Goal: Task Accomplishment & Management: Use online tool/utility

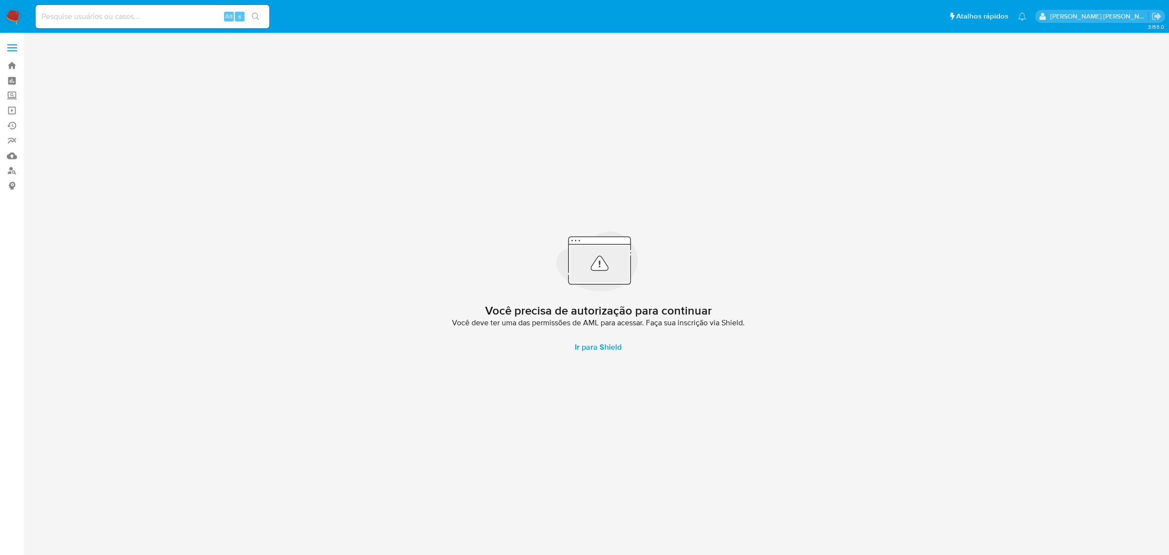
click at [14, 40] on label at bounding box center [12, 48] width 24 height 20
click at [0, 0] on input "checkbox" at bounding box center [0, 0] width 0 height 0
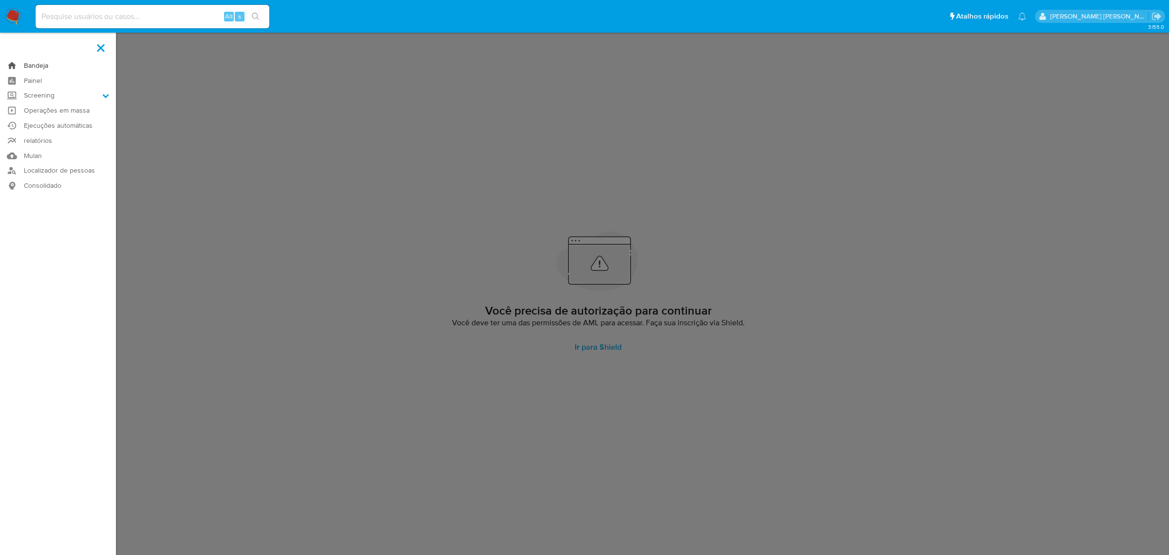
click at [39, 62] on link "Bandeja" at bounding box center [58, 65] width 116 height 15
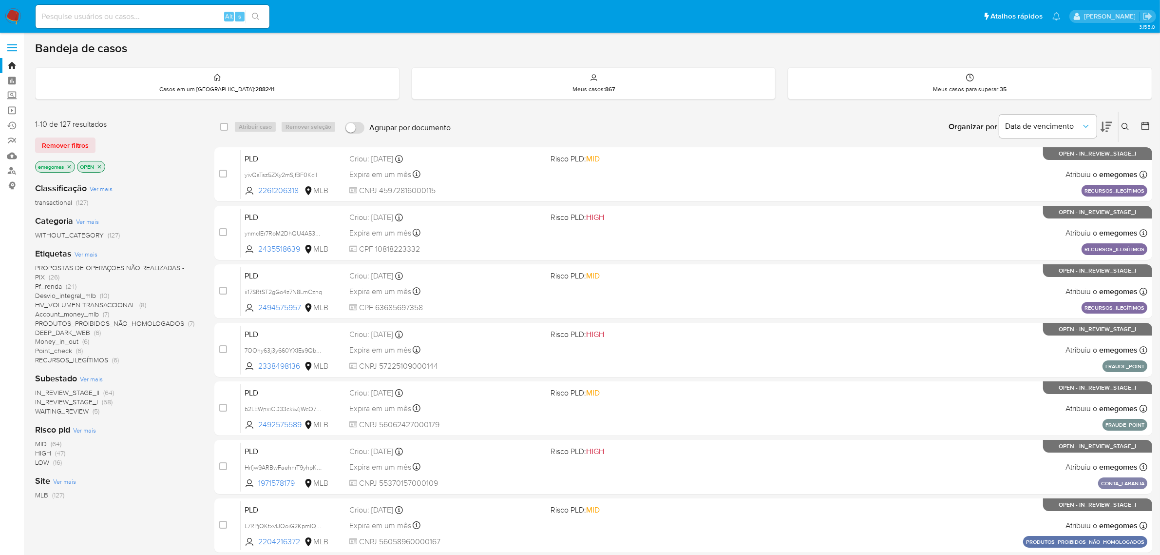
click at [131, 268] on span "PROPOSTAS DE OPERAÇOES NÃO REALIZADAS - PIX" at bounding box center [109, 272] width 149 height 19
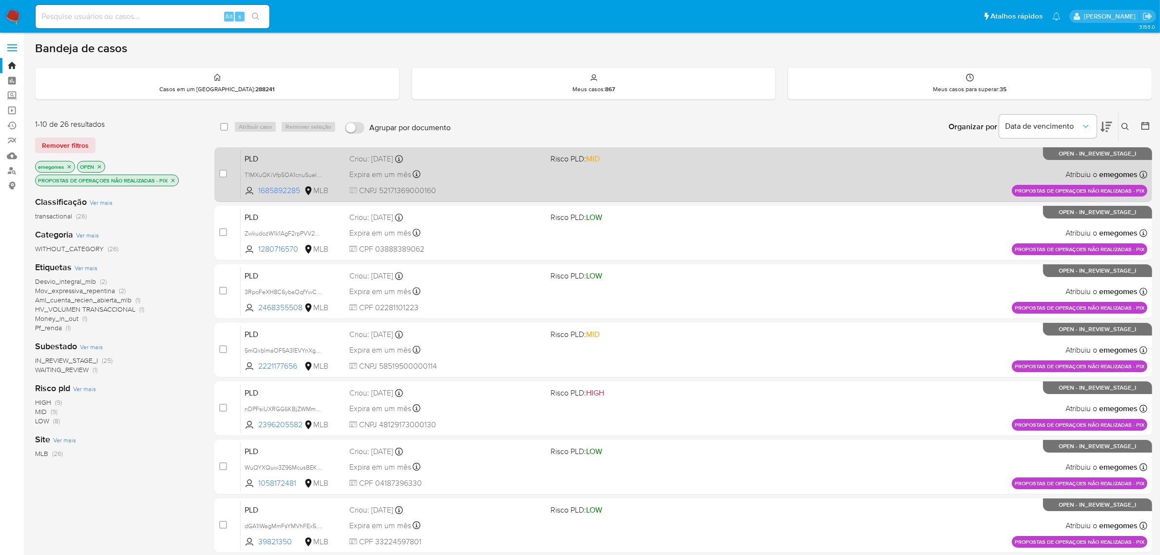
click at [514, 173] on div "Expira em um mês Expira em 28/09/2025 11:57:12" at bounding box center [446, 174] width 194 height 13
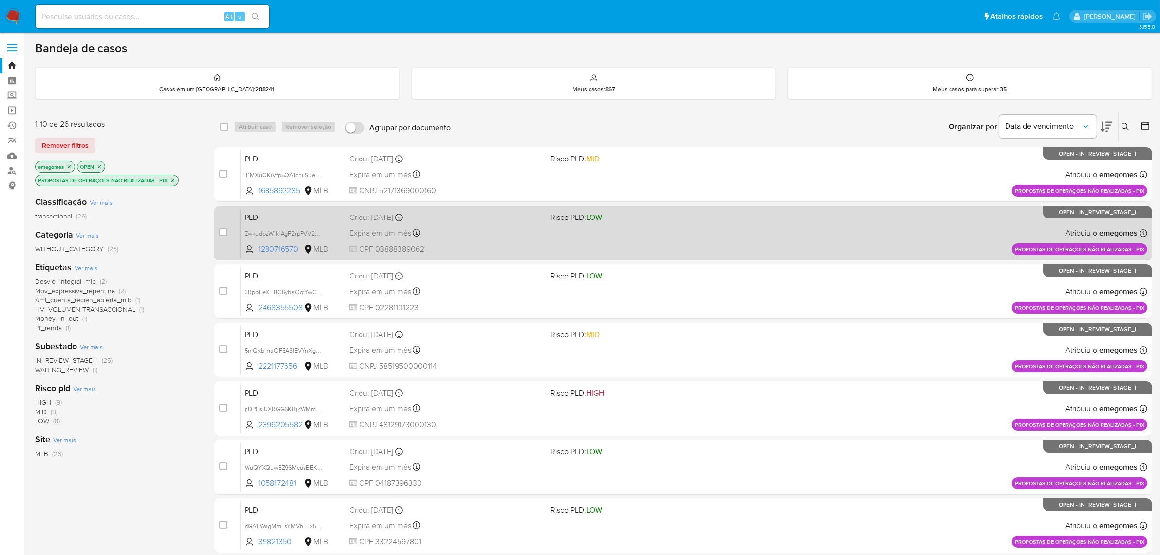
click at [489, 230] on div "Expira em um mês Expira em 28/09/2025 11:56:58" at bounding box center [446, 232] width 194 height 13
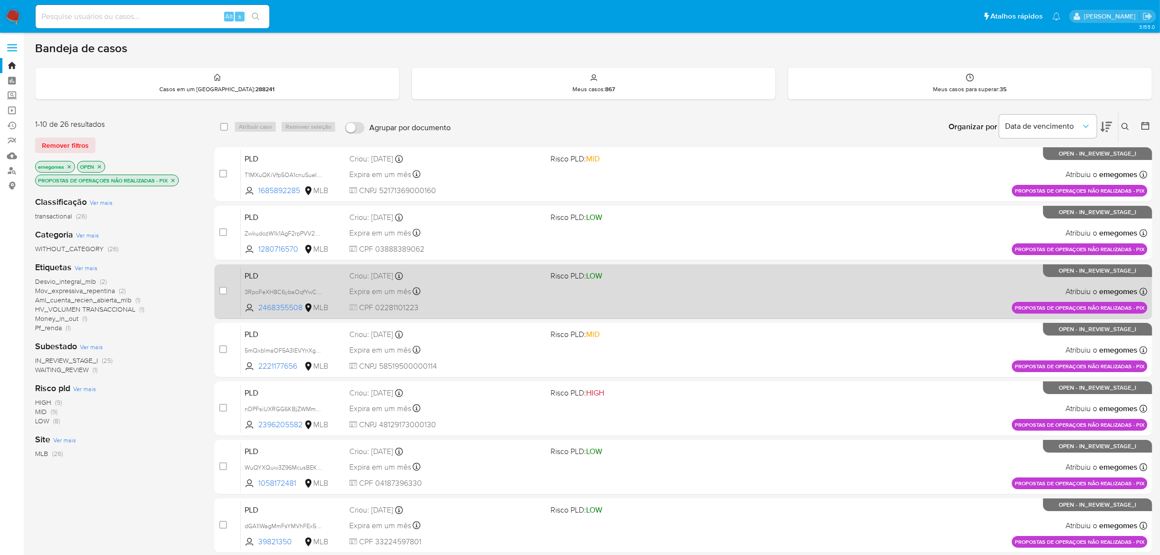
click at [558, 293] on div "PLD 3RpoFeXH8C6ybaOqfYwChm3J 2468355508 MLB Risco PLD: LOW Criou: 14/08/2025 Cr…" at bounding box center [694, 291] width 907 height 49
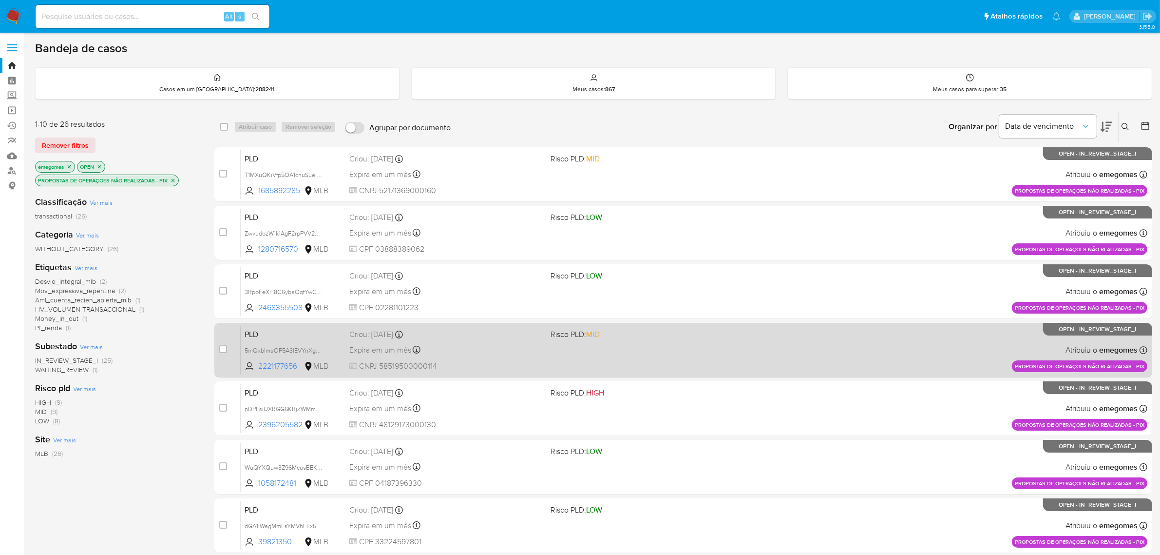
click at [522, 340] on div "PLD 5mQxblmaOF5A3lEVYnXgKP6C 2221177656 MLB Risco PLD: MID Criou: 14/08/2025 Cr…" at bounding box center [694, 349] width 907 height 49
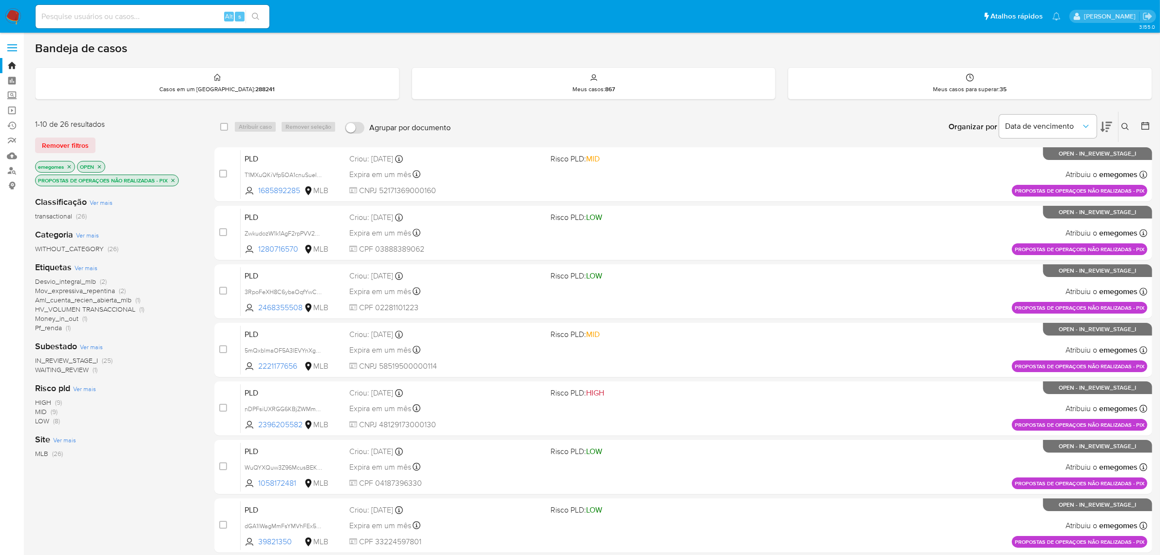
click at [177, 179] on p "PROPOSTAS DE OPERAÇOES NÃO REALIZADAS - PIX" at bounding box center [107, 180] width 143 height 11
click at [173, 181] on icon "close-filter" at bounding box center [173, 180] width 6 height 6
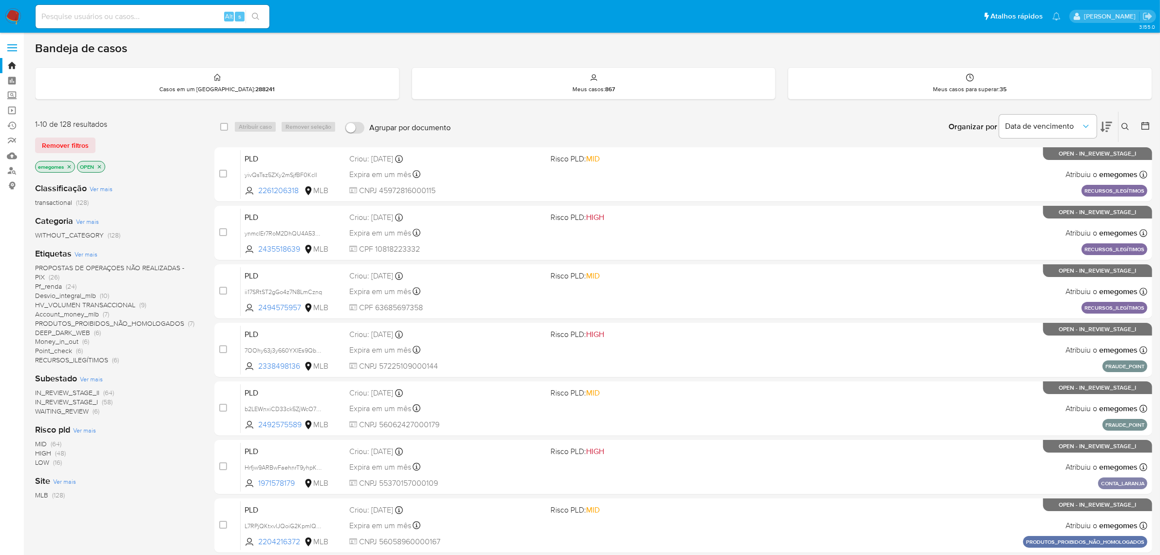
click at [54, 286] on span "Pf_renda" at bounding box center [48, 286] width 27 height 10
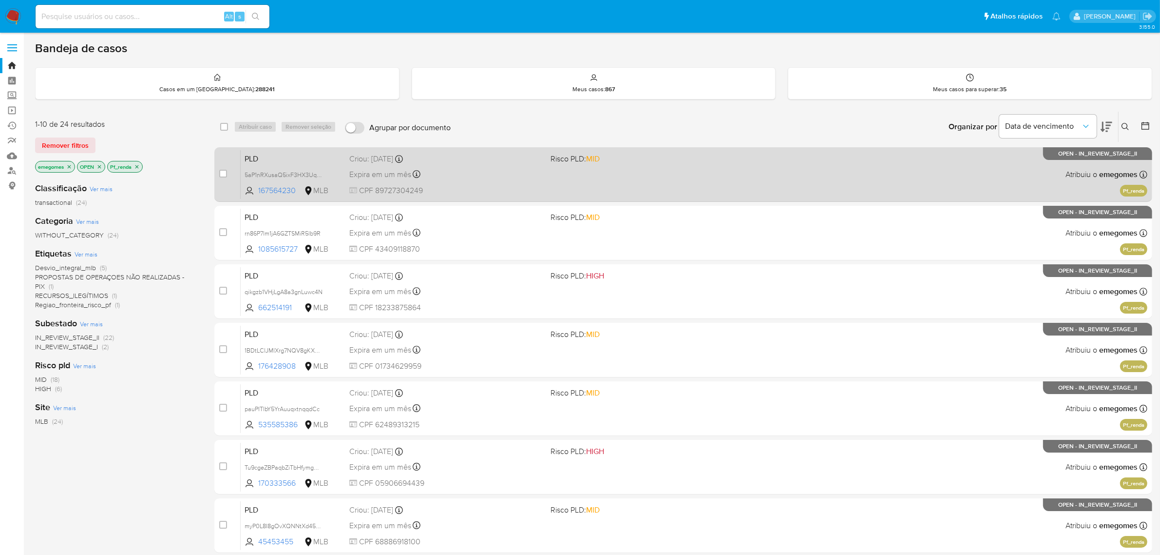
click at [468, 166] on div "PLD 5aP1nRXusaQ5ixF3HX3UqpwV 167564230 MLB Risco PLD: MID Criou: 12/08/2025 Cri…" at bounding box center [694, 174] width 907 height 49
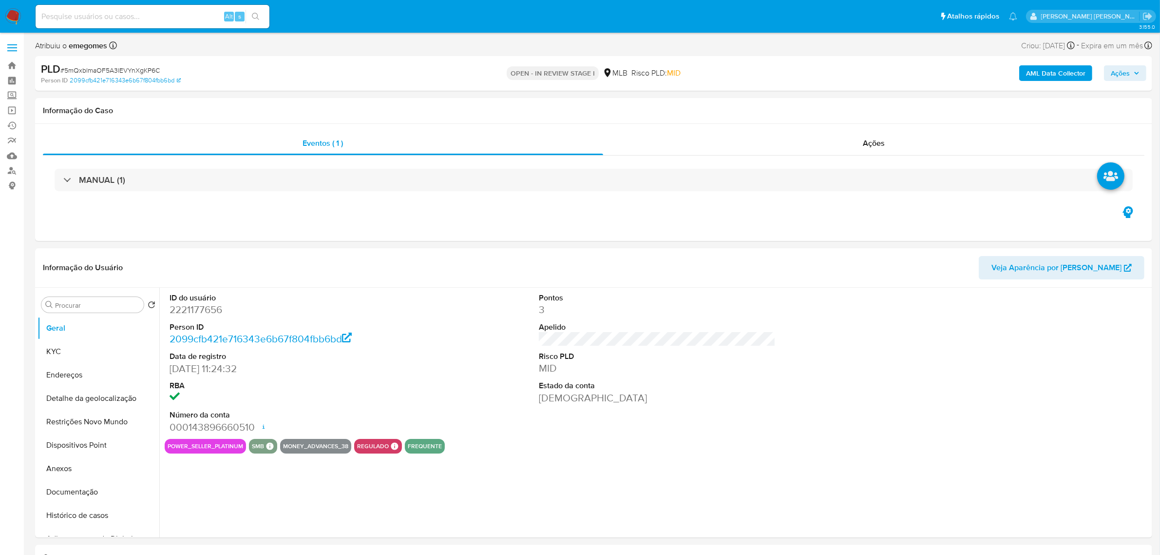
select select "10"
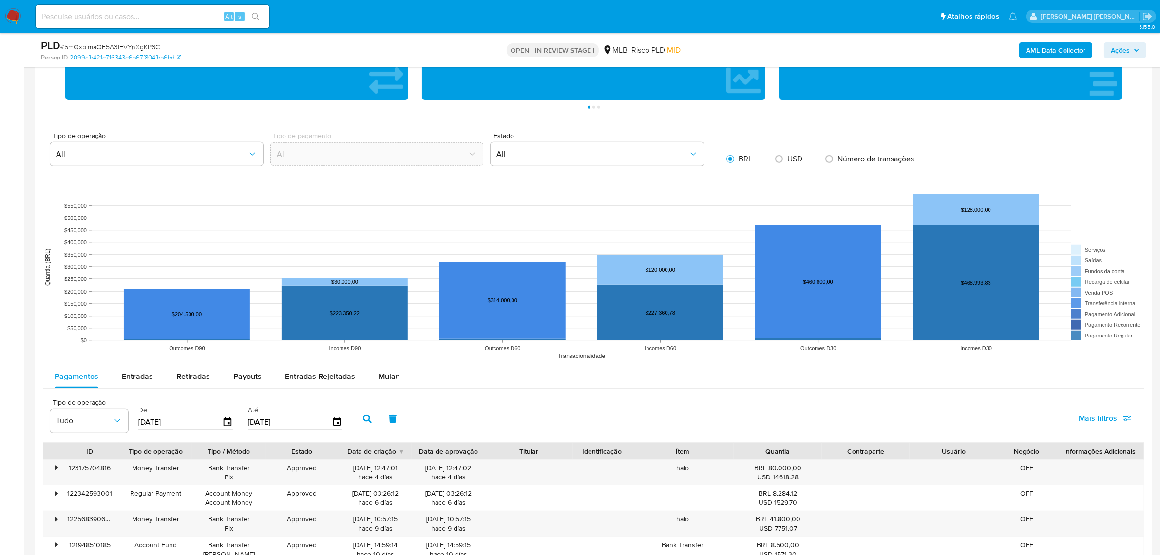
scroll to position [975, 0]
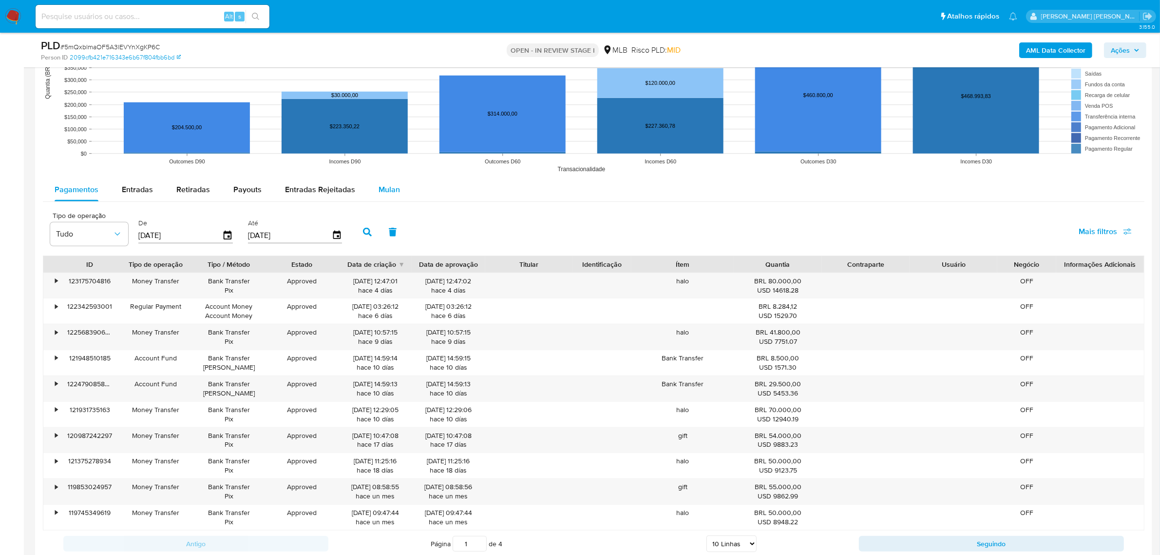
click at [379, 194] on span "Mulan" at bounding box center [389, 189] width 21 height 11
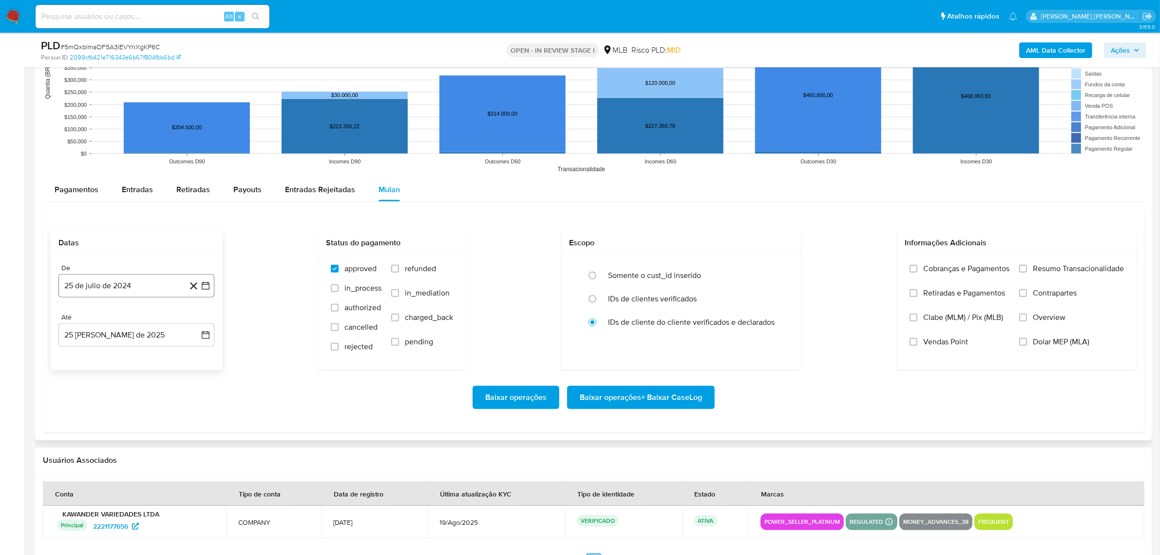
click at [208, 290] on icon "button" at bounding box center [206, 286] width 10 height 10
click at [196, 322] on icon "Mes siguiente" at bounding box center [197, 320] width 12 height 12
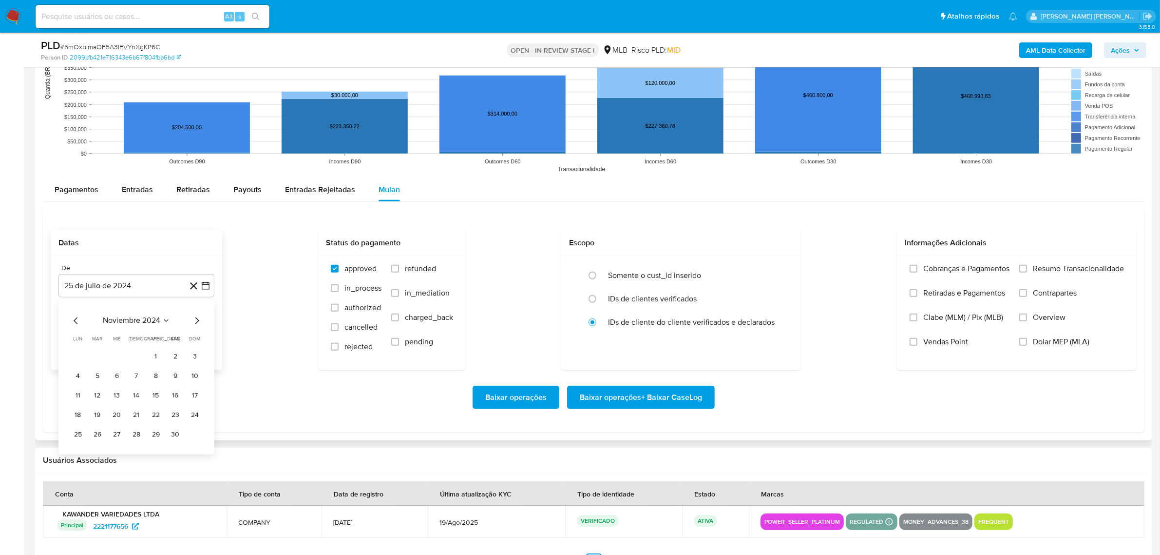
click at [196, 322] on icon "Mes siguiente" at bounding box center [197, 320] width 12 height 12
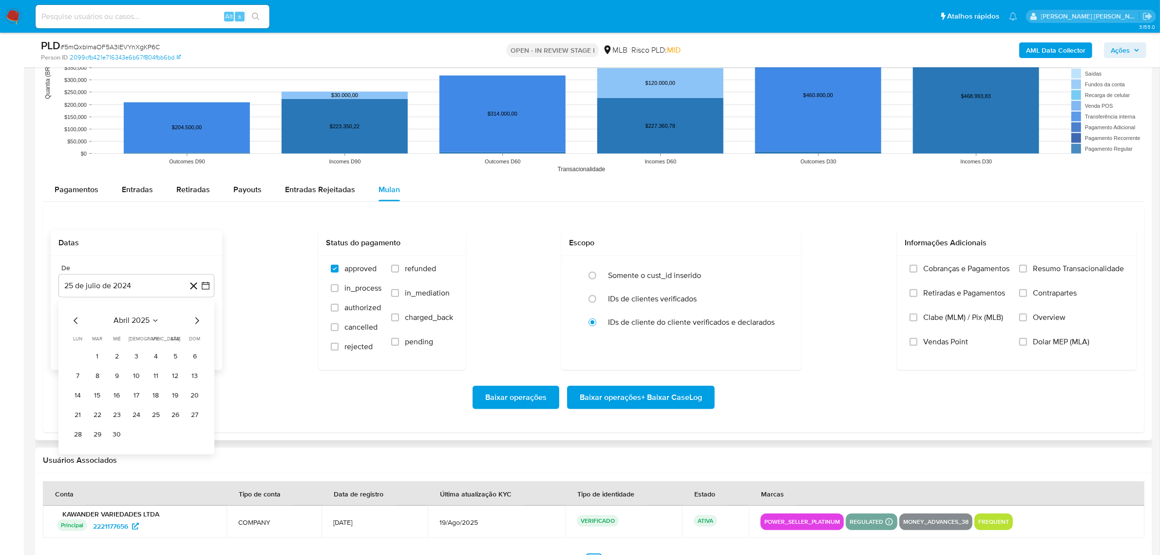
click at [196, 322] on icon "Mes siguiente" at bounding box center [197, 320] width 12 height 12
click at [96, 359] on button "1" at bounding box center [98, 356] width 16 height 16
click at [203, 334] on icon "button" at bounding box center [206, 335] width 10 height 10
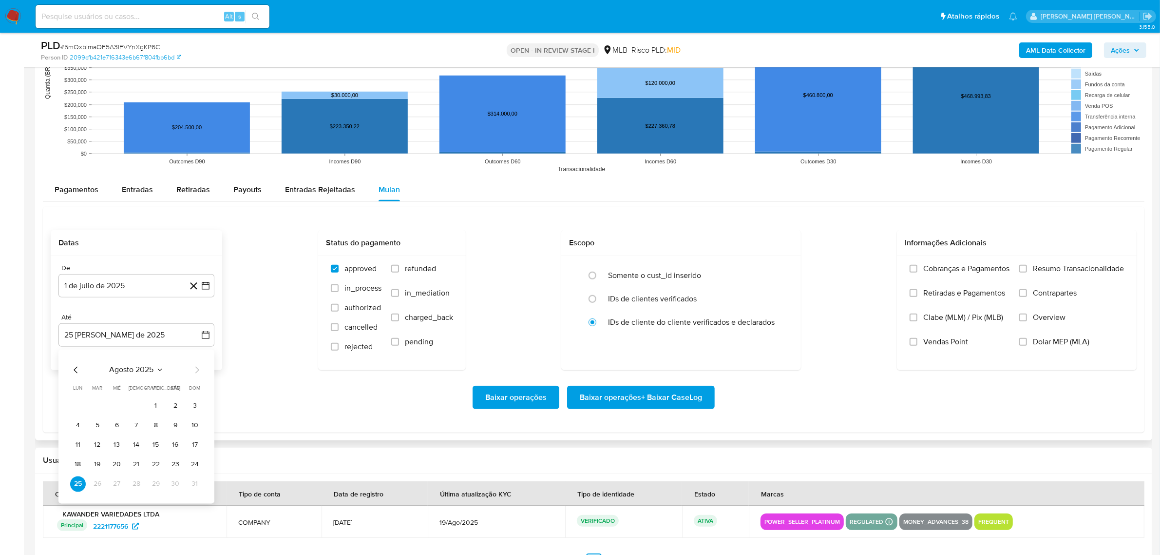
click at [203, 466] on div "agosto 2025 agosto 2025 lun lunes mar martes mié miércoles jue jueves vie viern…" at bounding box center [136, 426] width 156 height 154
click at [196, 465] on button "24" at bounding box center [195, 464] width 16 height 16
click at [1056, 316] on span "Overview" at bounding box center [1049, 317] width 33 height 10
click at [1027, 316] on input "Overview" at bounding box center [1023, 317] width 8 height 8
click at [1056, 295] on span "Contrapartes" at bounding box center [1055, 293] width 44 height 10
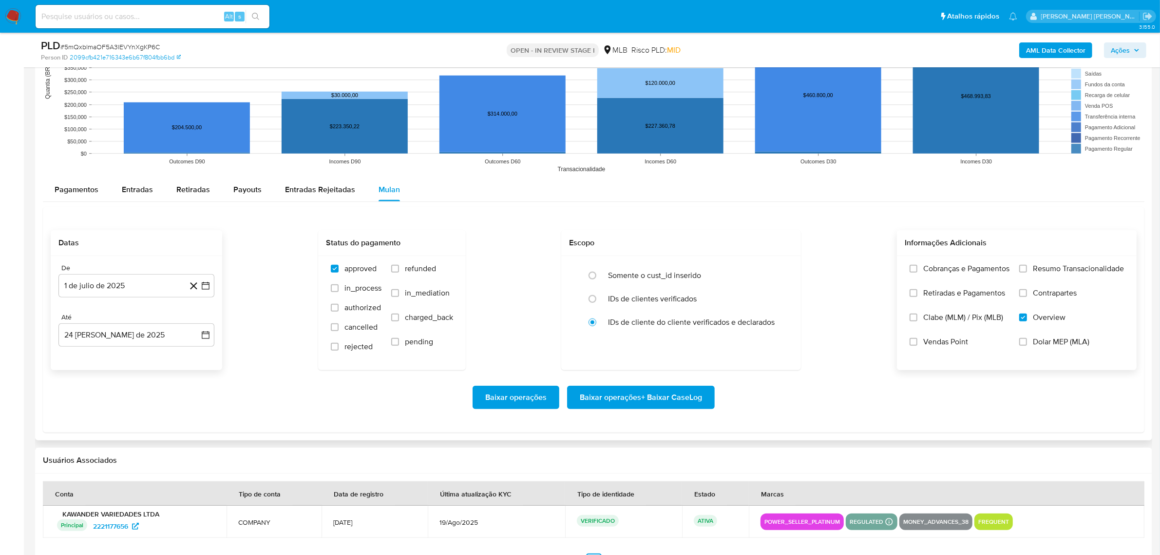
click at [1027, 295] on input "Contrapartes" at bounding box center [1023, 293] width 8 height 8
click at [1059, 268] on span "Resumo Transacionalidade" at bounding box center [1078, 269] width 91 height 10
click at [1027, 268] on input "Resumo Transacionalidade" at bounding box center [1023, 269] width 8 height 8
click at [663, 398] on span "Baixar operações + Baixar CaseLog" at bounding box center [641, 396] width 122 height 21
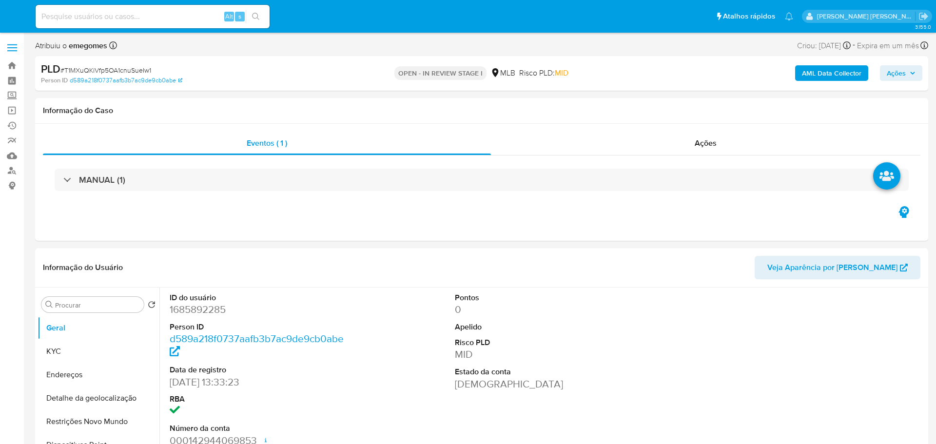
select select "10"
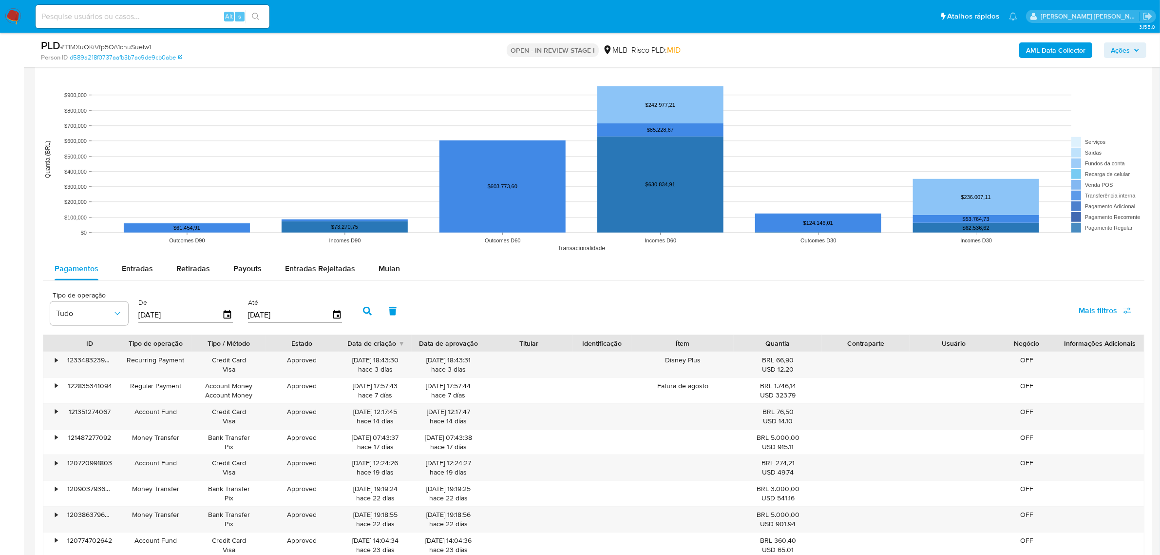
scroll to position [853, 0]
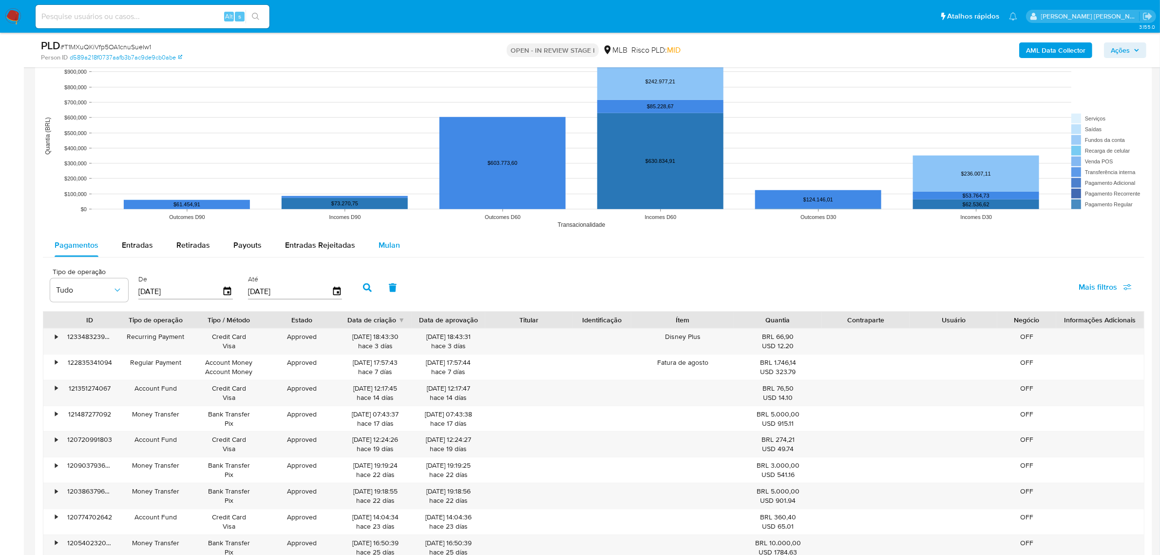
click at [391, 238] on div "Mulan" at bounding box center [389, 244] width 21 height 23
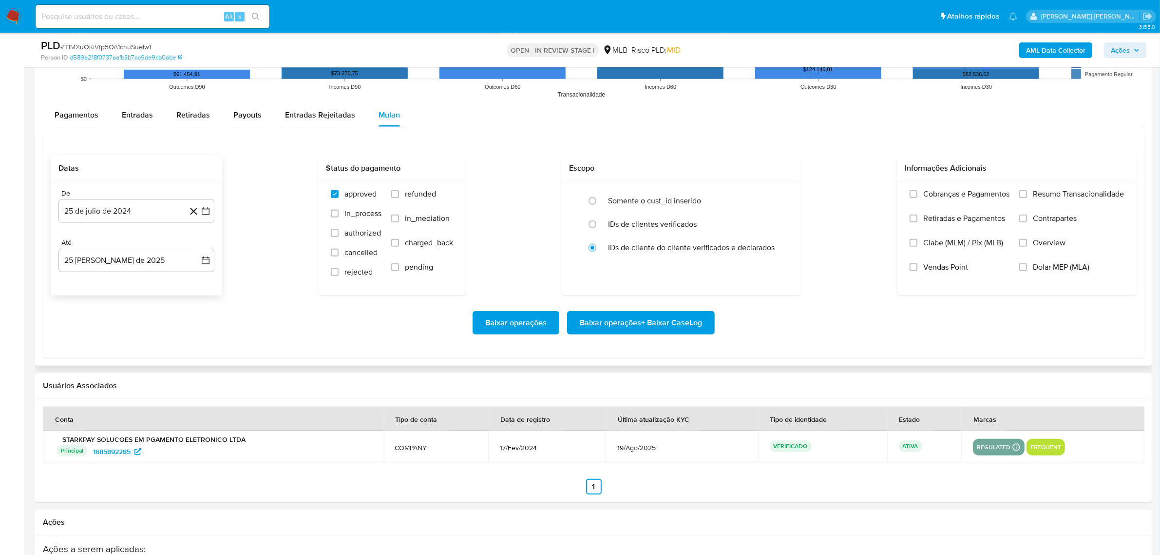
scroll to position [975, 0]
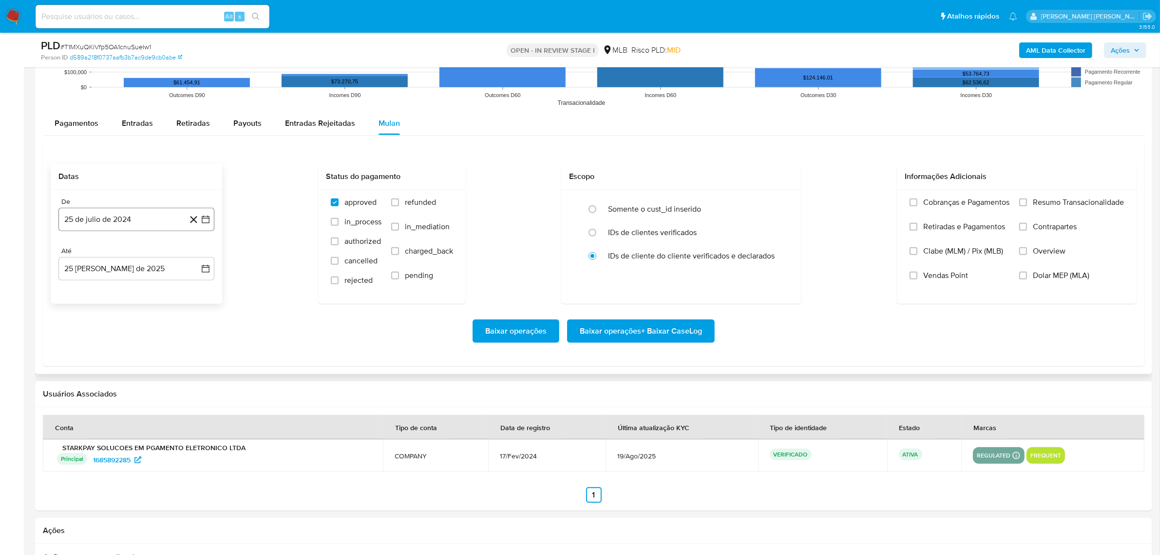
click at [204, 222] on icon "button" at bounding box center [206, 219] width 10 height 10
click at [197, 255] on icon "Mes siguiente" at bounding box center [197, 255] width 12 height 12
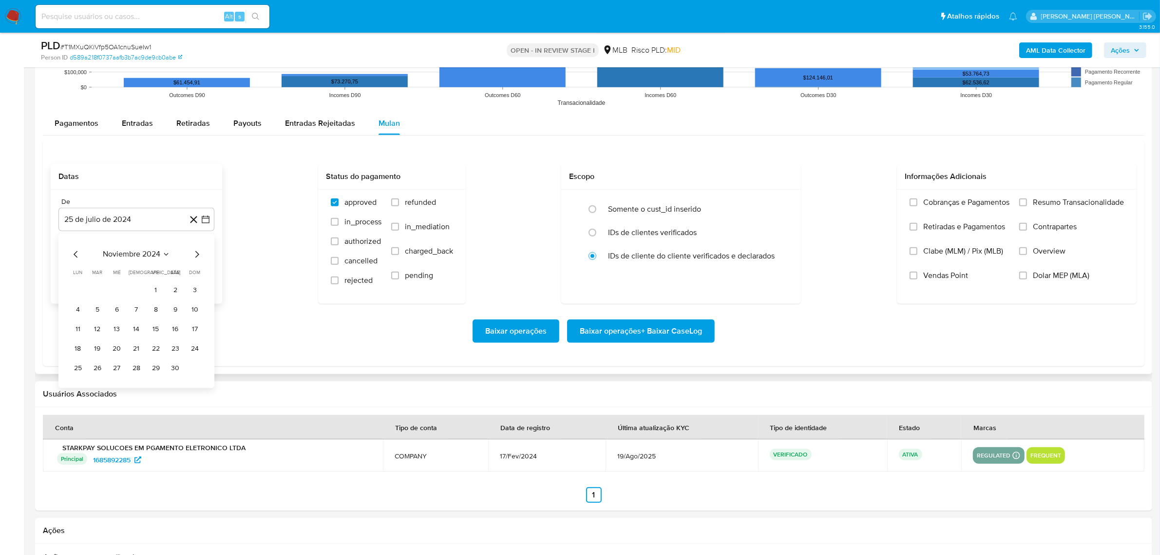
click at [197, 255] on icon "Mes siguiente" at bounding box center [197, 255] width 12 height 12
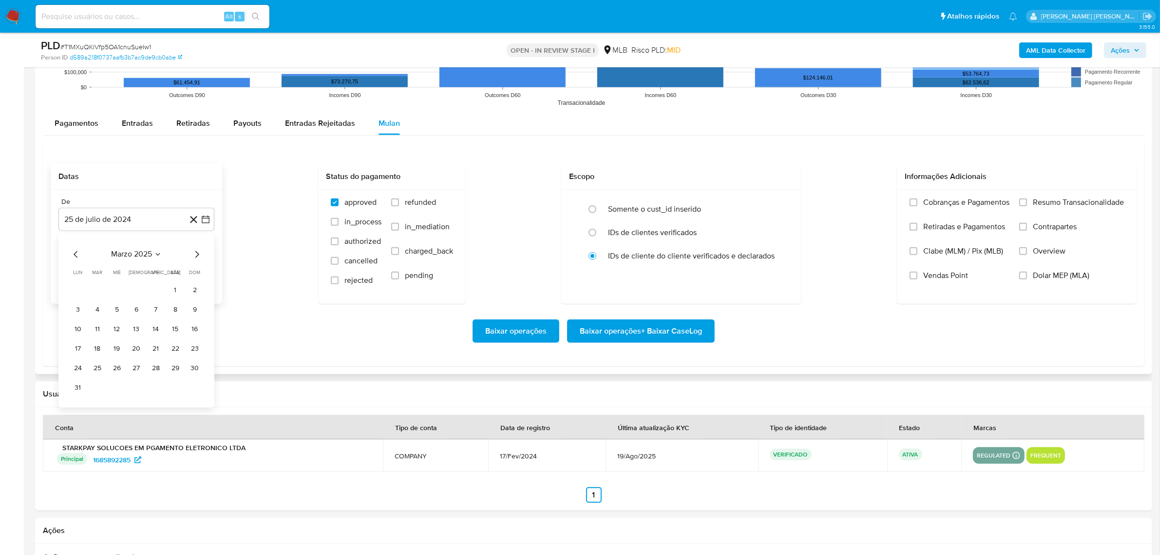
click at [197, 255] on icon "Mes siguiente" at bounding box center [197, 255] width 12 height 12
click at [100, 292] on button "1" at bounding box center [98, 291] width 16 height 16
click at [202, 266] on icon "button" at bounding box center [206, 269] width 10 height 10
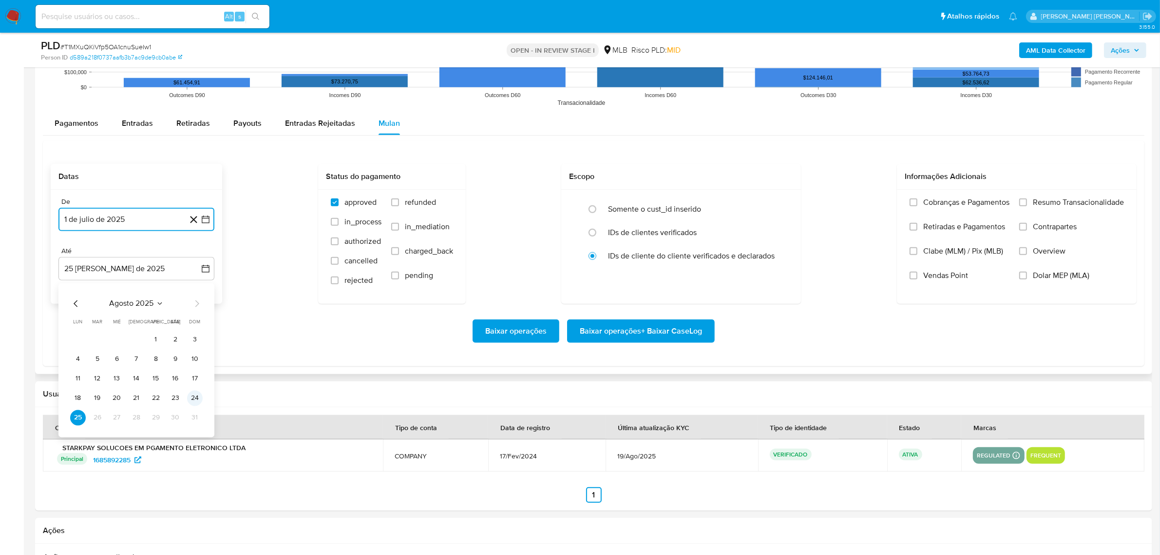
click at [191, 398] on button "24" at bounding box center [195, 398] width 16 height 16
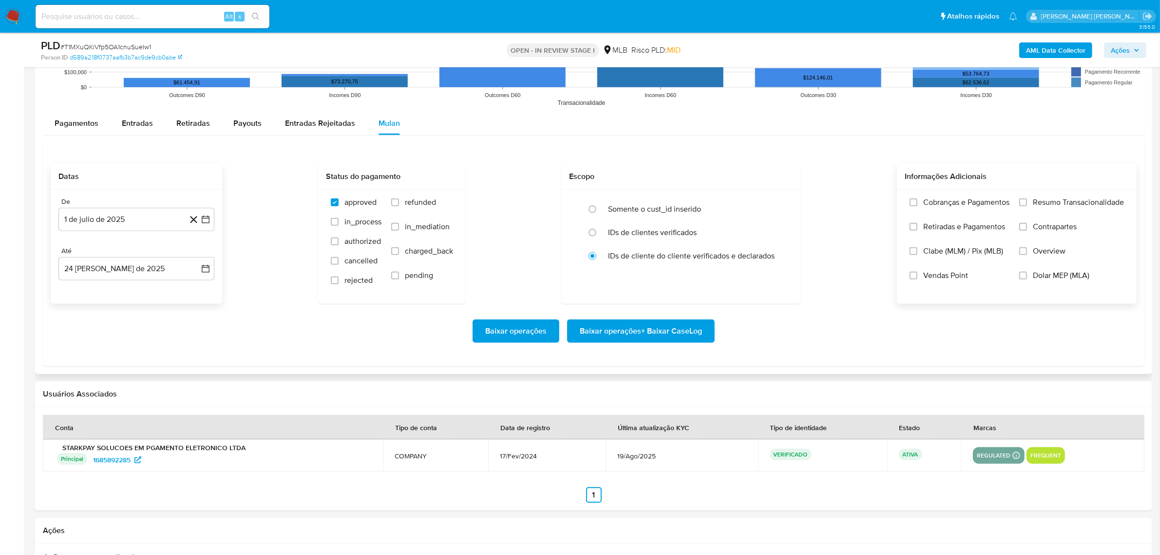
click at [935, 254] on span "Overview" at bounding box center [1049, 251] width 33 height 10
click at [935, 254] on input "Overview" at bounding box center [1023, 251] width 8 height 8
click at [935, 228] on span "Contrapartes" at bounding box center [1055, 227] width 44 height 10
click at [935, 228] on input "Contrapartes" at bounding box center [1023, 227] width 8 height 8
click at [935, 209] on label "Resumo Transacionalidade" at bounding box center [1071, 209] width 105 height 24
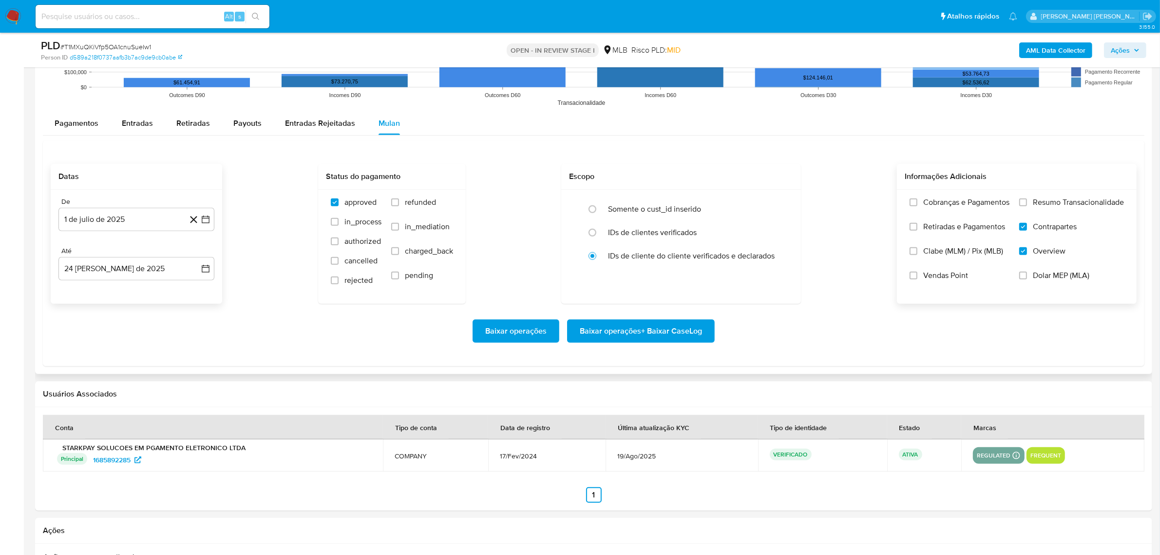
click at [935, 206] on input "Resumo Transacionalidade" at bounding box center [1023, 202] width 8 height 8
click at [651, 327] on span "Baixar operações + Baixar CaseLog" at bounding box center [641, 330] width 122 height 21
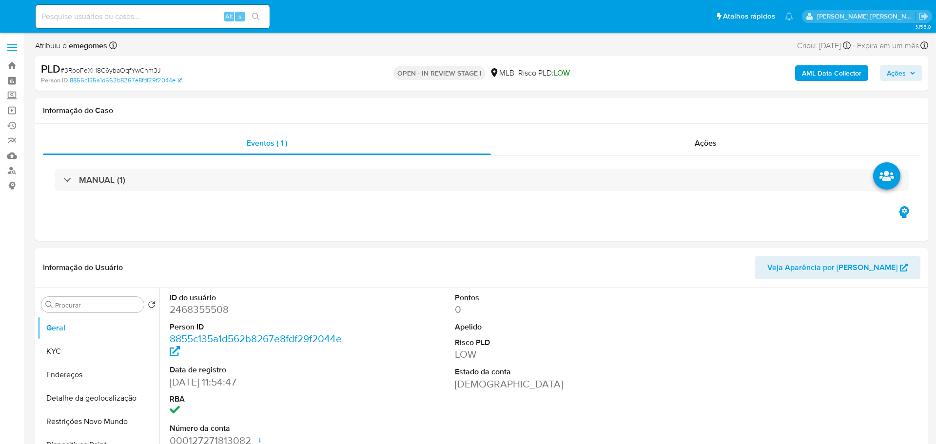
select select "10"
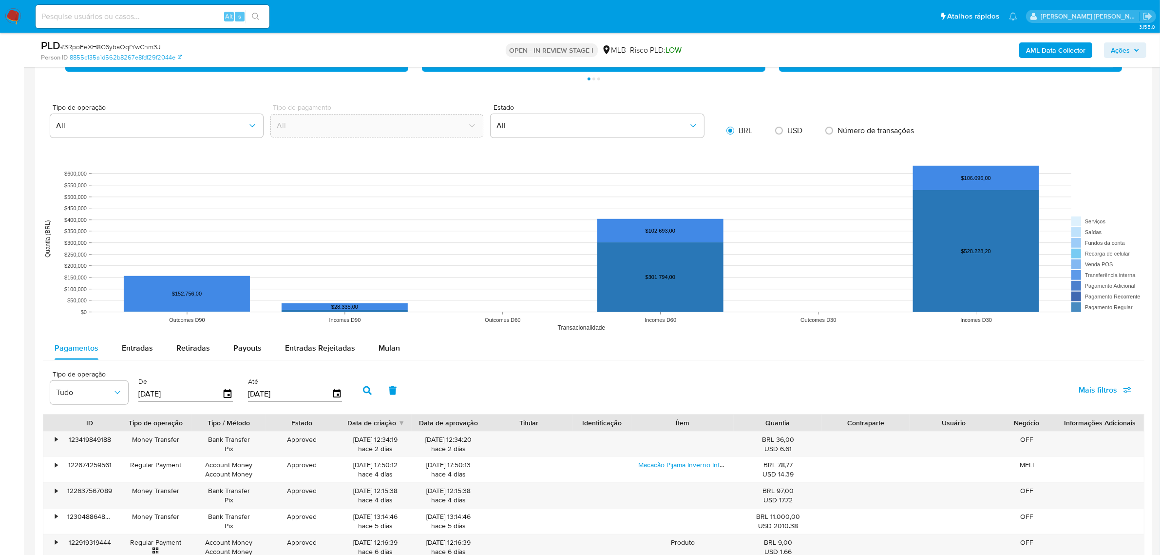
scroll to position [853, 0]
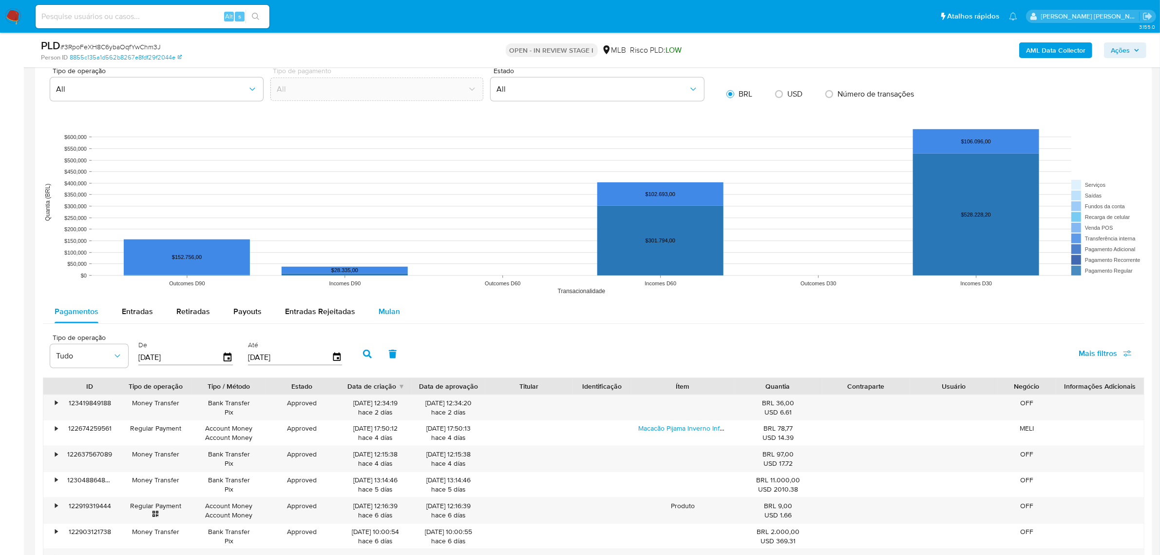
click at [391, 315] on span "Mulan" at bounding box center [389, 311] width 21 height 11
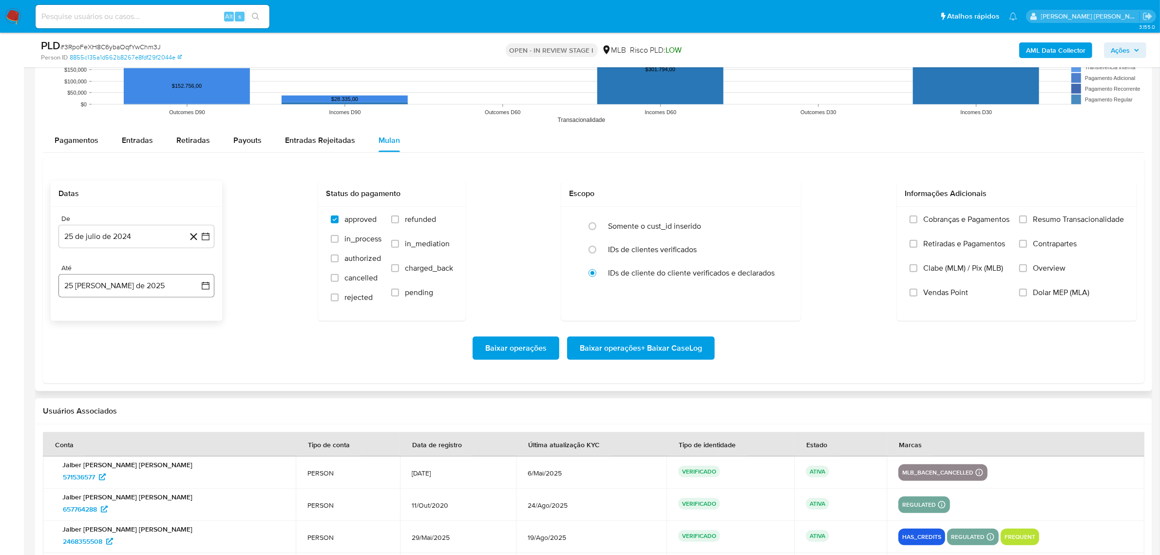
scroll to position [1035, 0]
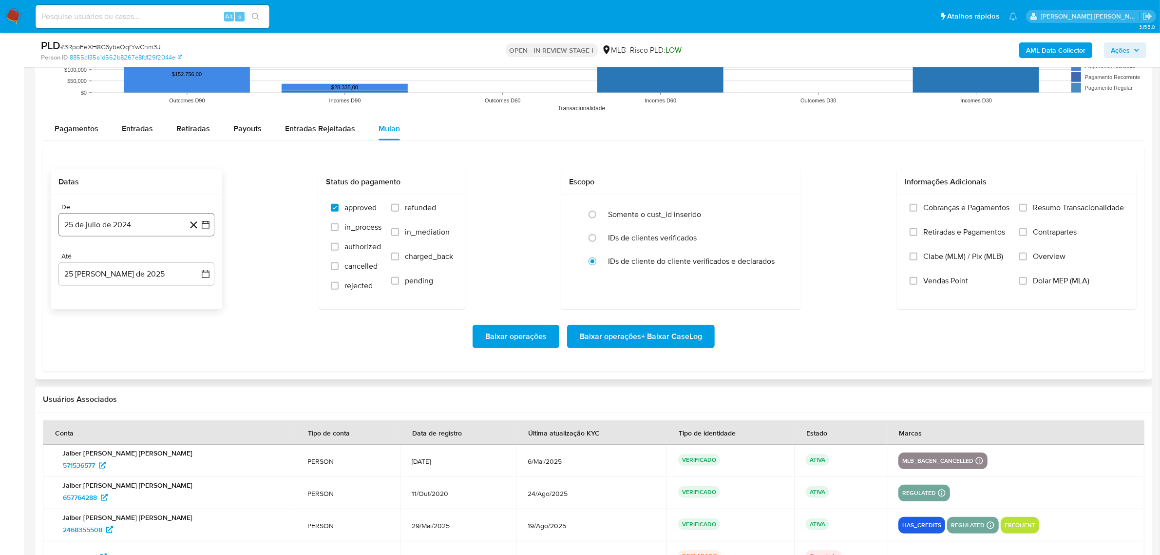
click at [201, 229] on icon "button" at bounding box center [206, 225] width 10 height 10
click at [200, 264] on icon "Mes siguiente" at bounding box center [197, 259] width 12 height 12
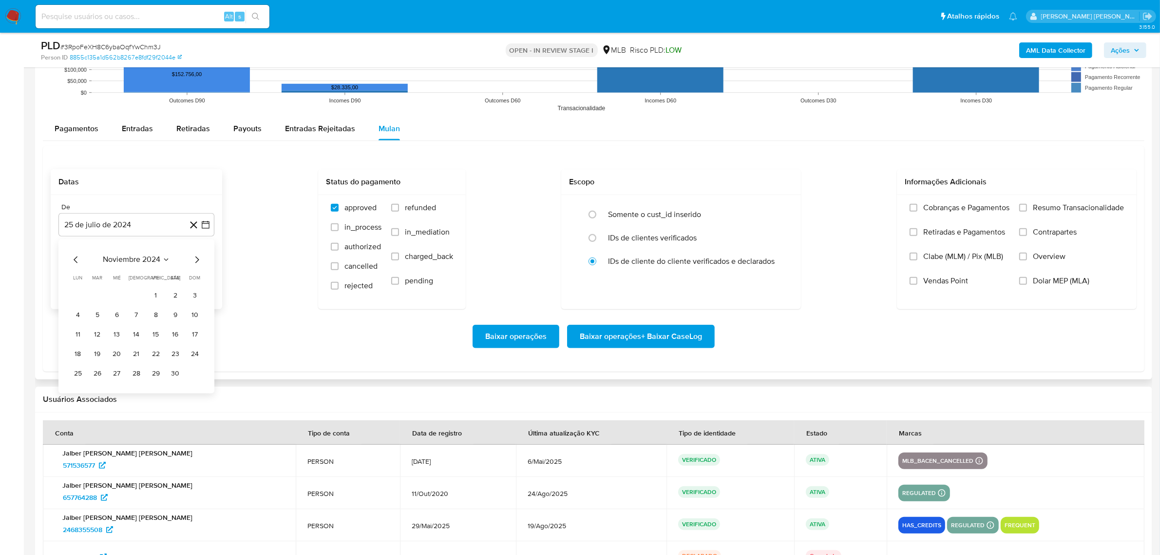
click at [200, 264] on icon "Mes siguiente" at bounding box center [197, 259] width 12 height 12
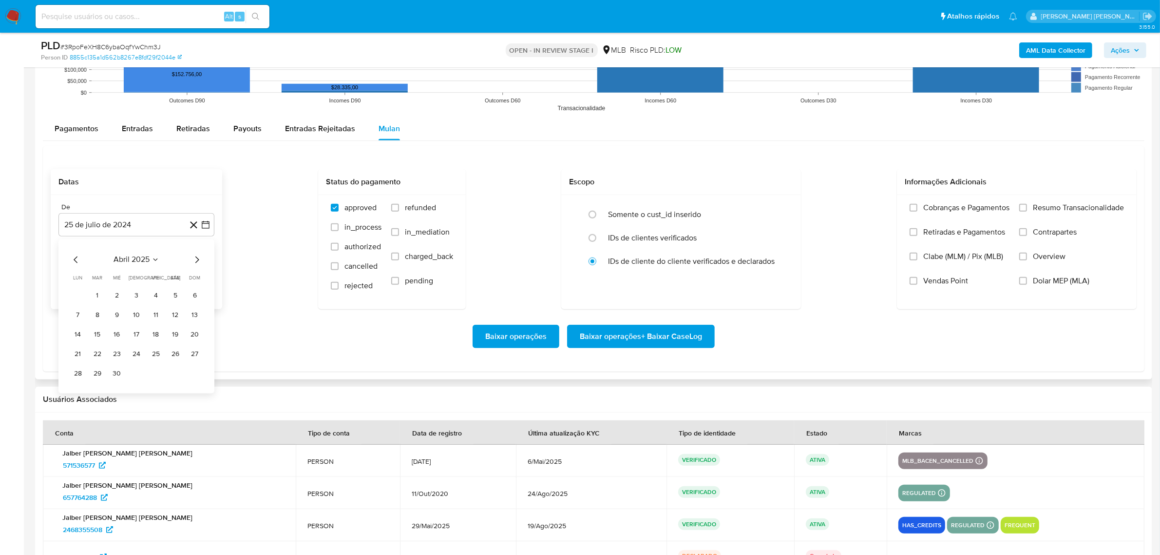
click at [200, 264] on icon "Mes siguiente" at bounding box center [197, 259] width 12 height 12
click at [98, 295] on button "1" at bounding box center [98, 295] width 16 height 16
click at [210, 276] on icon "button" at bounding box center [206, 274] width 10 height 10
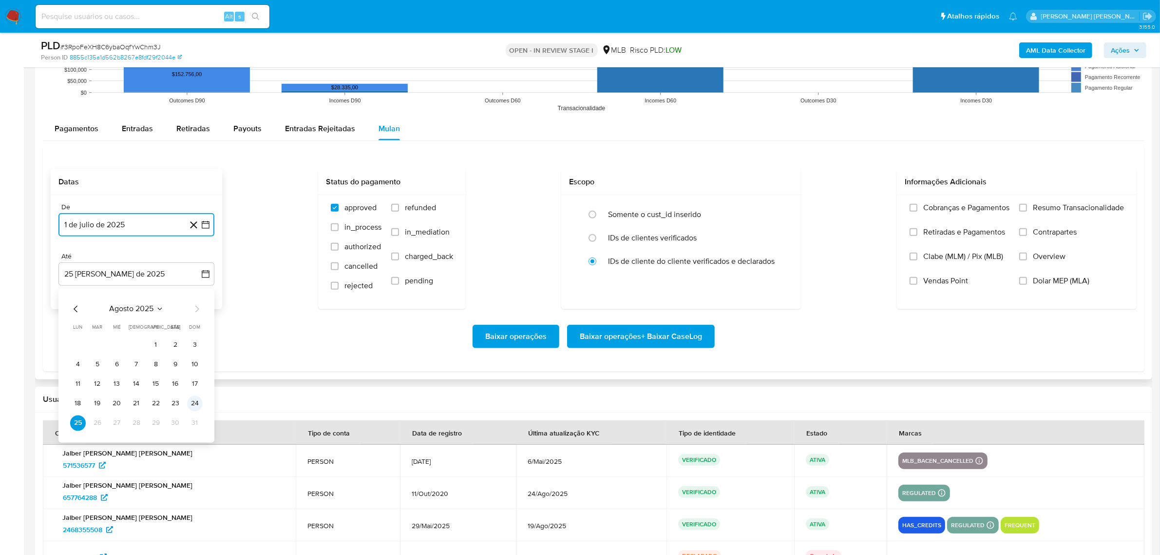
click at [189, 404] on button "24" at bounding box center [195, 403] width 16 height 16
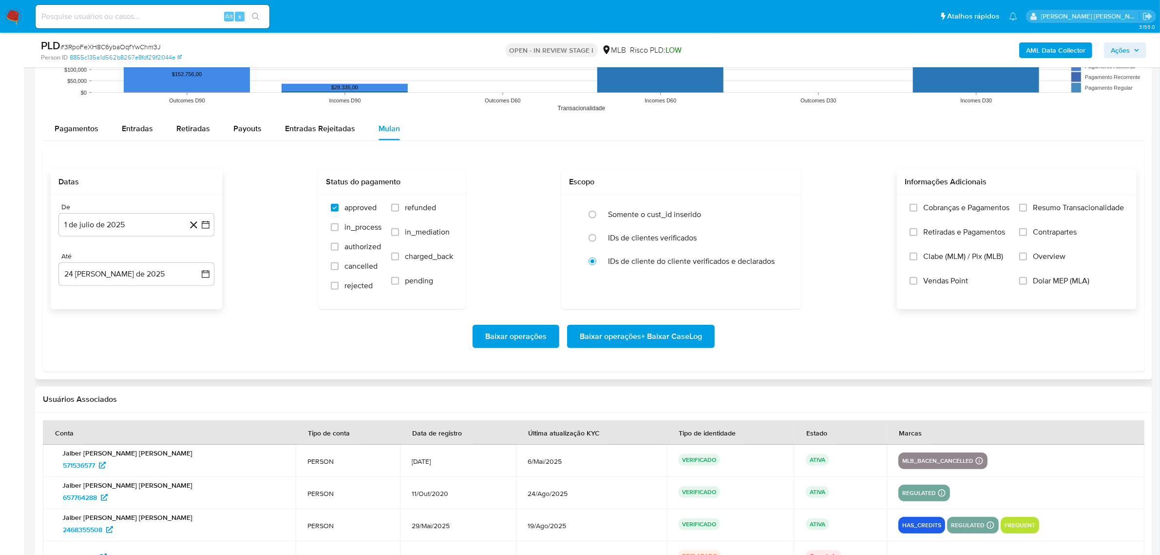
click at [935, 260] on label "Overview" at bounding box center [1071, 263] width 105 height 24
click at [935, 260] on input "Overview" at bounding box center [1023, 256] width 8 height 8
click at [935, 227] on span "Contrapartes" at bounding box center [1055, 232] width 44 height 10
click at [935, 228] on input "Contrapartes" at bounding box center [1023, 232] width 8 height 8
click at [935, 216] on label "Resumo Transacionalidade" at bounding box center [1071, 215] width 105 height 24
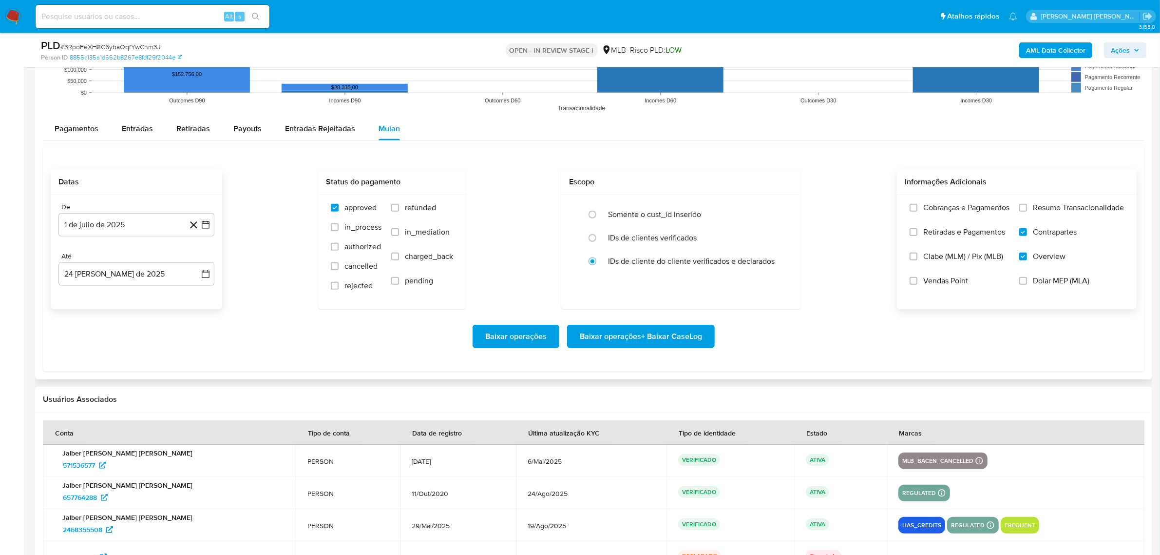
click at [935, 211] on input "Resumo Transacionalidade" at bounding box center [1023, 208] width 8 height 8
click at [668, 329] on span "Baixar operações + Baixar CaseLog" at bounding box center [641, 335] width 122 height 21
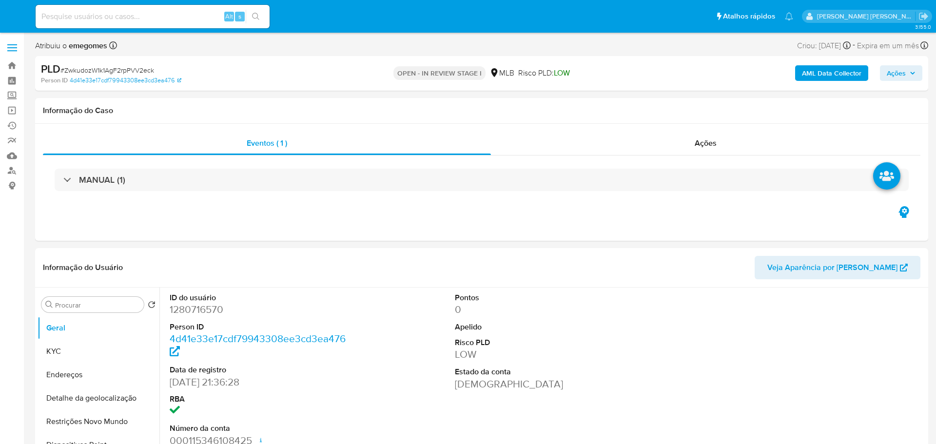
select select "10"
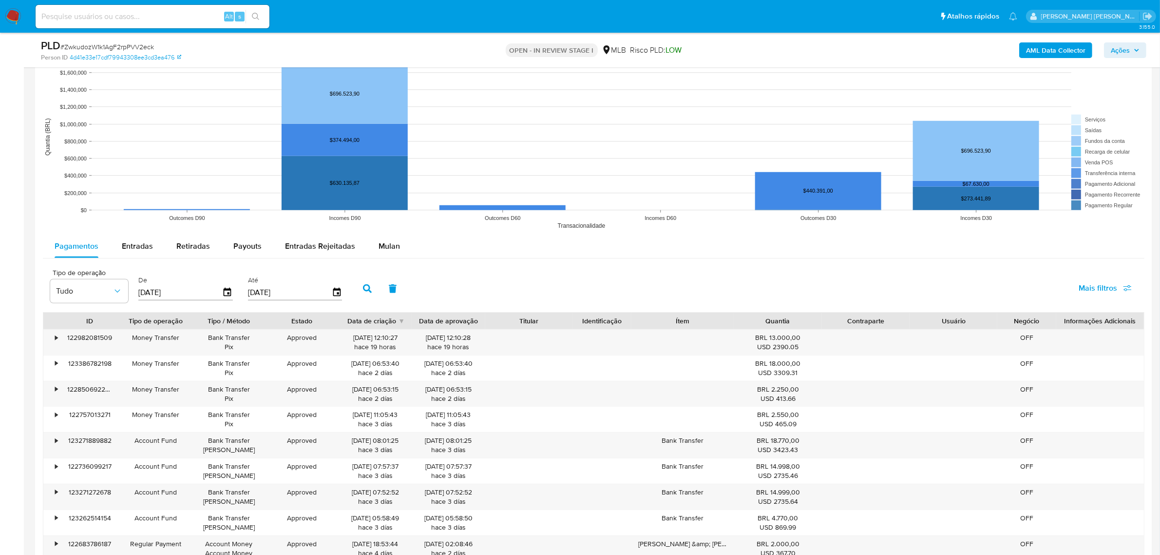
scroll to position [853, 0]
click at [391, 243] on span "Mulan" at bounding box center [389, 244] width 21 height 11
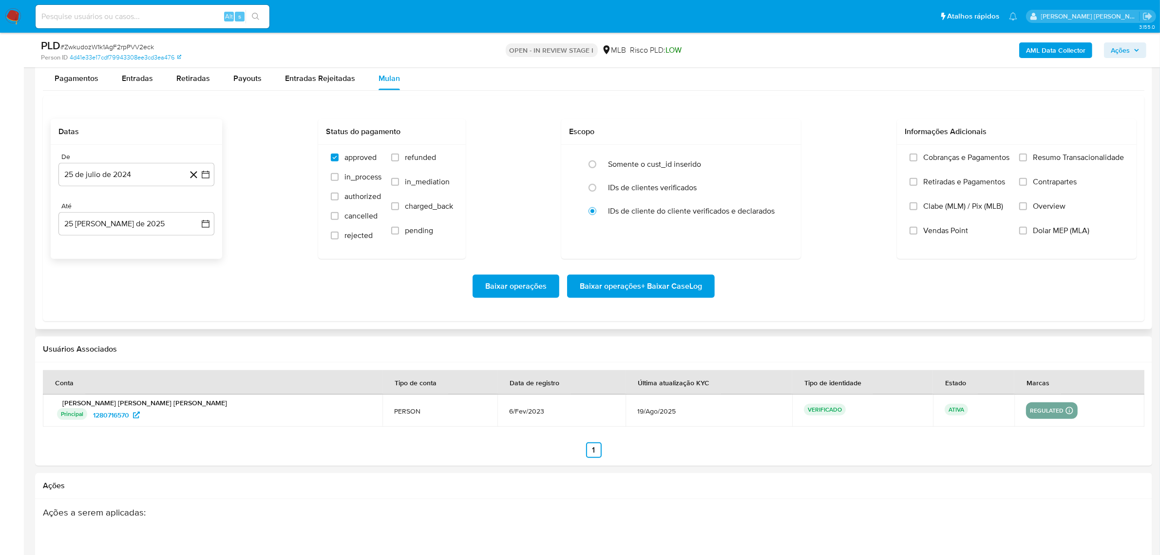
scroll to position [1035, 0]
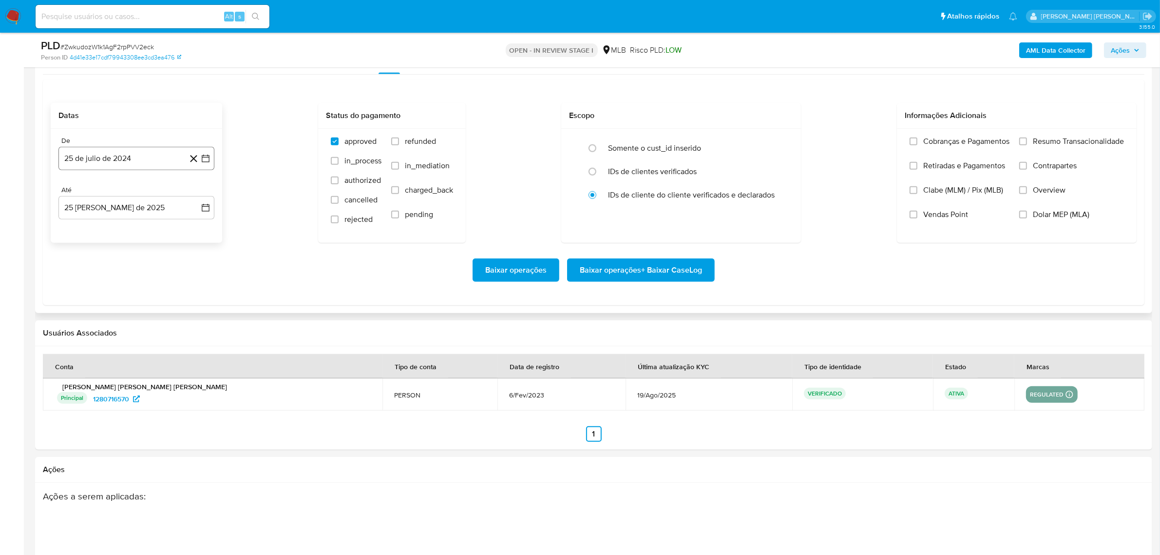
click at [206, 159] on icon "button" at bounding box center [206, 158] width 10 height 10
click at [195, 196] on icon "Mes siguiente" at bounding box center [197, 194] width 12 height 12
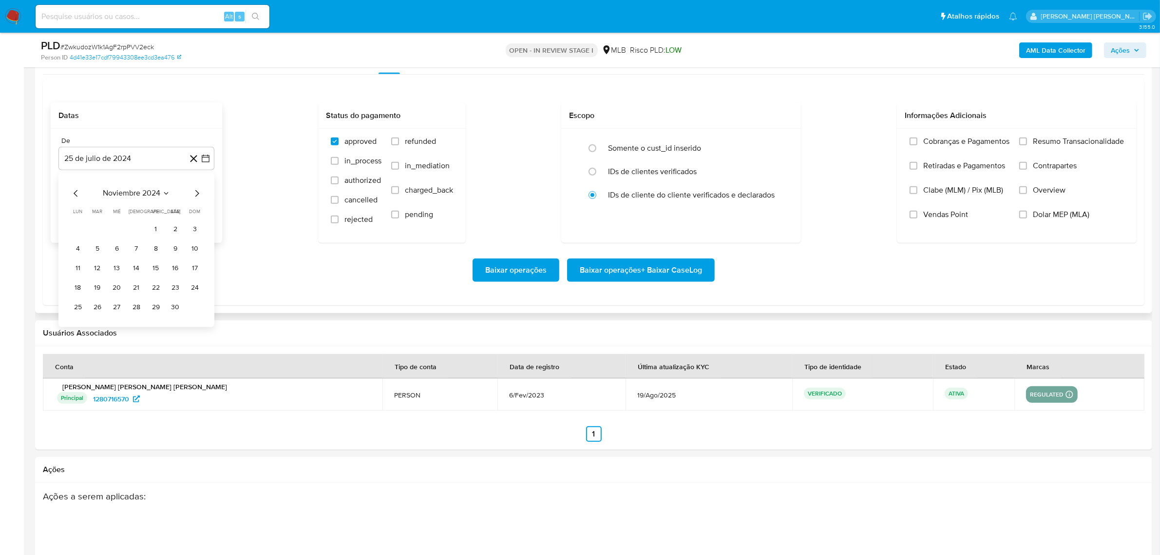
click at [195, 196] on icon "Mes siguiente" at bounding box center [197, 194] width 12 height 12
click at [195, 195] on icon "Mes siguiente" at bounding box center [197, 194] width 12 height 12
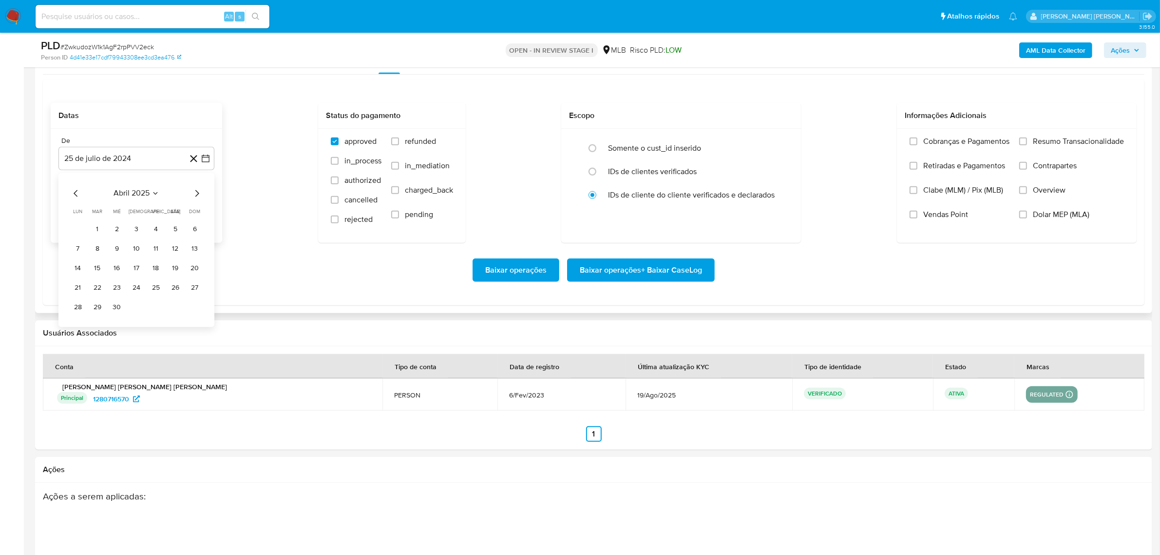
click at [195, 195] on icon "Mes siguiente" at bounding box center [197, 194] width 12 height 12
click at [94, 232] on button "1" at bounding box center [98, 230] width 16 height 16
click at [208, 211] on icon "button" at bounding box center [206, 208] width 10 height 10
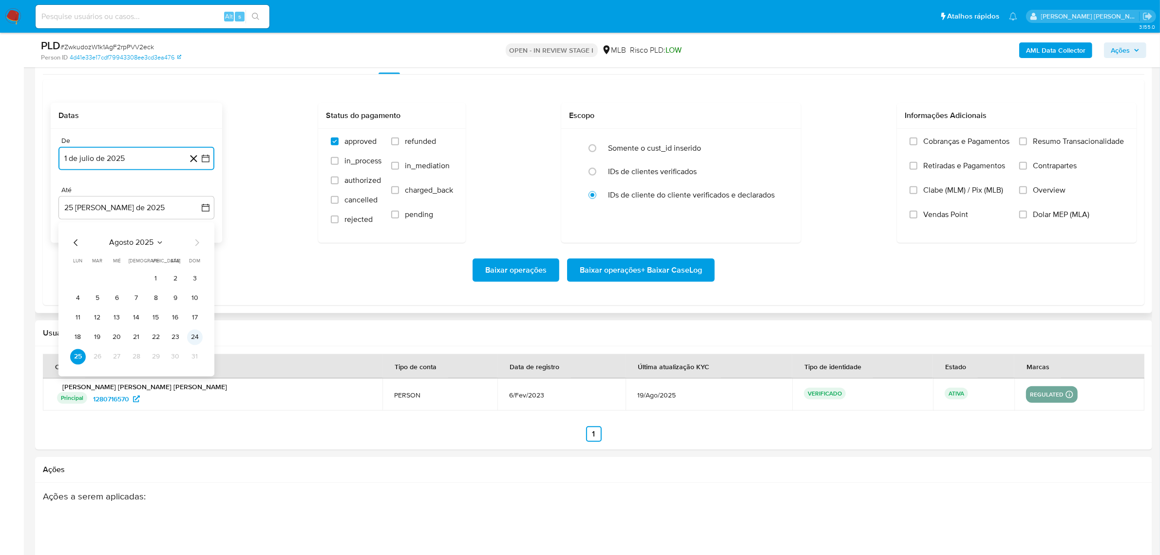
click at [195, 337] on button "24" at bounding box center [195, 337] width 16 height 16
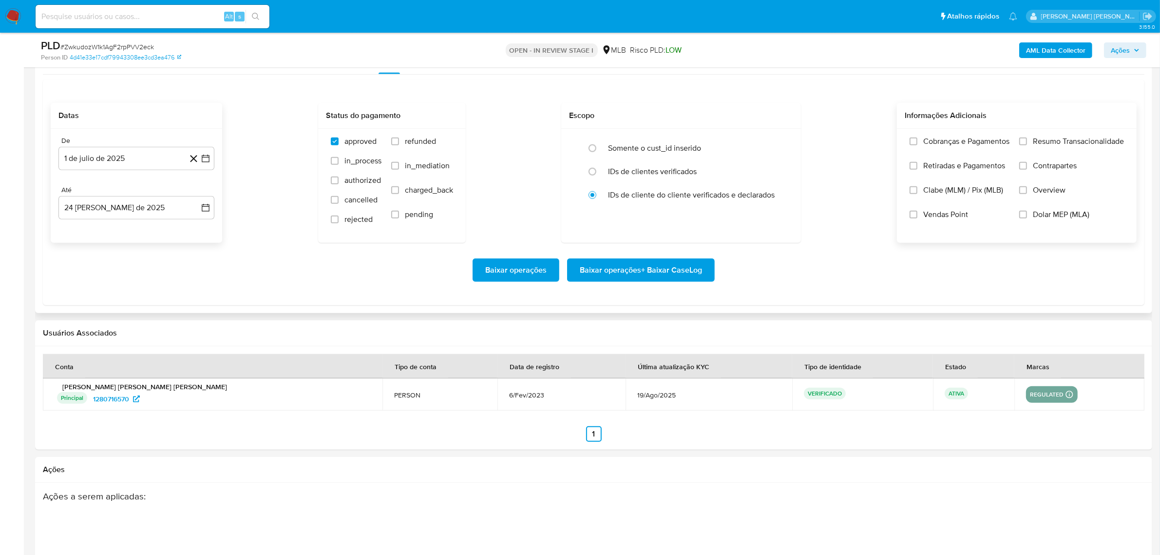
click at [935, 195] on span "Overview" at bounding box center [1049, 190] width 33 height 10
click at [935, 194] on input "Overview" at bounding box center [1023, 190] width 8 height 8
click at [935, 168] on span "Contrapartes" at bounding box center [1055, 166] width 44 height 10
click at [935, 168] on input "Contrapartes" at bounding box center [1023, 166] width 8 height 8
click at [935, 148] on label "Resumo Transacionalidade" at bounding box center [1071, 148] width 105 height 24
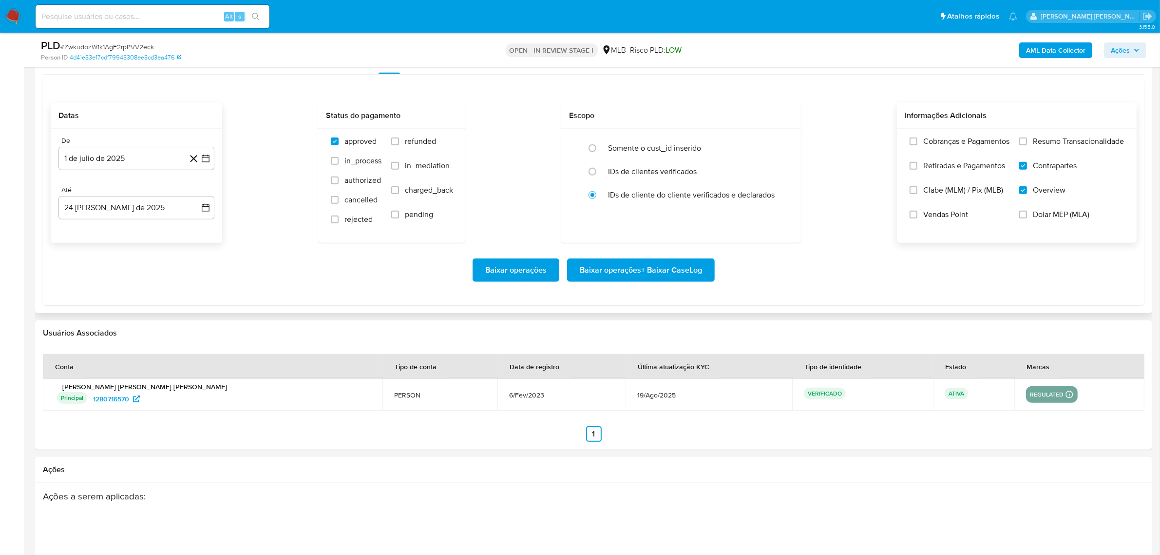
click at [935, 145] on input "Resumo Transacionalidade" at bounding box center [1023, 141] width 8 height 8
click at [678, 264] on span "Baixar operações + Baixar CaseLog" at bounding box center [641, 269] width 122 height 21
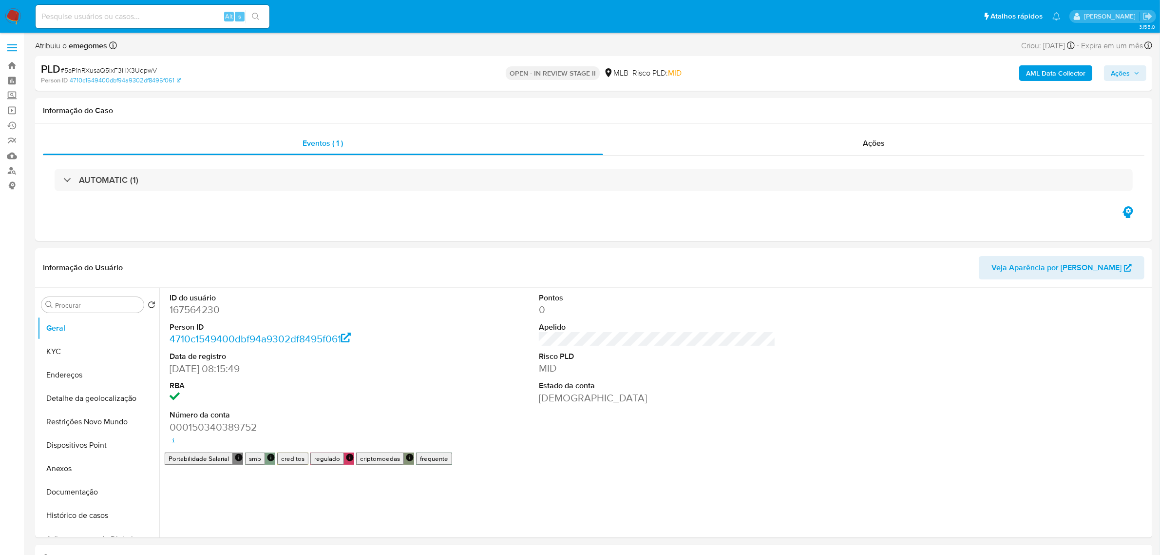
select select "10"
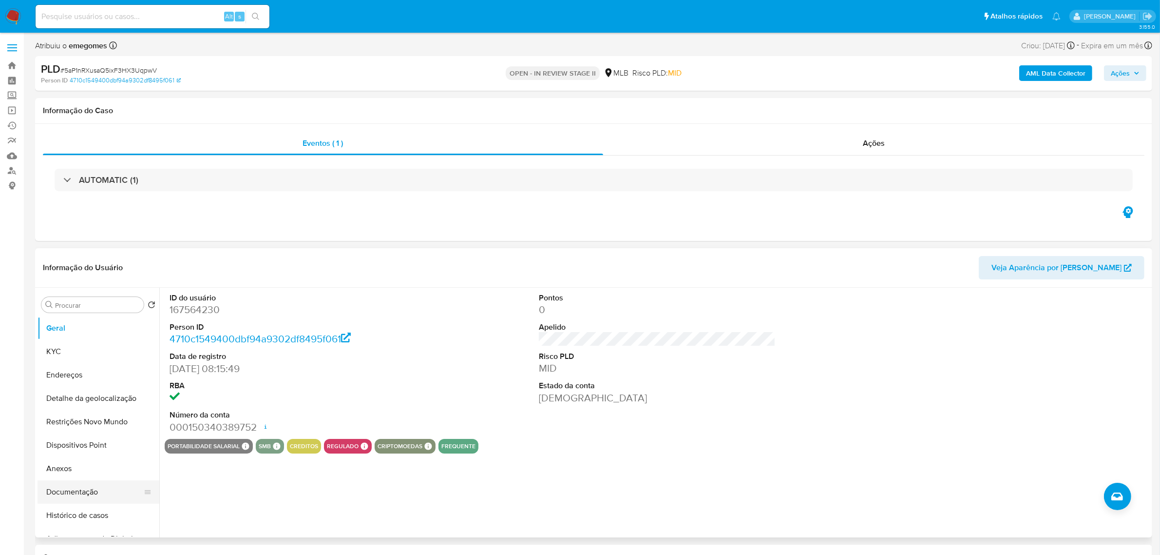
click at [77, 488] on button "Documentação" at bounding box center [95, 491] width 114 height 23
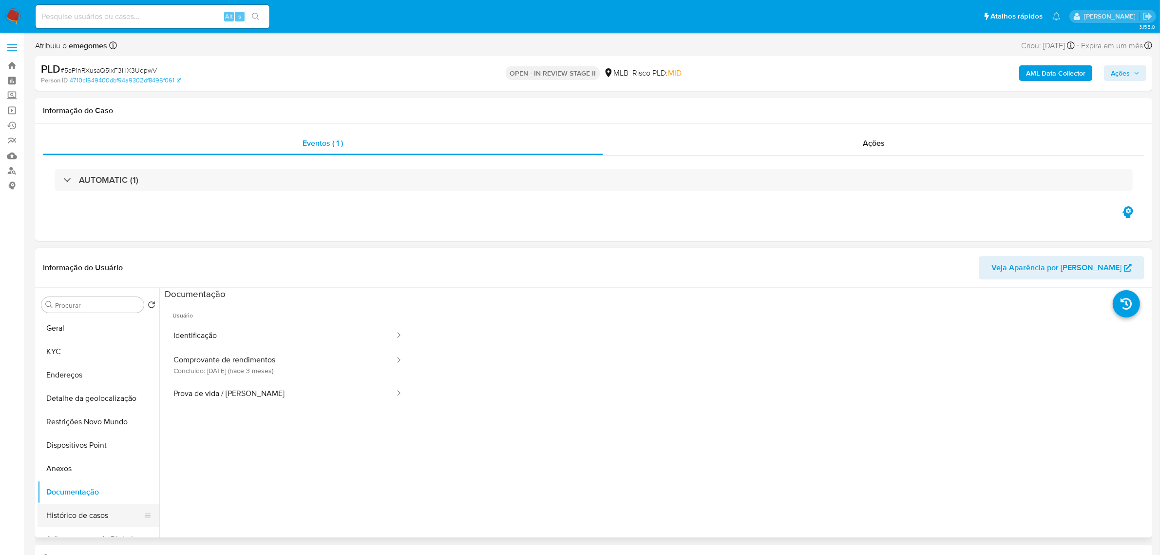
click at [83, 512] on button "Histórico de casos" at bounding box center [95, 514] width 114 height 23
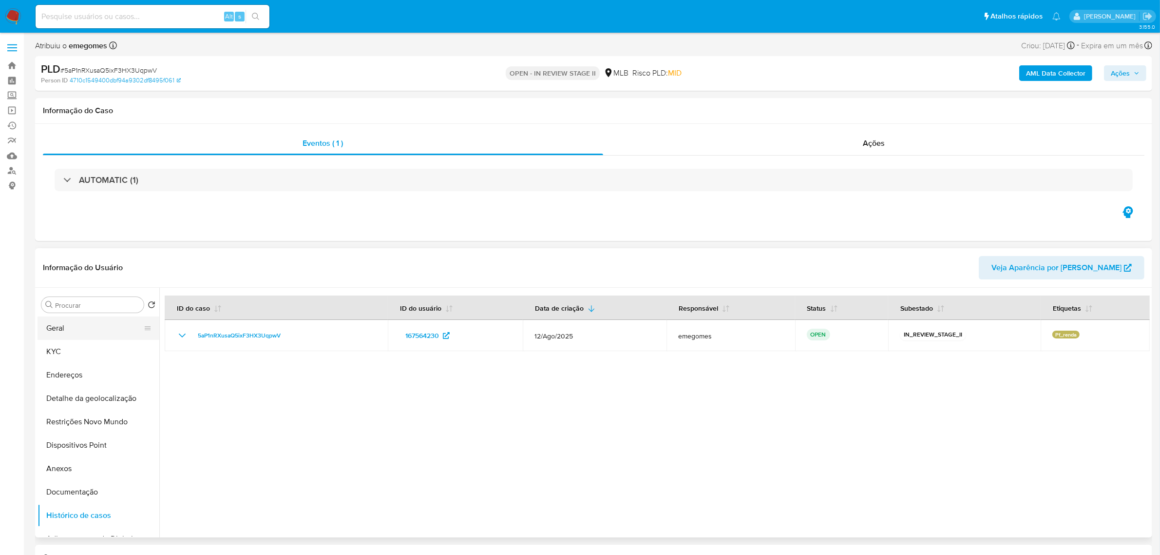
click at [52, 325] on button "Geral" at bounding box center [95, 327] width 114 height 23
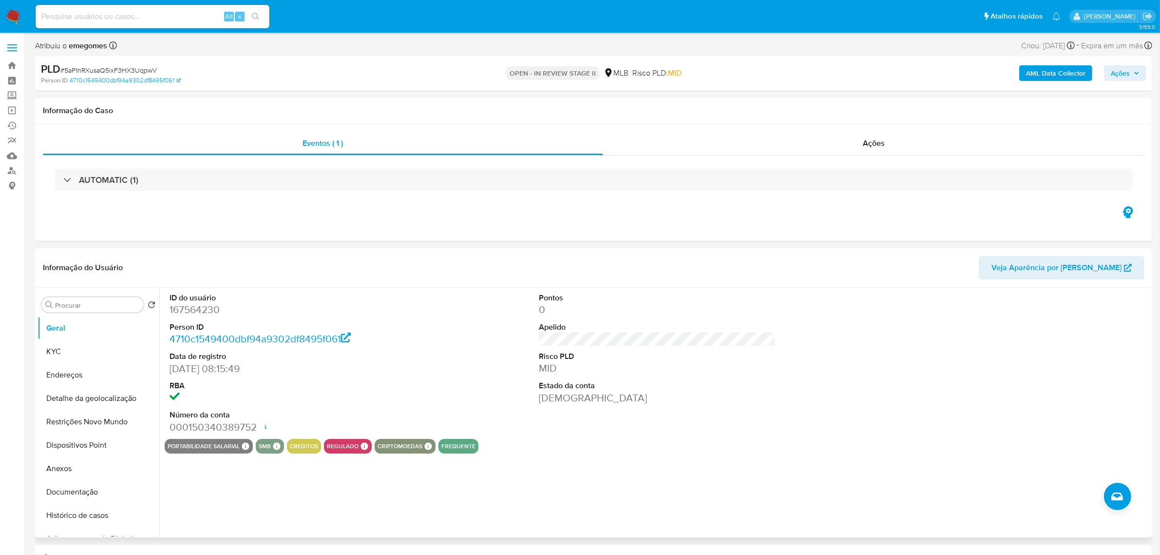
click at [355, 278] on header "Informação do Usuário Veja Aparência por [PERSON_NAME]" at bounding box center [594, 267] width 1102 height 23
click at [65, 348] on button "KYC" at bounding box center [95, 351] width 114 height 23
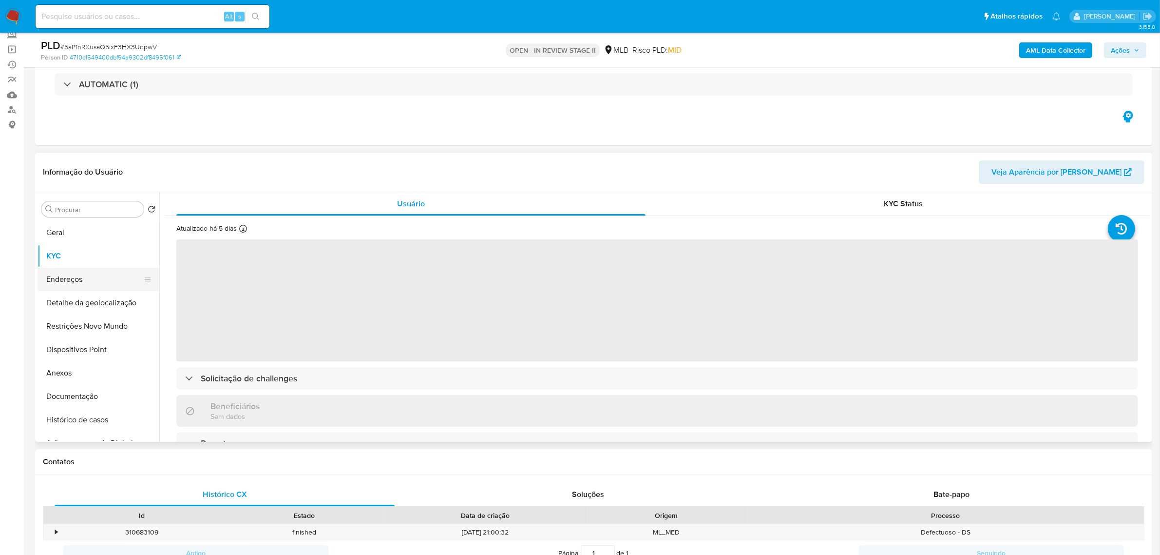
click at [74, 282] on button "Endereços" at bounding box center [95, 279] width 114 height 23
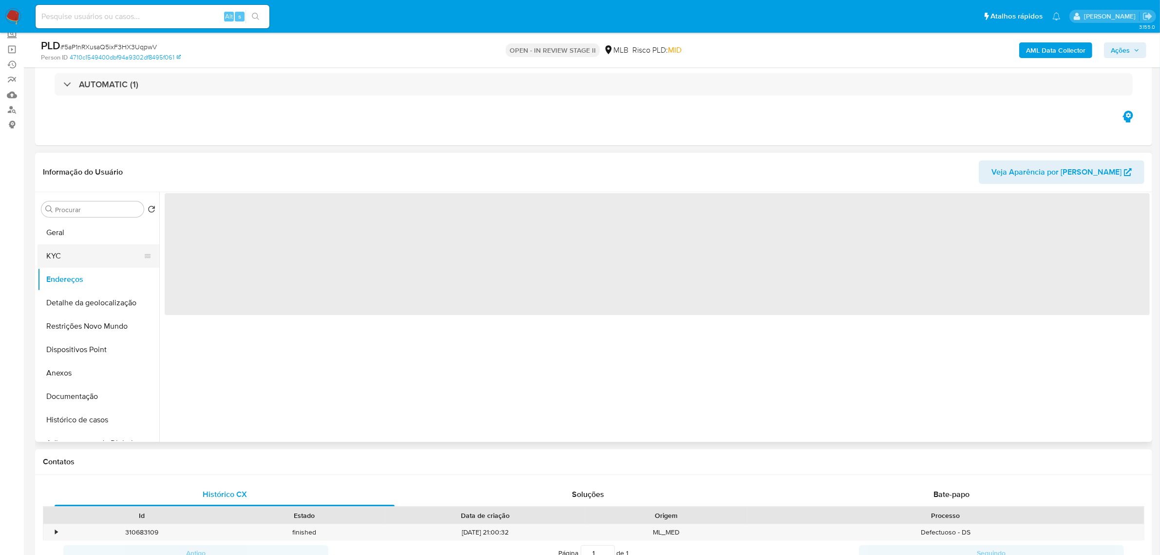
click at [57, 250] on button "KYC" at bounding box center [95, 255] width 114 height 23
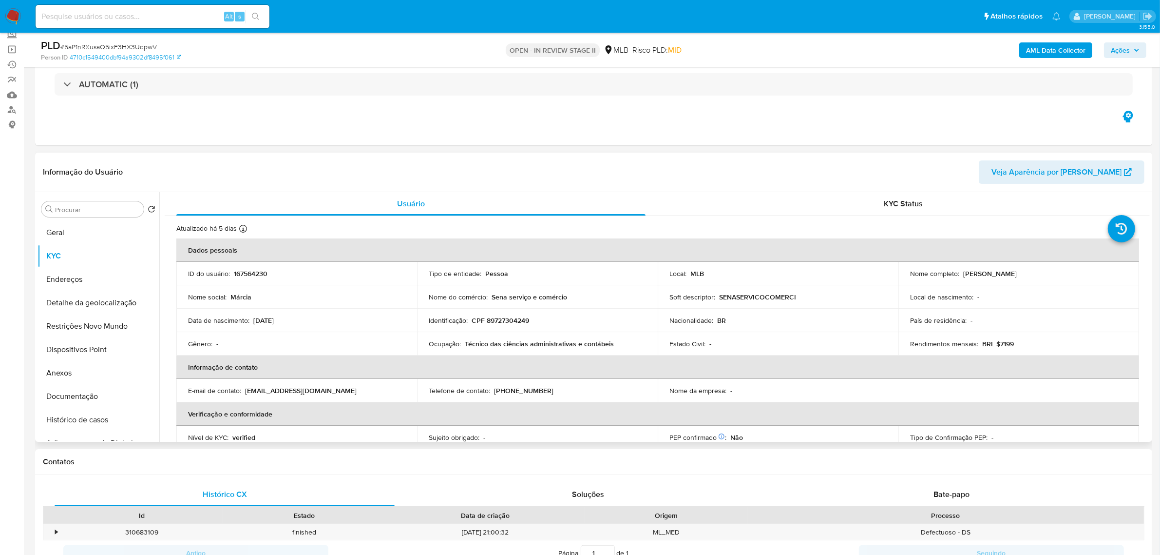
click at [329, 178] on header "Informação do Usuário Veja Aparência por [PERSON_NAME]" at bounding box center [594, 171] width 1102 height 23
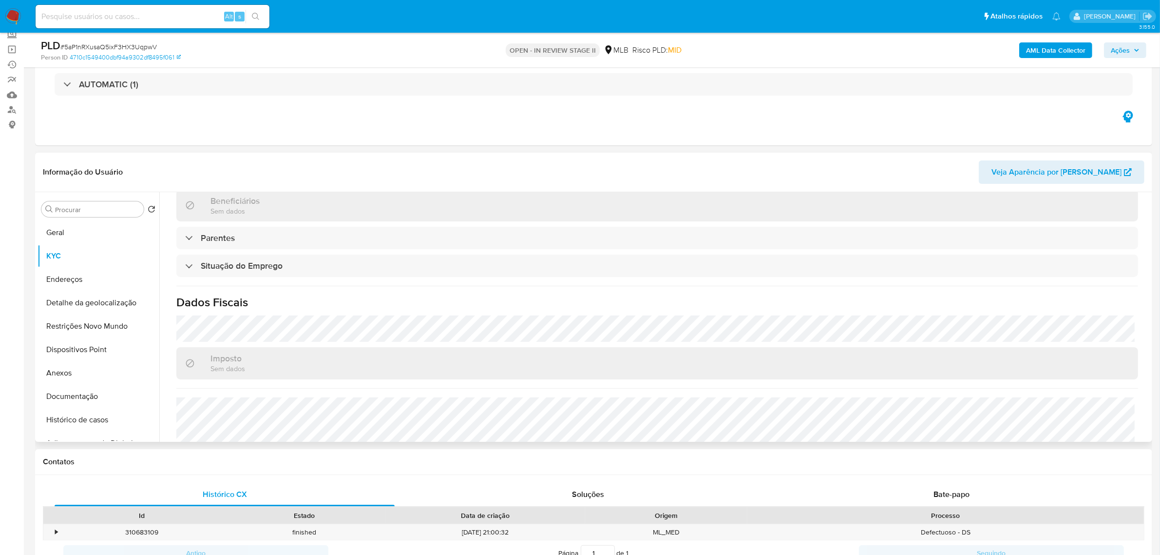
scroll to position [405, 0]
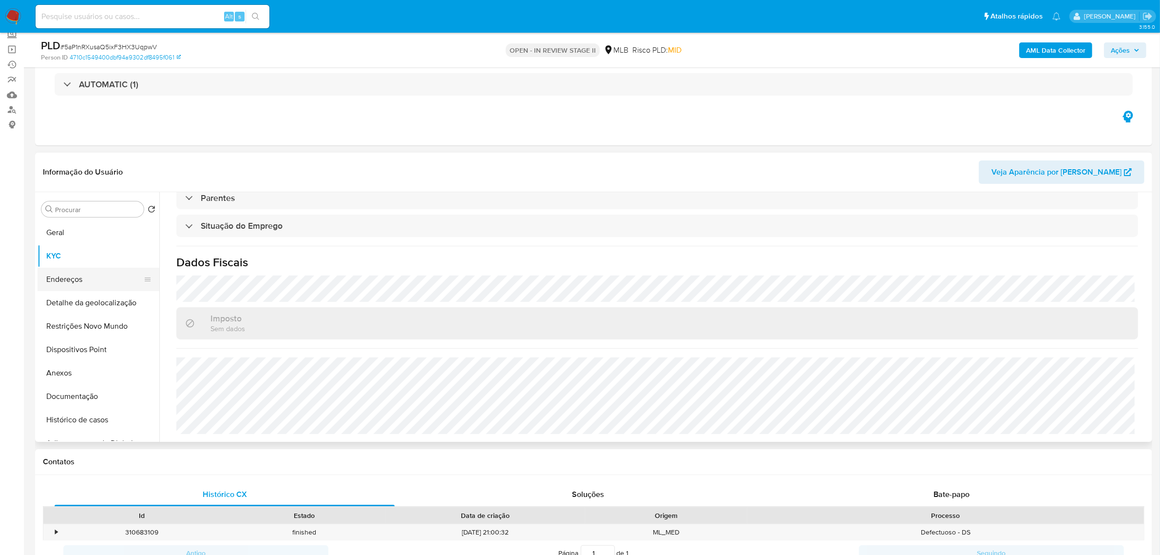
click at [59, 278] on button "Endereços" at bounding box center [95, 279] width 114 height 23
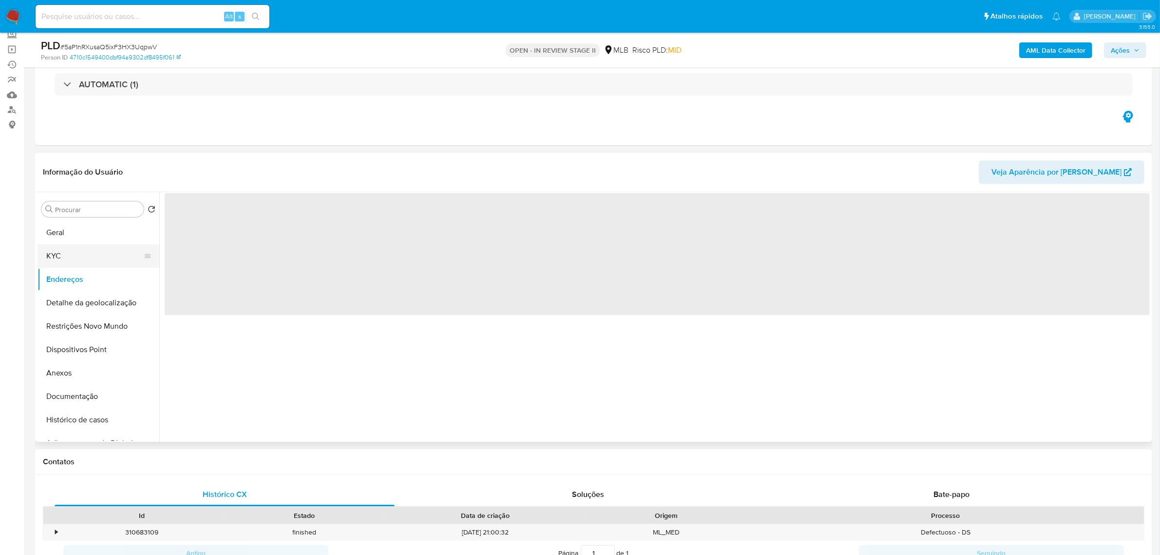
scroll to position [0, 0]
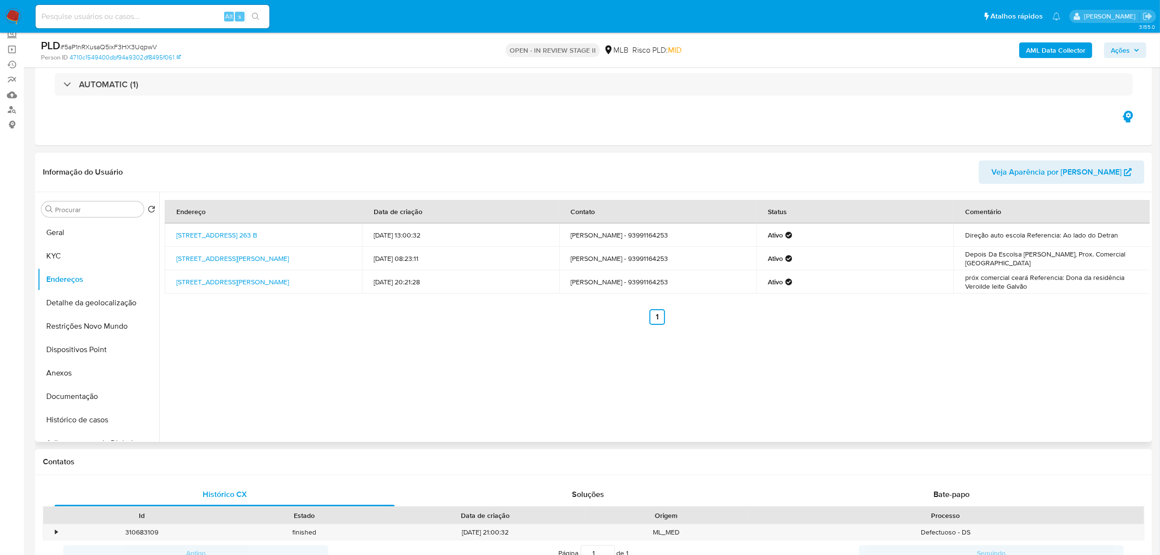
click at [252, 356] on div "Endereço Data de criação Contato Status Comentário [STREET_ADDRESS] 263 B [DATE…" at bounding box center [654, 316] width 991 height 249
click at [101, 301] on button "Detalhe da geolocalização" at bounding box center [95, 302] width 114 height 23
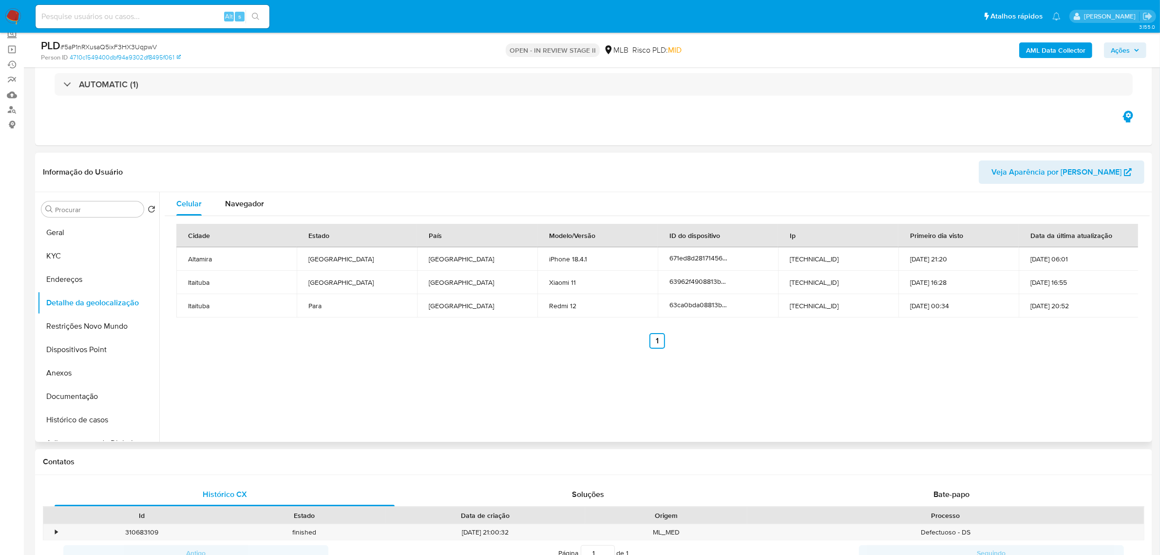
click at [324, 172] on header "Informação do Usuário Veja Aparência por [PERSON_NAME]" at bounding box center [594, 171] width 1102 height 23
click at [94, 331] on button "Restrições Novo Mundo" at bounding box center [95, 325] width 114 height 23
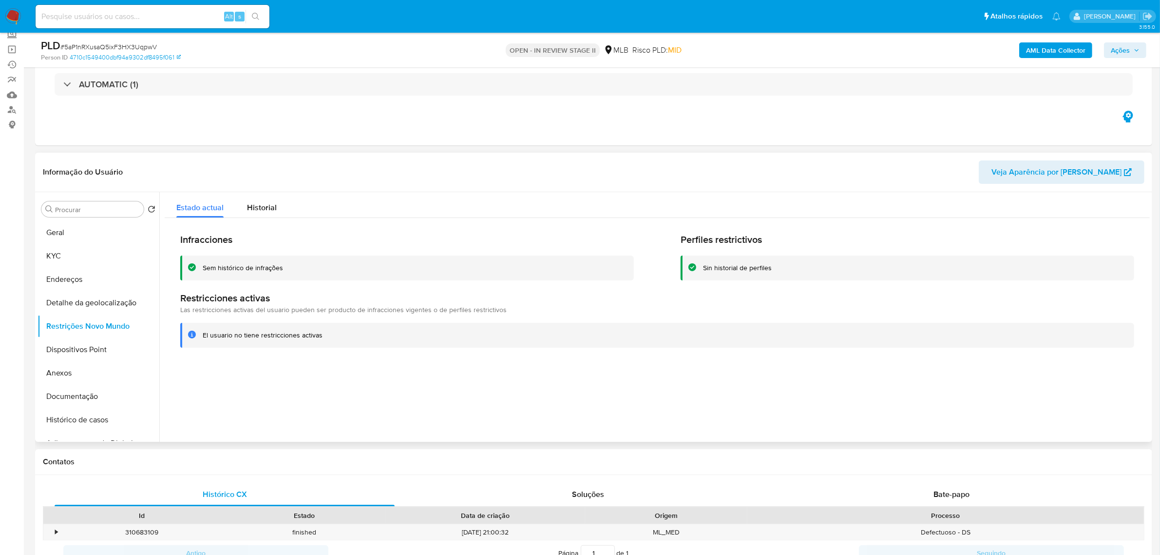
click at [287, 156] on div "Informação do Usuário Veja Aparência por [PERSON_NAME]" at bounding box center [593, 172] width 1117 height 39
click at [78, 349] on button "Dispositivos Point" at bounding box center [95, 349] width 114 height 23
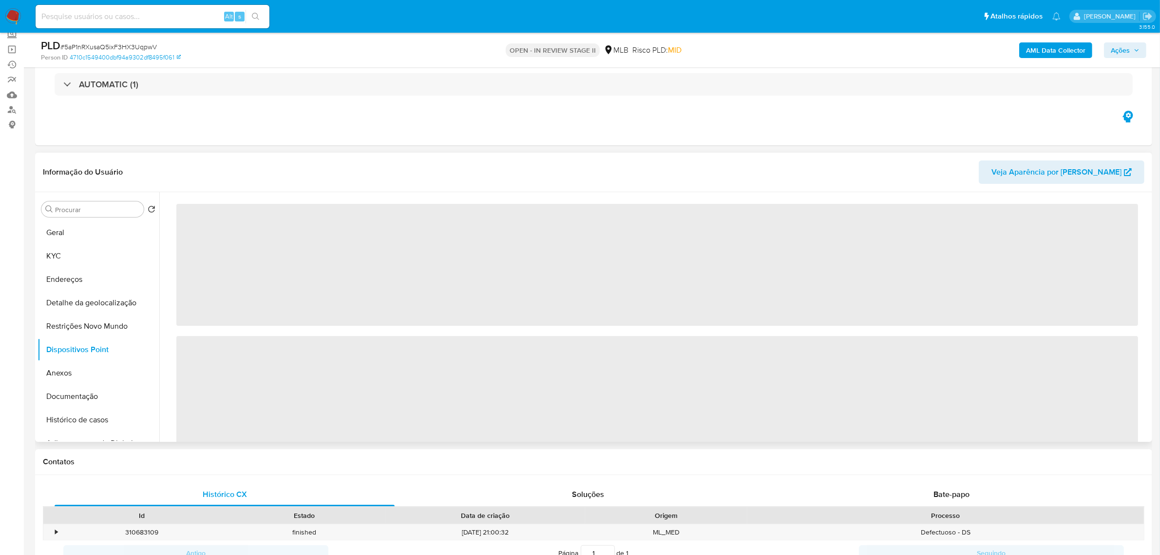
click at [242, 163] on header "Informação do Usuário Veja Aparência por [PERSON_NAME]" at bounding box center [594, 171] width 1102 height 23
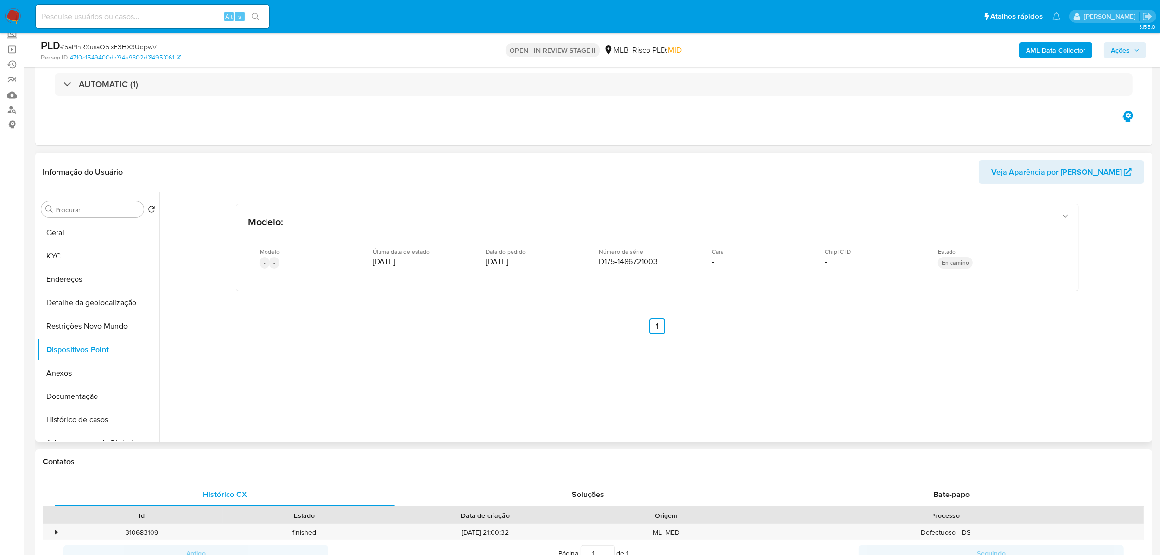
click at [242, 163] on header "Informação do Usuário Veja Aparência por [PERSON_NAME]" at bounding box center [594, 171] width 1102 height 23
click at [1056, 49] on b "AML Data Collector" at bounding box center [1055, 50] width 59 height 16
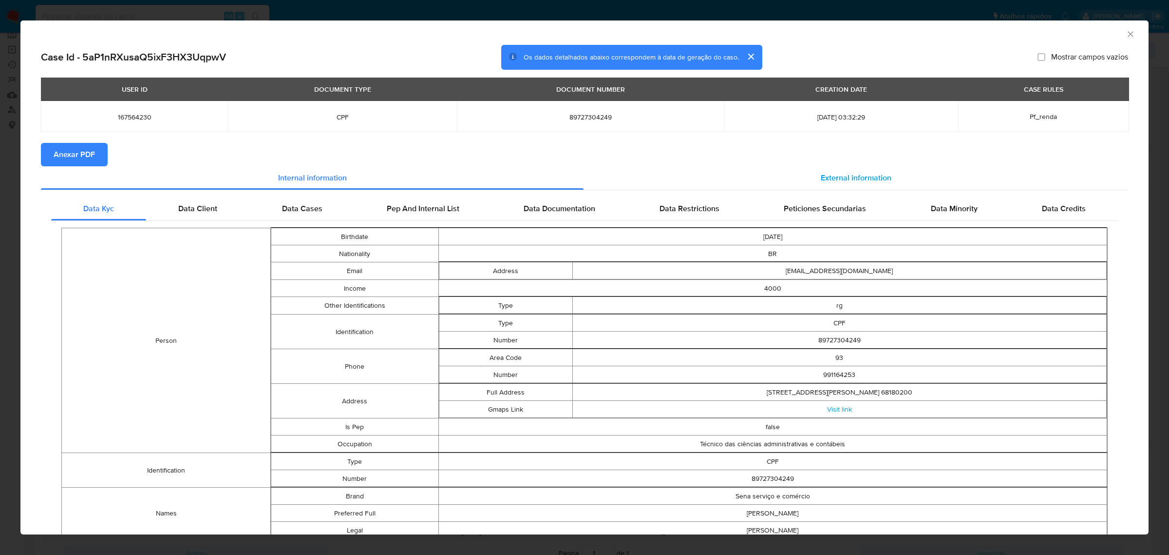
click at [844, 179] on span "External information" at bounding box center [856, 177] width 71 height 11
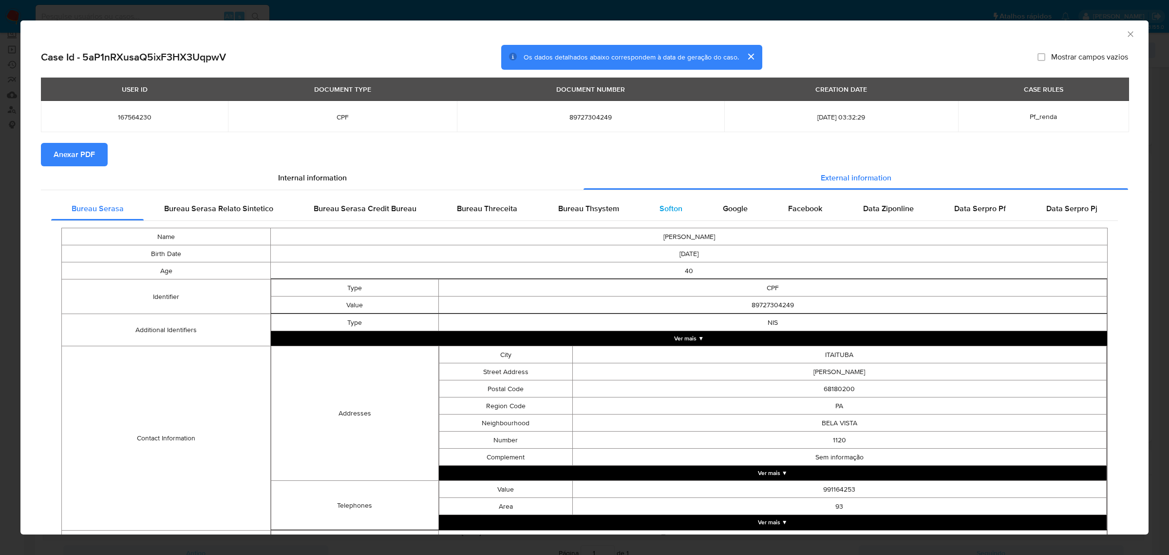
click at [668, 213] on span "Softon" at bounding box center [671, 208] width 23 height 11
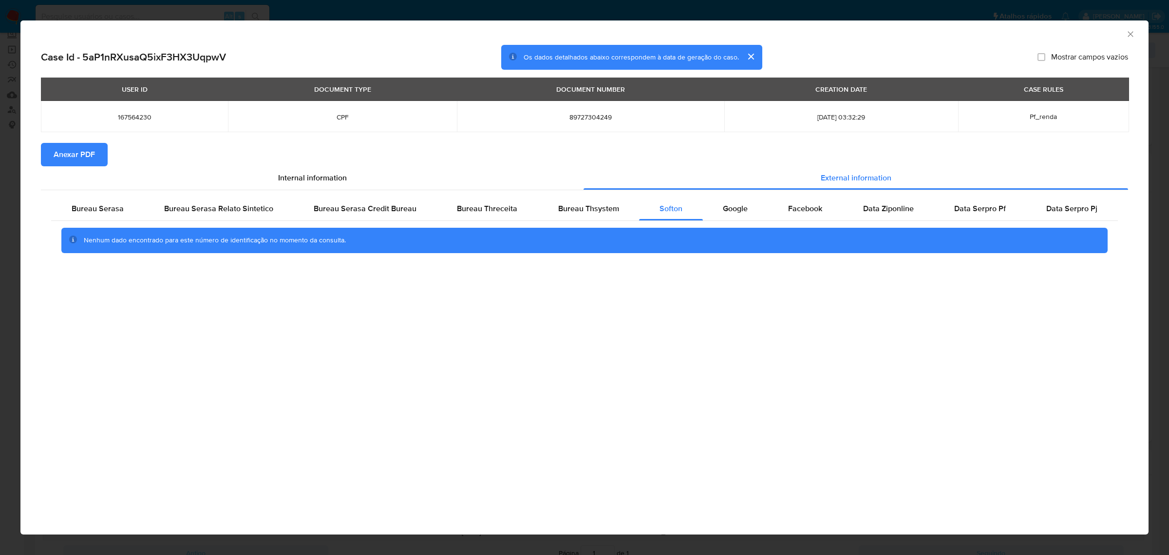
click at [88, 154] on span "Anexar PDF" at bounding box center [74, 154] width 41 height 21
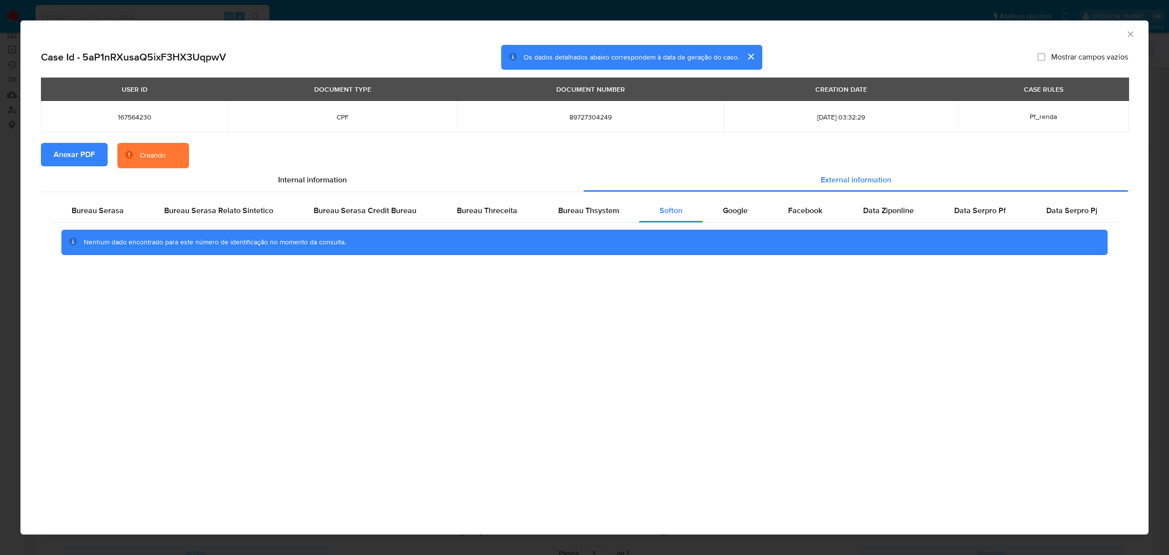
click at [1131, 33] on icon "Fechar a janela" at bounding box center [1130, 33] width 5 height 5
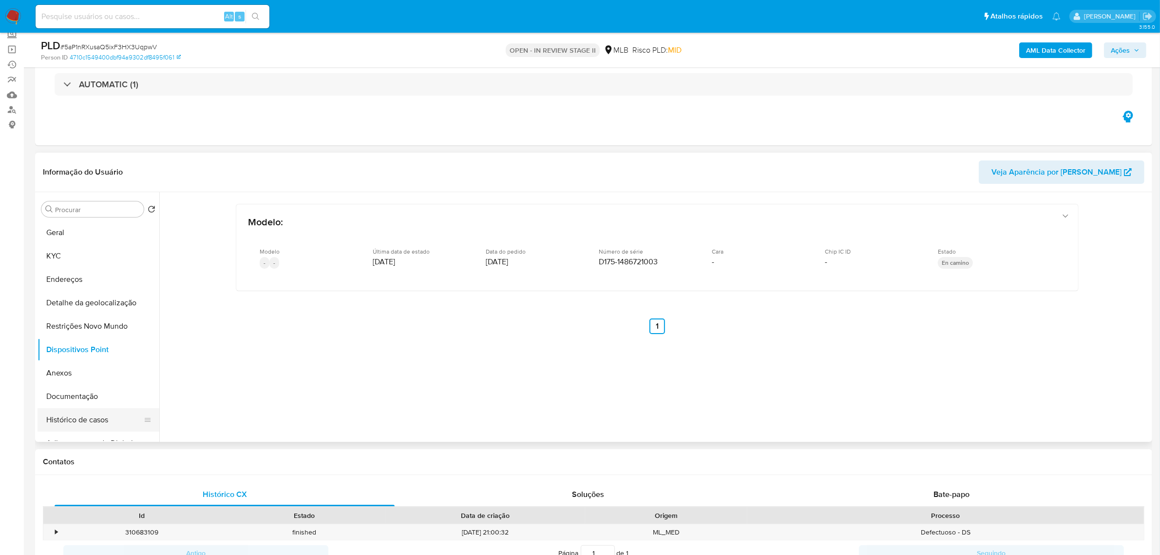
click at [79, 420] on button "Histórico de casos" at bounding box center [95, 419] width 114 height 23
click at [83, 393] on button "Documentação" at bounding box center [95, 395] width 114 height 23
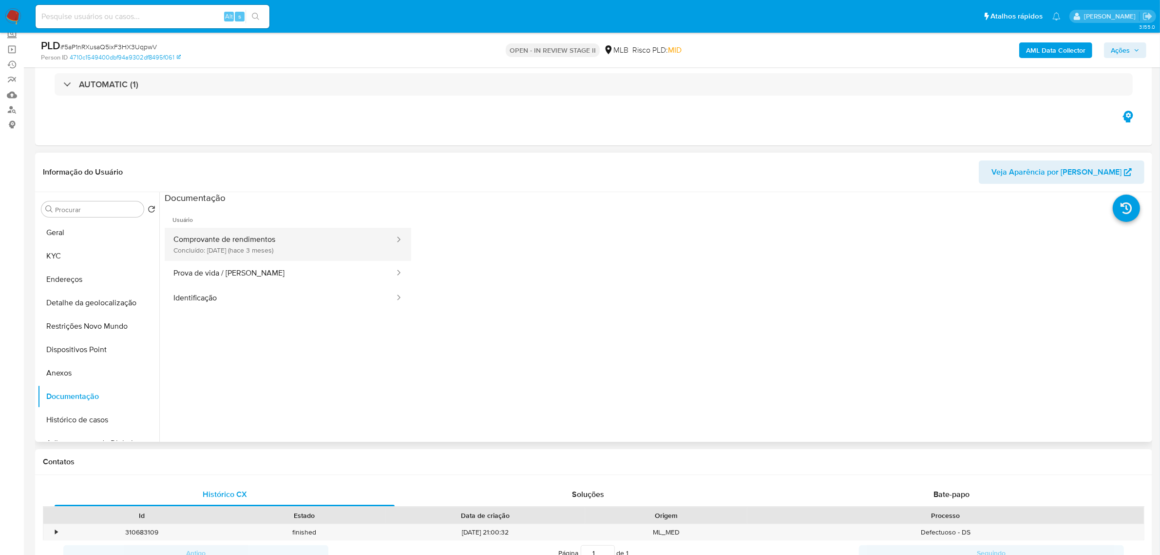
click at [240, 249] on button "Comprovante de rendimentos Concluído: [DATE] (hace 3 meses)" at bounding box center [280, 244] width 231 height 33
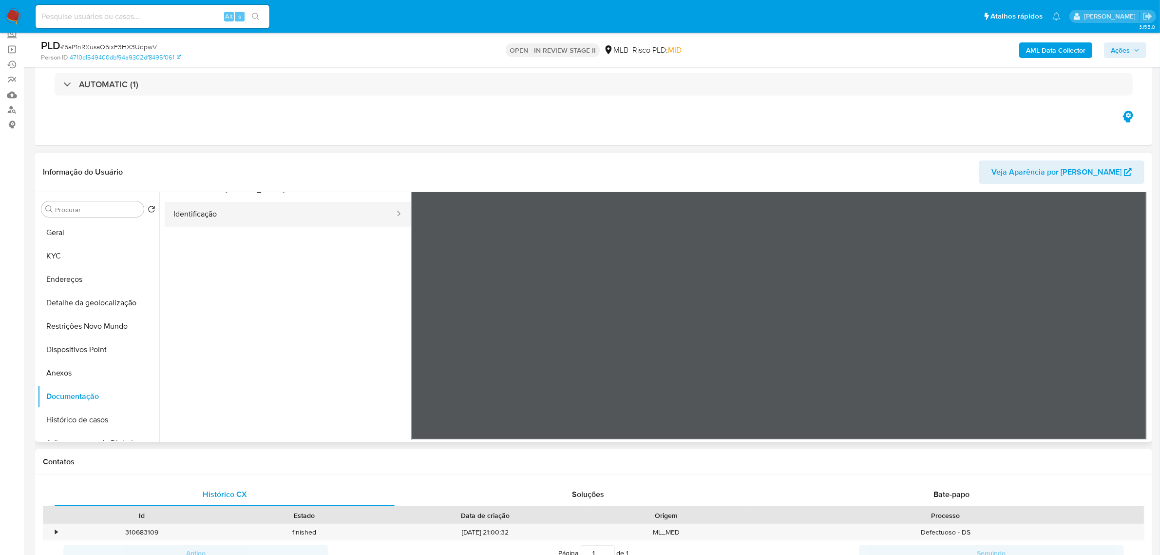
scroll to position [84, 0]
click at [72, 257] on button "KYC" at bounding box center [95, 255] width 114 height 23
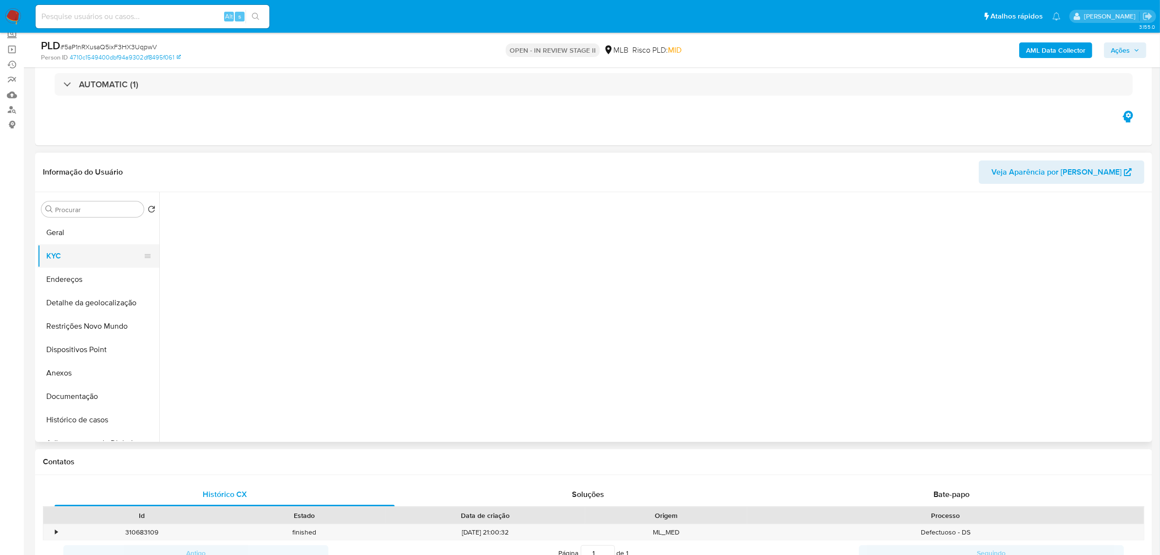
scroll to position [0, 0]
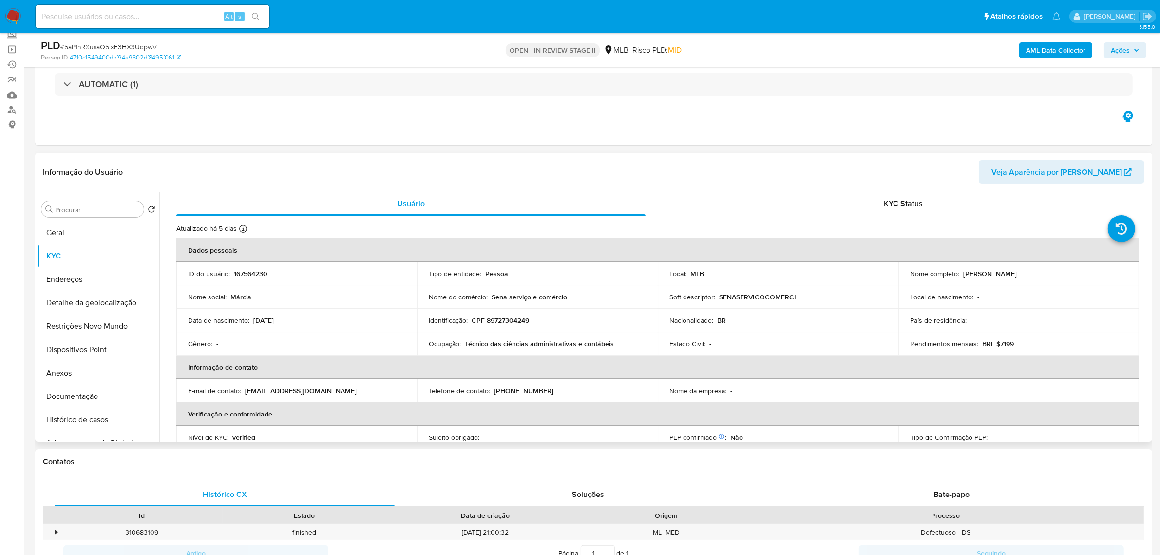
drag, startPoint x: 564, startPoint y: 324, endPoint x: 591, endPoint y: 332, distance: 27.4
click at [564, 324] on div "Identificação : CPF 89727304249" at bounding box center [537, 320] width 217 height 9
drag, startPoint x: 593, startPoint y: 345, endPoint x: 436, endPoint y: 341, distance: 156.9
click at [456, 345] on div "Ocupação : Técnico das ciências administrativas e contábeis" at bounding box center [537, 343] width 217 height 9
click at [83, 391] on button "Documentação" at bounding box center [95, 395] width 114 height 23
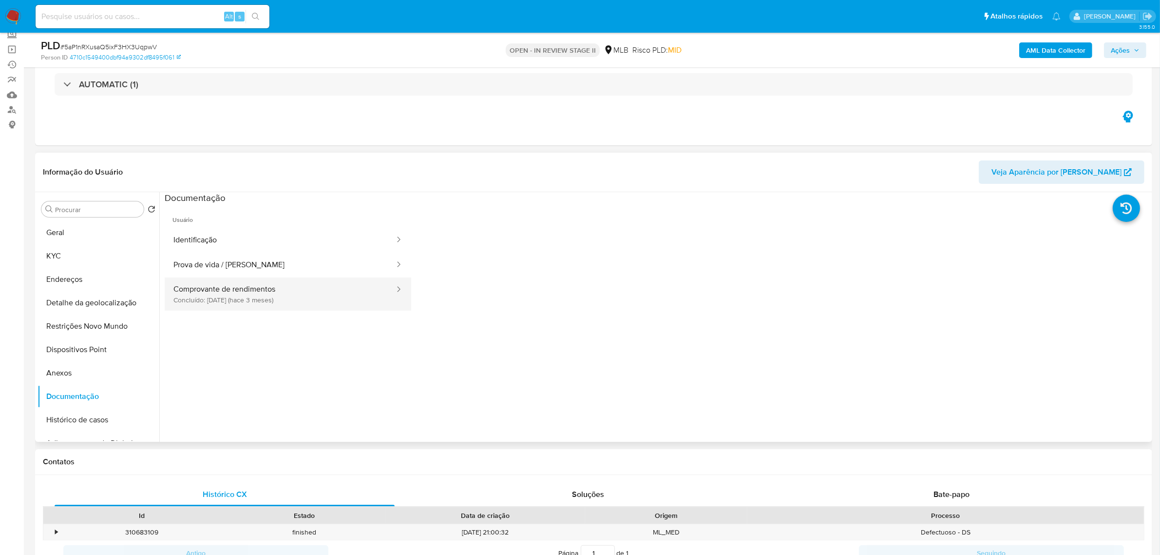
click at [223, 288] on button "Comprovante de rendimentos Concluído: 05/06/2025 (hace 3 meses)" at bounding box center [280, 293] width 231 height 33
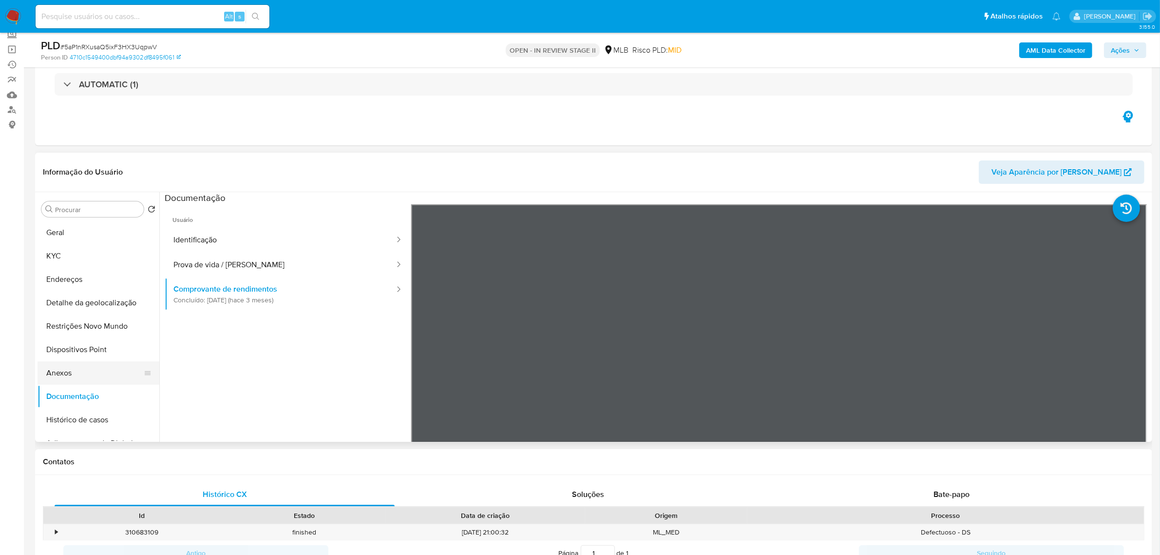
click at [78, 369] on button "Anexos" at bounding box center [95, 372] width 114 height 23
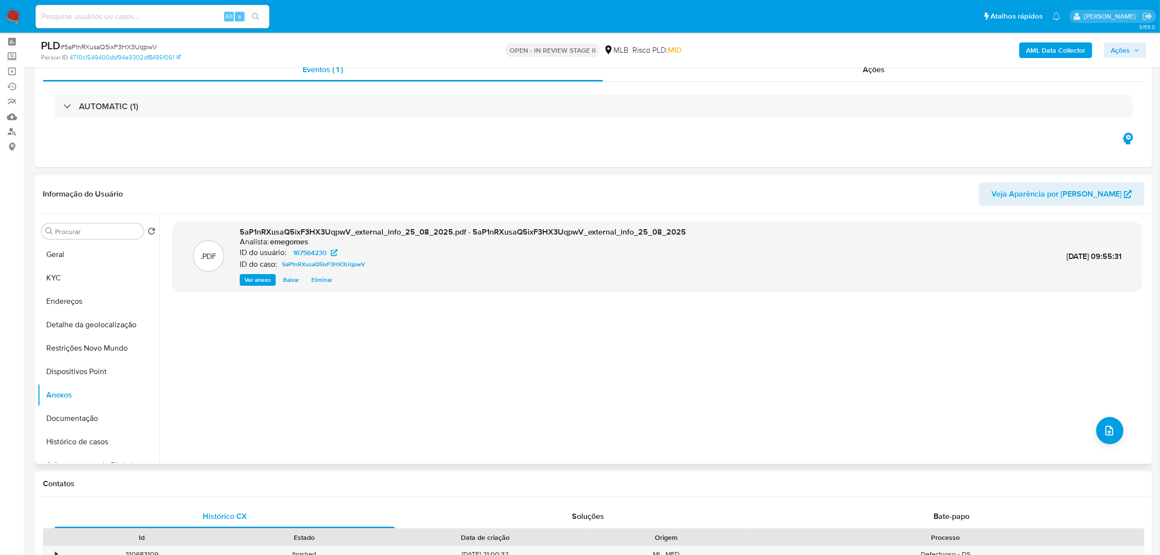
scroll to position [61, 0]
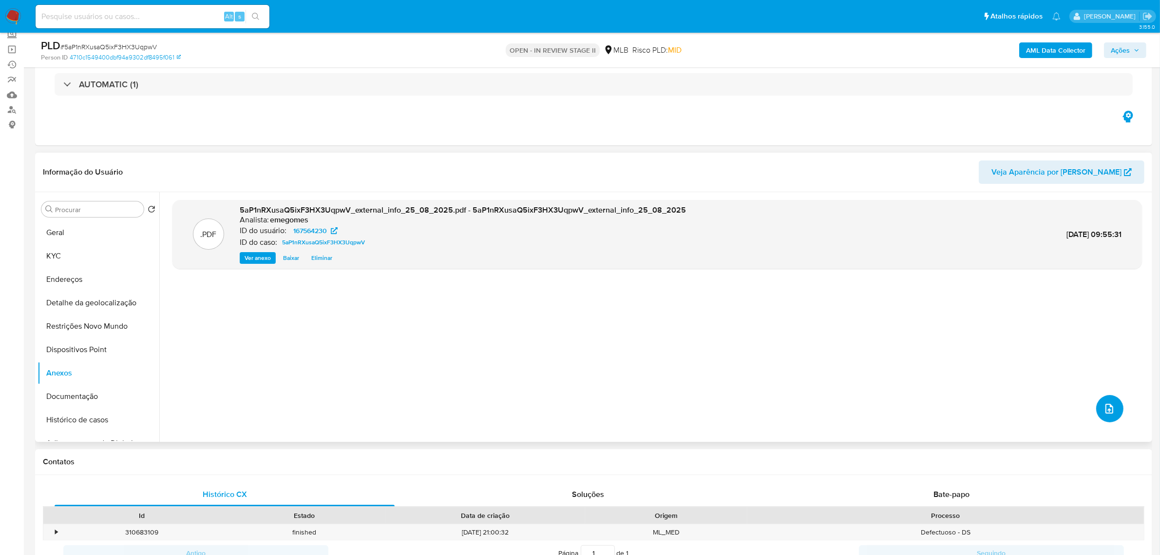
click at [1107, 410] on icon "upload-file" at bounding box center [1110, 408] width 12 height 12
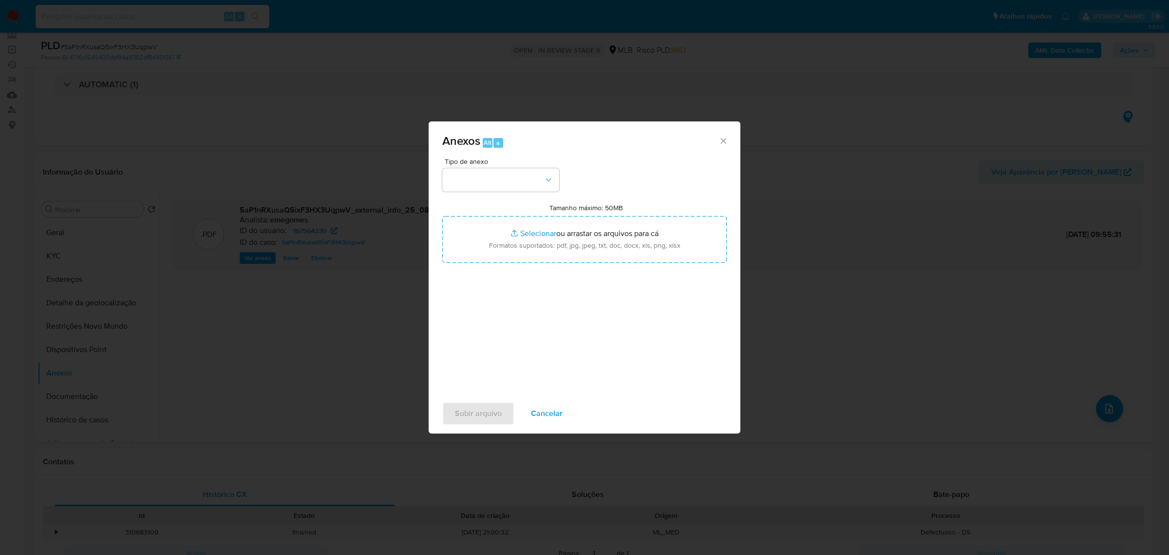
drag, startPoint x: 727, startPoint y: 142, endPoint x: 505, endPoint y: 191, distance: 227.1
click at [727, 142] on icon "Fechar" at bounding box center [724, 141] width 10 height 10
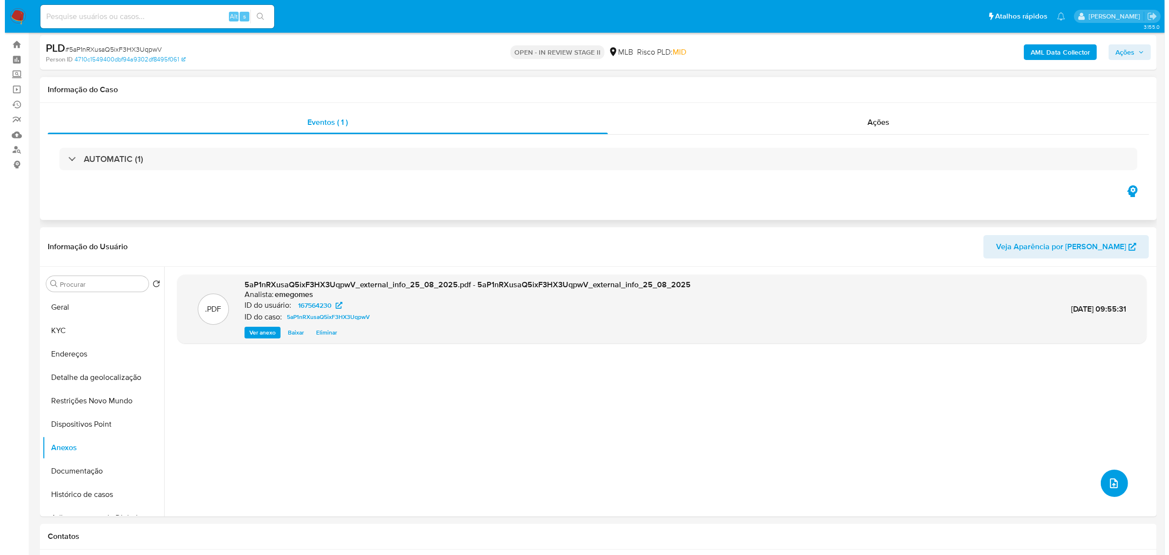
scroll to position [0, 0]
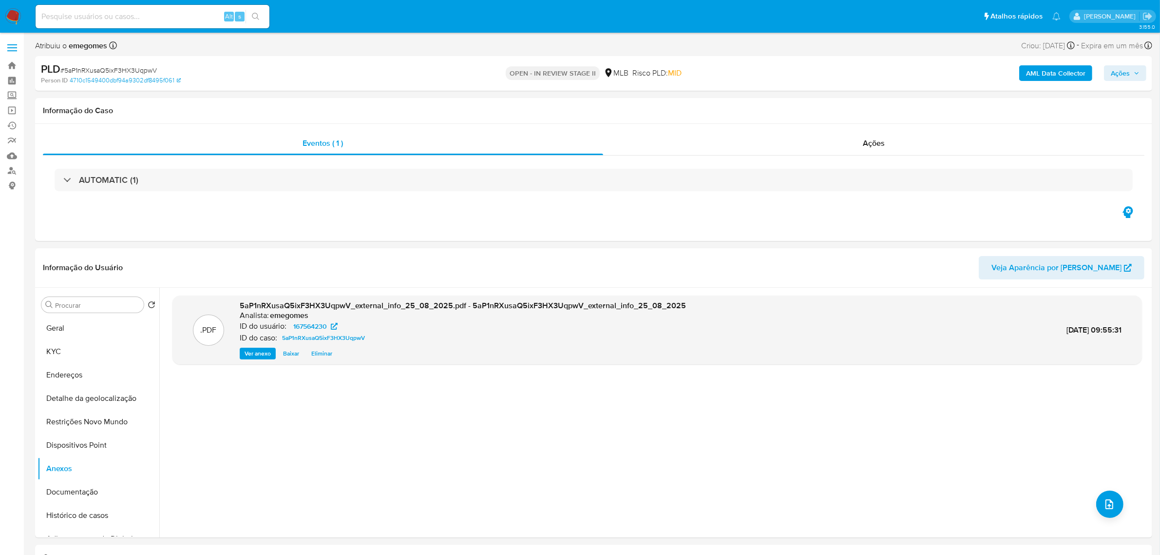
click at [1060, 77] on b "AML Data Collector" at bounding box center [1055, 73] width 59 height 16
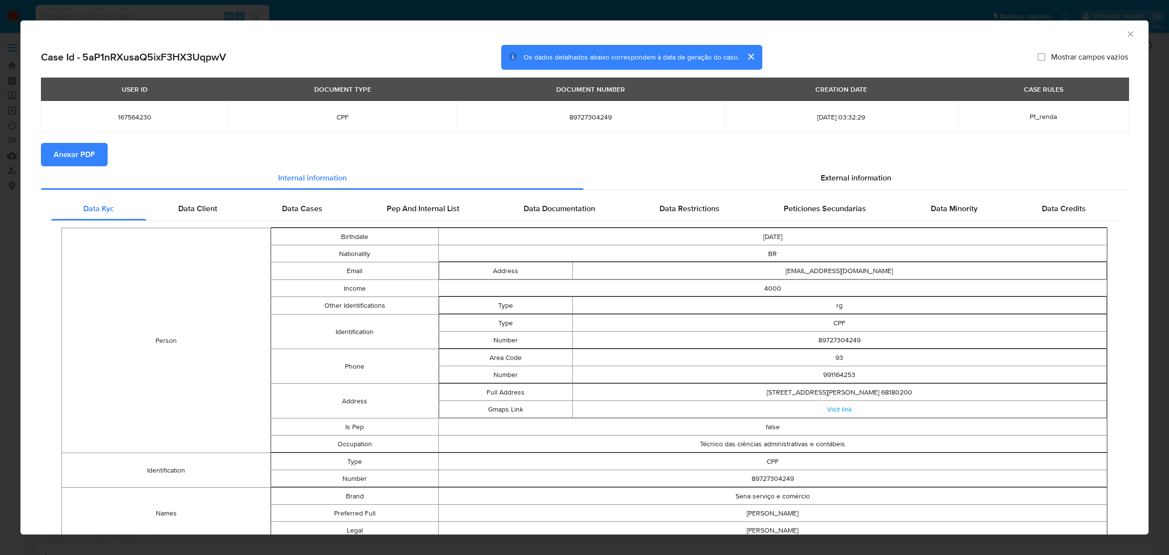
click at [62, 145] on span "Anexar PDF" at bounding box center [74, 154] width 41 height 21
click at [1128, 33] on icon "Fechar a janela" at bounding box center [1130, 33] width 5 height 5
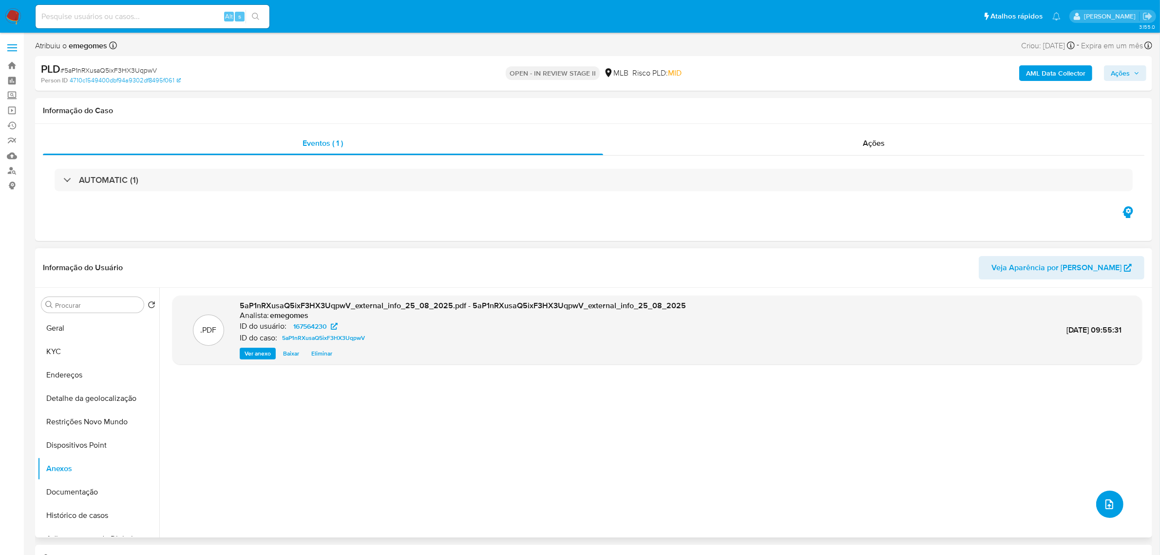
click at [1112, 510] on button "upload-file" at bounding box center [1109, 503] width 27 height 27
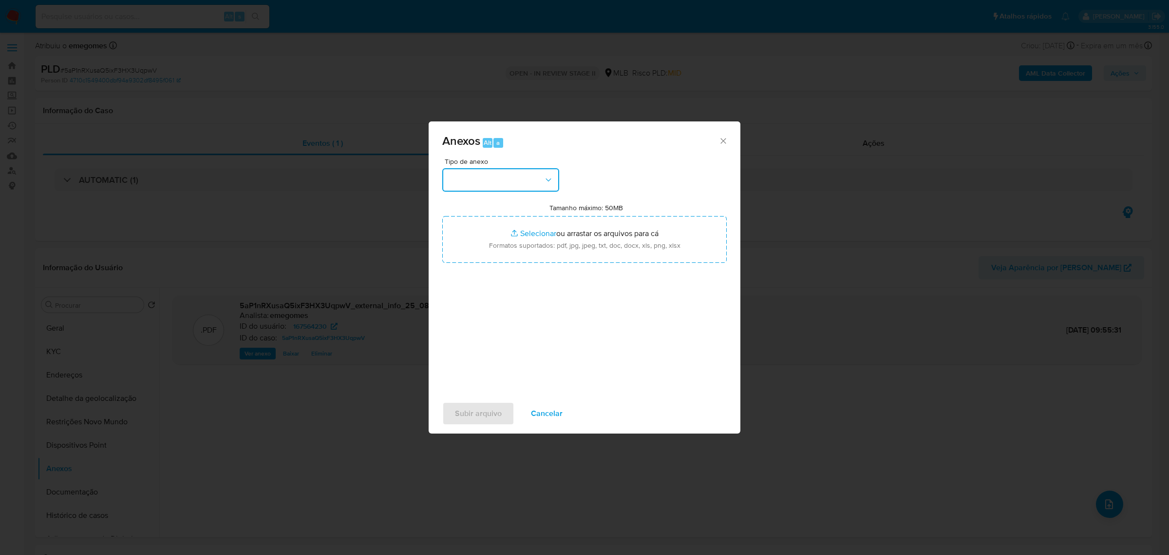
click at [559, 179] on button "button" at bounding box center [500, 179] width 117 height 23
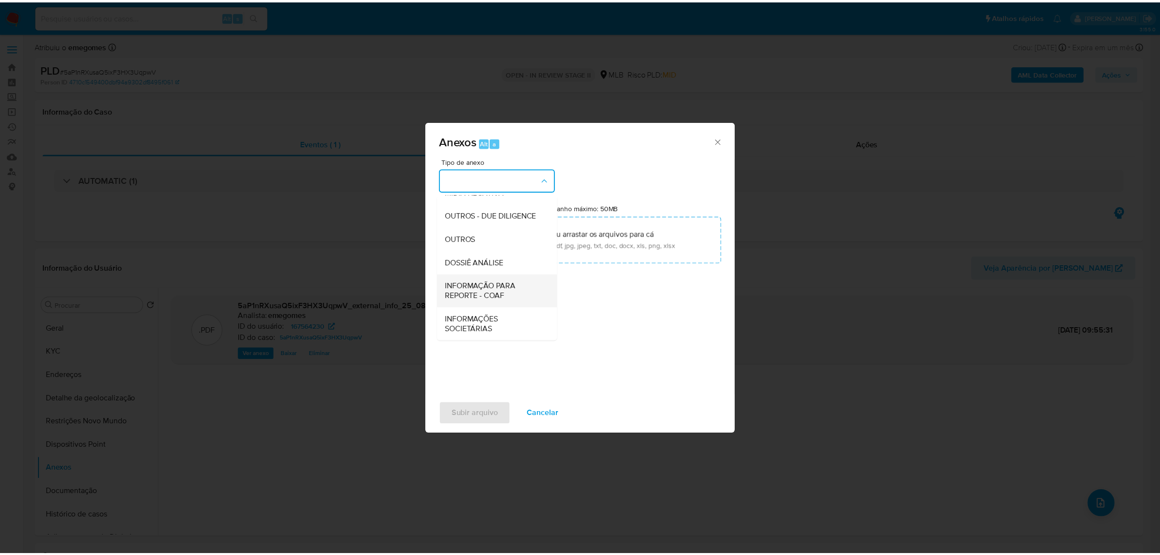
scroll to position [150, 0]
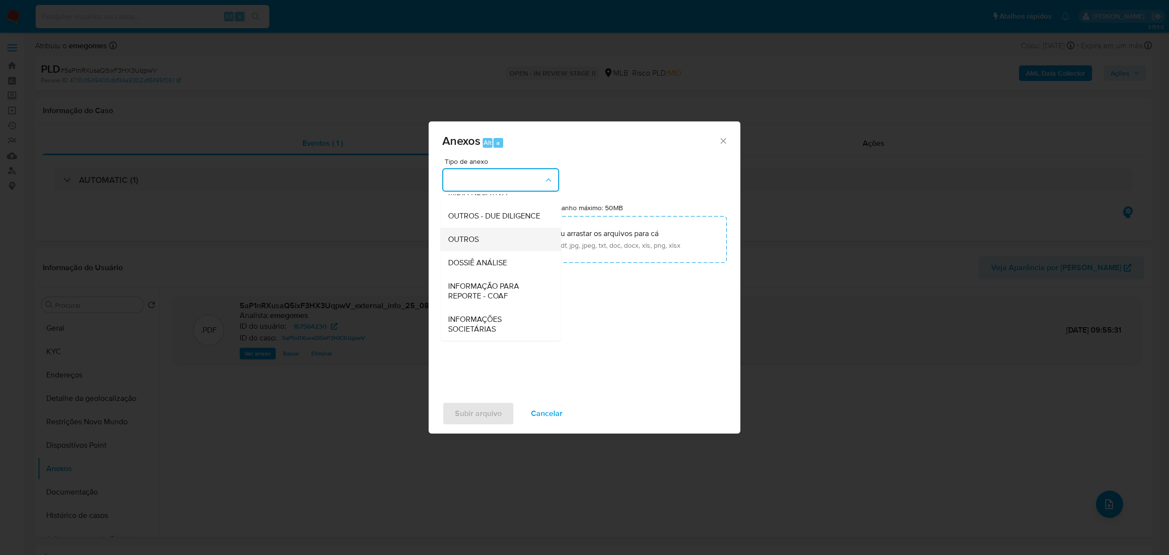
click at [466, 237] on span "OUTROS" at bounding box center [463, 239] width 31 height 10
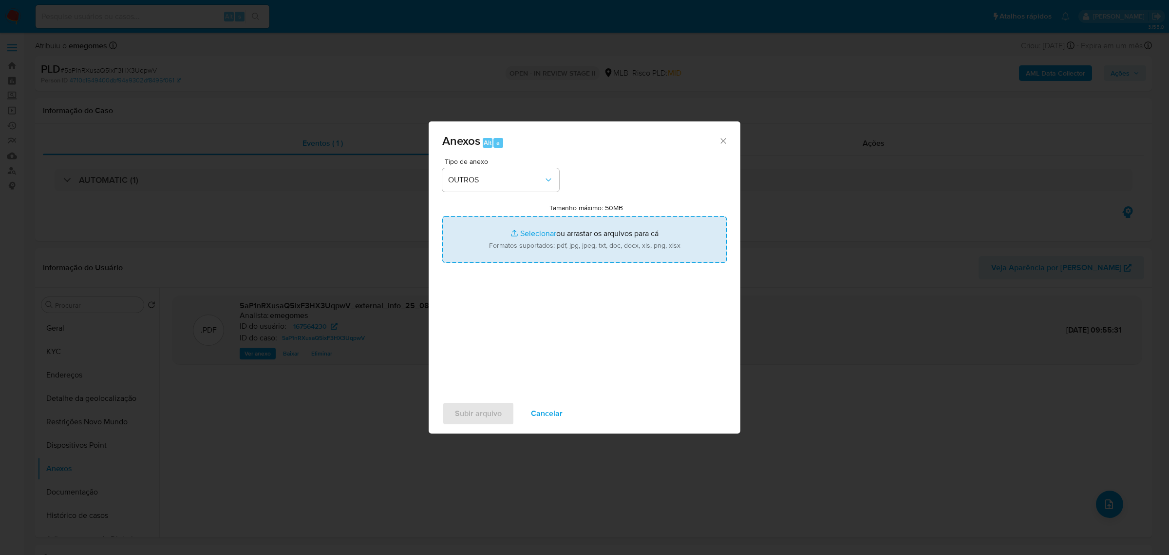
click at [529, 235] on input "Tamanho máximo: 50MB Selecionar arquivos" at bounding box center [584, 239] width 285 height 47
type input "C:\fakepath\SAR - 5aP1nRXusaQ5ixF3HX3UqpwV - CPF 89727304249 - MARCIA LEITE DA …"
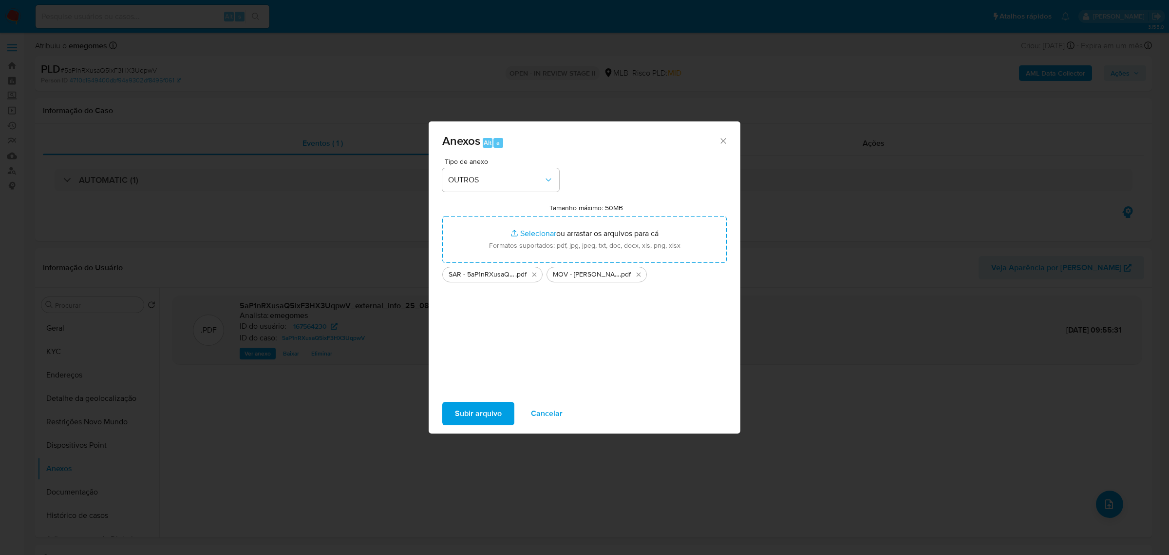
click at [476, 408] on span "Subir arquivo" at bounding box center [478, 412] width 47 height 21
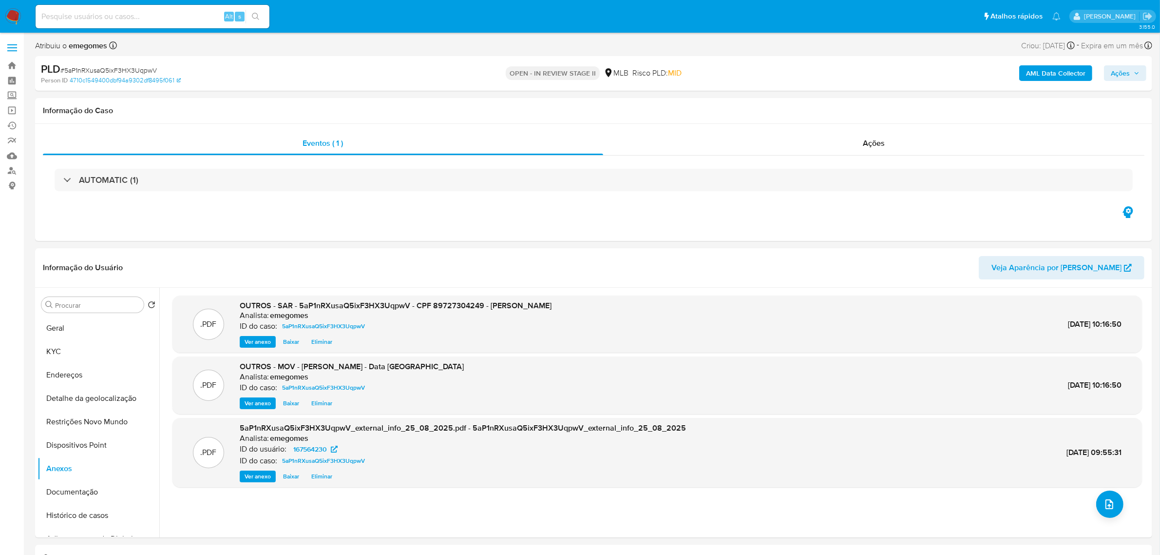
click at [1142, 76] on button "Ações" at bounding box center [1125, 73] width 42 height 16
click at [837, 103] on span "Resolução do caso" at bounding box center [842, 103] width 66 height 11
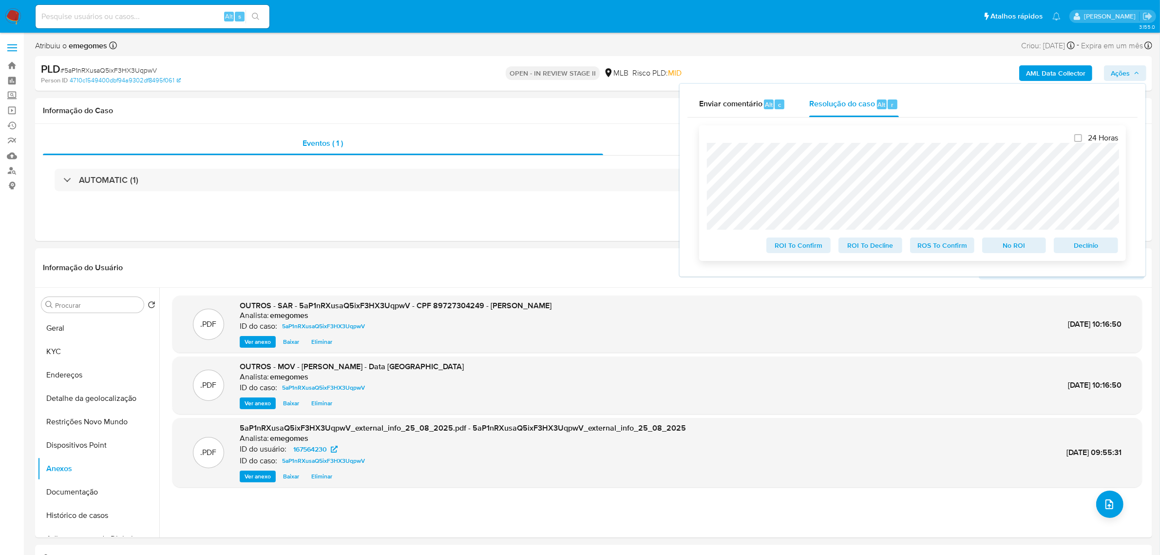
click at [952, 250] on span "ROS To Confirm" at bounding box center [942, 245] width 51 height 14
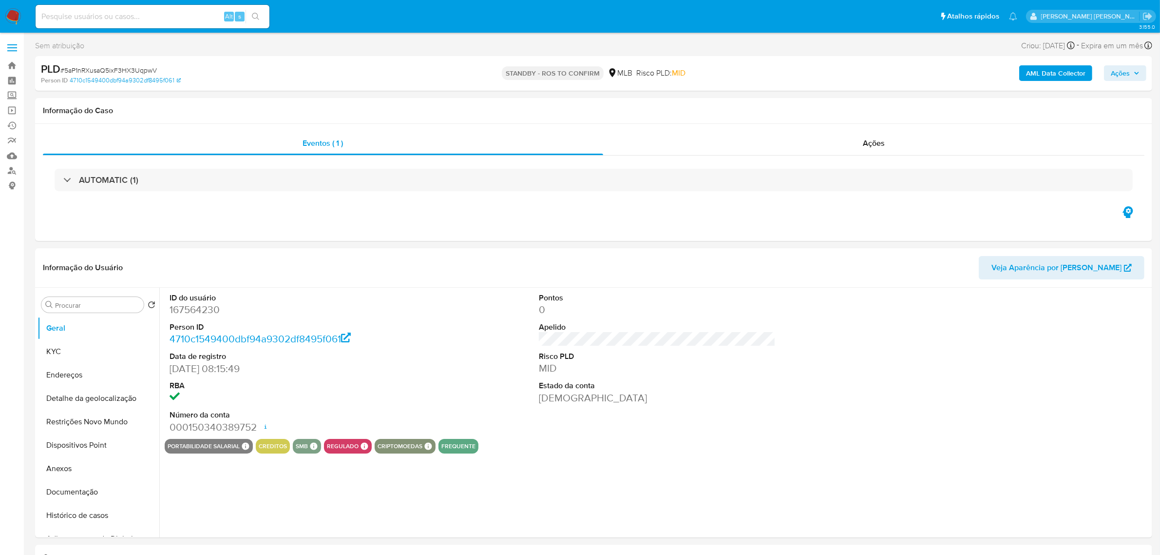
select select "10"
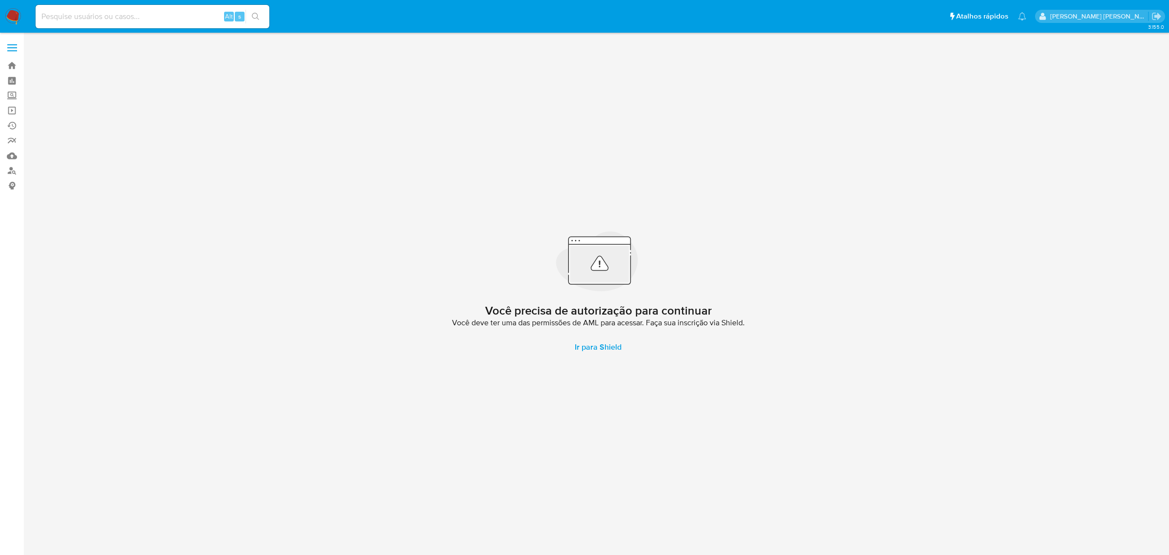
click at [106, 17] on input at bounding box center [153, 16] width 234 height 13
paste input "SvX1W8DHBsUiG7yGdIfRFbXW"
type input "SvX1W8DHBsUiG7yGdIfRFbXW"
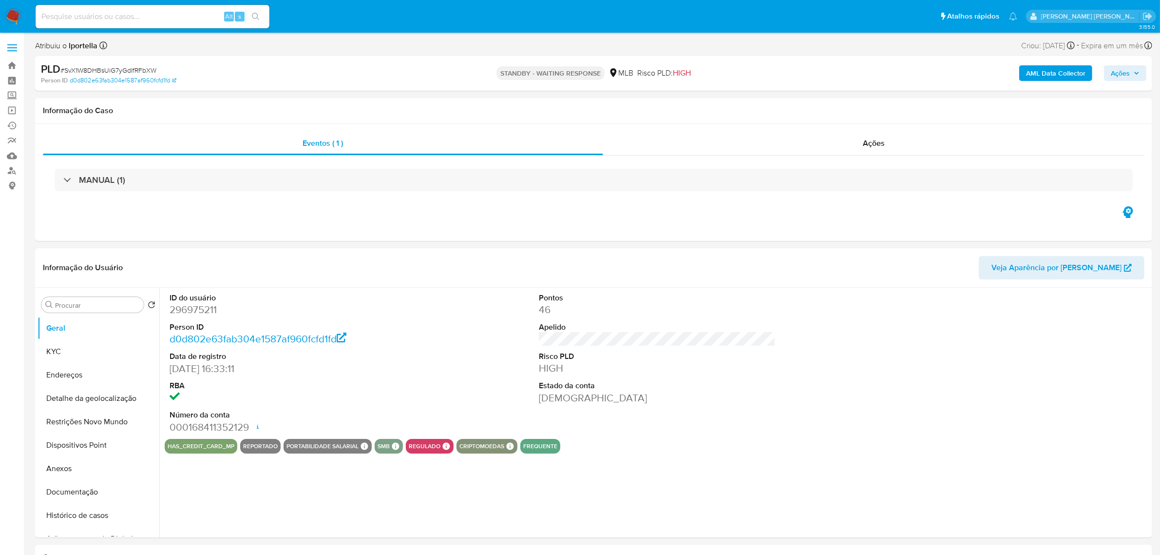
select select "10"
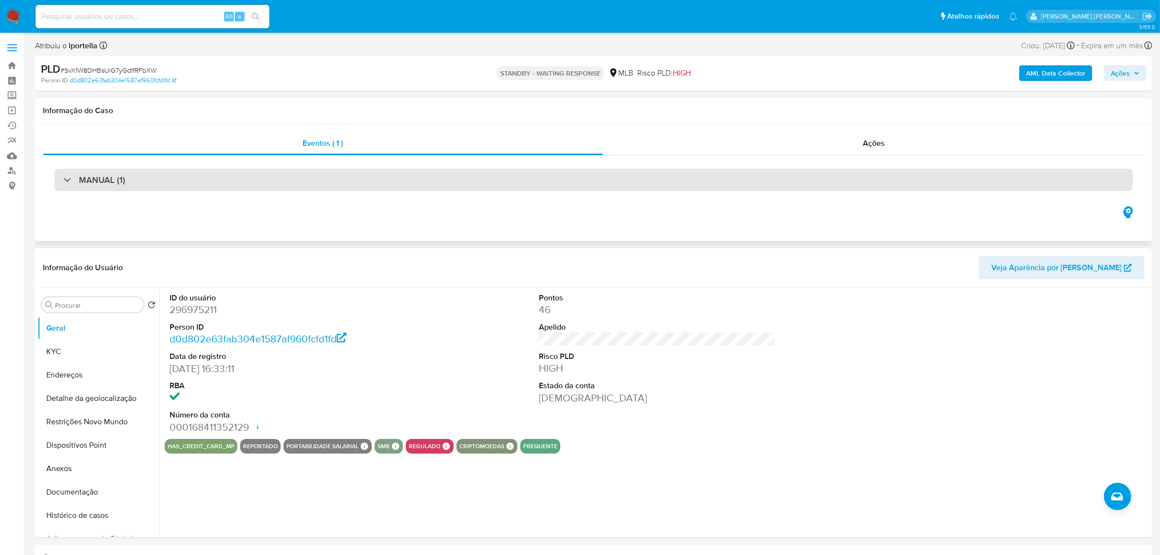
click at [150, 180] on div "MANUAL (1)" at bounding box center [594, 180] width 1078 height 22
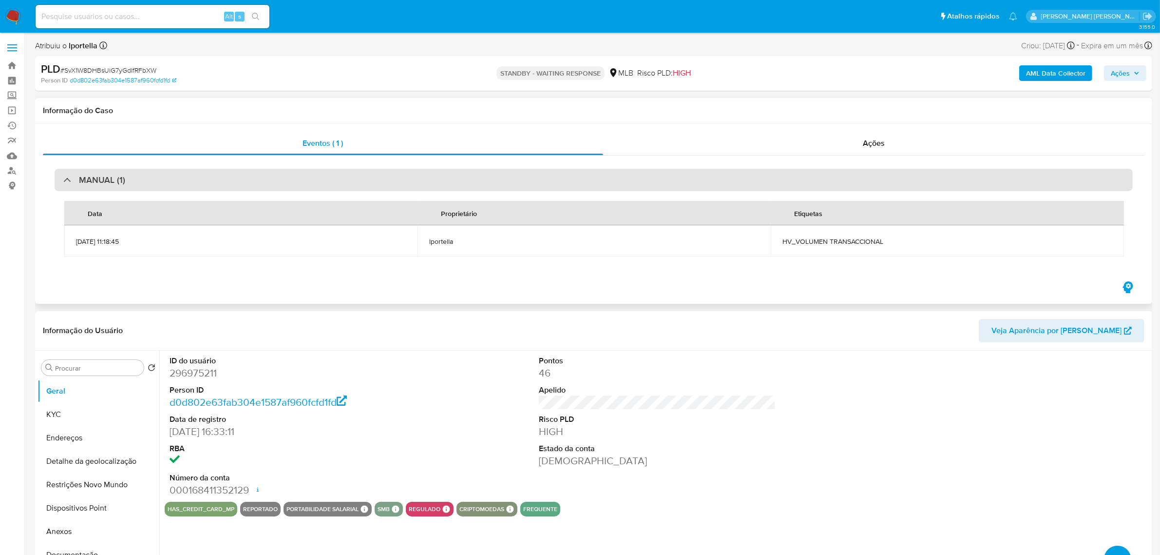
click at [150, 180] on div "MANUAL (1)" at bounding box center [594, 180] width 1078 height 22
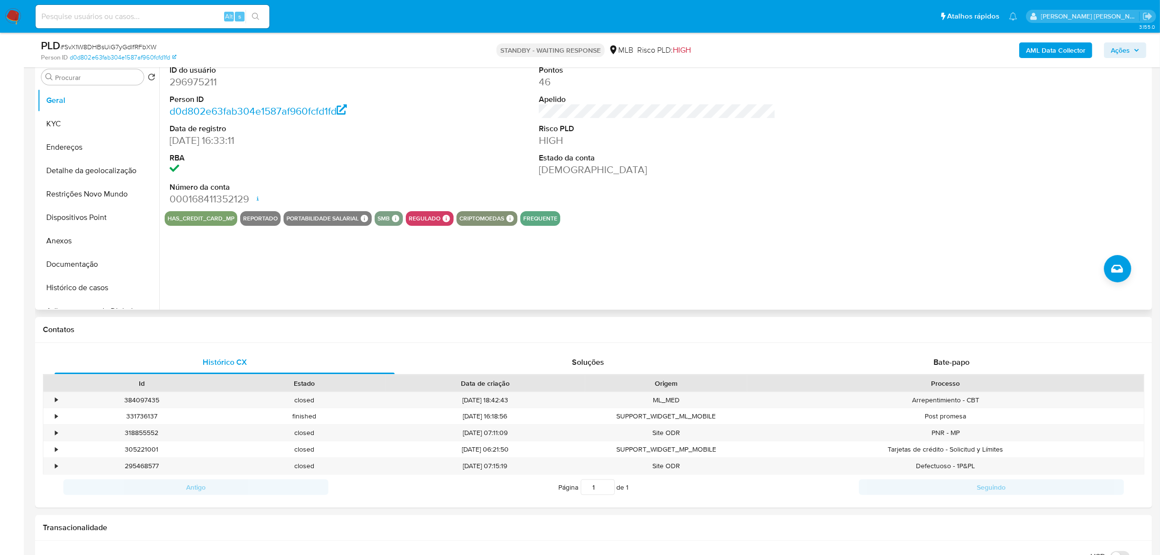
scroll to position [365, 0]
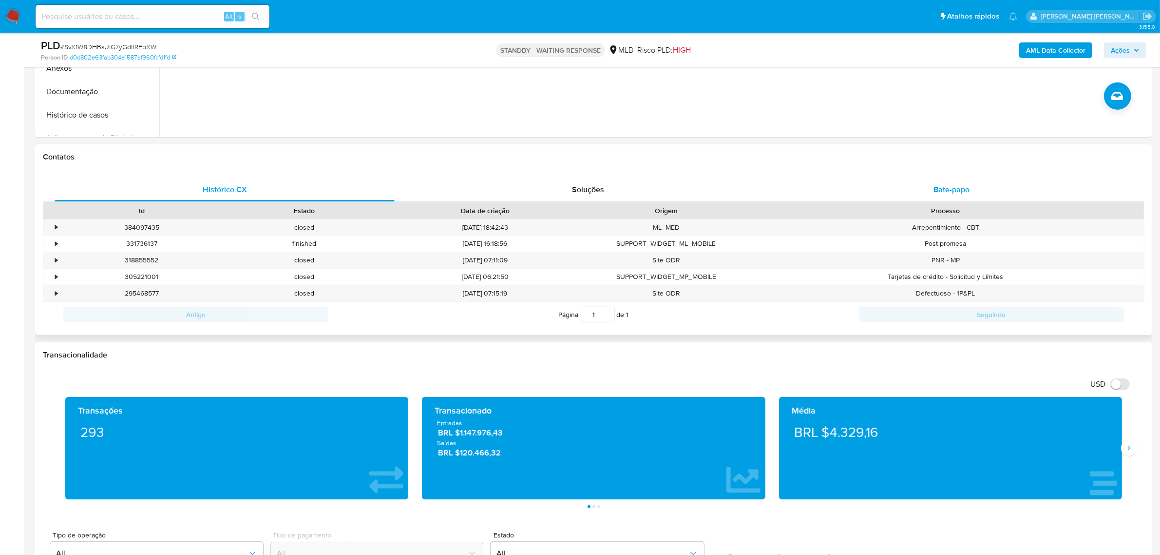
click at [956, 199] on div "Bate-papo" at bounding box center [952, 189] width 340 height 23
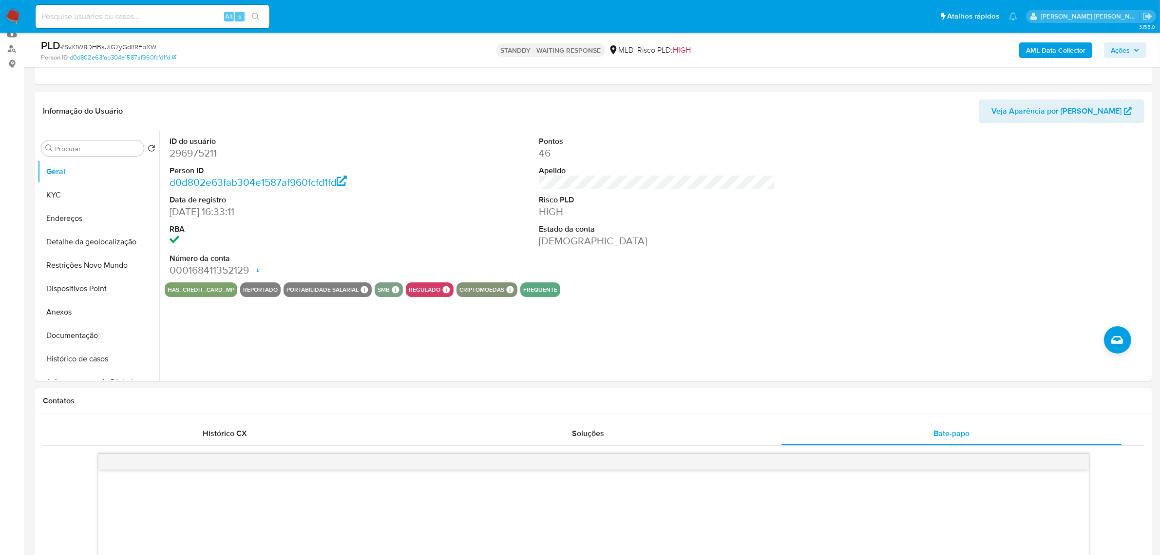
scroll to position [0, 0]
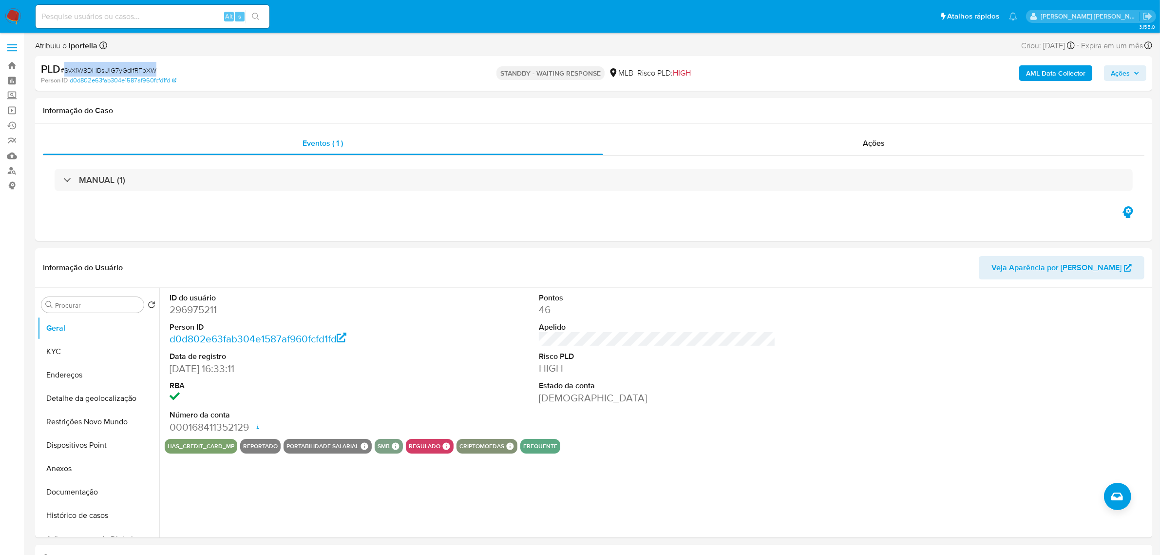
drag, startPoint x: 163, startPoint y: 70, endPoint x: 65, endPoint y: 71, distance: 98.4
click at [65, 71] on div "PLD # SvX1W8DHBsUiG7yGdIfRFbXW" at bounding box center [223, 69] width 365 height 15
copy span "SvX1W8DHBsUiG7yGdIfRFbXW"
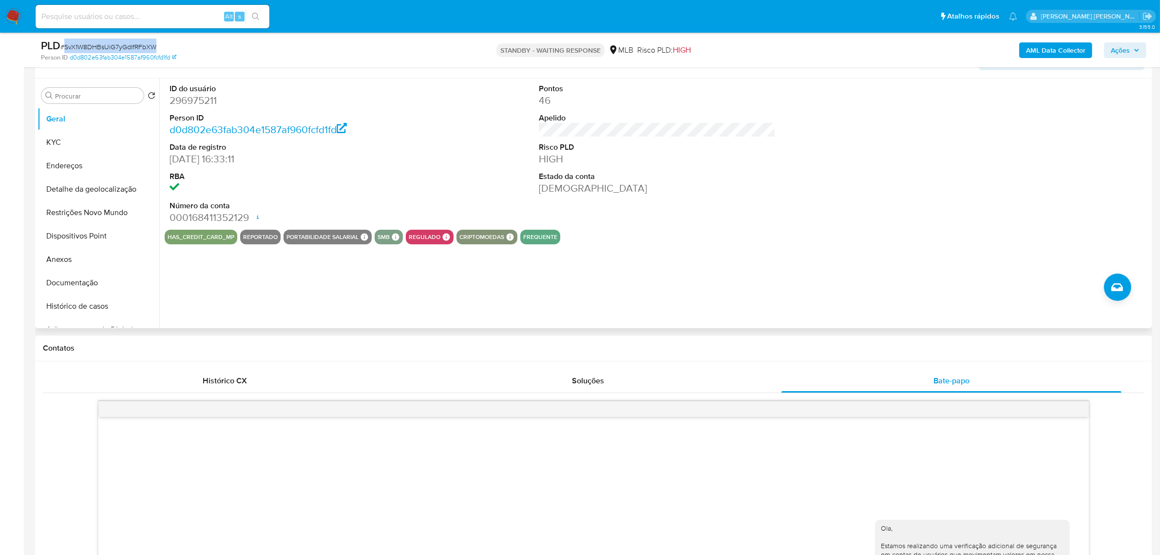
scroll to position [61, 0]
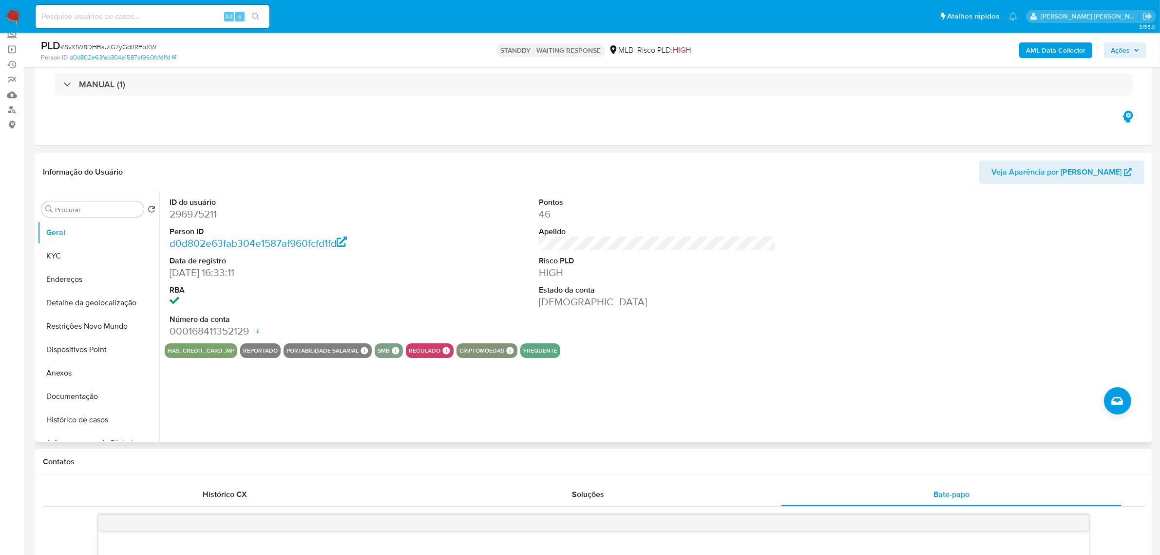
click at [398, 193] on div "ID do usuário 296975211 Person ID d0d802e63fab304e1587af960fcfd1fd Data de regi…" at bounding box center [288, 267] width 247 height 151
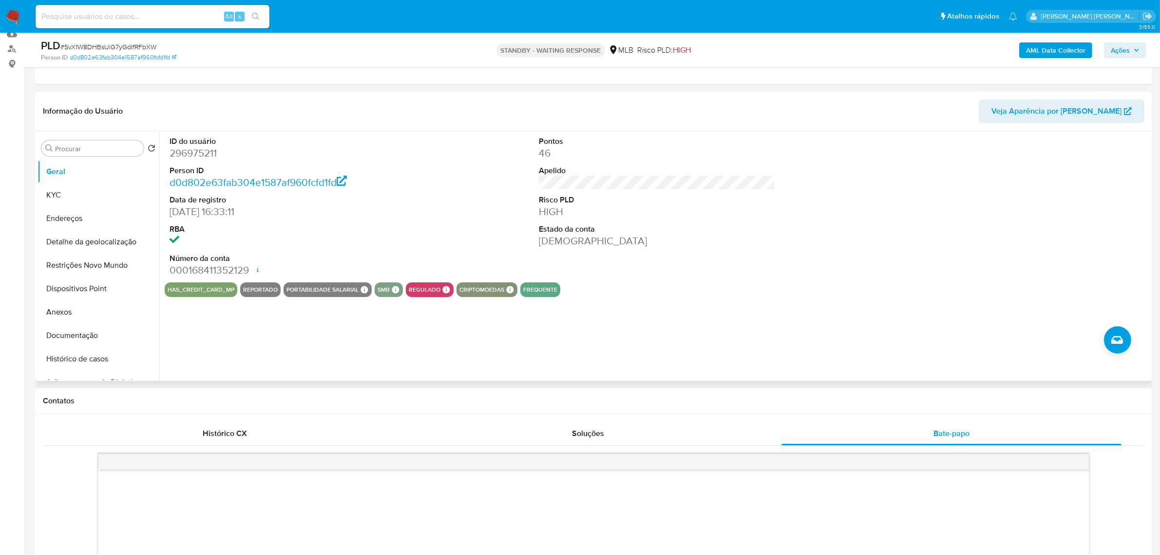
scroll to position [0, 0]
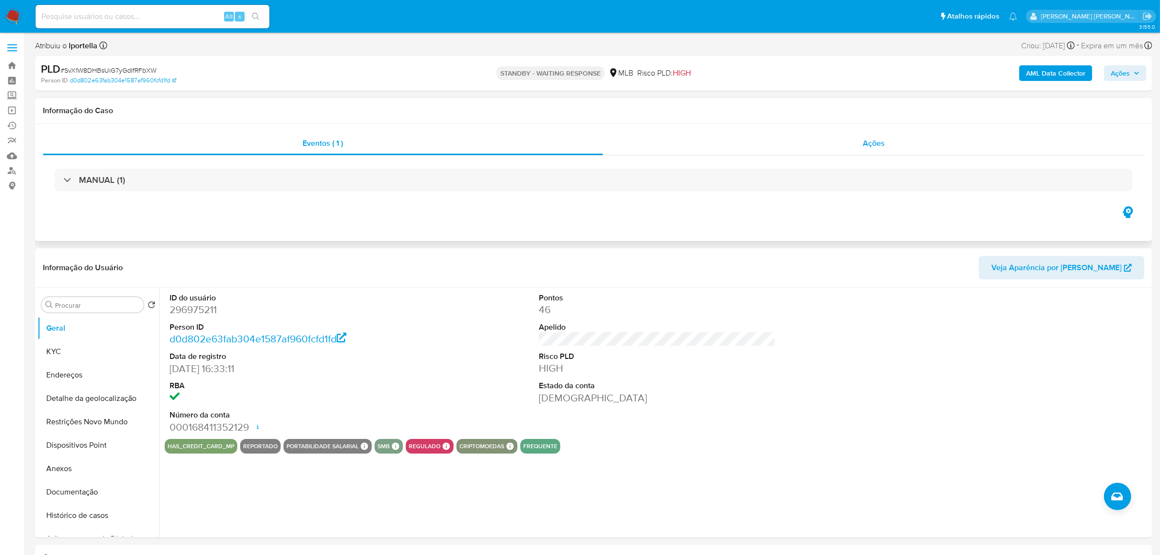
drag, startPoint x: 891, startPoint y: 139, endPoint x: 885, endPoint y: 139, distance: 5.4
click at [891, 139] on div "Ações" at bounding box center [874, 143] width 542 height 23
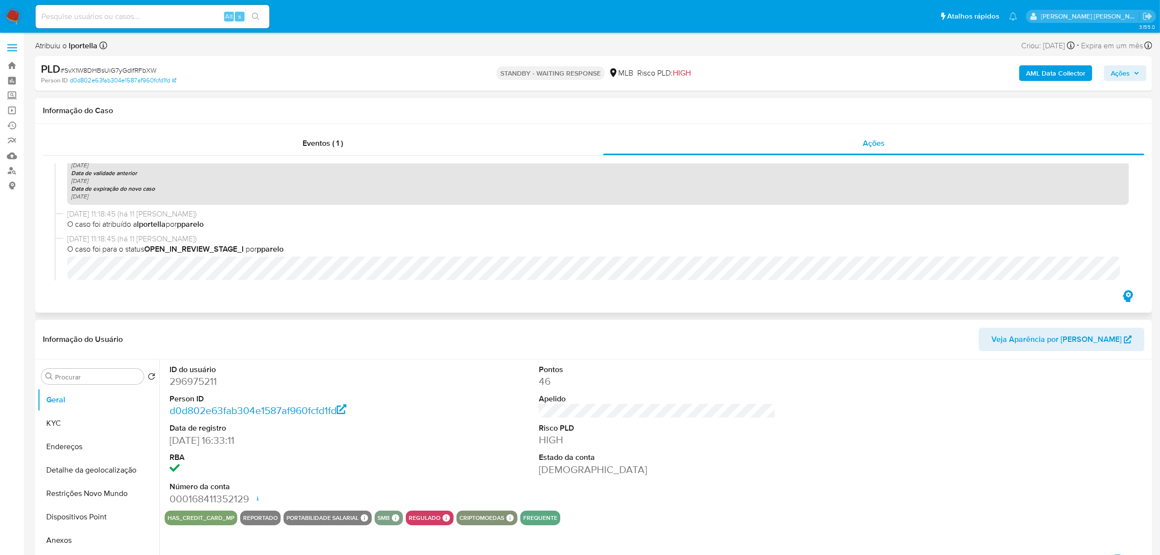
scroll to position [244, 0]
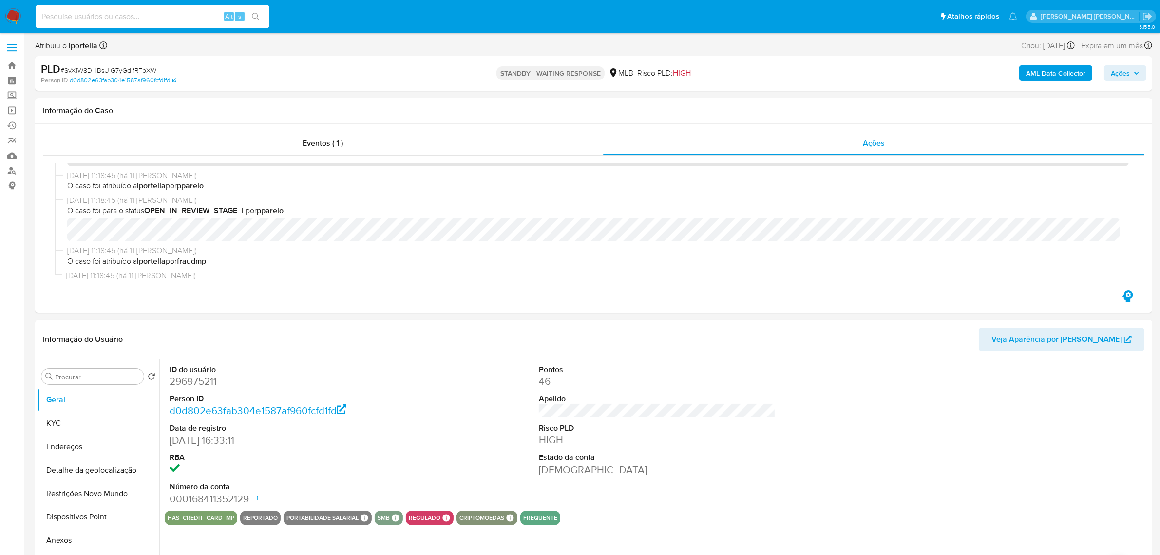
click at [132, 13] on input at bounding box center [153, 16] width 234 height 13
paste input "824Ylfr6hvp44mXSUxeR0RqX"
type input "824Ylfr6hvp44mXSUxeR0RqX"
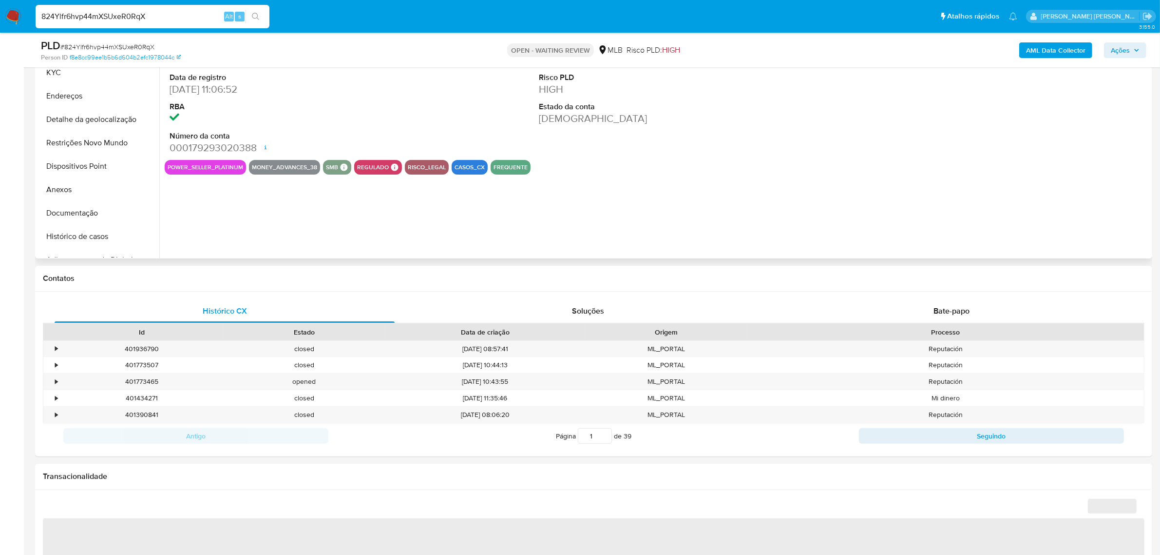
scroll to position [305, 0]
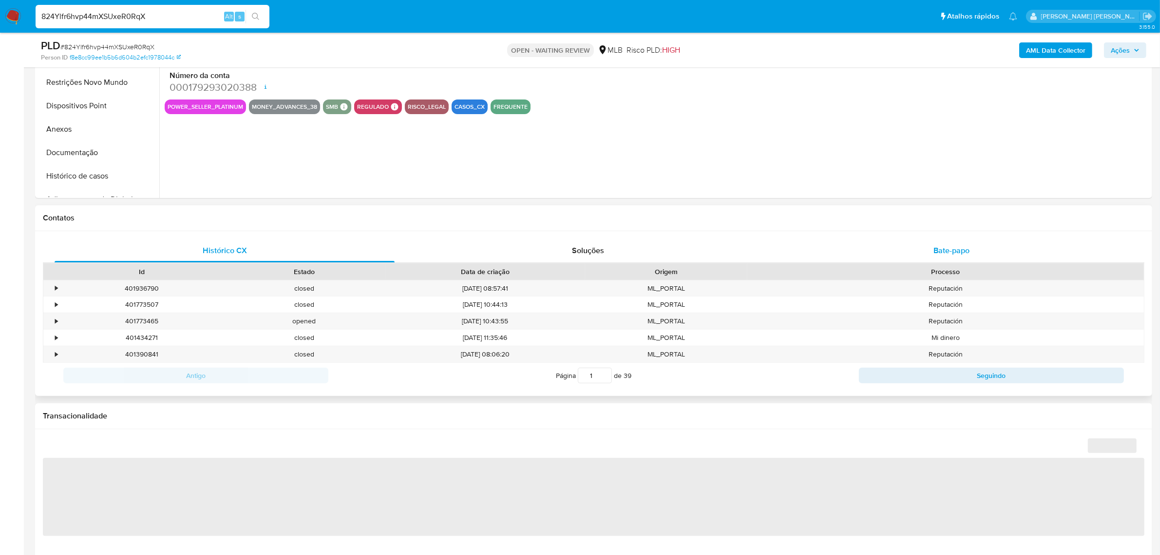
select select "10"
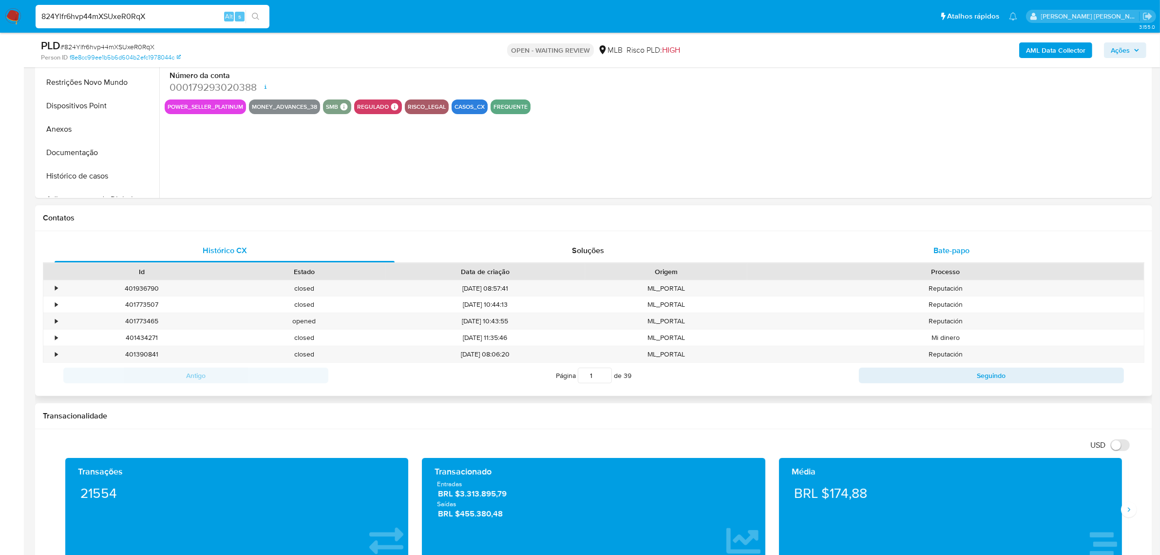
click at [942, 245] on span "Bate-papo" at bounding box center [952, 250] width 36 height 11
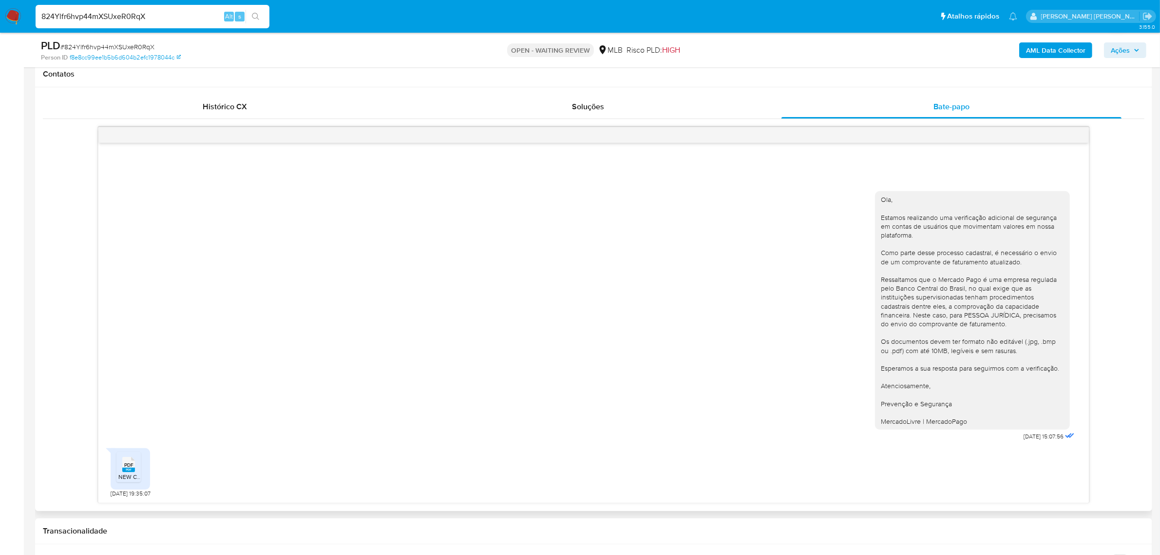
scroll to position [487, 0]
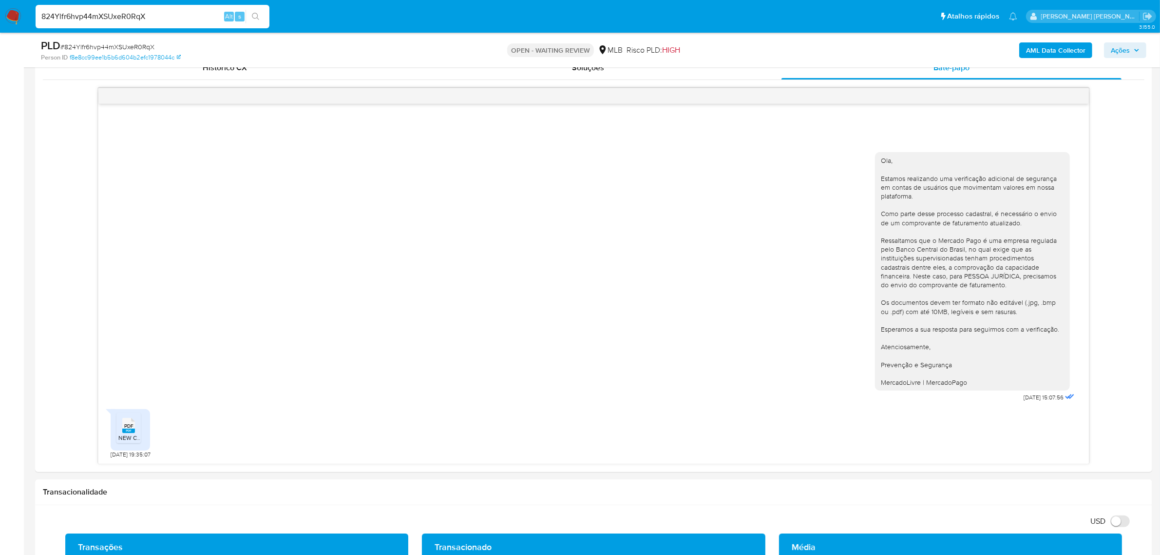
click at [116, 19] on input "824Ylfr6hvp44mXSUxeR0RqX" at bounding box center [153, 16] width 234 height 13
paste input "1Bxy1LHNlZNtqI9aqwwCCVJO"
type input "1Bxy1LHNlZNtqI9aqwwCCVJO"
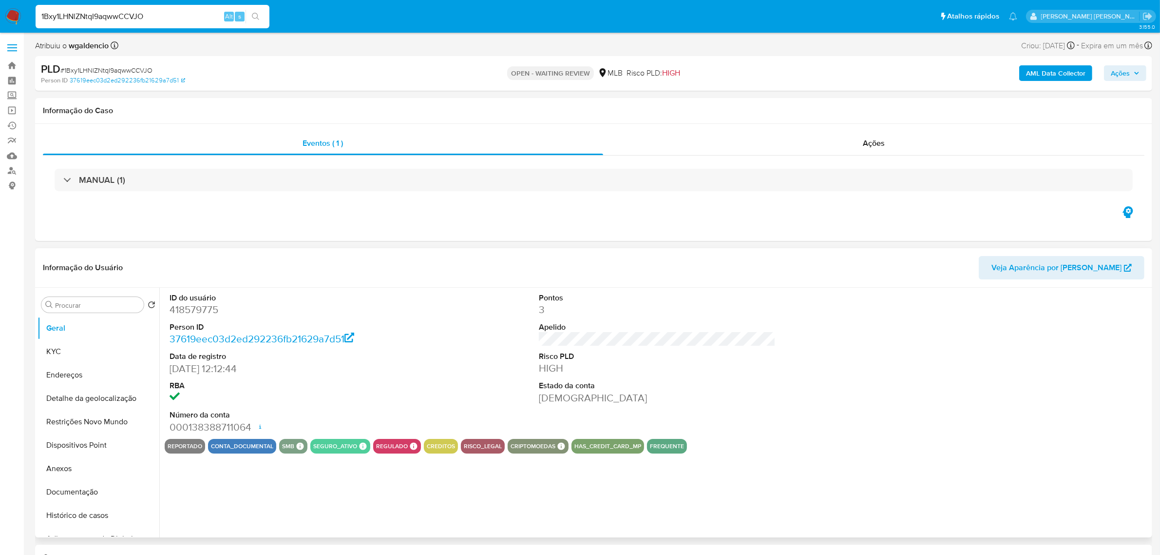
select select "10"
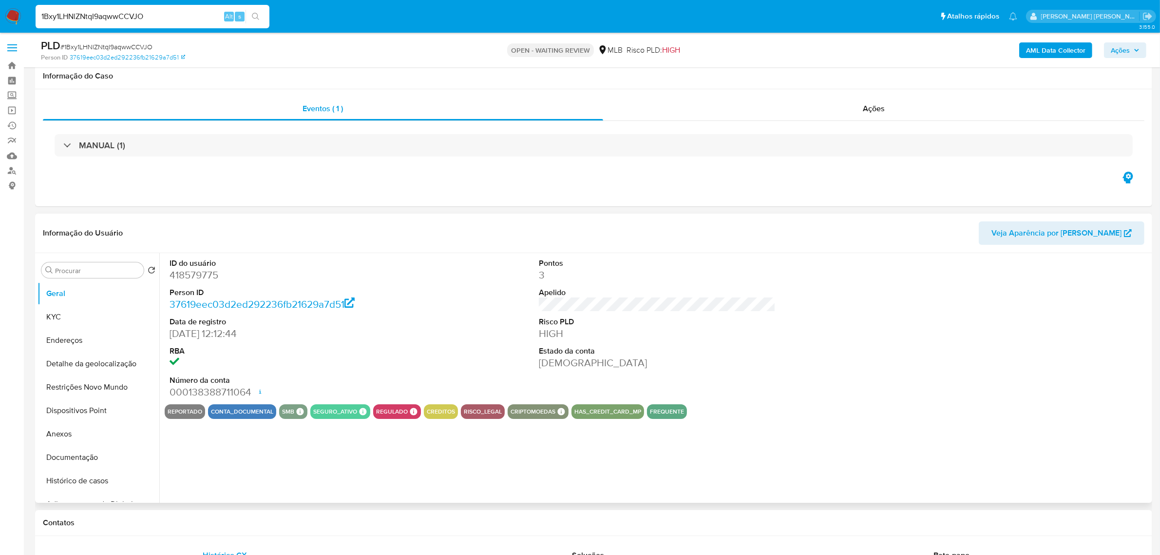
scroll to position [183, 0]
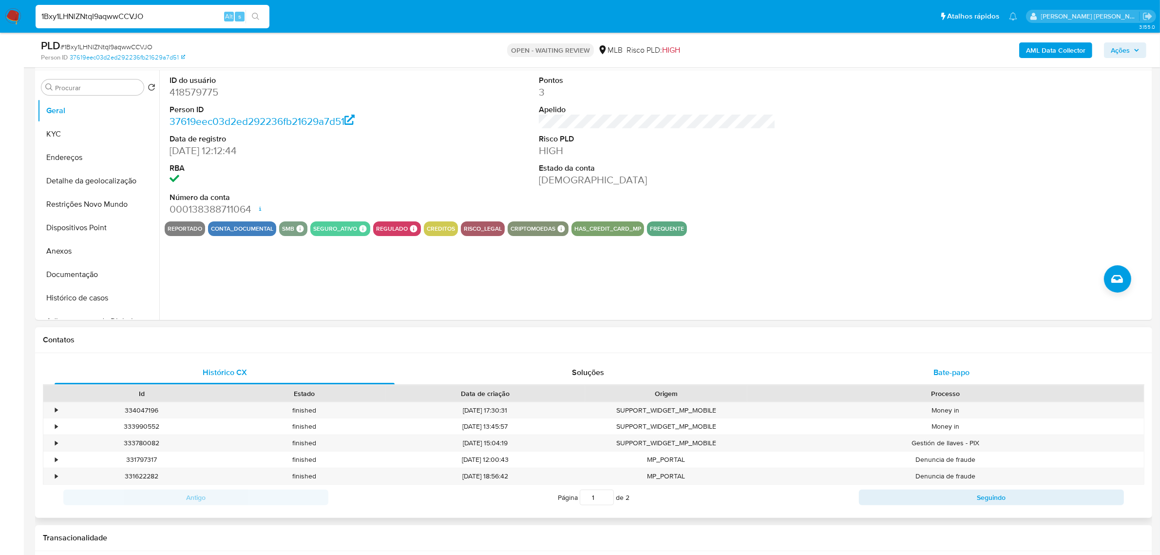
click at [959, 376] on span "Bate-papo" at bounding box center [952, 371] width 36 height 11
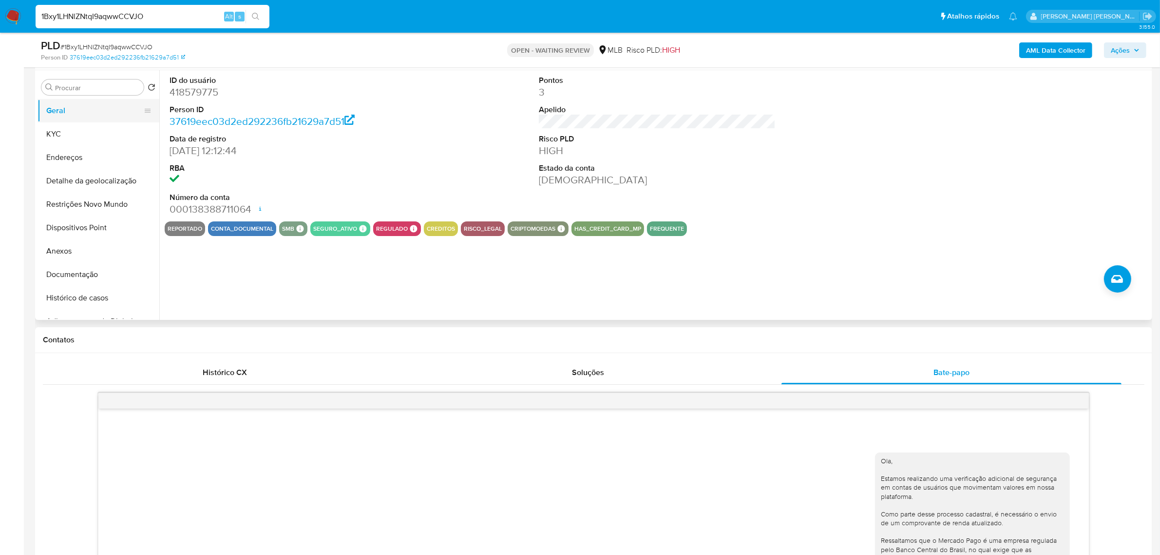
scroll to position [0, 0]
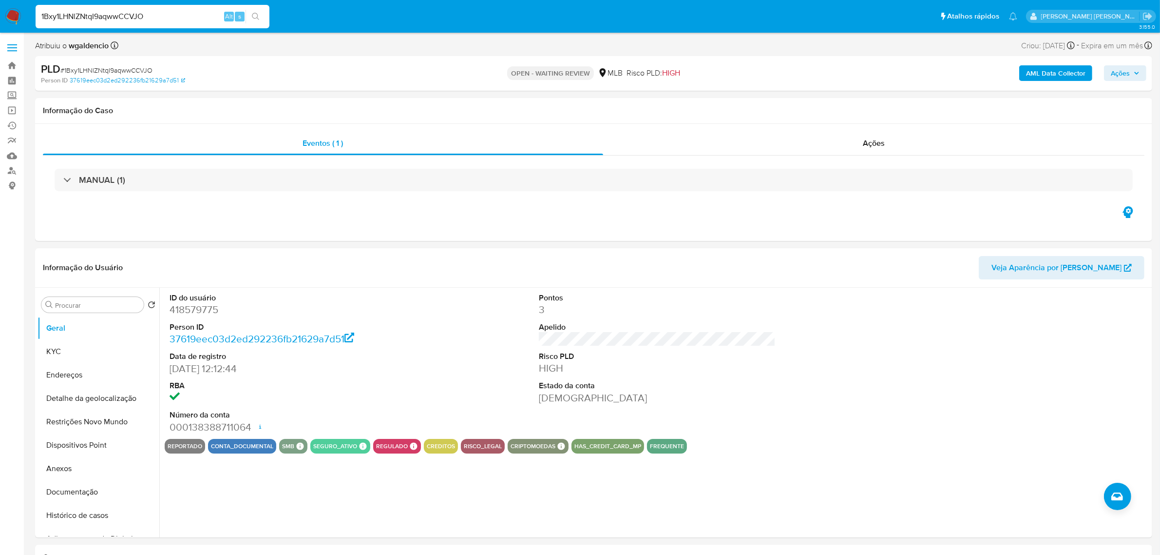
click at [15, 47] on span at bounding box center [12, 47] width 10 height 1
click at [0, 0] on input "checkbox" at bounding box center [0, 0] width 0 height 0
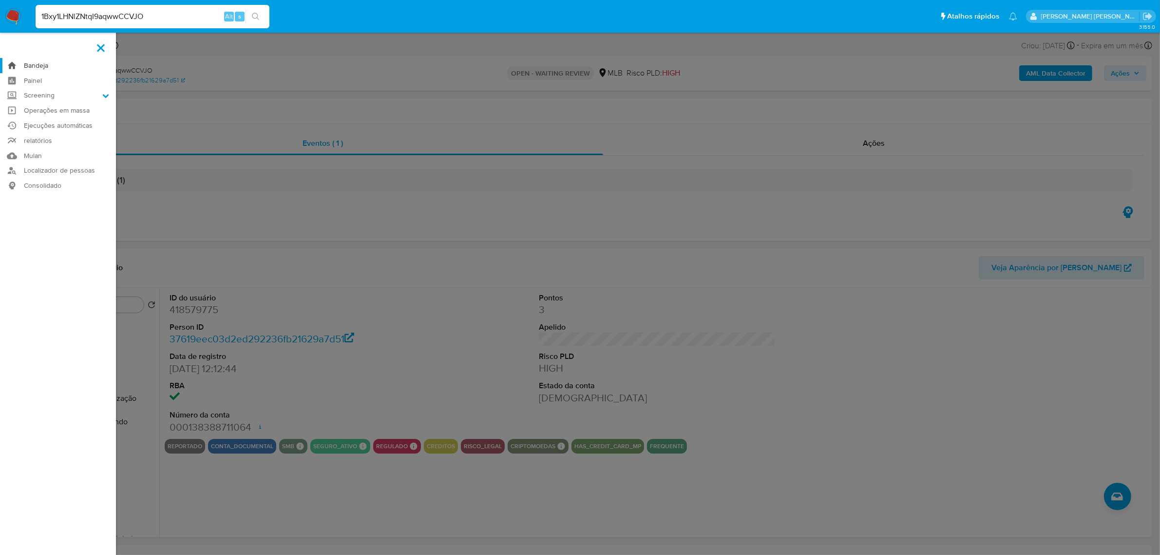
click at [30, 64] on link "Bandeja" at bounding box center [58, 65] width 116 height 15
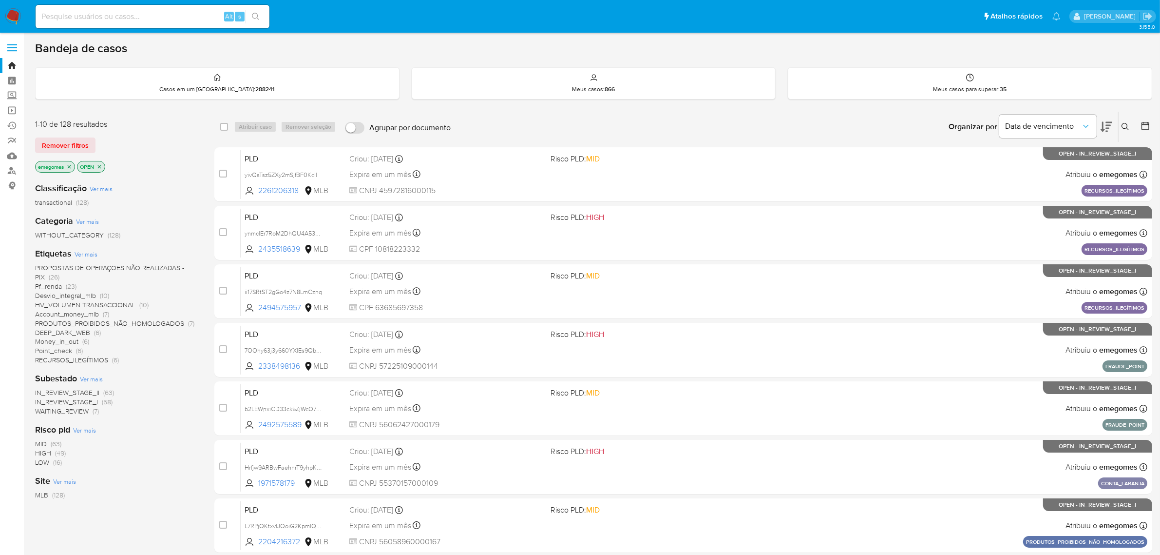
click at [12, 46] on label at bounding box center [12, 48] width 24 height 20
click at [0, 0] on input "checkbox" at bounding box center [0, 0] width 0 height 0
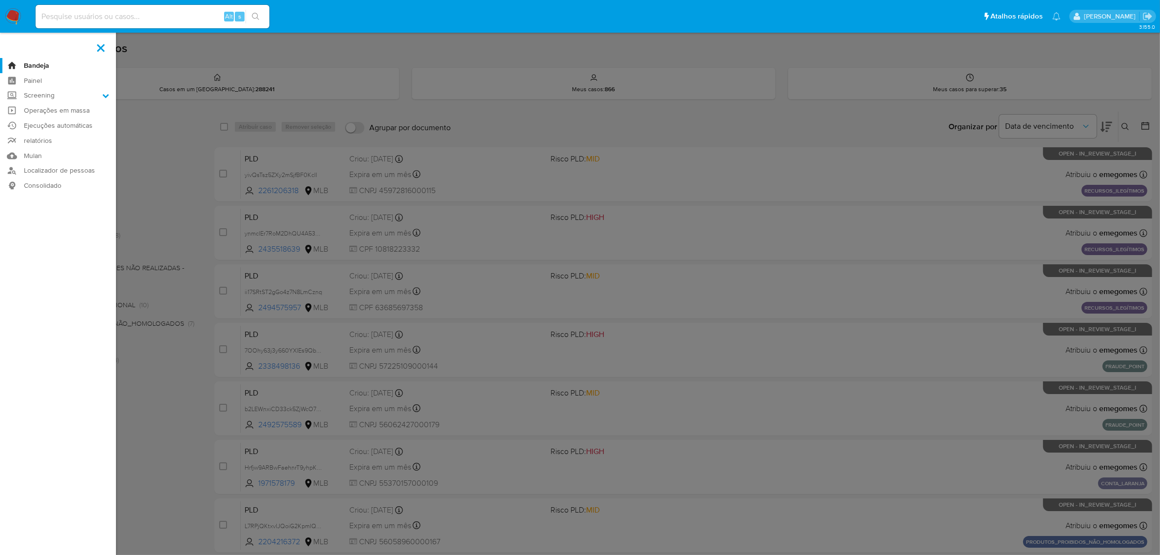
click at [153, 218] on label at bounding box center [580, 277] width 1160 height 555
click at [0, 0] on input "checkbox" at bounding box center [0, 0] width 0 height 0
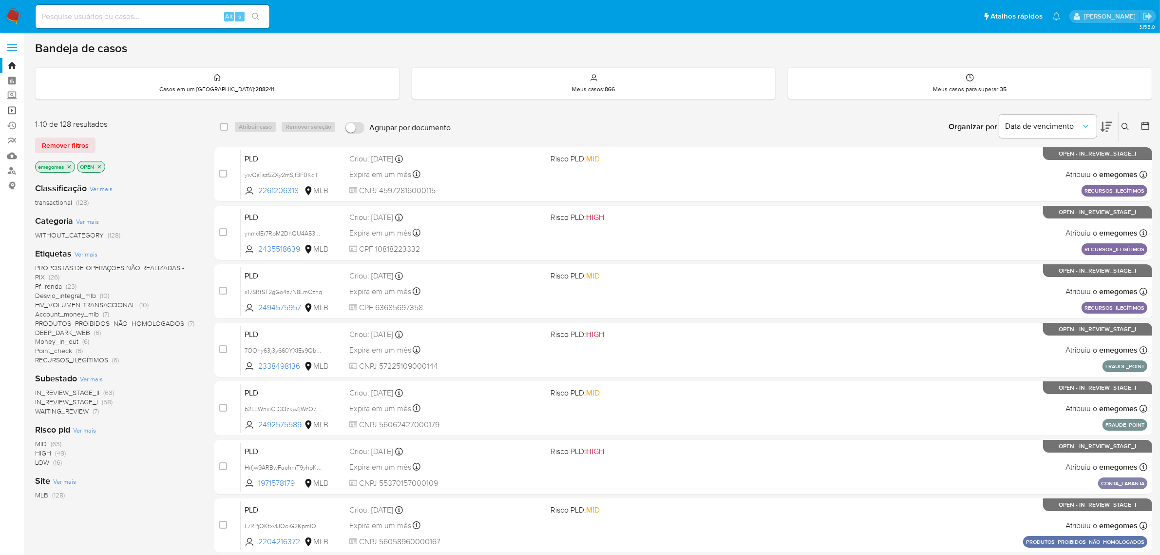
click at [13, 110] on link "Operações em massa" at bounding box center [58, 110] width 116 height 15
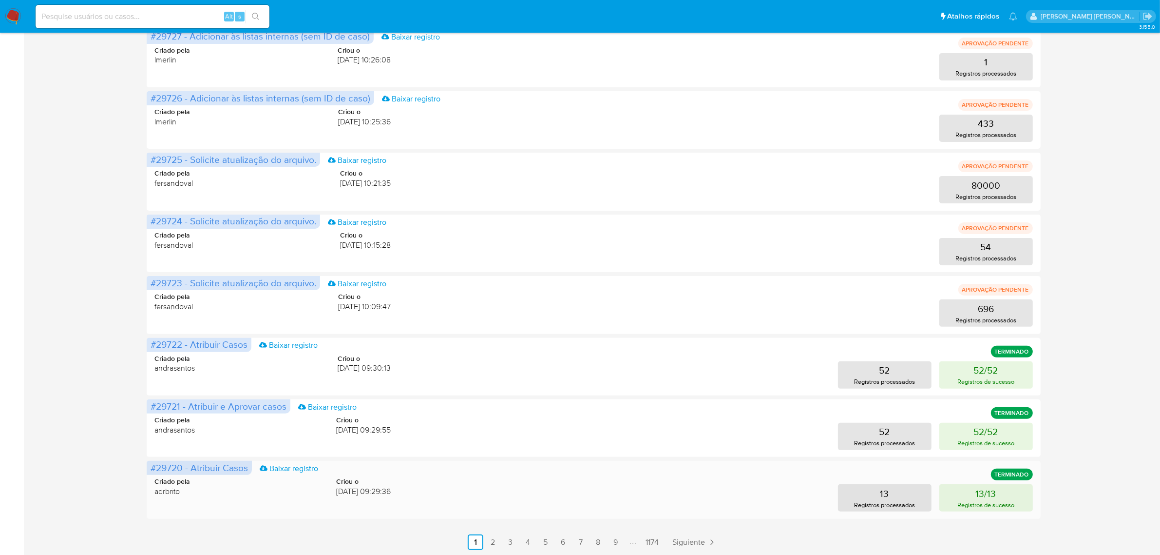
scroll to position [283, 0]
click at [547, 537] on link "5" at bounding box center [546, 541] width 16 height 16
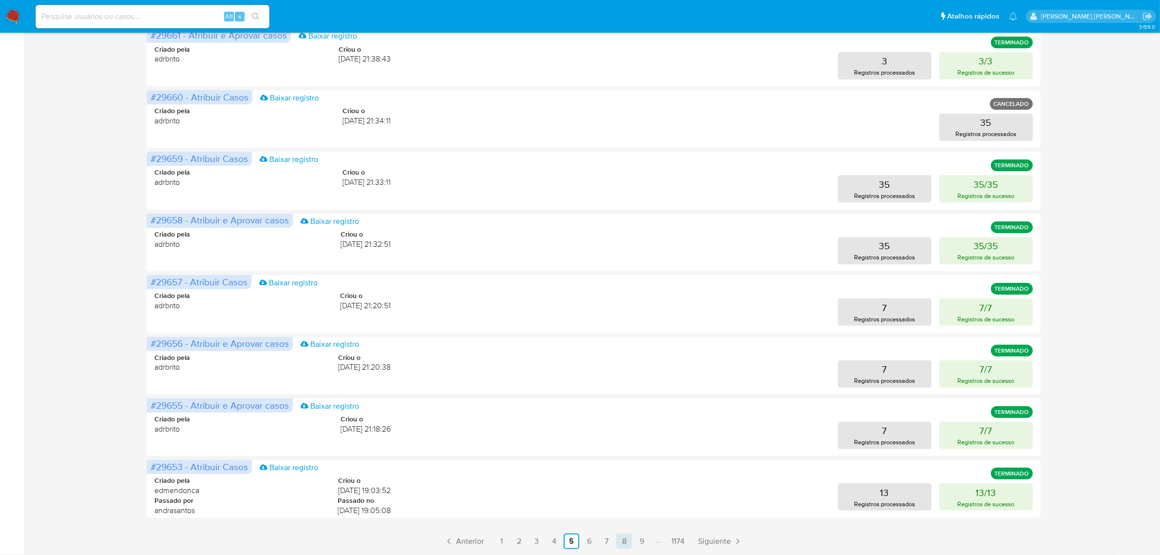
click at [619, 536] on link "8" at bounding box center [624, 541] width 16 height 16
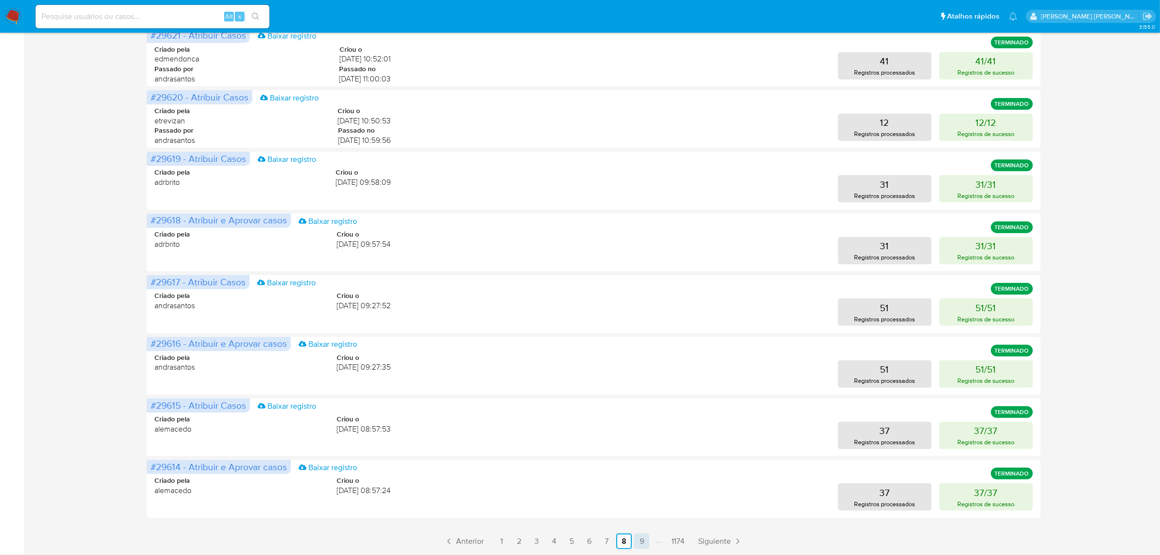
click at [642, 542] on link "9" at bounding box center [642, 541] width 16 height 16
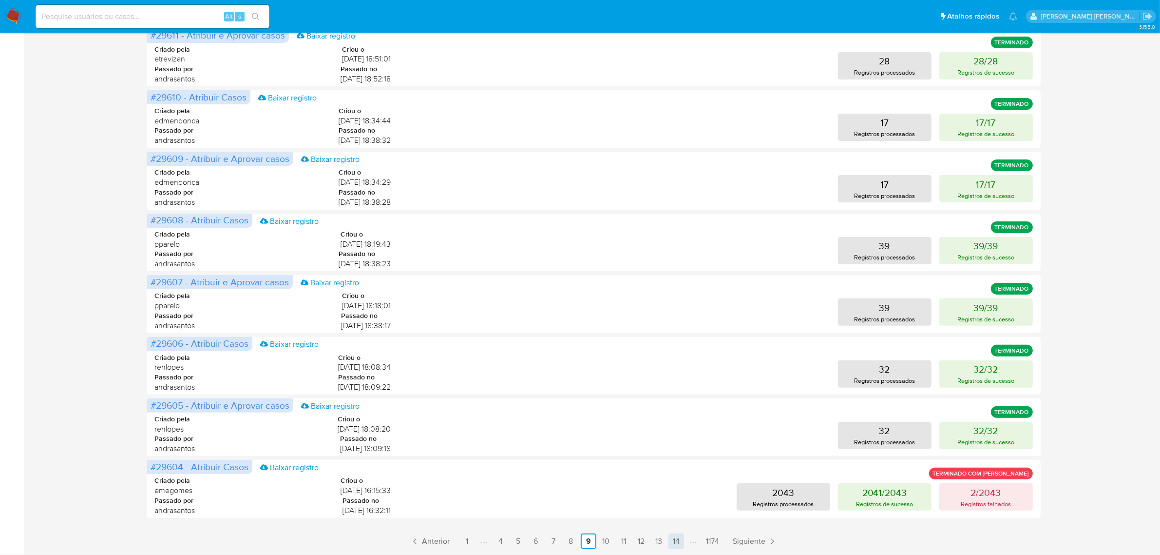
click at [675, 537] on link "14" at bounding box center [677, 541] width 16 height 16
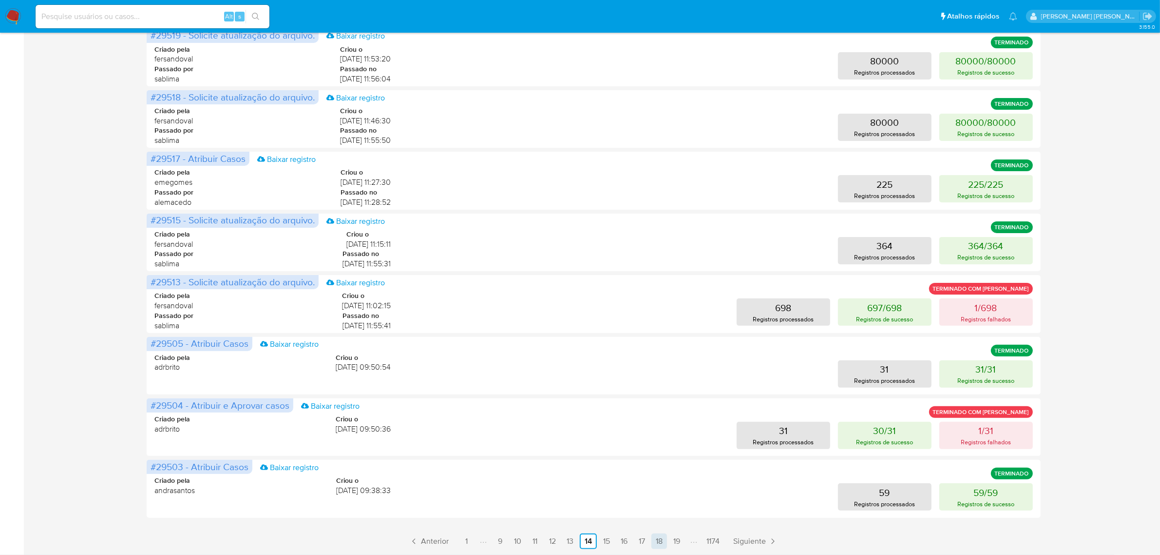
click at [659, 537] on link "18" at bounding box center [659, 541] width 16 height 16
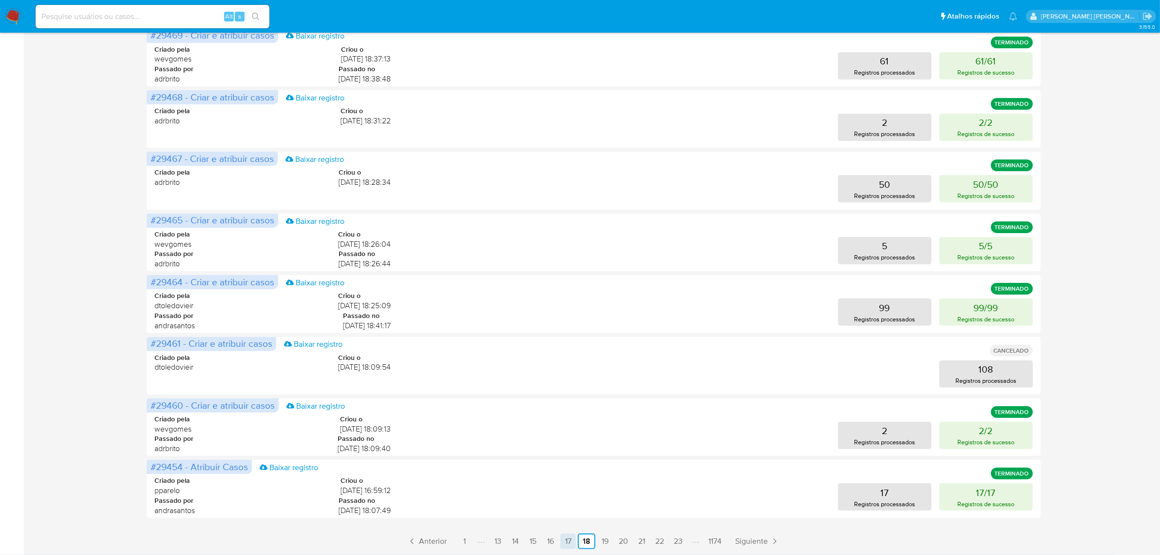
click at [571, 538] on link "17" at bounding box center [568, 541] width 16 height 16
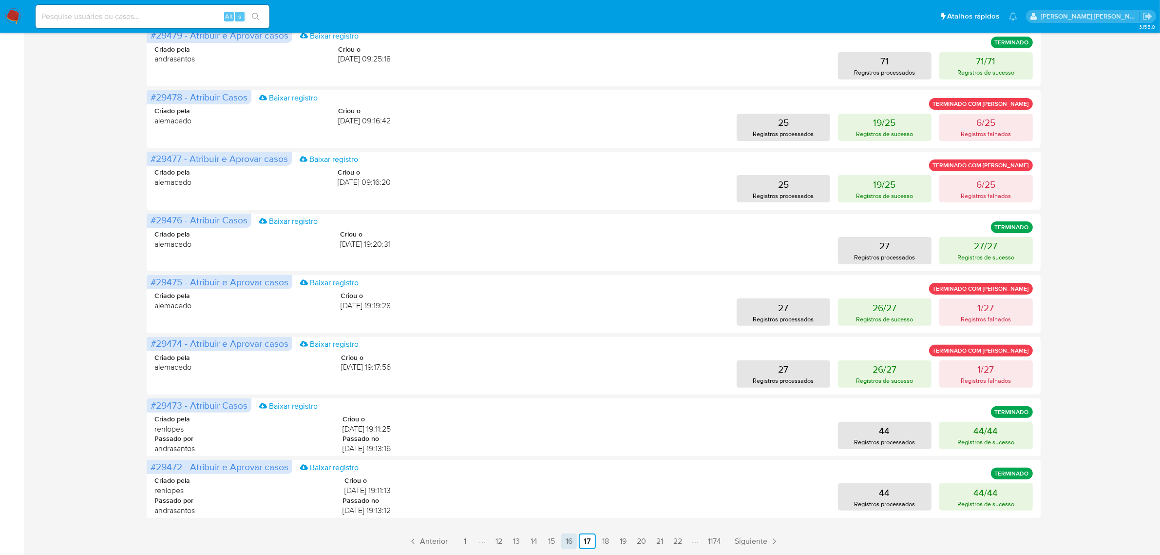
click at [569, 538] on link "16" at bounding box center [569, 541] width 16 height 16
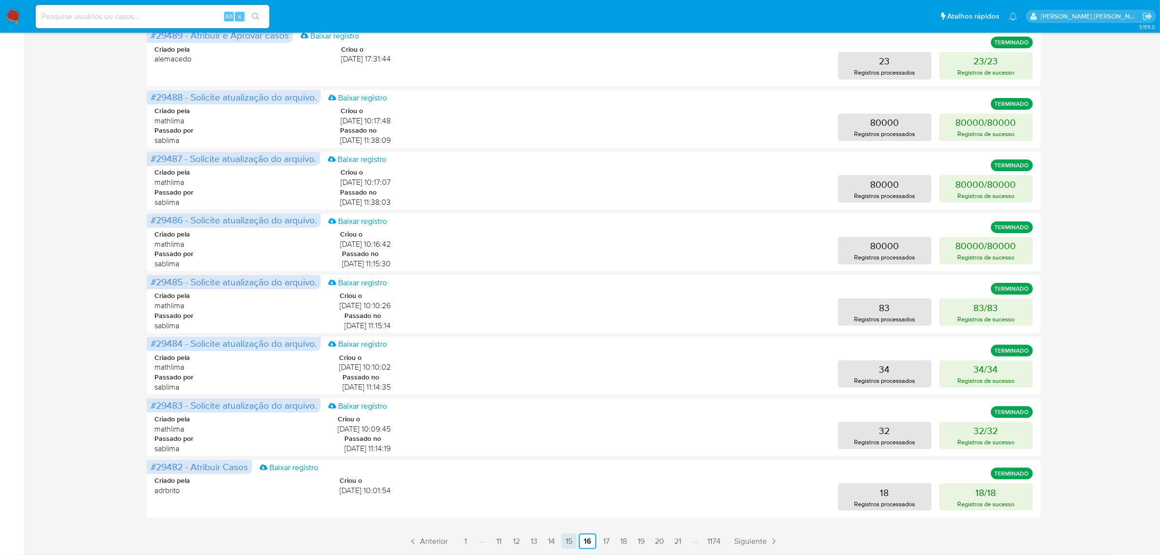
click at [569, 539] on link "15" at bounding box center [569, 541] width 16 height 16
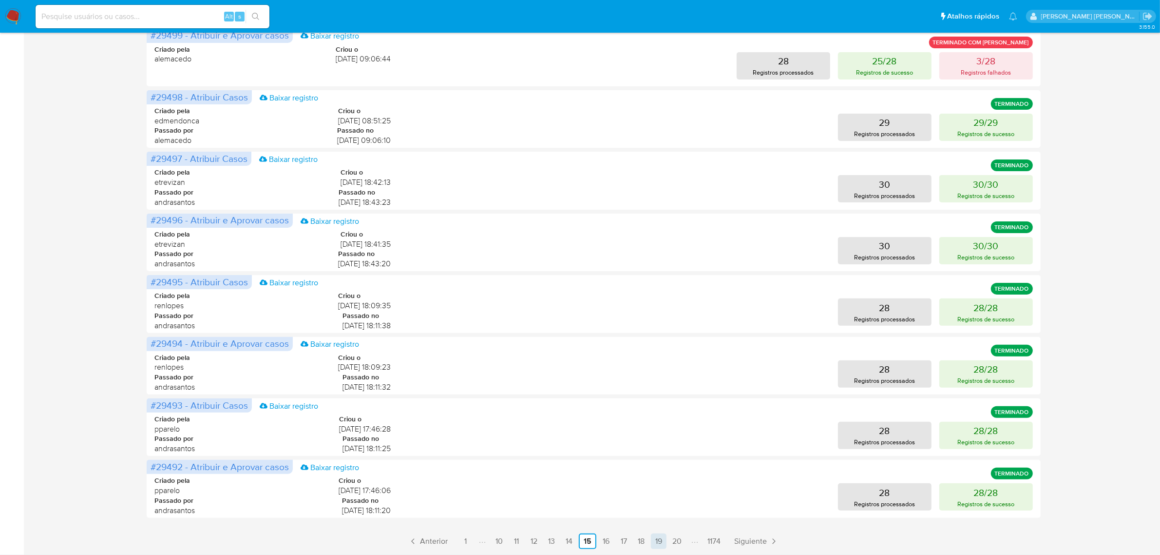
click at [660, 539] on link "19" at bounding box center [659, 541] width 16 height 16
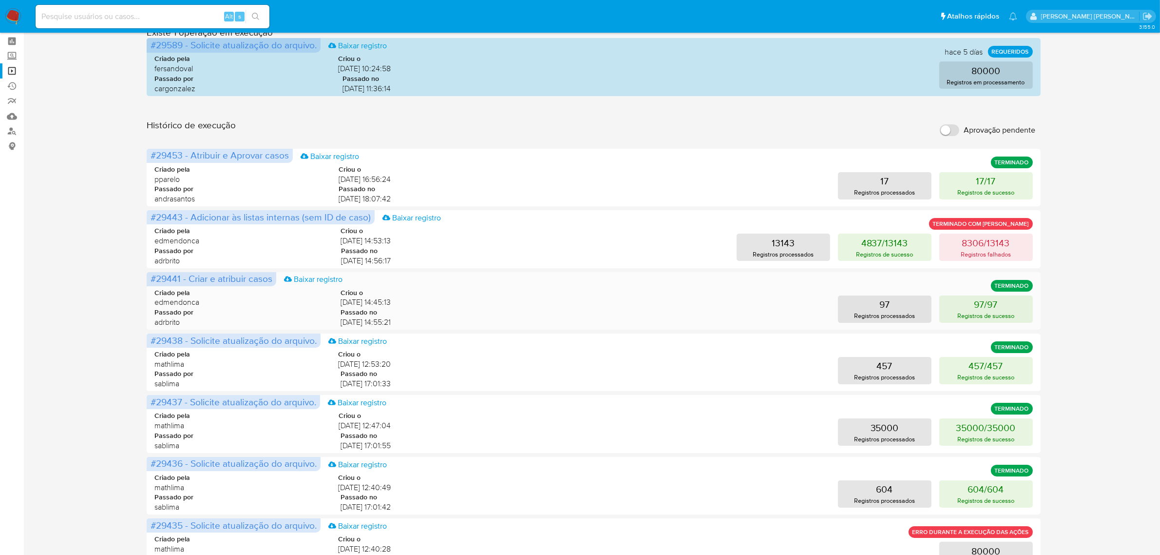
scroll to position [61, 0]
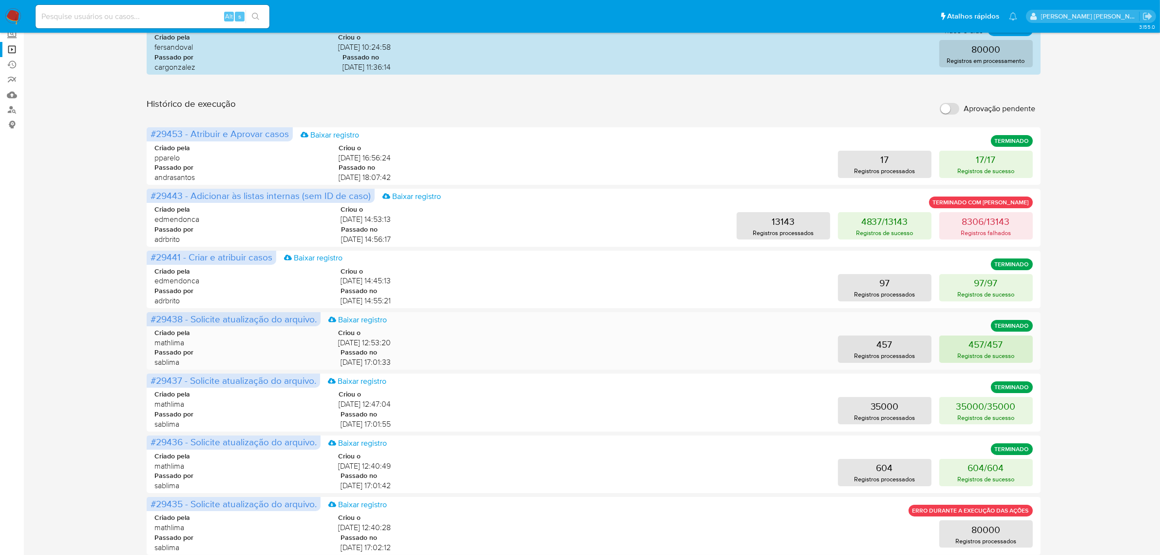
click at [972, 351] on p "Registros de sucesso" at bounding box center [985, 355] width 57 height 9
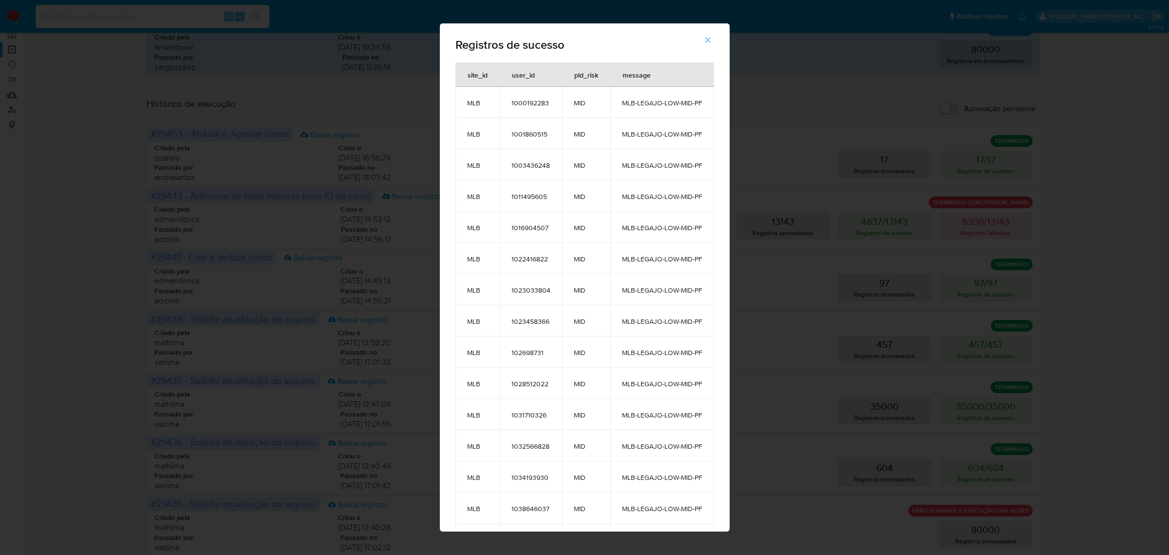
click at [718, 37] on button "button" at bounding box center [708, 39] width 34 height 23
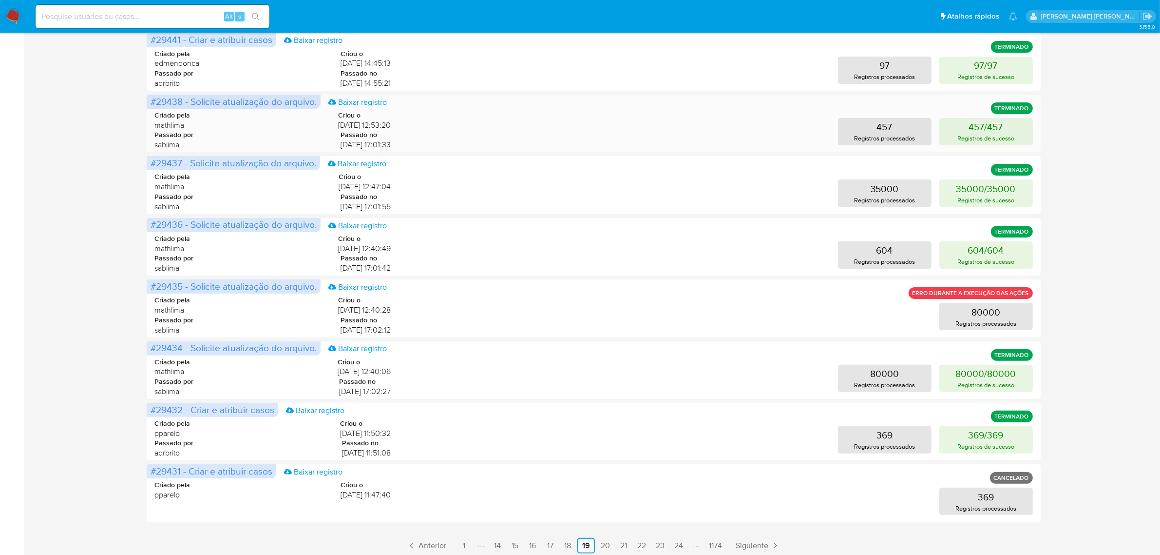
scroll to position [283, 0]
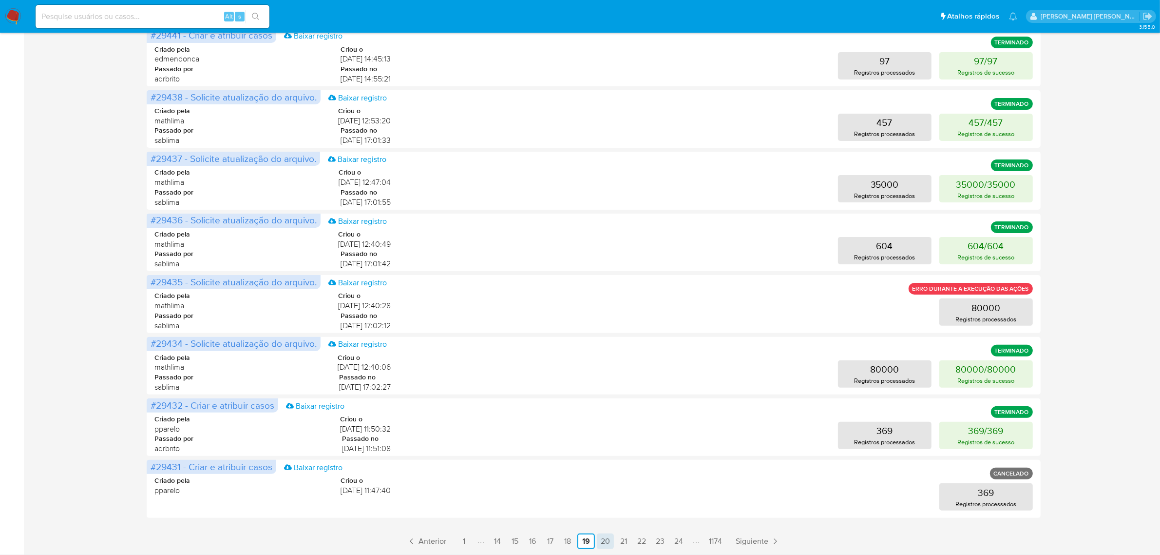
click at [603, 537] on link "20" at bounding box center [605, 541] width 17 height 16
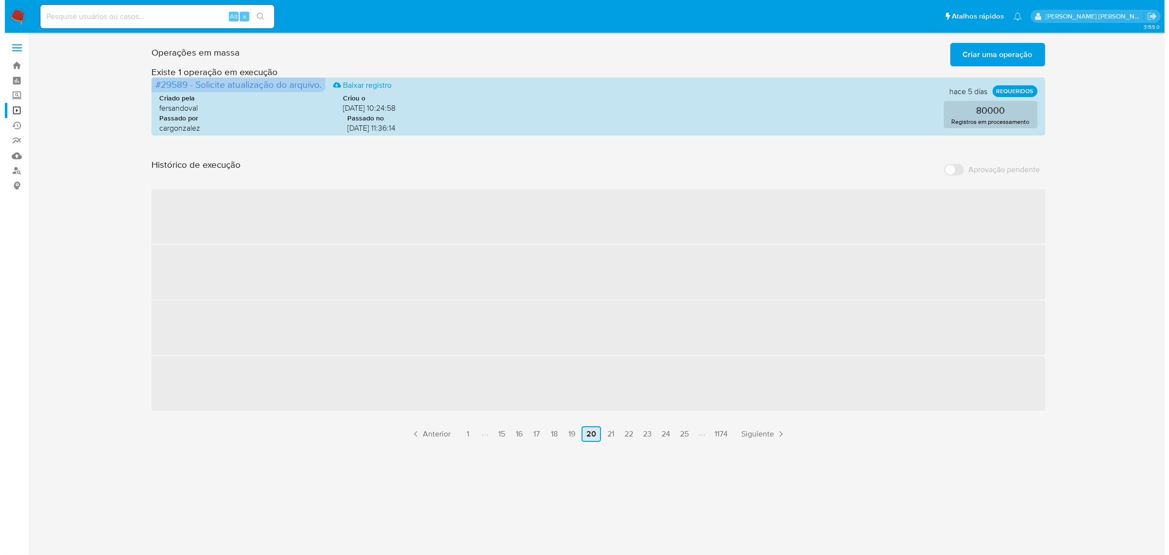
scroll to position [0, 0]
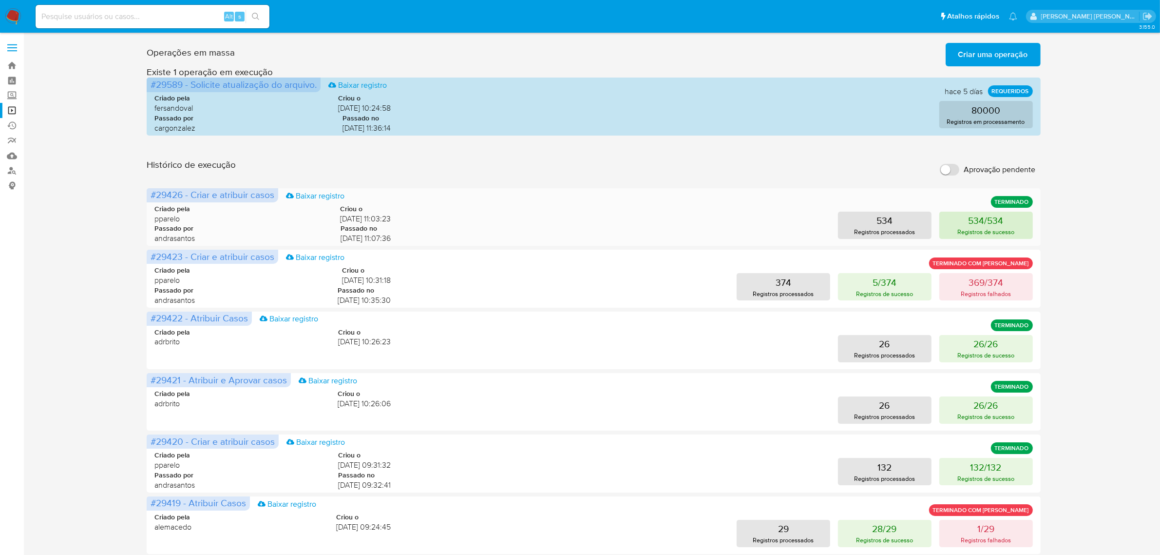
click at [977, 223] on p "534/534" at bounding box center [986, 220] width 35 height 14
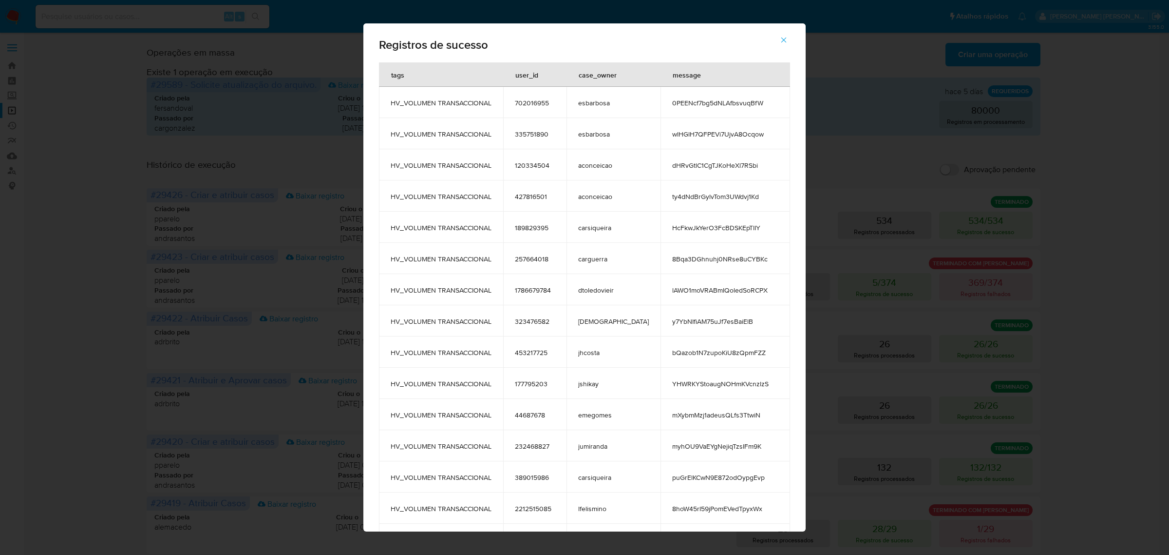
click at [782, 38] on icon "button" at bounding box center [784, 40] width 5 height 5
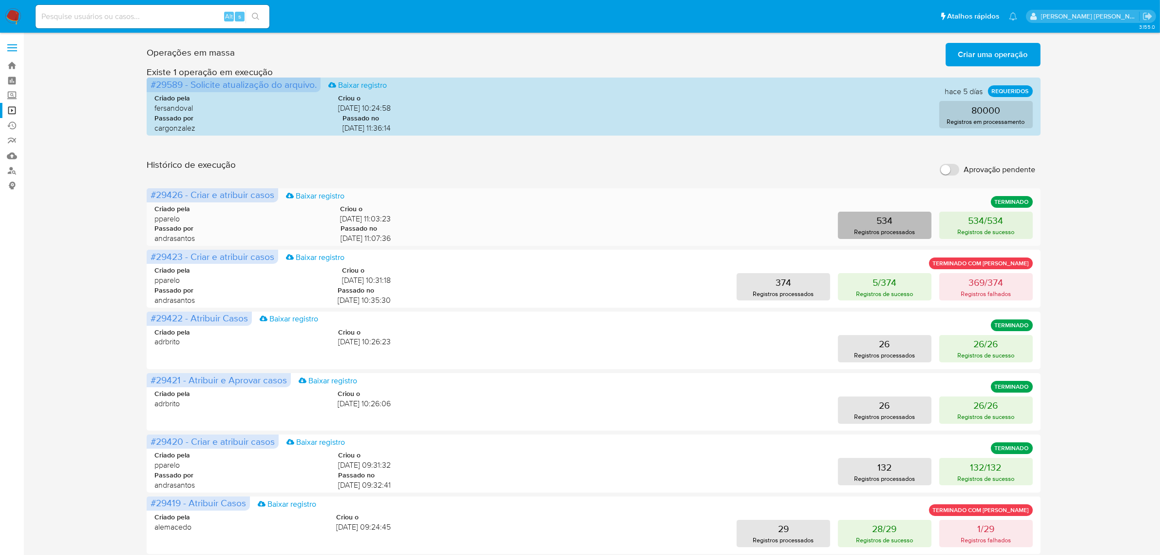
click at [877, 220] on p "534" at bounding box center [885, 220] width 16 height 14
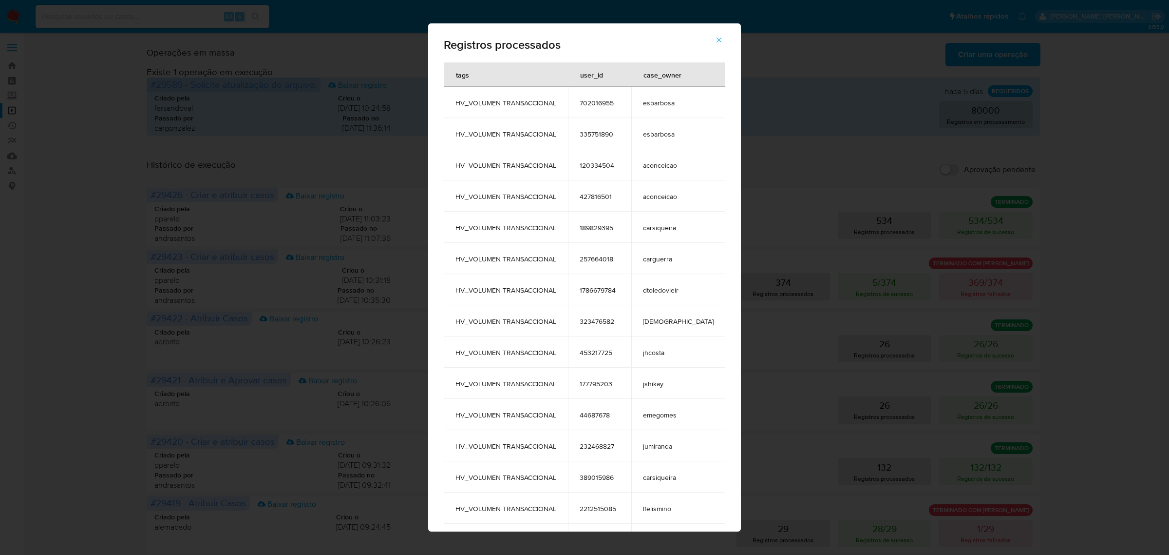
click at [715, 36] on icon "button" at bounding box center [719, 40] width 9 height 9
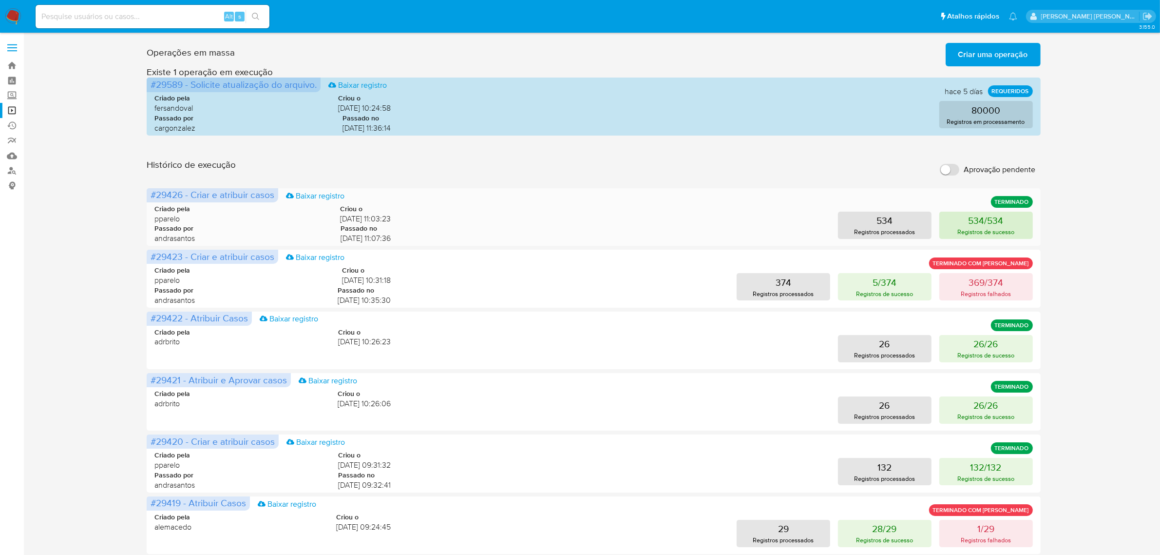
click at [988, 220] on p "534/534" at bounding box center [986, 220] width 35 height 14
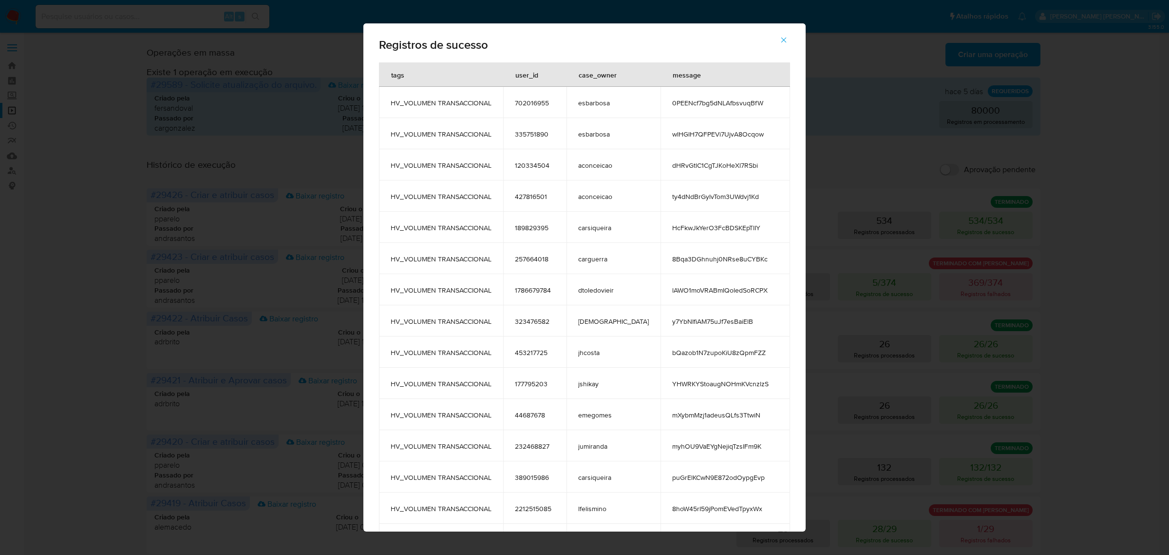
drag, startPoint x: 747, startPoint y: 104, endPoint x: 654, endPoint y: 104, distance: 92.6
click at [672, 104] on span "0PEENcf7bg5dNLAfbsvuqBfW" at bounding box center [725, 102] width 106 height 9
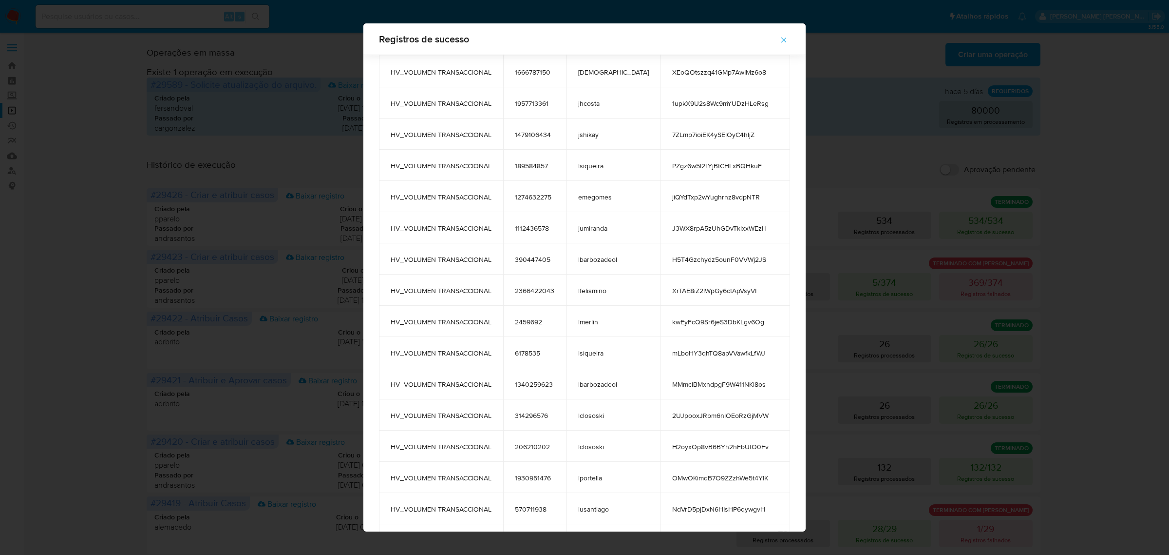
scroll to position [1271, 0]
drag, startPoint x: 746, startPoint y: 225, endPoint x: 652, endPoint y: 224, distance: 94.0
click at [672, 224] on span "J3WX8rpA5zUhGDvTklxxWEzH" at bounding box center [725, 227] width 106 height 9
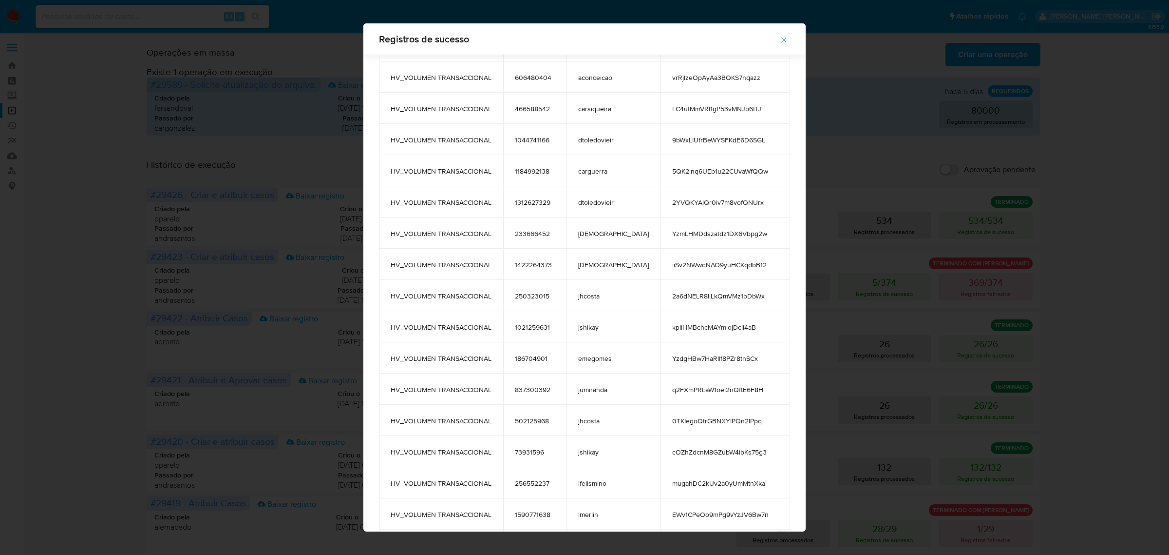
scroll to position [3768, 0]
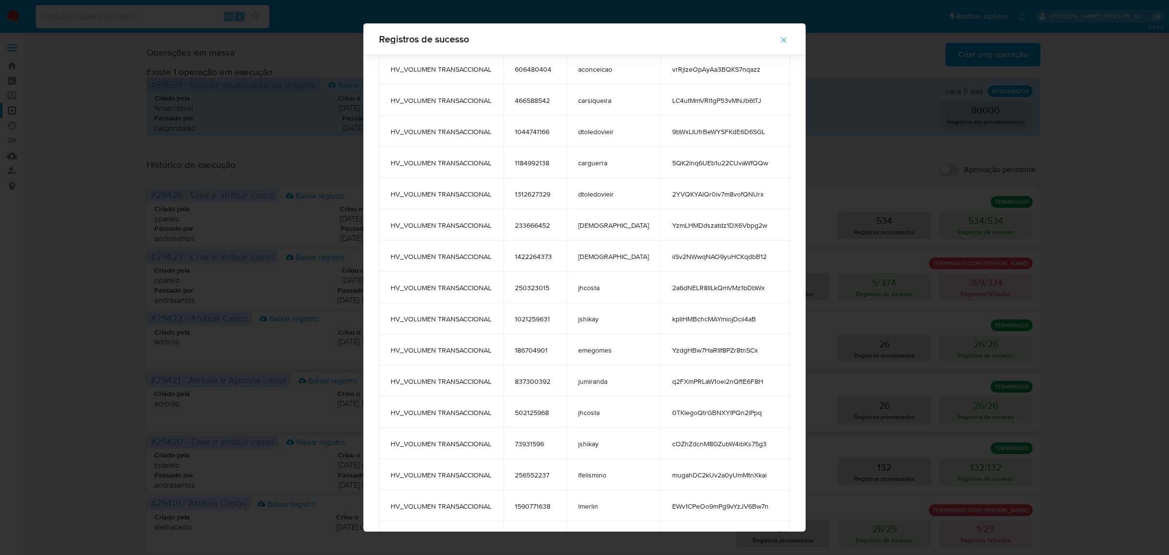
drag, startPoint x: 739, startPoint y: 319, endPoint x: 651, endPoint y: 319, distance: 87.2
click at [661, 319] on td "kpliHMBchcMAYmiojDcii4aB" at bounding box center [726, 318] width 130 height 31
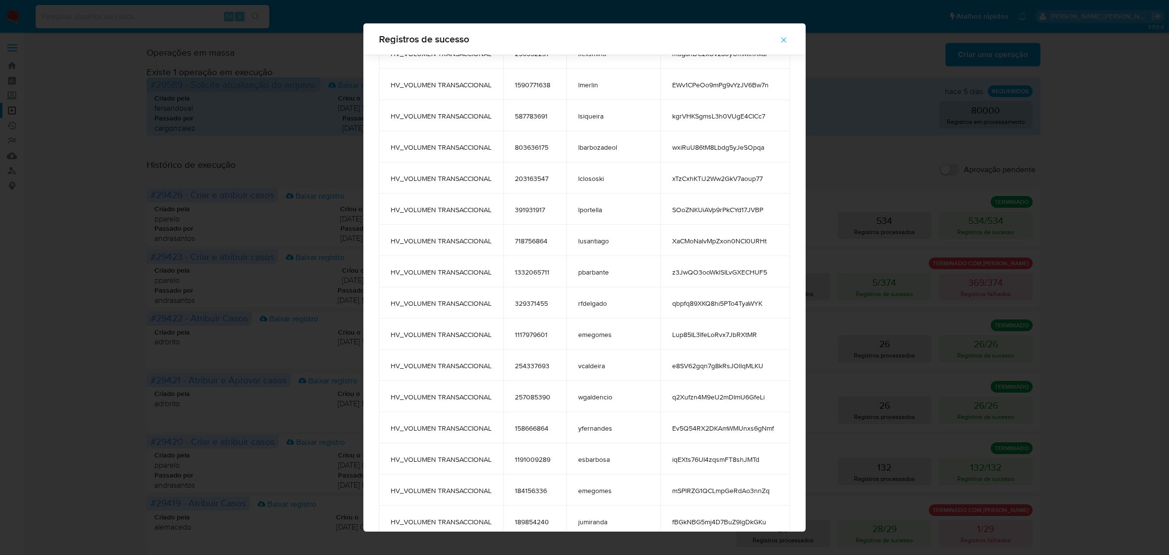
scroll to position [4194, 0]
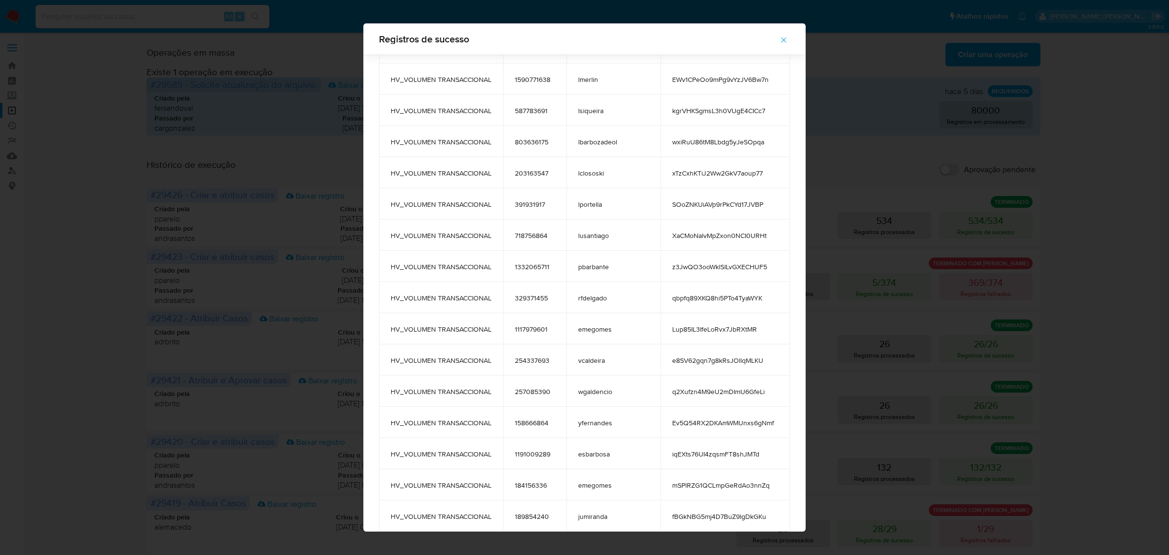
drag, startPoint x: 741, startPoint y: 328, endPoint x: 654, endPoint y: 323, distance: 87.4
click at [672, 325] on span "Lup85IL3IfeLoRvx7JbRXtMR" at bounding box center [725, 329] width 106 height 9
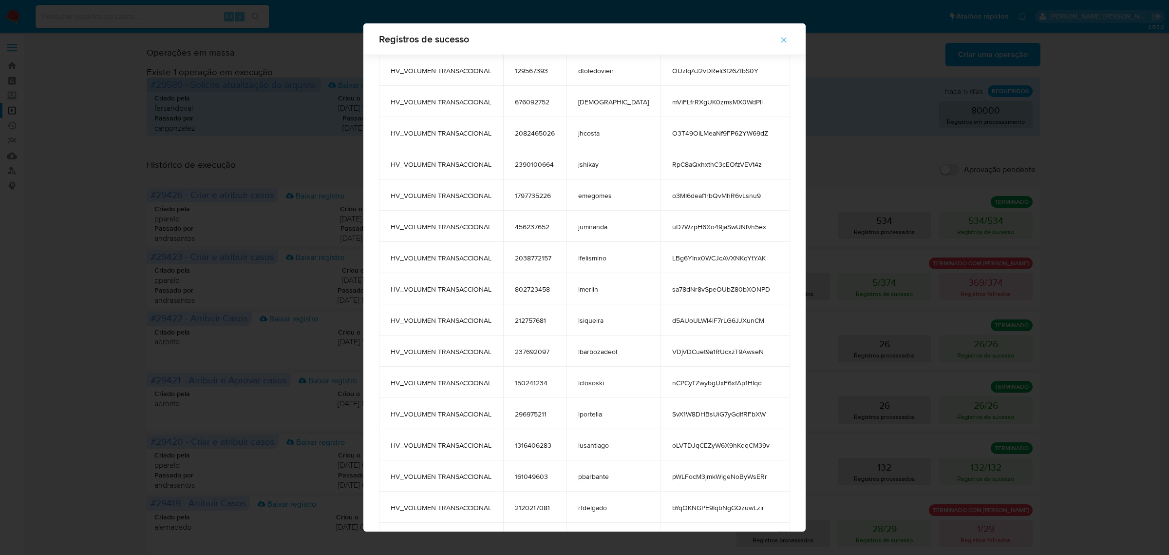
scroll to position [16212, 0]
drag, startPoint x: 399, startPoint y: 98, endPoint x: 748, endPoint y: 502, distance: 533.7
click at [1078, 215] on div "Registros de sucesso tags user_id case_owner message HV_VOLUMEN TRANSACCIONAL 7…" at bounding box center [584, 277] width 1169 height 555
click at [780, 34] on span "button" at bounding box center [784, 39] width 9 height 21
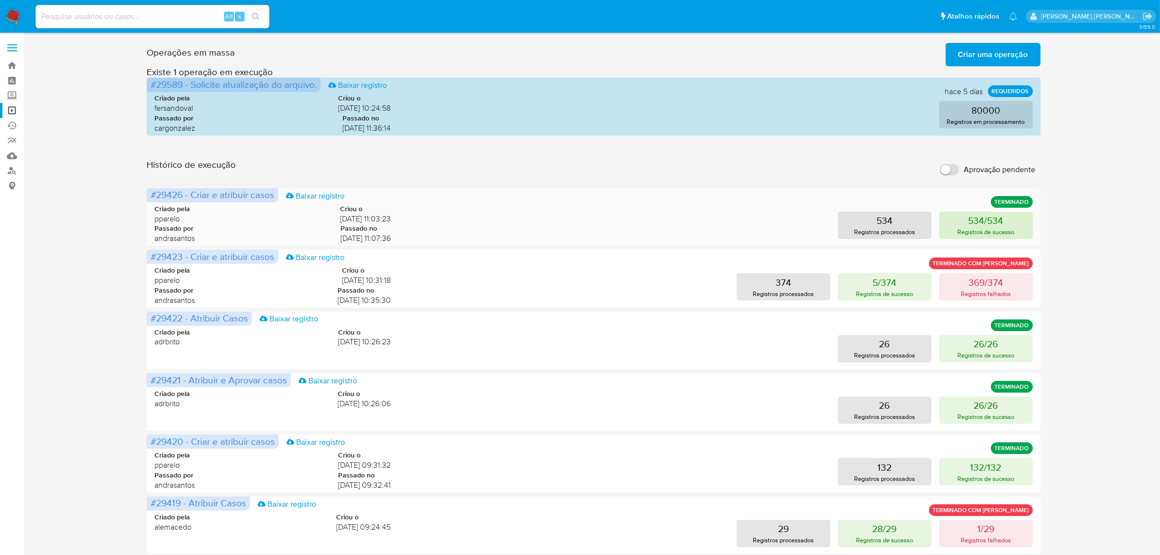
click at [977, 229] on p "Registros de sucesso" at bounding box center [985, 231] width 57 height 9
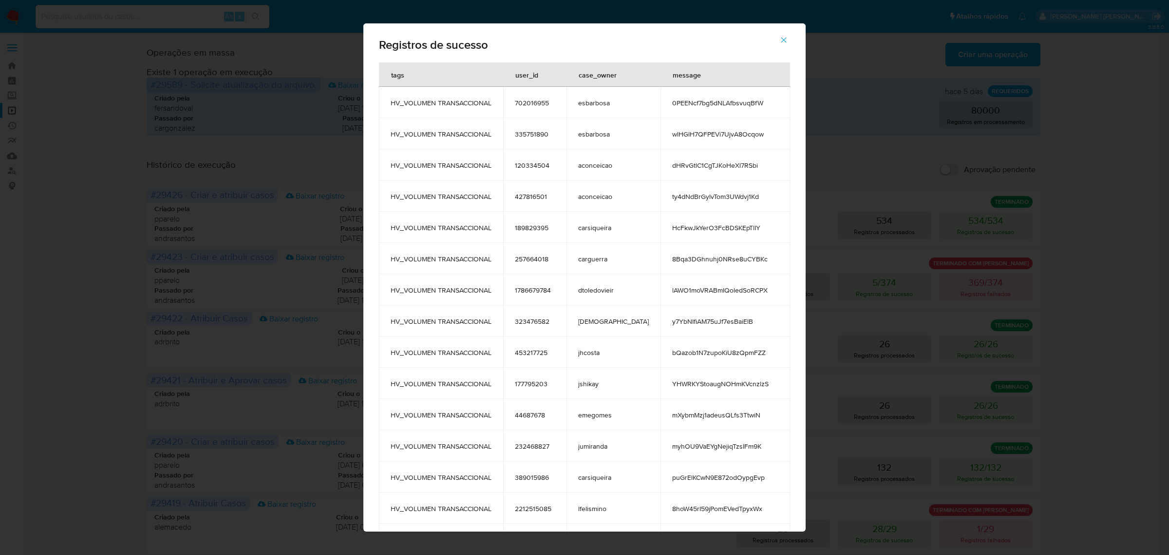
click at [780, 40] on icon "button" at bounding box center [784, 40] width 9 height 9
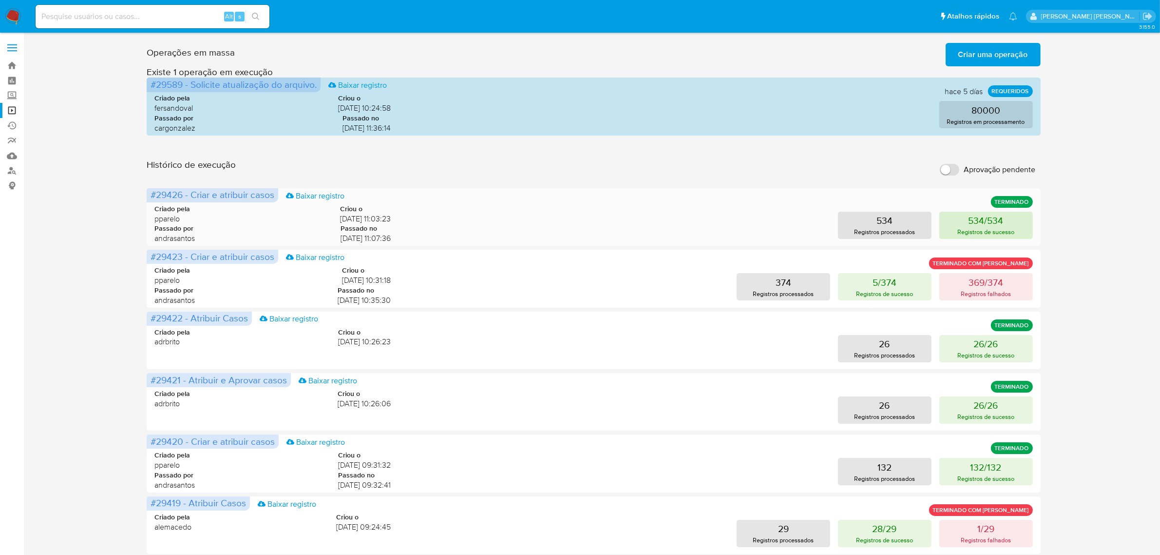
click at [993, 229] on p "Registros de sucesso" at bounding box center [985, 231] width 57 height 9
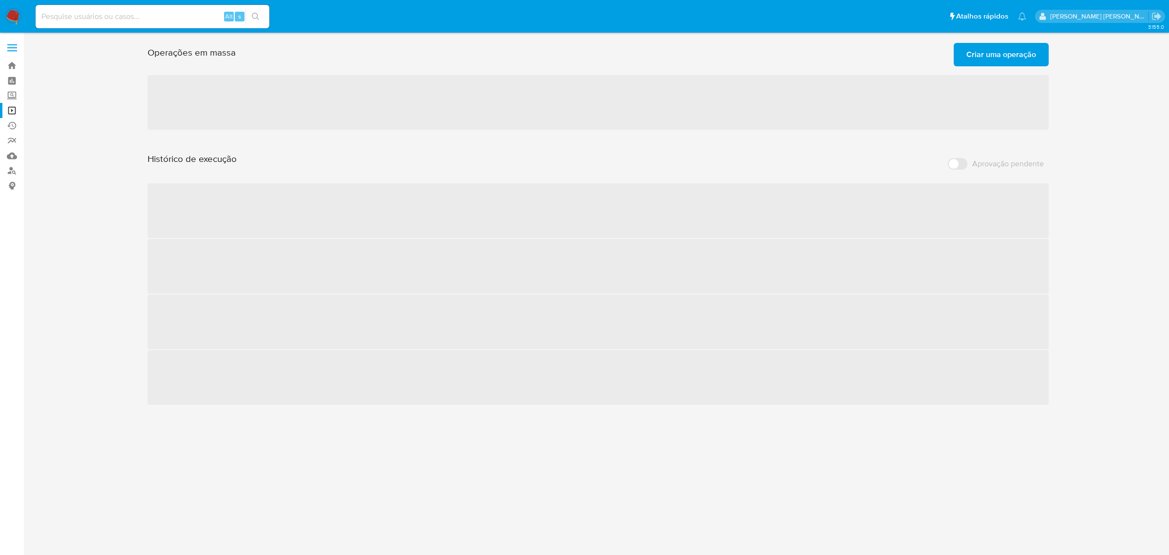
click at [148, 21] on input at bounding box center [153, 16] width 234 height 13
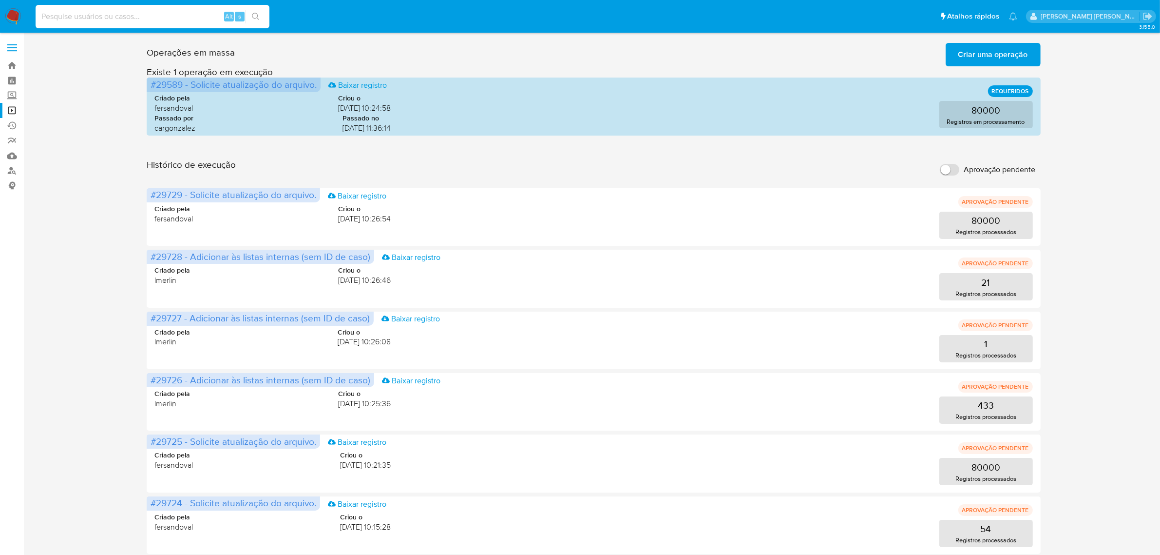
paste input "0PEENcf7bg5dNLAfbsvuqBfW"
type input "0PEENcf7bg5dNLAfbsvuqBfW"
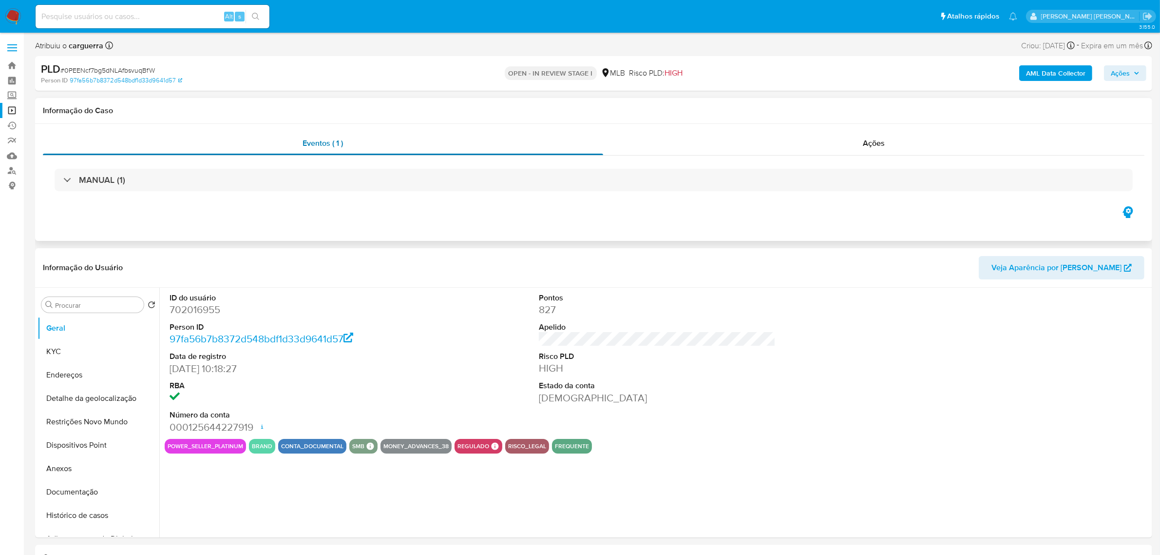
select select "10"
click at [59, 349] on button "KYC" at bounding box center [95, 351] width 114 height 23
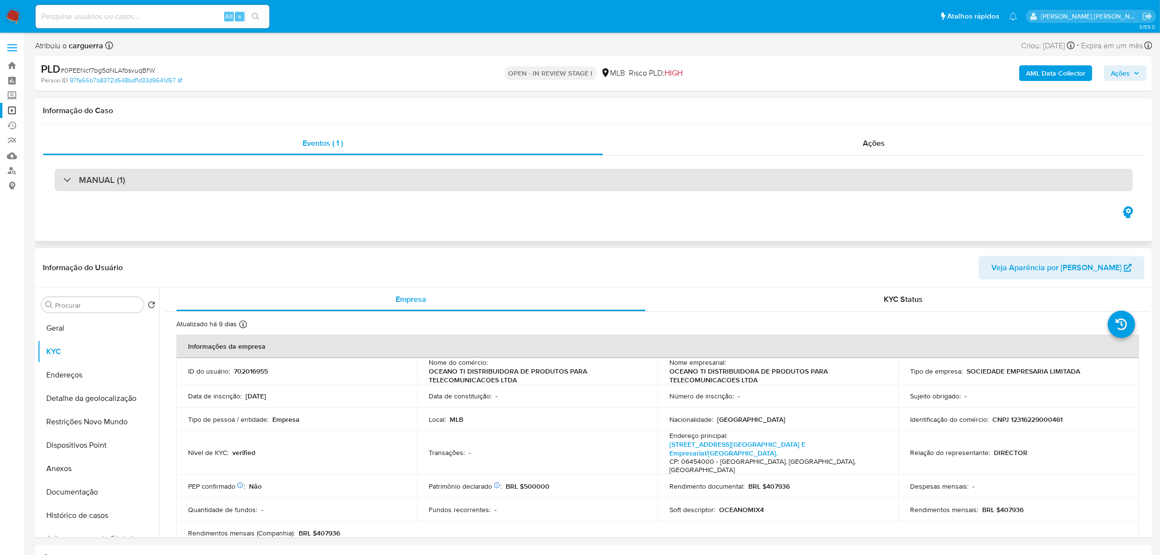
click at [179, 179] on div "MANUAL (1)" at bounding box center [594, 180] width 1078 height 22
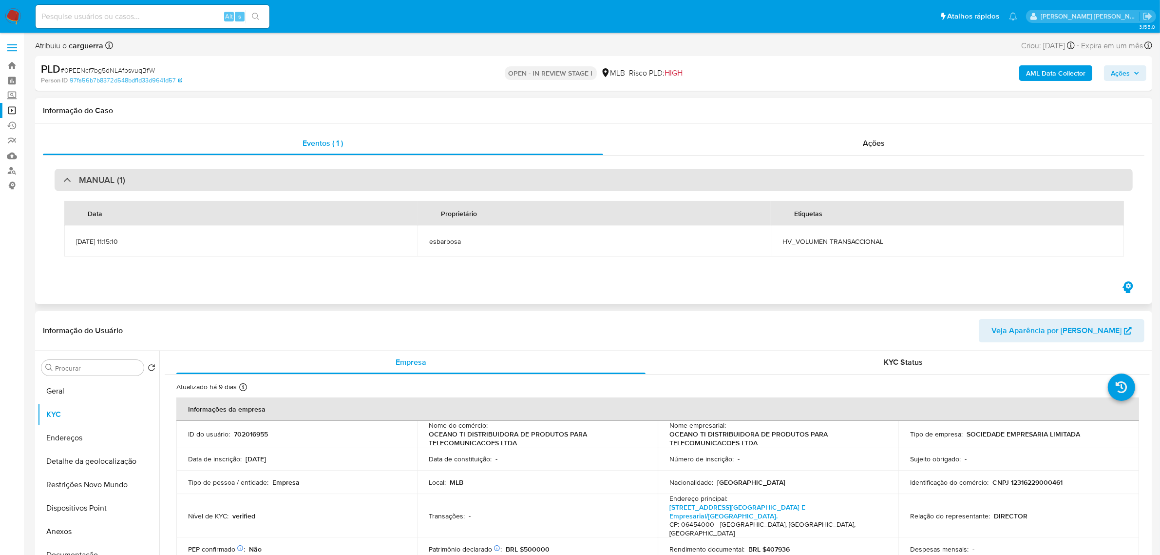
click at [179, 179] on div "MANUAL (1)" at bounding box center [594, 180] width 1078 height 22
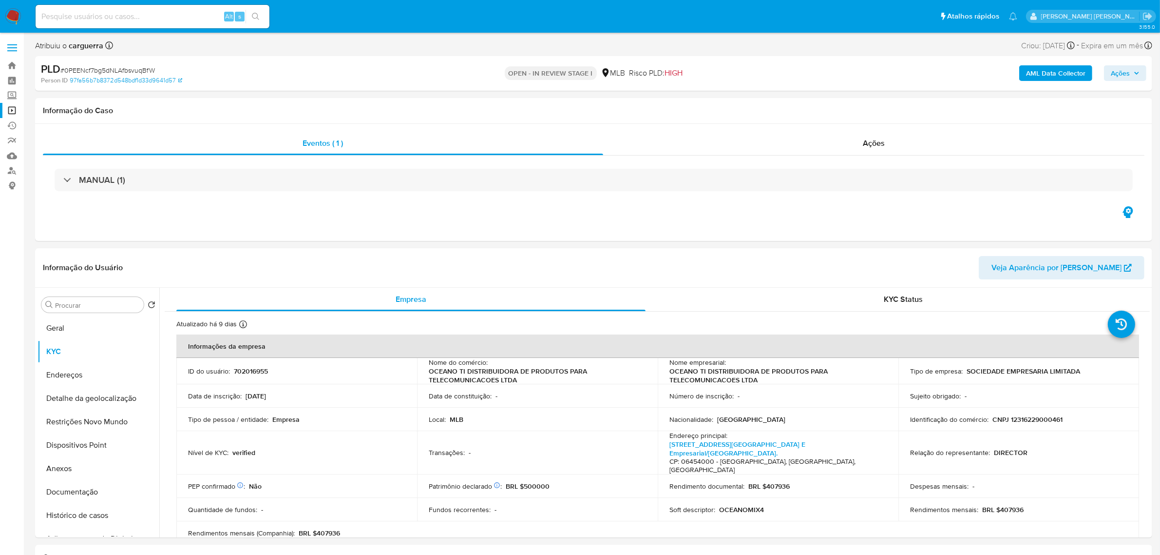
click at [149, 11] on input at bounding box center [153, 16] width 234 height 13
paste input "J3WX8rpA5zUhGDvTklxxWEzH"
type input "J3WX8rpA5zUhGDvTklxxWEzH"
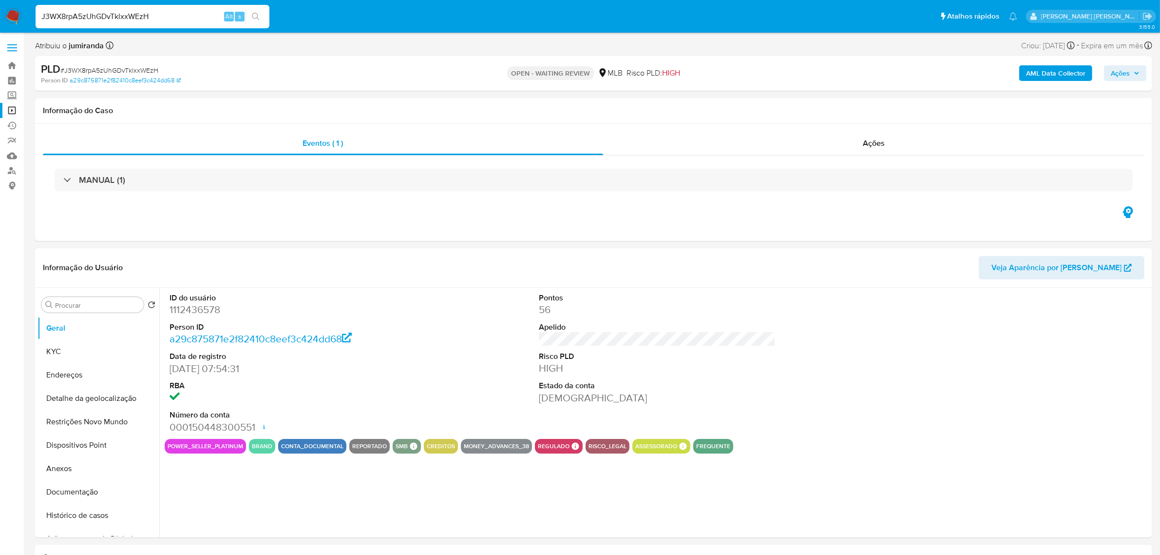
select select "10"
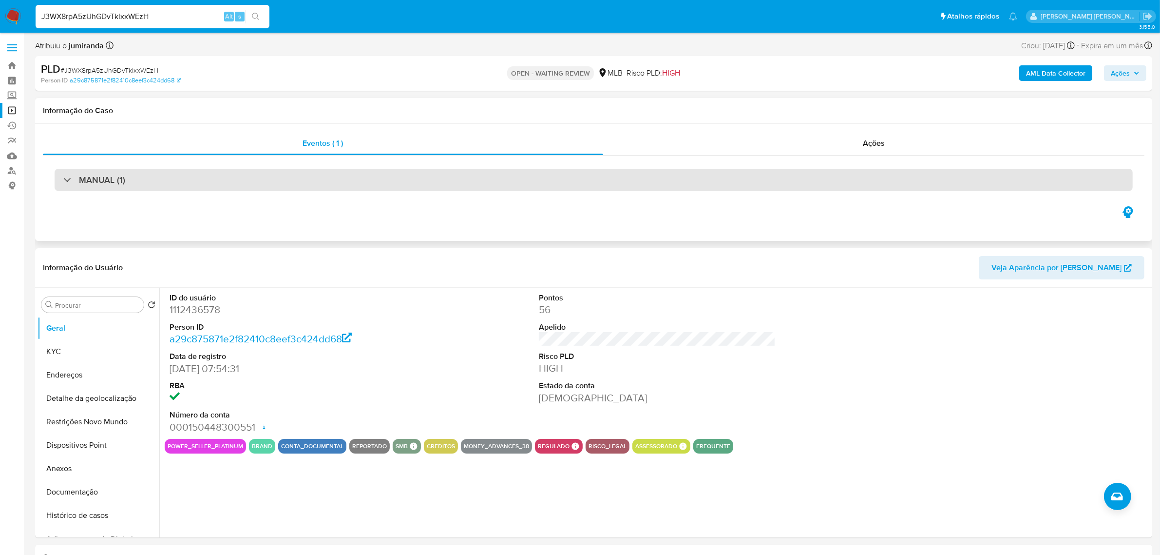
click at [222, 173] on div "MANUAL (1)" at bounding box center [594, 180] width 1078 height 22
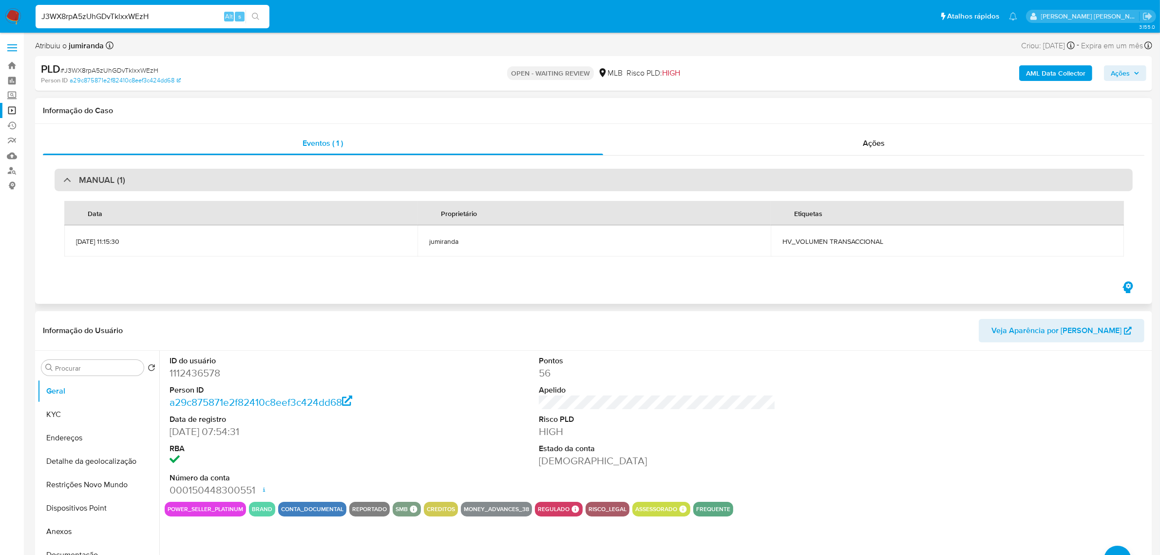
click at [223, 181] on div "MANUAL (1)" at bounding box center [594, 180] width 1078 height 22
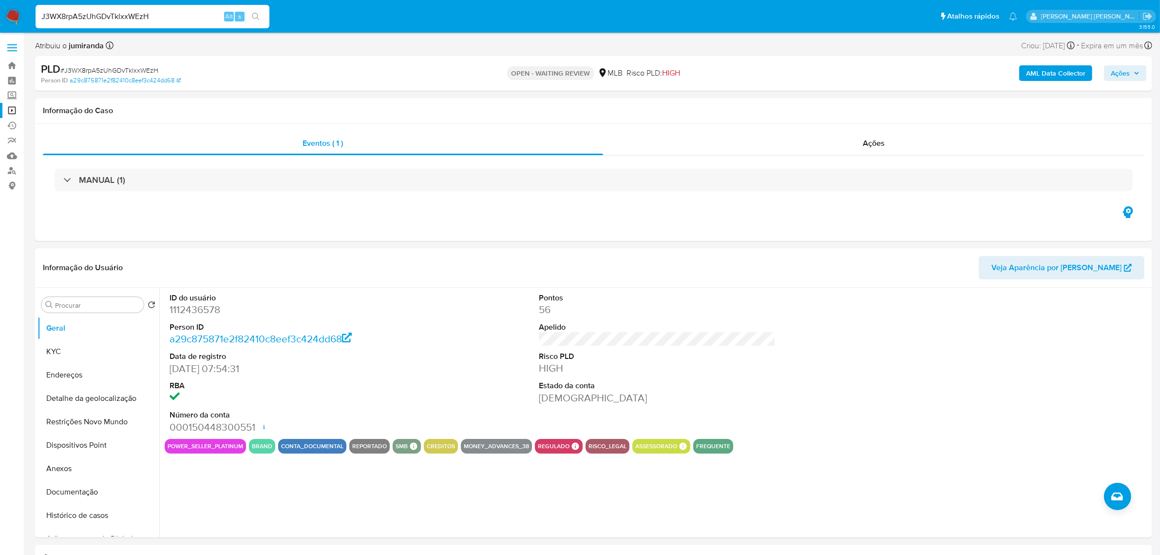
click at [127, 14] on input "J3WX8rpA5zUhGDvTklxxWEzH" at bounding box center [153, 16] width 234 height 13
paste input "kpliHMBchcMAYmiojDcii4aB"
type input "kpliHMBchcMAYmiojDcii4aB"
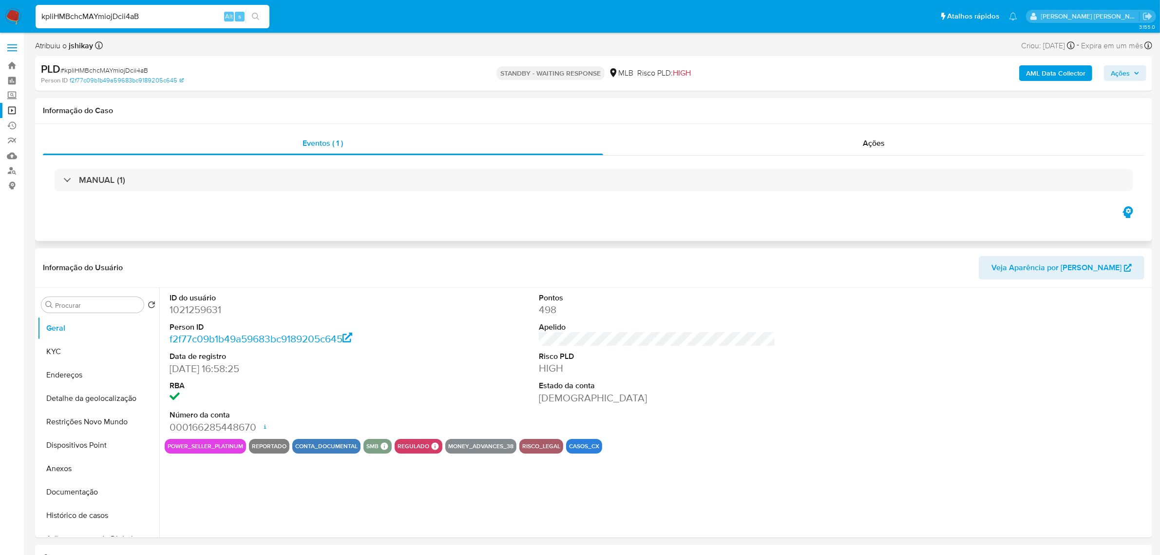
select select "10"
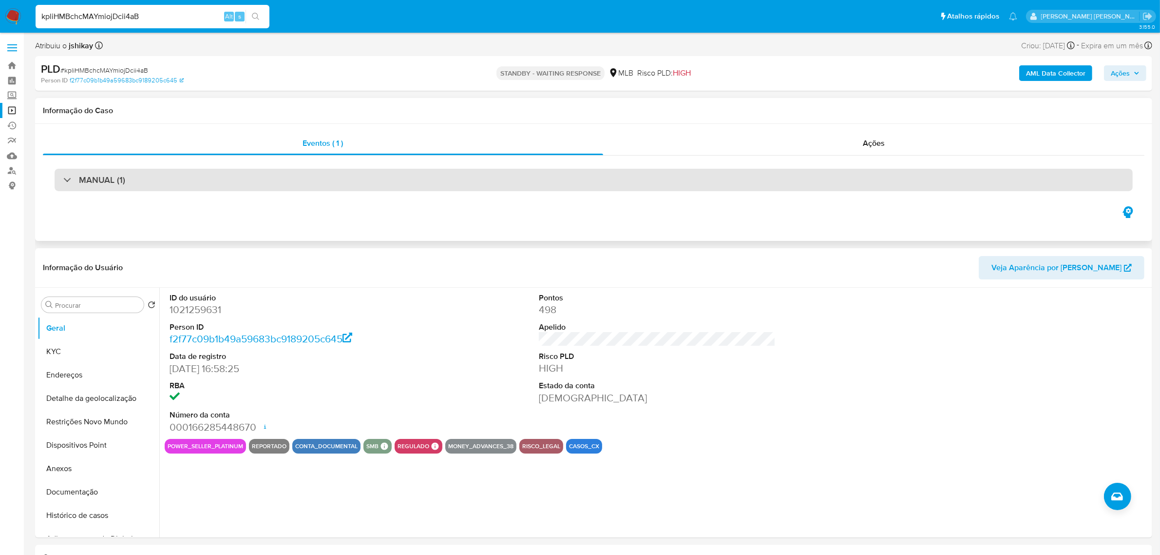
click at [138, 181] on div "MANUAL (1)" at bounding box center [594, 180] width 1078 height 22
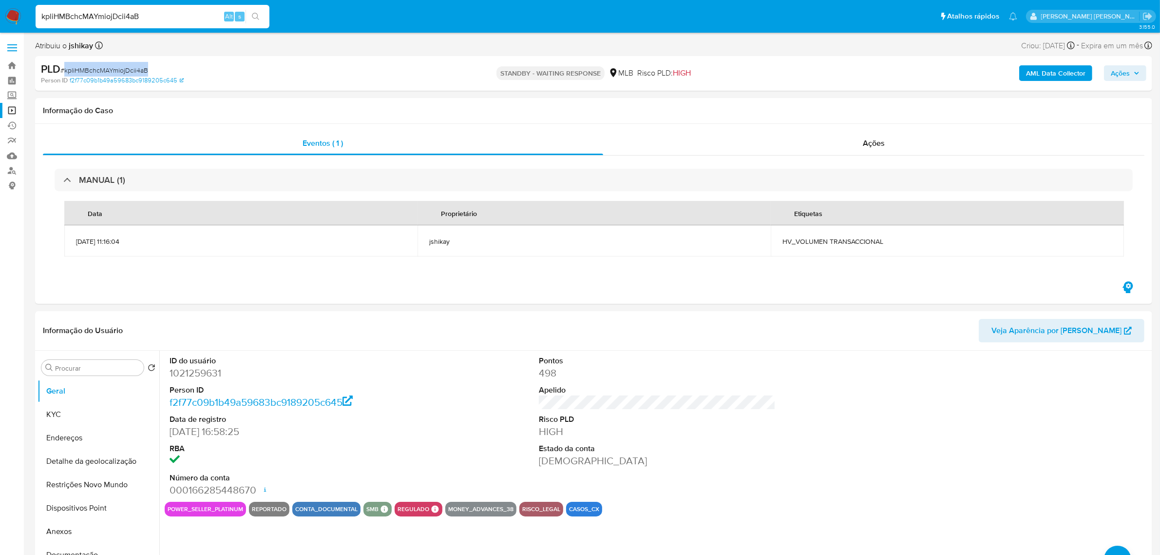
drag, startPoint x: 160, startPoint y: 70, endPoint x: 76, endPoint y: 70, distance: 84.3
click at [65, 70] on div "PLD # kpliHMBchcMAYmiojDcii4aB" at bounding box center [223, 69] width 365 height 15
copy span "kpliHMBchcMAYmiojDcii4aB"
click at [398, 100] on div "Informação do Caso" at bounding box center [593, 111] width 1117 height 26
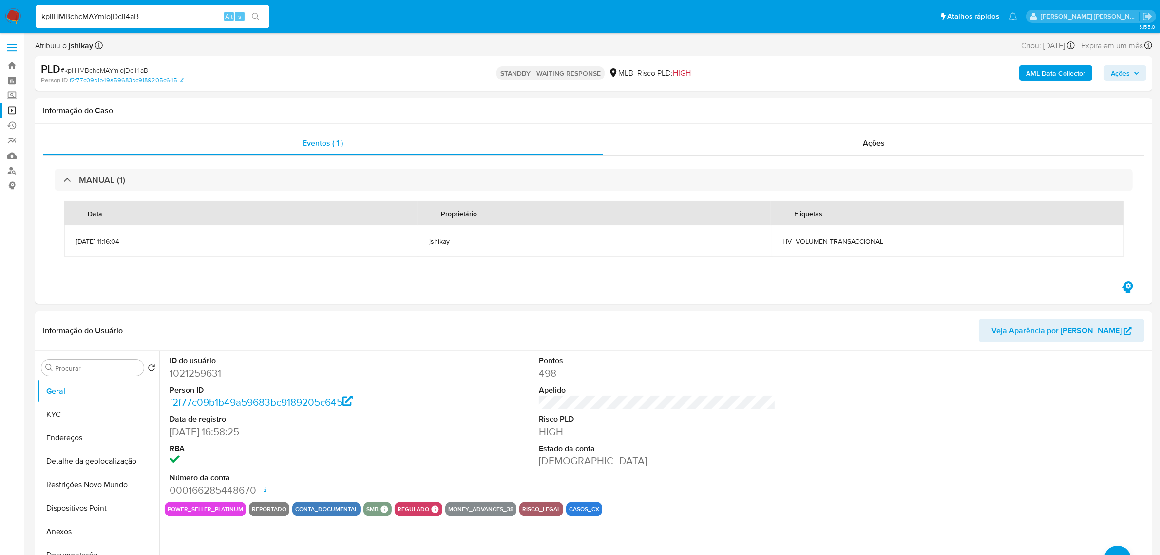
click at [152, 16] on input "kpliHMBchcMAYmiojDcii4aB" at bounding box center [153, 16] width 234 height 13
paste input "Lup85IL3IfeLoRvx7JbRXtMR"
type input "Lup85IL3IfeLoRvx7JbRXtMR"
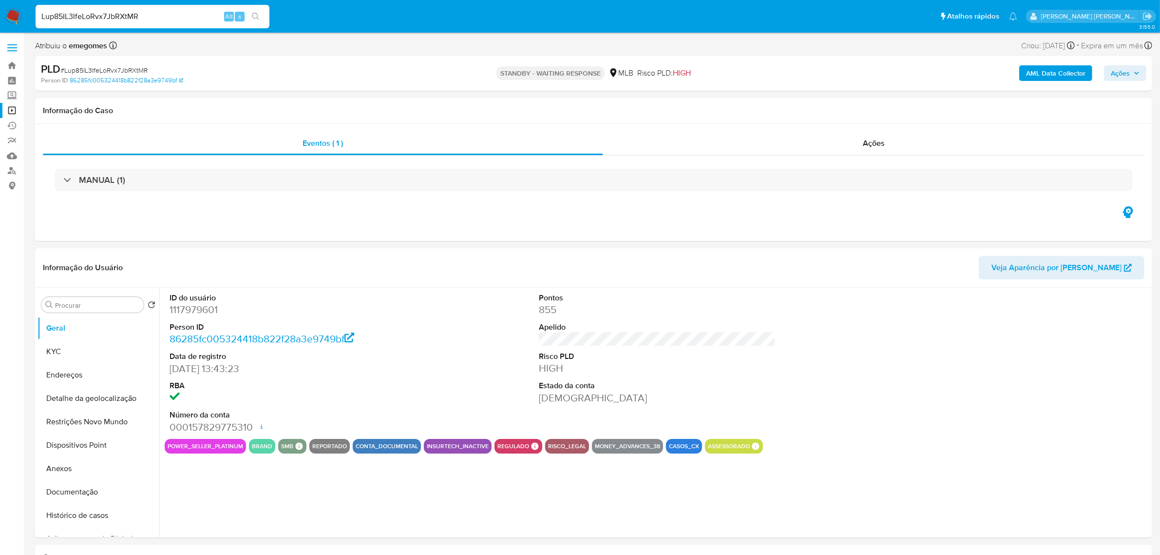
select select "10"
click at [186, 15] on input "Lup85IL3IfeLoRvx7JbRXtMR" at bounding box center [153, 16] width 234 height 13
paste input "824Ylfr6hvp44mXSUxeR0RqX"
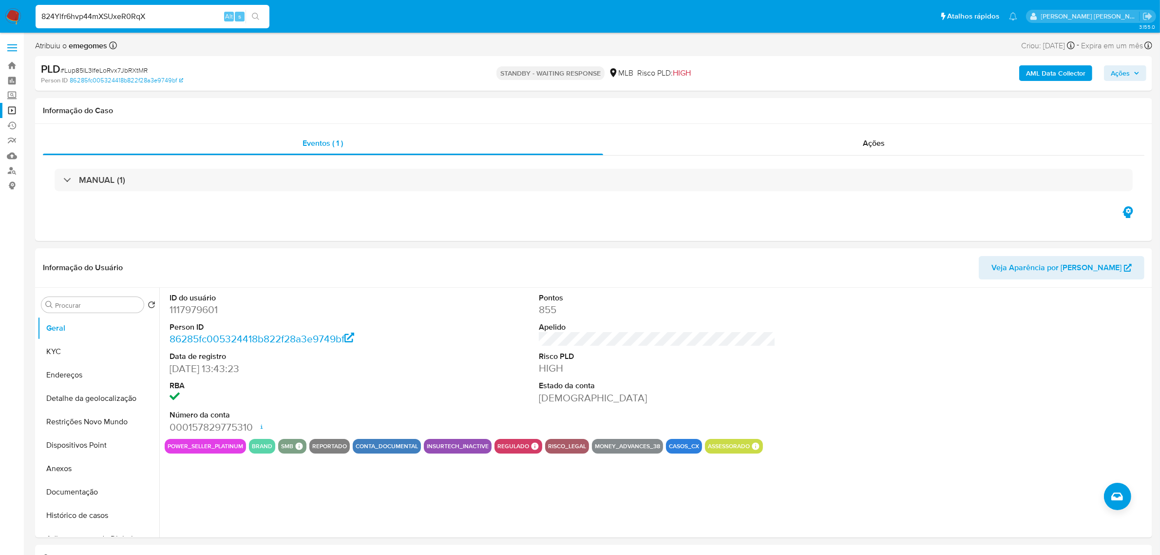
type input "824Ylfr6hvp44mXSUxeR0RqX"
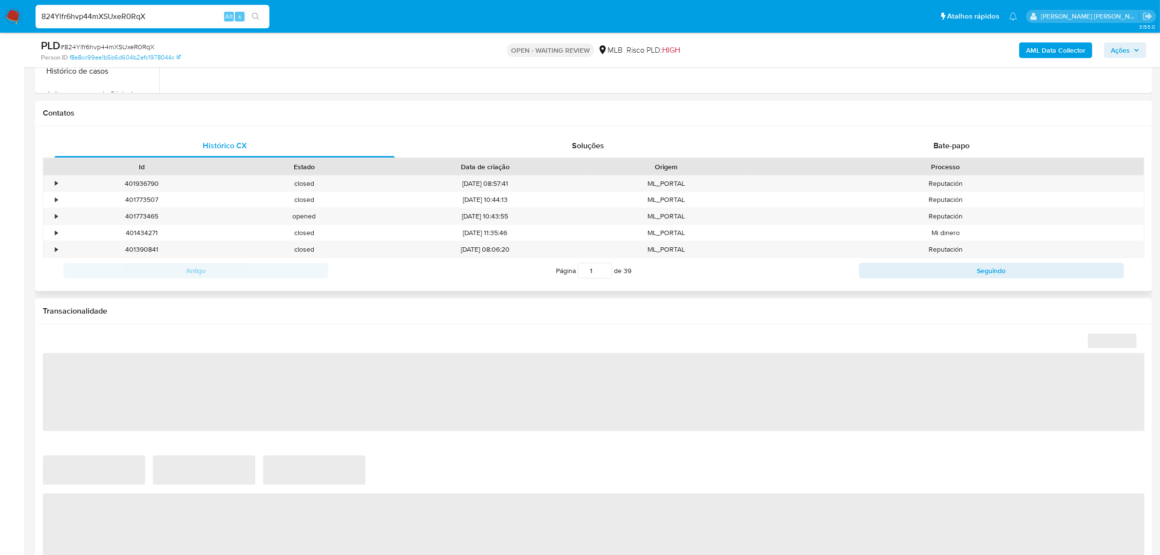
select select "10"
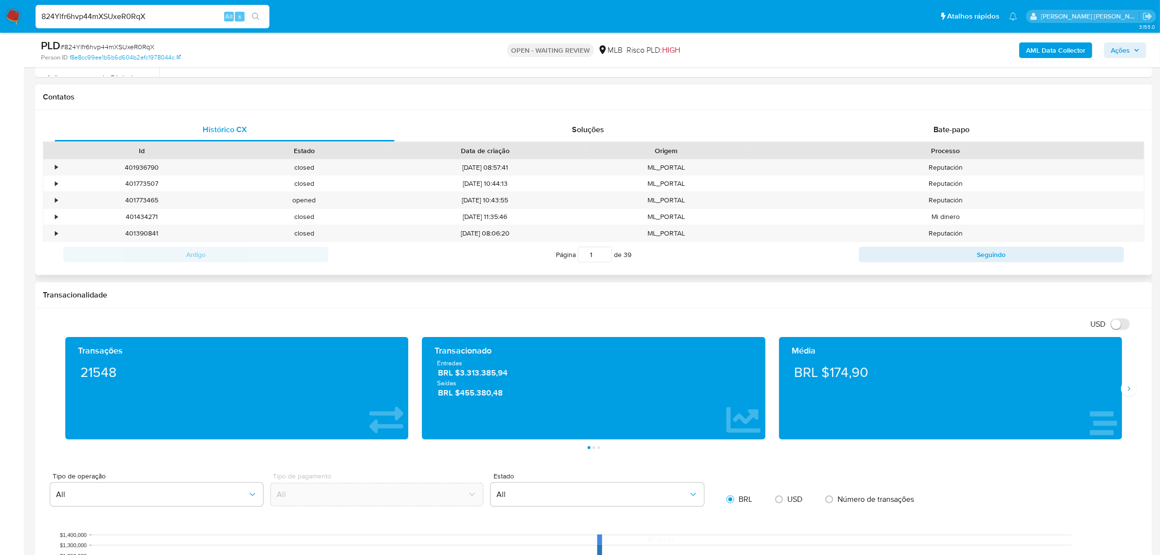
scroll to position [426, 0]
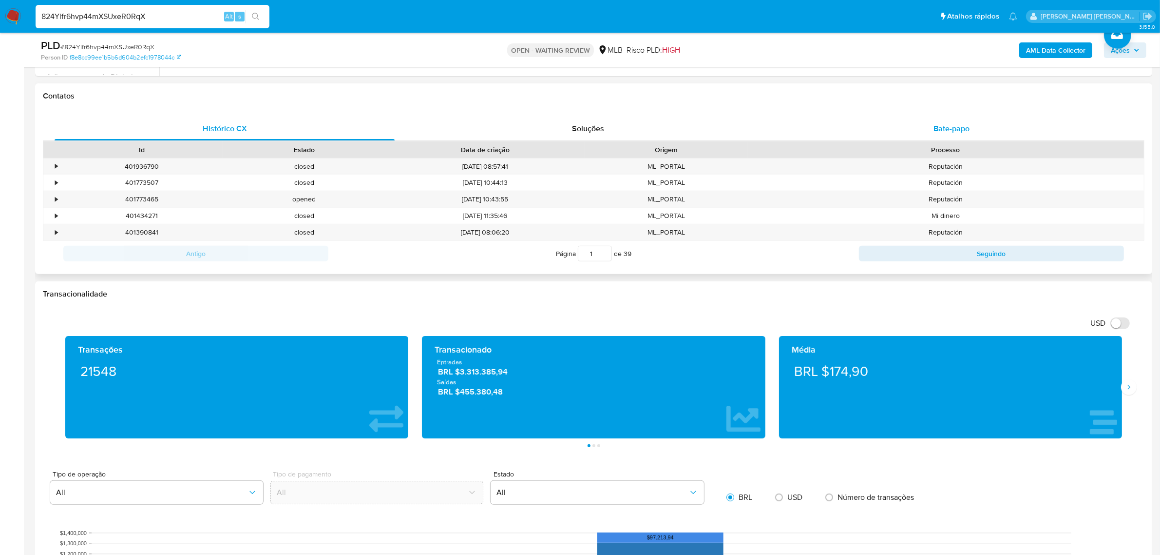
click at [936, 123] on span "Bate-papo" at bounding box center [952, 128] width 36 height 11
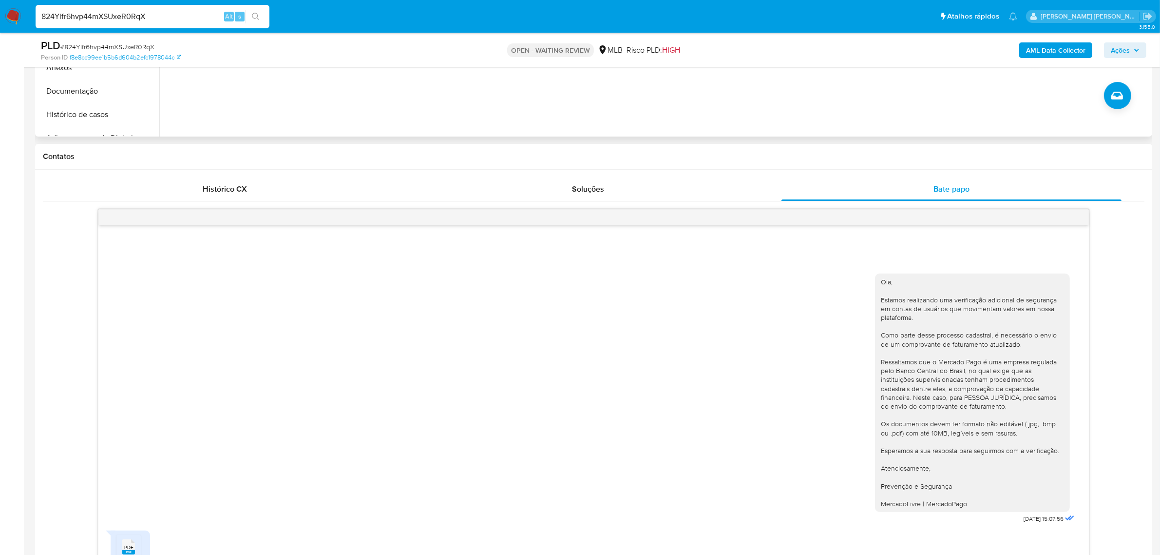
scroll to position [305, 0]
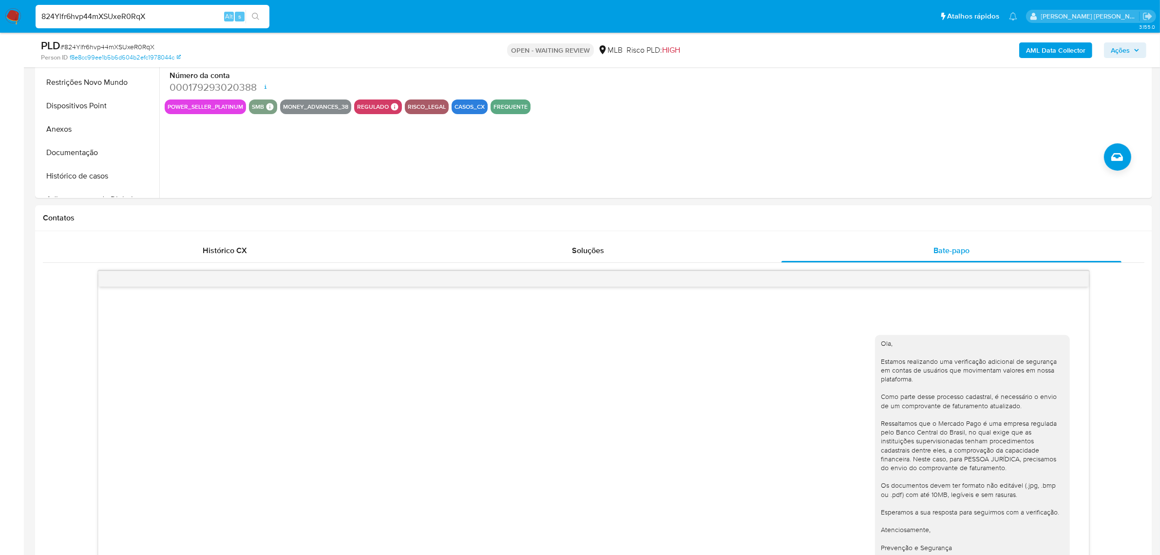
click at [154, 6] on div "824Ylfr6hvp44mXSUxeR0RqX Alt s" at bounding box center [153, 16] width 234 height 23
click at [153, 12] on input "824Ylfr6hvp44mXSUxeR0RqX" at bounding box center [153, 16] width 234 height 13
paste input "NHpwYQeY46bfkwt37HpCnjoz"
type input "NHpwYQeY46bfkwt37HpCnjoz"
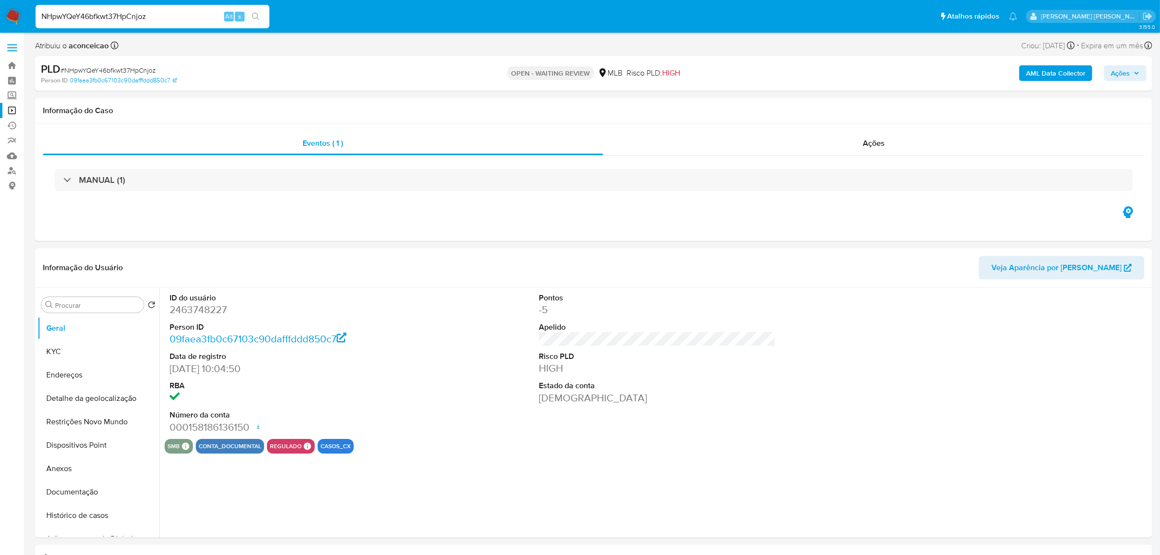
select select "10"
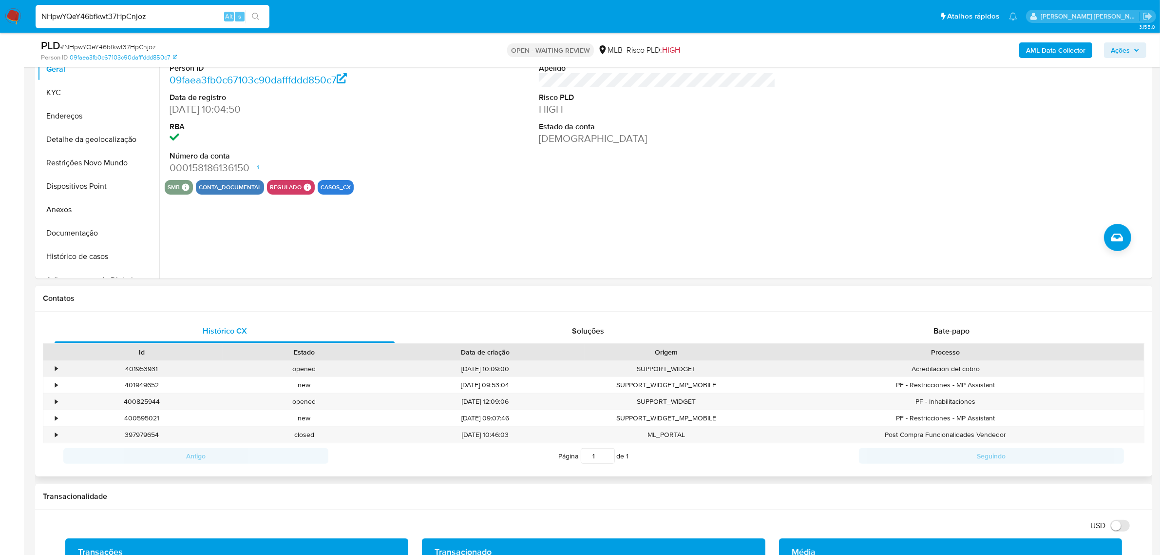
scroll to position [244, 0]
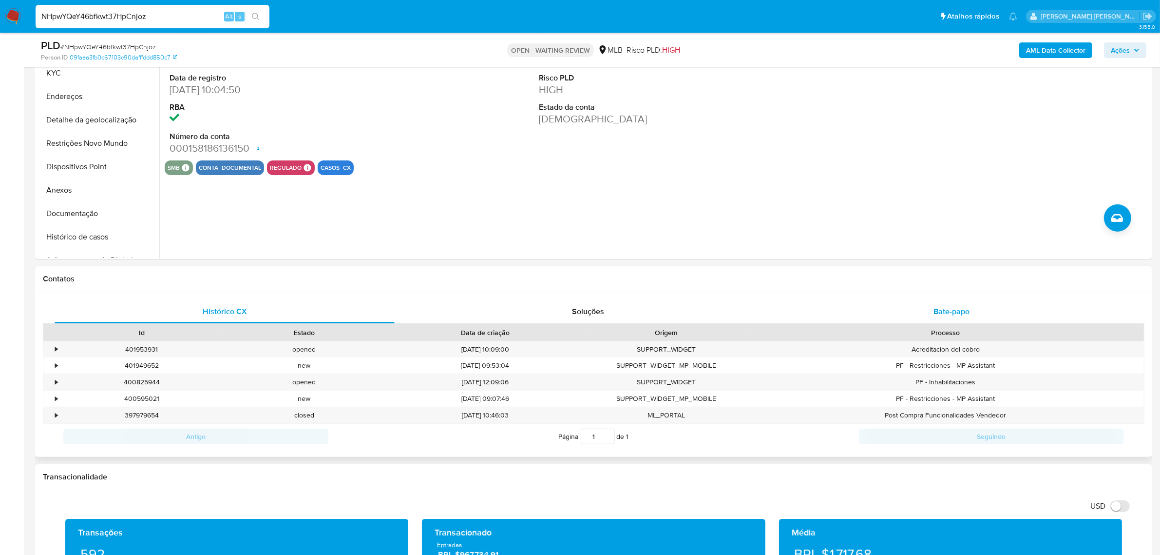
click at [961, 311] on span "Bate-papo" at bounding box center [952, 311] width 36 height 11
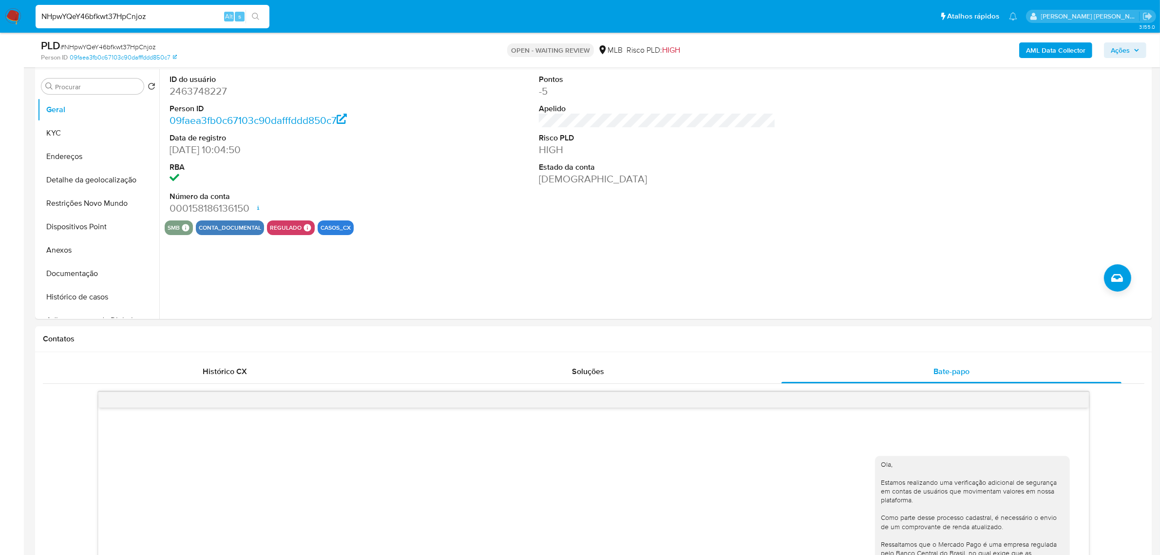
scroll to position [183, 0]
click at [131, 18] on input "NHpwYQeY46bfkwt37HpCnjoz" at bounding box center [153, 16] width 234 height 13
paste input "Y7AOrBsPCsw4tZeOJNvEFcb"
type input "NY7AOrBsPCsw4tZeOJNvEFcb"
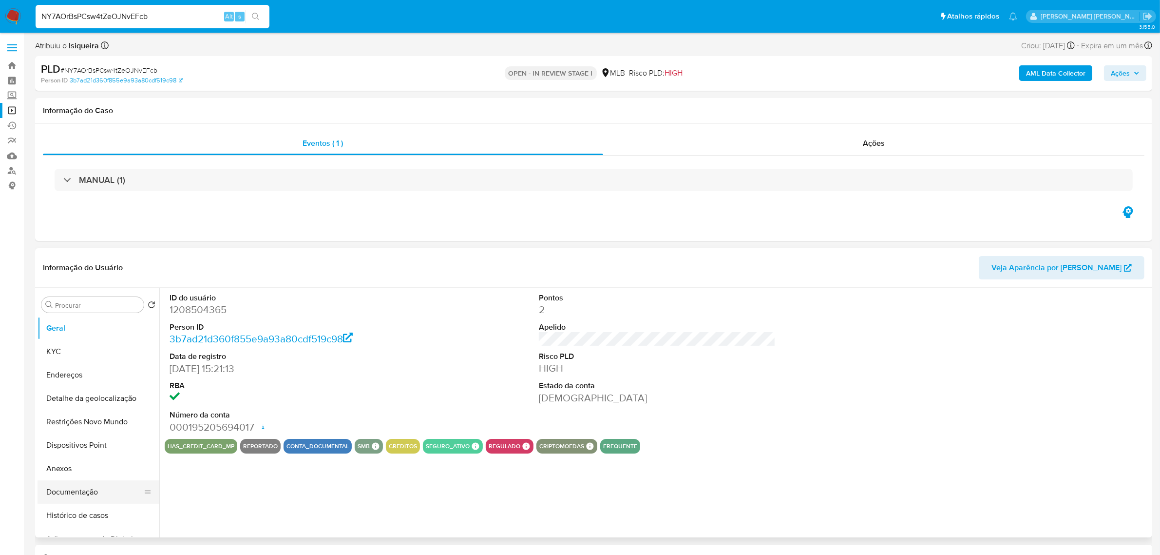
select select "10"
click at [70, 495] on button "Documentação" at bounding box center [95, 491] width 114 height 23
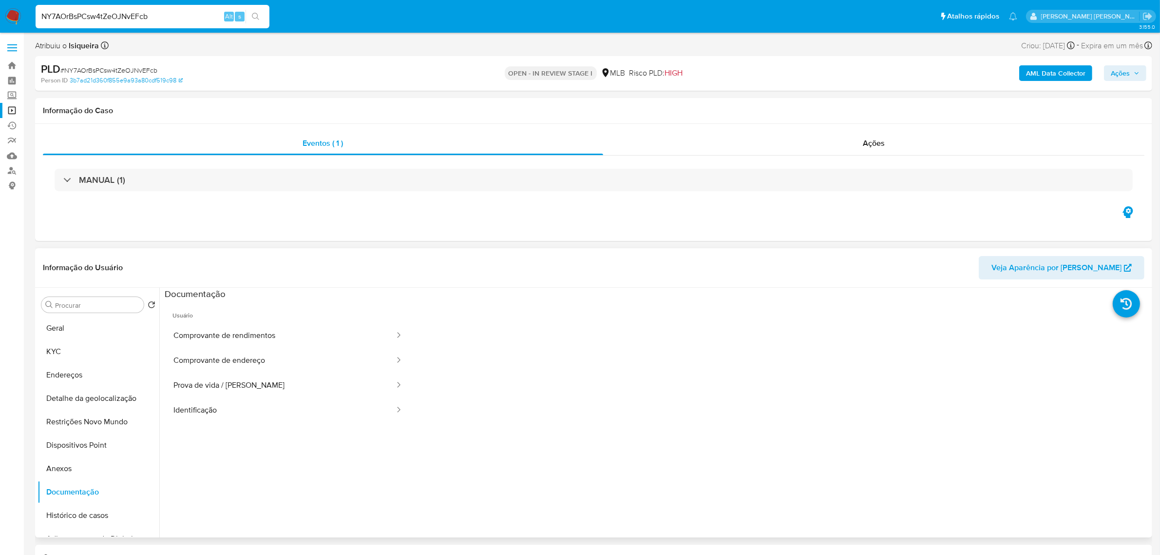
click at [320, 252] on div "Informação do Usuário Veja Aparência por Pessoa" at bounding box center [593, 267] width 1117 height 39
click at [893, 142] on div "Ações" at bounding box center [874, 143] width 542 height 23
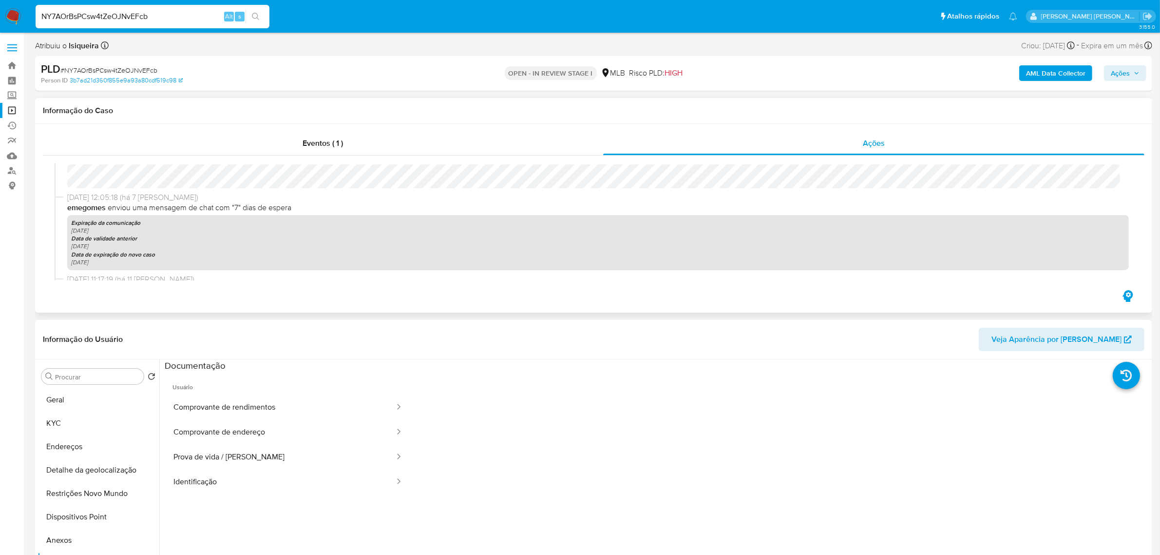
scroll to position [251, 0]
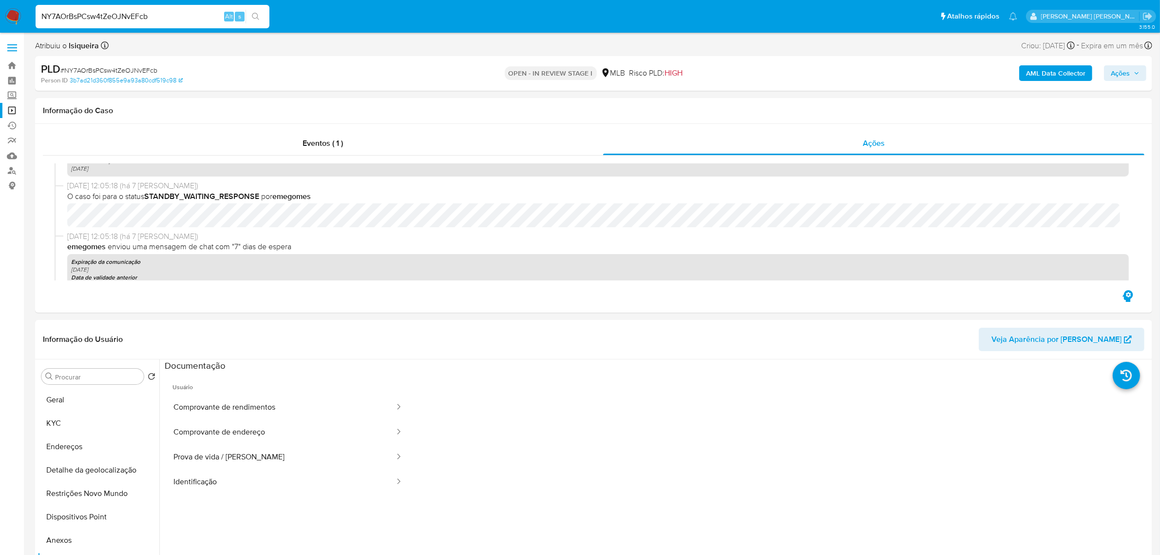
click at [10, 39] on label at bounding box center [12, 48] width 24 height 20
click at [0, 0] on input "checkbox" at bounding box center [0, 0] width 0 height 0
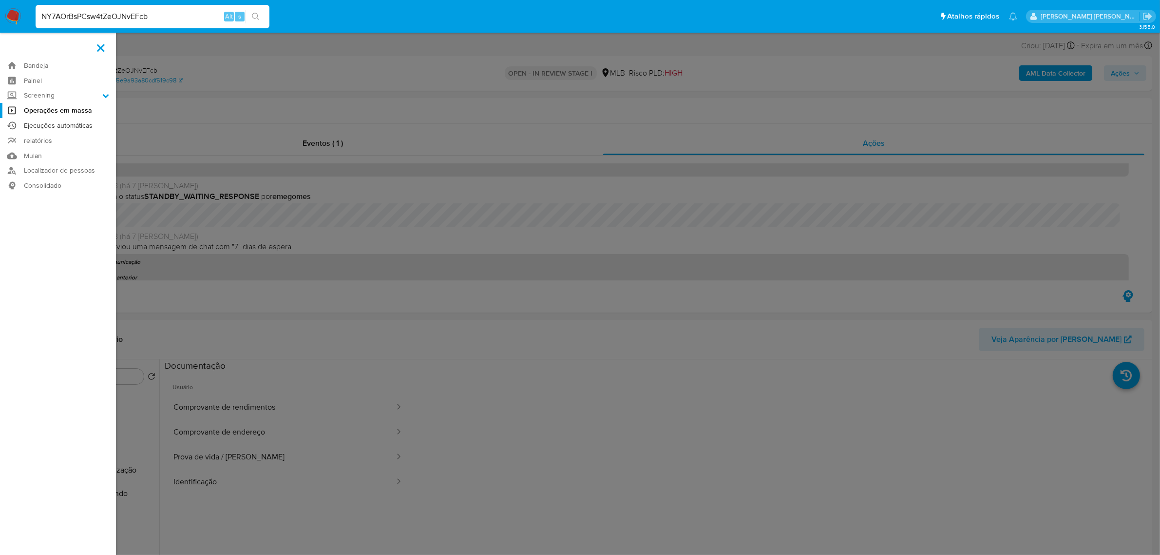
click at [44, 128] on link "Ejecuções automáticas" at bounding box center [58, 125] width 116 height 15
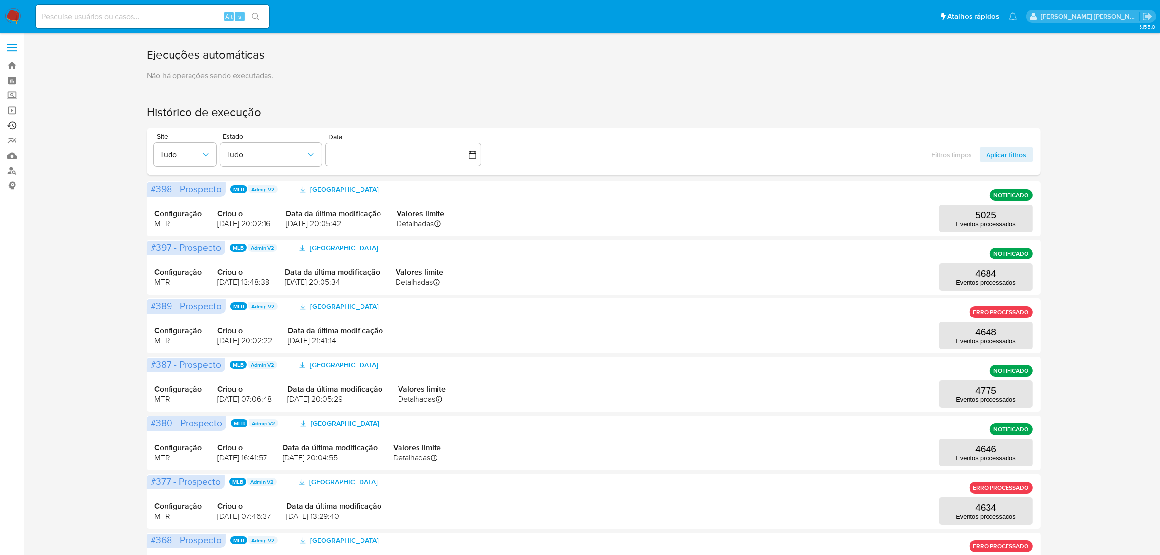
click at [12, 125] on link "Ejecuções automáticas" at bounding box center [58, 125] width 116 height 15
click at [11, 111] on link "Operações em massa" at bounding box center [58, 110] width 116 height 15
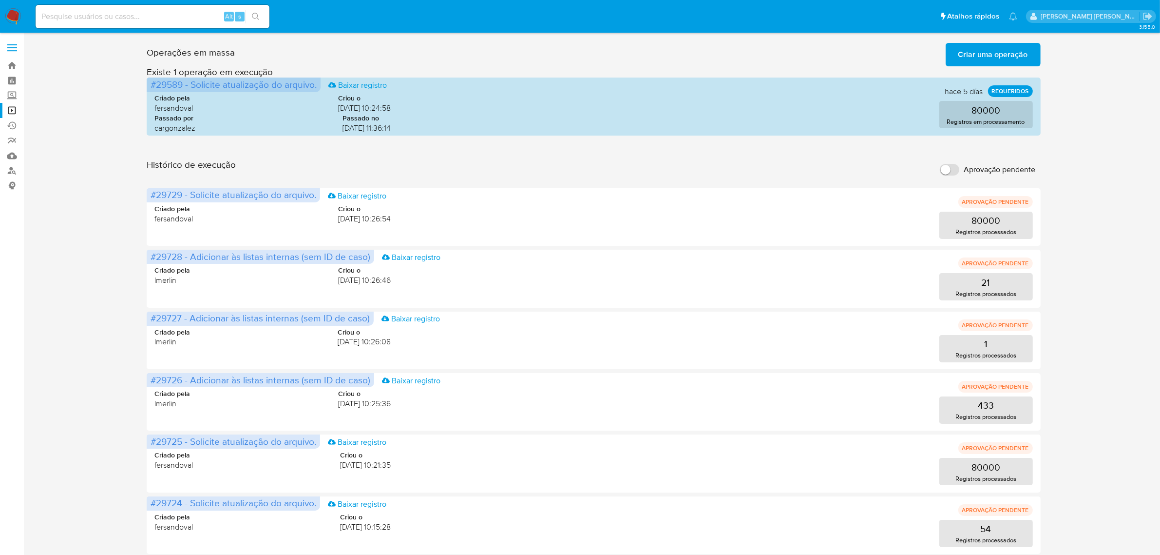
click at [1006, 54] on span "Criar uma operação" at bounding box center [993, 54] width 70 height 21
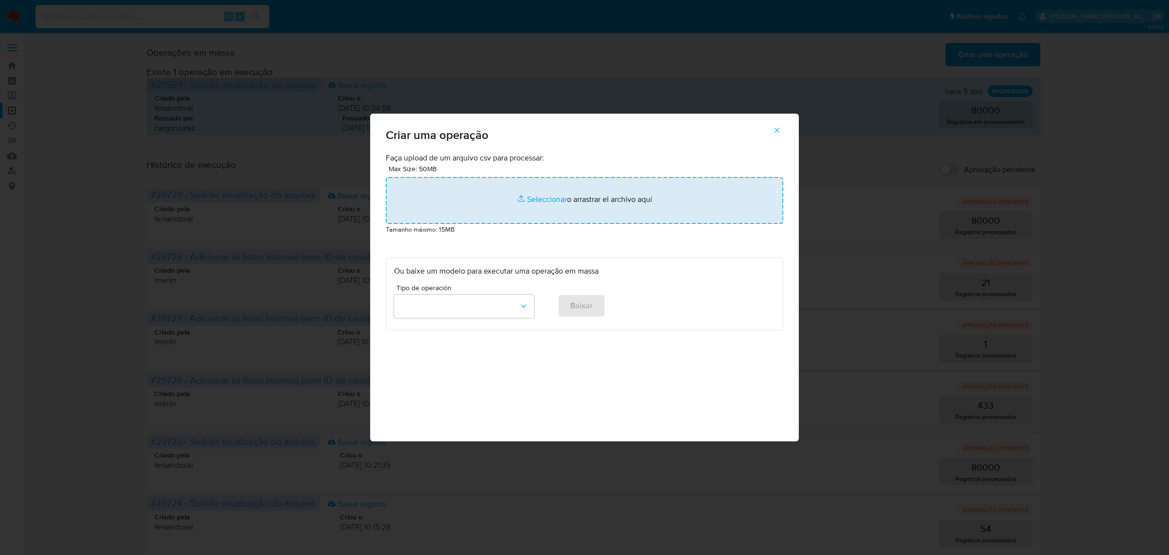
click at [555, 197] on input "file" at bounding box center [585, 200] width 398 height 47
click at [527, 310] on icon "button" at bounding box center [524, 306] width 10 height 10
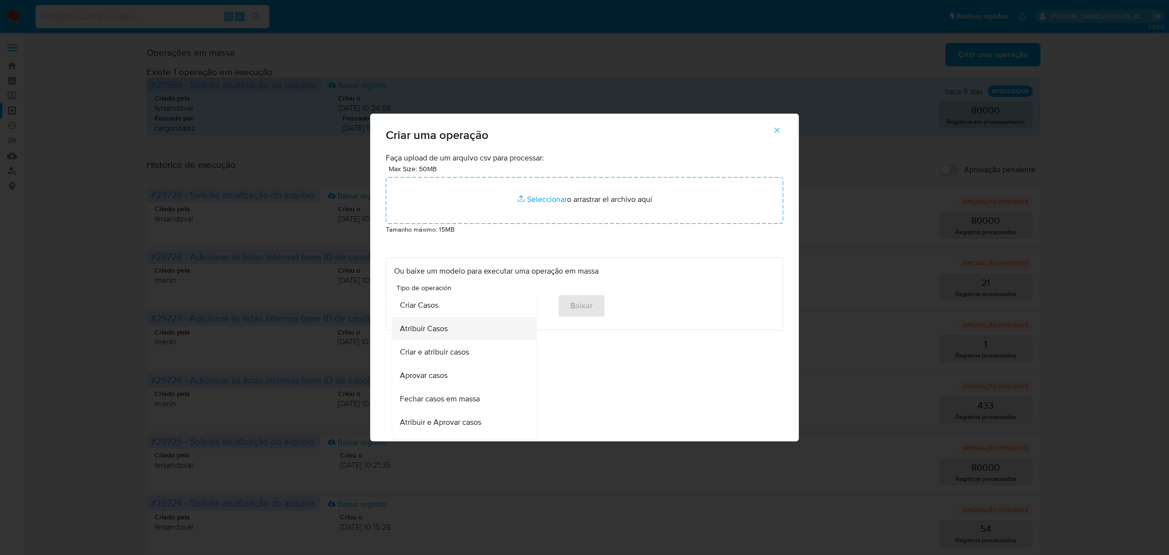
click at [457, 332] on div "Atribuir Casos" at bounding box center [461, 327] width 123 height 23
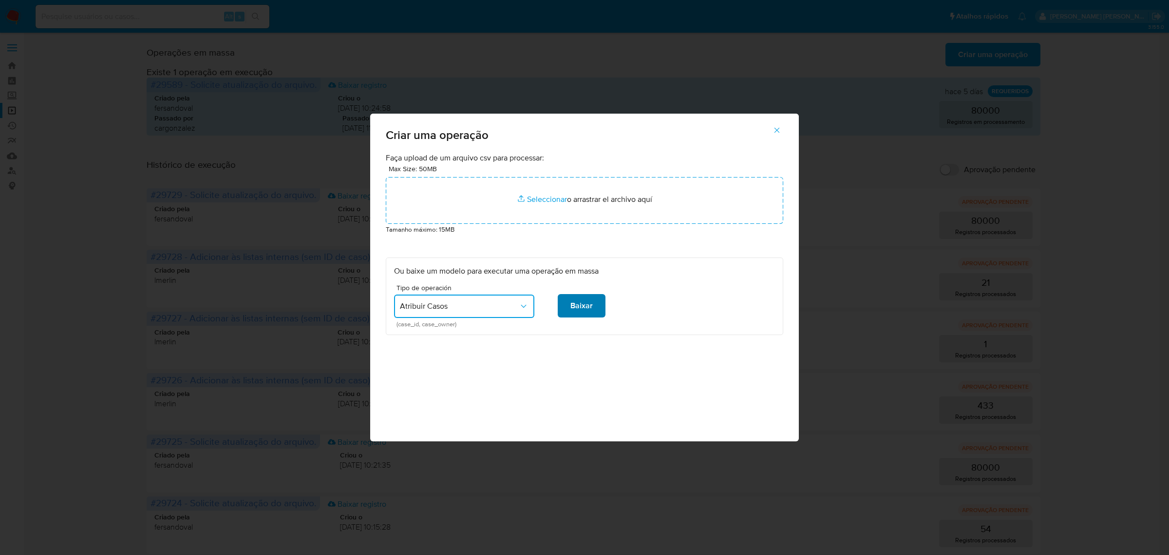
click at [590, 308] on span "Baixar" at bounding box center [582, 305] width 22 height 21
click at [776, 129] on icon "button" at bounding box center [777, 130] width 5 height 5
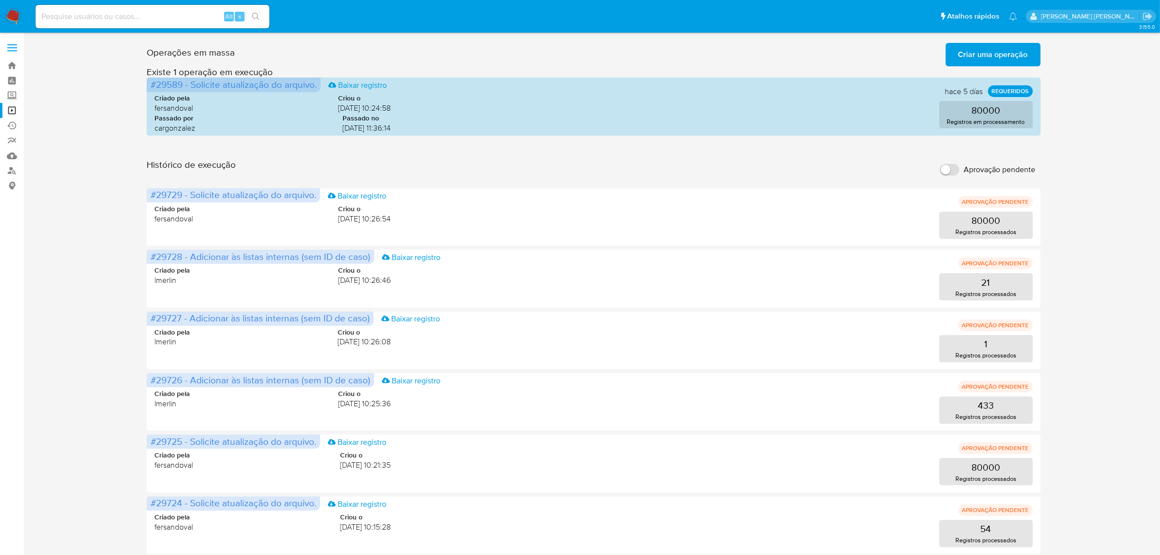
click at [1000, 56] on span "Criar uma operação" at bounding box center [993, 54] width 70 height 21
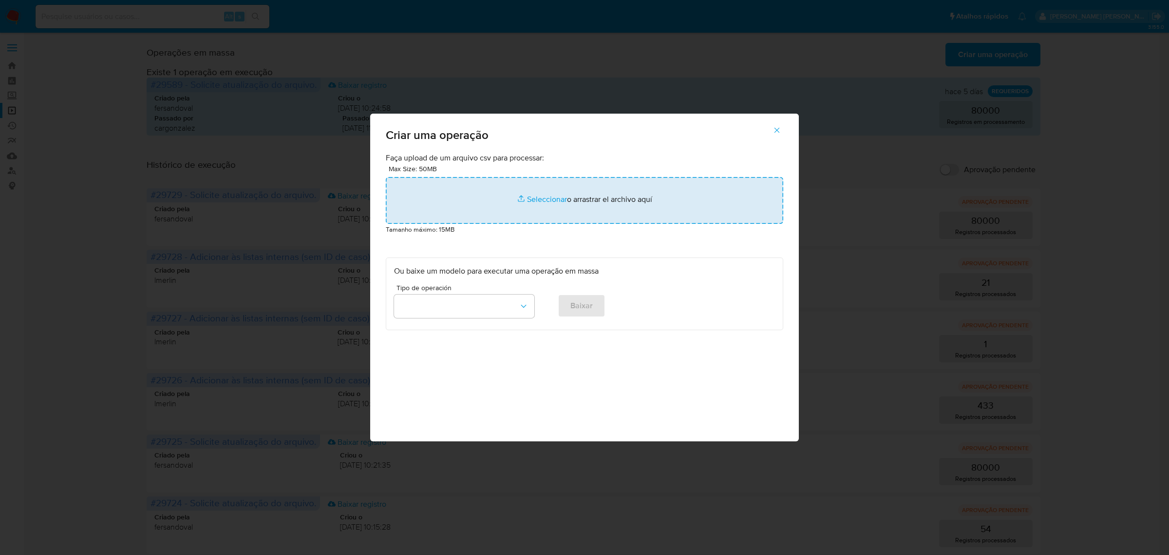
click at [547, 200] on input "file" at bounding box center [585, 200] width 398 height 47
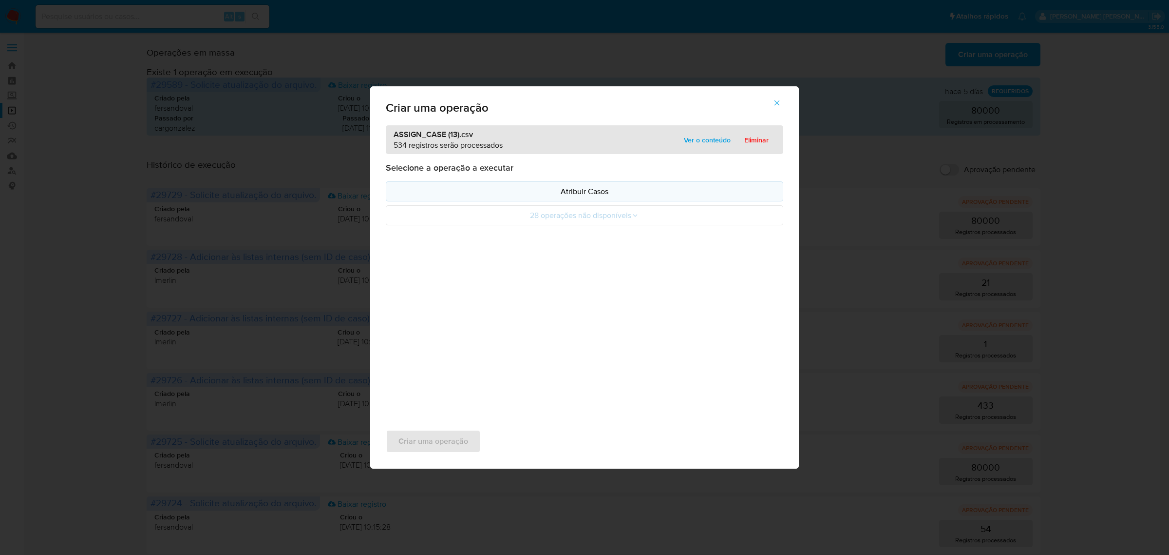
drag, startPoint x: 547, startPoint y: 200, endPoint x: 612, endPoint y: 194, distance: 64.6
click at [612, 194] on p "Atribuir Casos" at bounding box center [584, 191] width 381 height 11
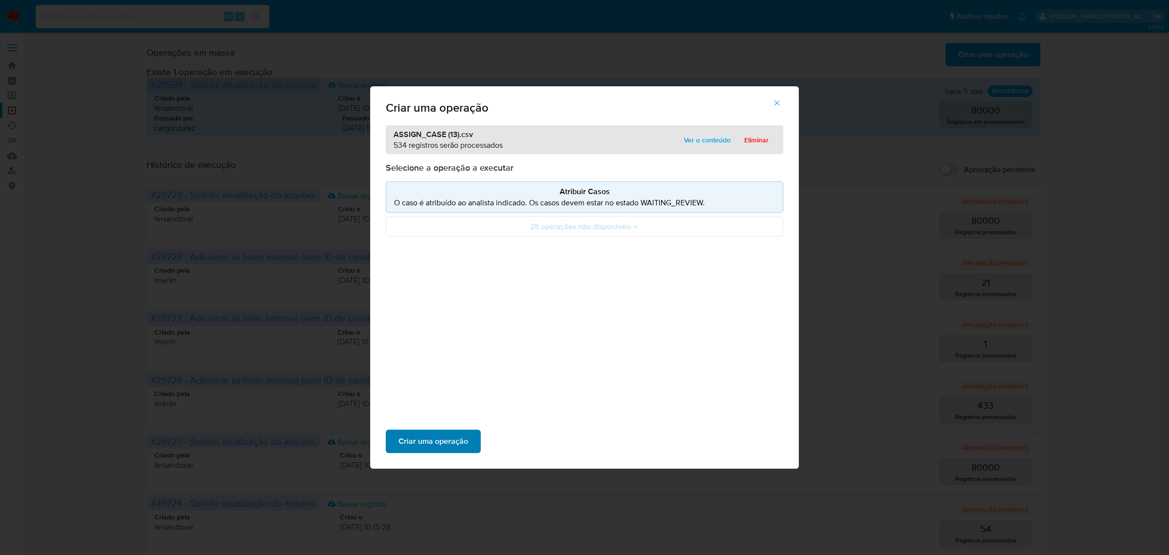
click at [424, 442] on span "Criar uma operação" at bounding box center [434, 440] width 70 height 21
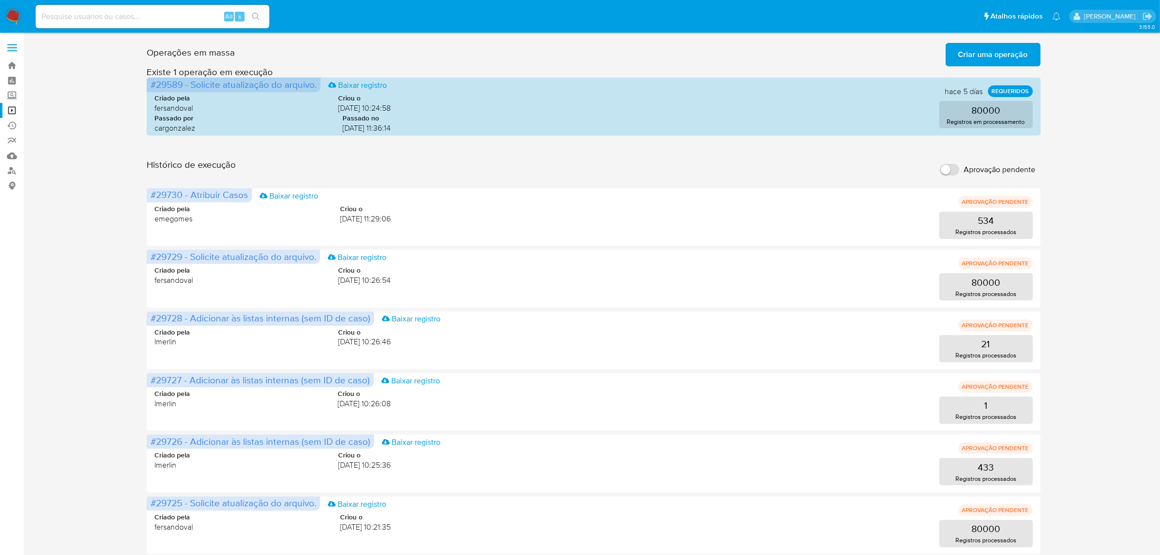
click at [1078, 252] on div "Operações em massa Criar uma operação Só pode haver no máximo 5 recursos colado…" at bounding box center [593, 435] width 1117 height 792
click at [1062, 179] on div "Operações em massa Criar uma operação Só pode haver no máximo 5 recursos colado…" at bounding box center [593, 435] width 1117 height 792
click at [1086, 237] on div "Operações em massa Criar uma operação Só pode haver no máximo 5 recursos colado…" at bounding box center [593, 435] width 1117 height 792
click at [1092, 193] on div "Operações em massa Criar uma operação Só pode haver no máximo 5 recursos colado…" at bounding box center [593, 435] width 1117 height 792
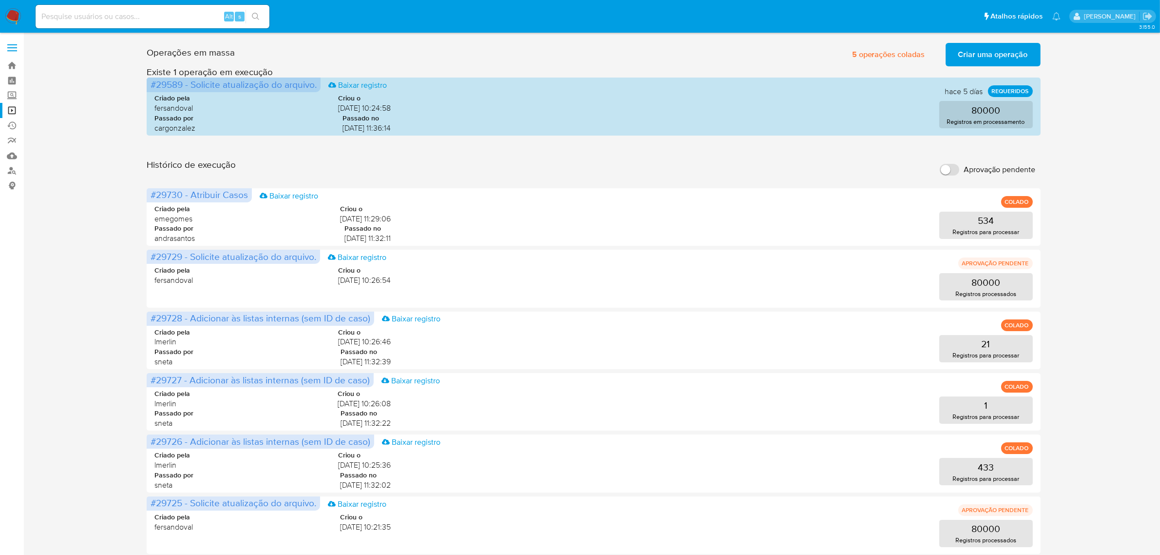
click at [133, 234] on div "Operações em massa 5 operações coladas Criar uma operação Só pode haver no máxi…" at bounding box center [593, 435] width 1117 height 792
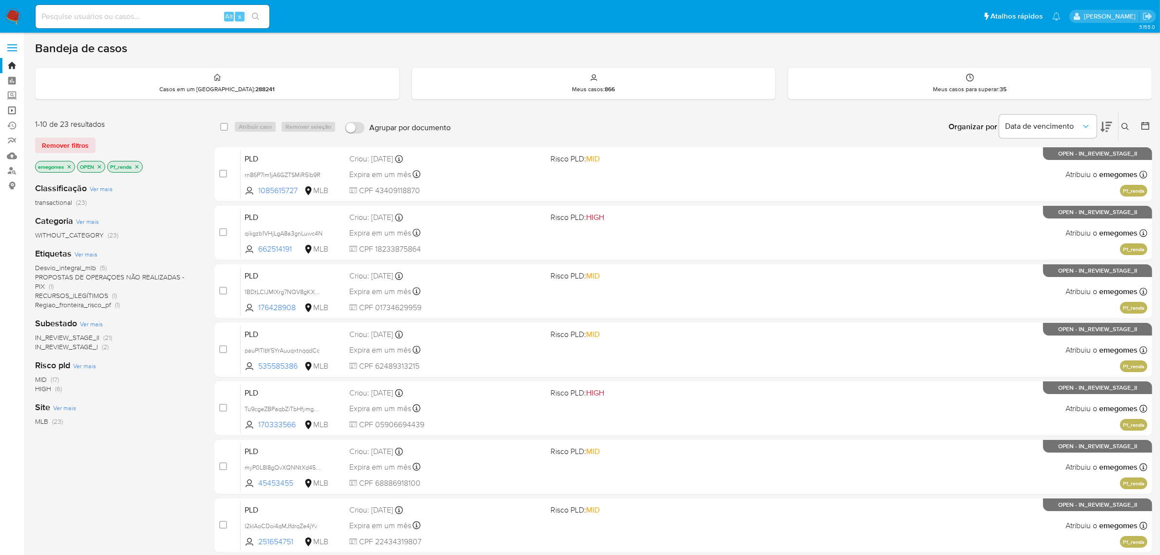
click at [13, 110] on link "Operações em massa" at bounding box center [58, 110] width 116 height 15
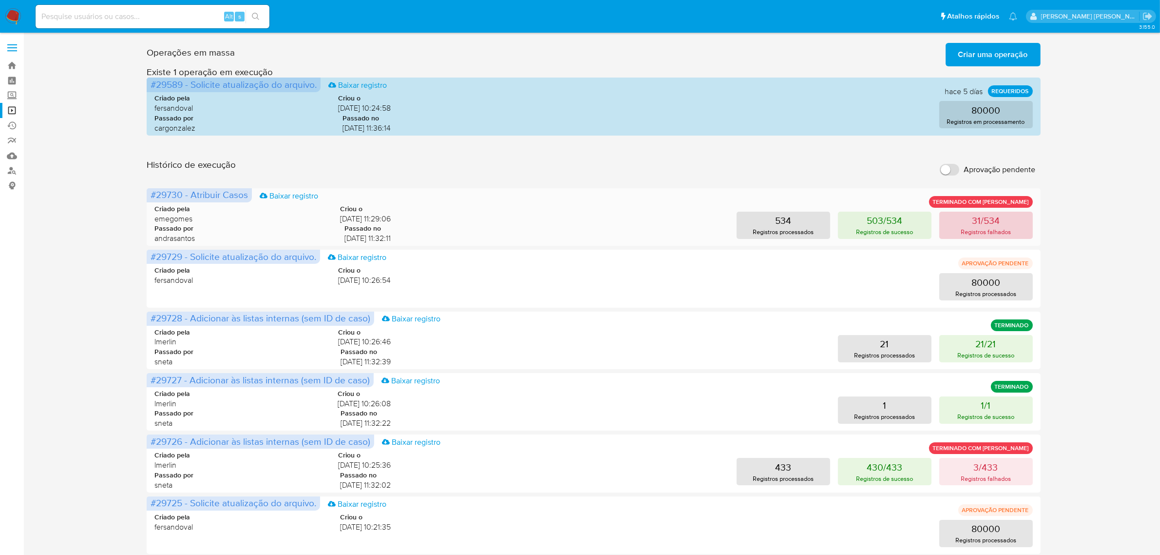
click at [992, 227] on p "Registros falhados" at bounding box center [986, 231] width 50 height 9
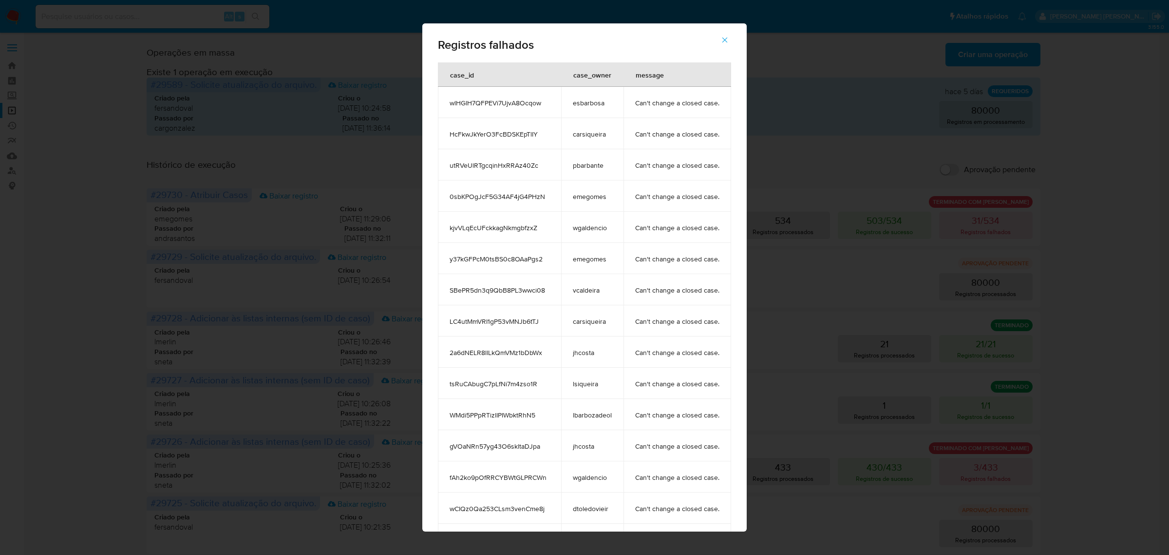
click at [729, 37] on icon "button" at bounding box center [725, 40] width 9 height 9
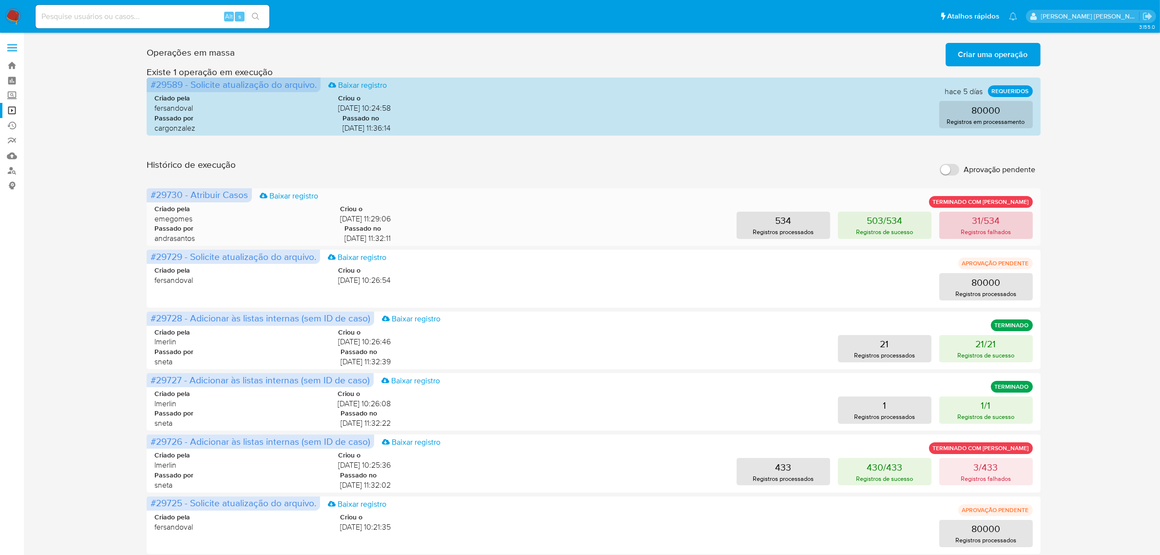
click at [999, 228] on p "Registros falhados" at bounding box center [986, 231] width 50 height 9
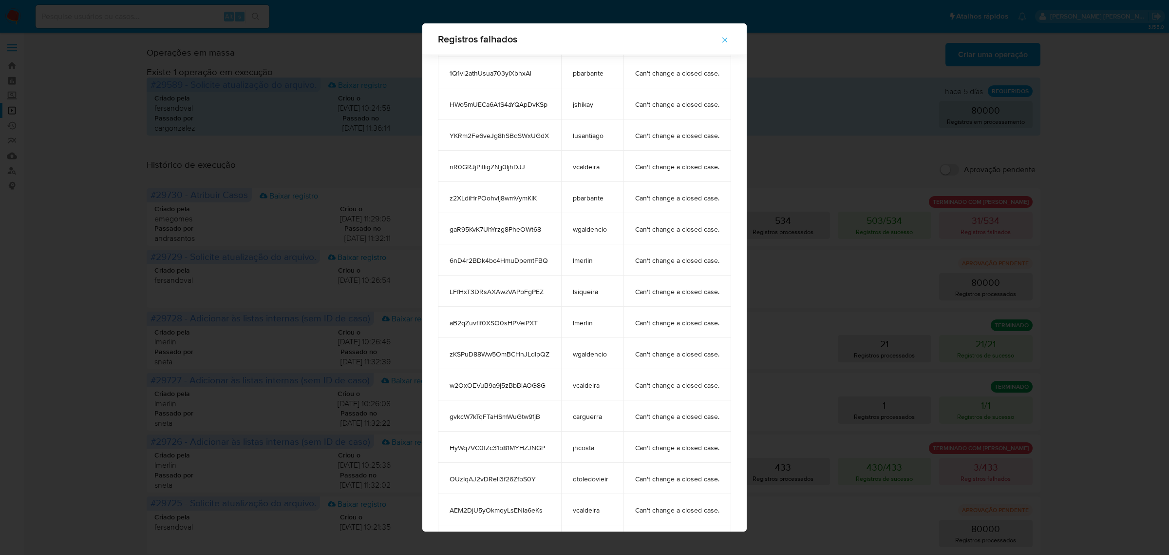
scroll to position [529, 0]
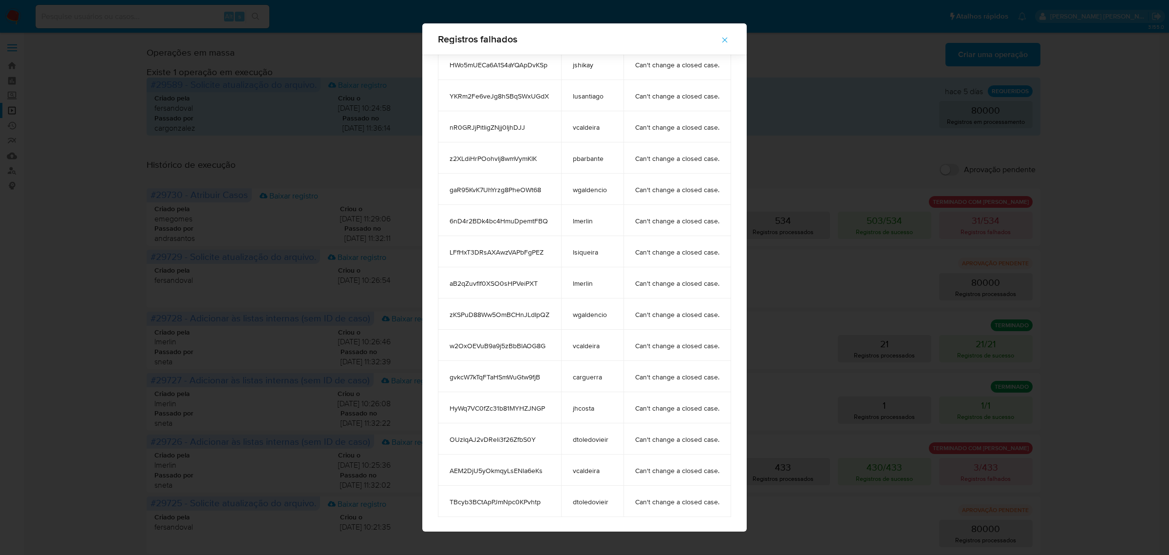
drag, startPoint x: 543, startPoint y: 378, endPoint x: 443, endPoint y: 379, distance: 99.9
click at [443, 379] on td "gvkcW7kTqFTaHSmWuGtw9fjB" at bounding box center [499, 376] width 123 height 31
click at [532, 354] on td "w2OxOEVuB9a9j5zBbBlAOG8G" at bounding box center [499, 344] width 123 height 31
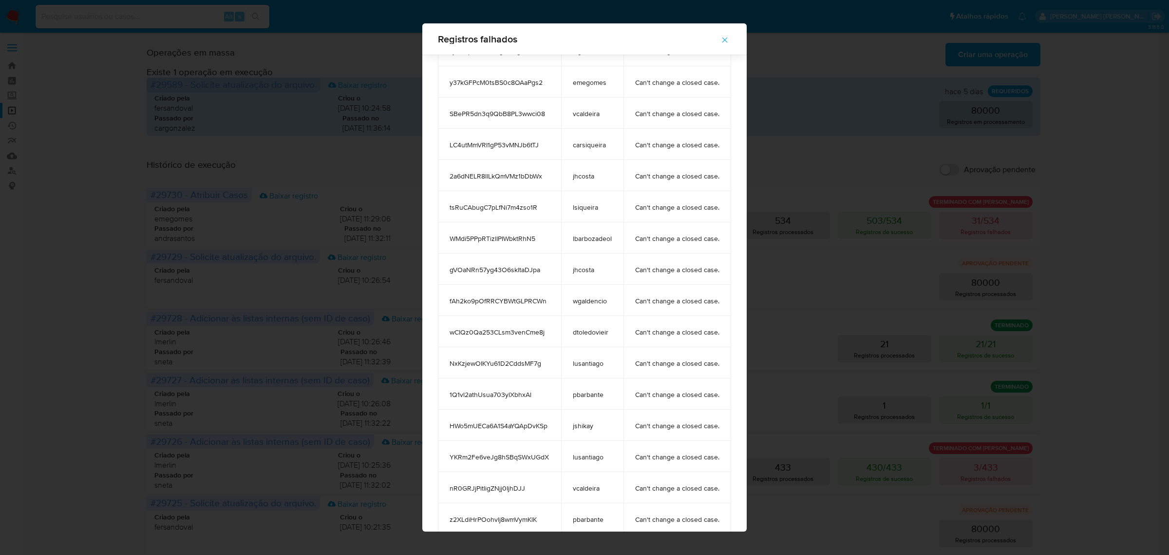
scroll to position [164, 0]
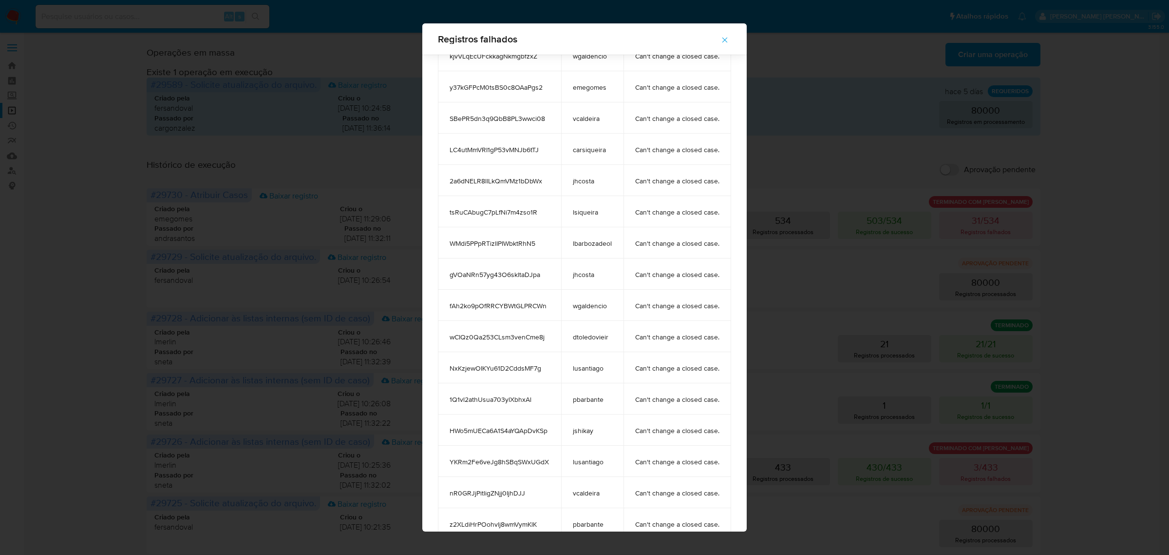
drag, startPoint x: 541, startPoint y: 306, endPoint x: 439, endPoint y: 306, distance: 101.8
click at [439, 306] on td "fAh2ko9pOfRRCYBWtGLPRCWn" at bounding box center [499, 304] width 123 height 31
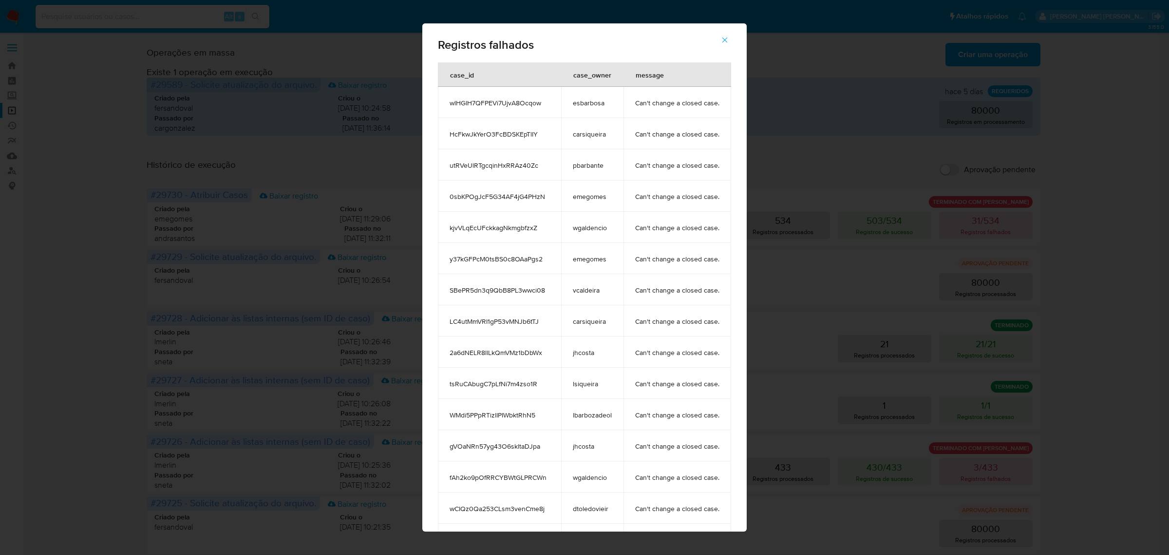
drag, startPoint x: 539, startPoint y: 105, endPoint x: 443, endPoint y: 103, distance: 95.5
click at [443, 103] on td "wlHGlH7QFPEVi7UjvA8Ocqow" at bounding box center [499, 102] width 123 height 31
drag, startPoint x: 537, startPoint y: 135, endPoint x: 442, endPoint y: 134, distance: 95.5
click at [442, 134] on td "HcFkwJkYerO3FcBDSKEpTlIY" at bounding box center [499, 133] width 123 height 31
drag, startPoint x: 544, startPoint y: 166, endPoint x: 437, endPoint y: 159, distance: 107.4
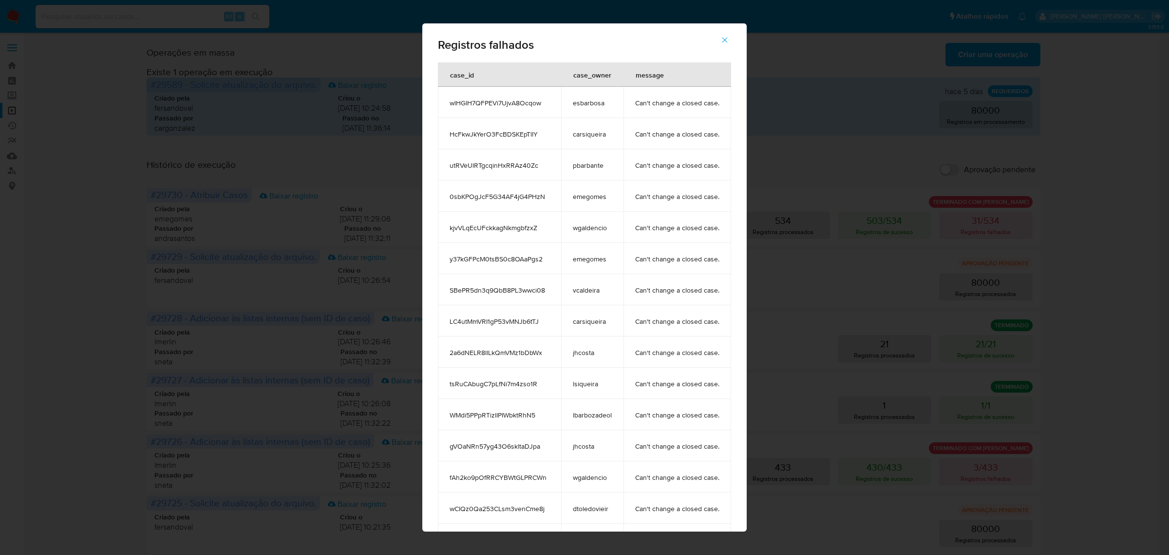
click at [438, 159] on td "utRVeUlRTgcqinHxRRAz40Zc" at bounding box center [499, 164] width 123 height 31
drag, startPoint x: 551, startPoint y: 201, endPoint x: 441, endPoint y: 202, distance: 109.6
click at [441, 202] on td "0sbKPOgJcF5G34AF4jG4PHzN" at bounding box center [499, 195] width 123 height 31
drag, startPoint x: 534, startPoint y: 233, endPoint x: 442, endPoint y: 228, distance: 91.7
click at [442, 228] on td "kjvVLqEcUFckkagNkmgbfzxZ" at bounding box center [499, 226] width 123 height 31
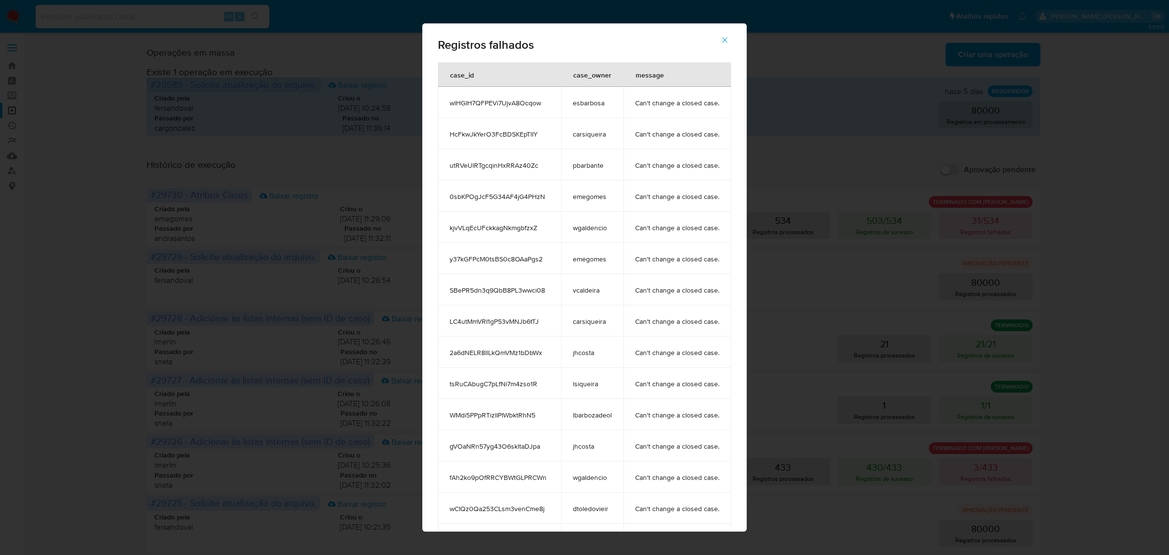
drag, startPoint x: 549, startPoint y: 256, endPoint x: 439, endPoint y: 258, distance: 110.1
click at [439, 258] on td "y37kGFPcM0tsBS0c8OAaPgs2" at bounding box center [499, 258] width 123 height 31
drag, startPoint x: 551, startPoint y: 288, endPoint x: 440, endPoint y: 289, distance: 111.6
click at [440, 289] on td "SBePR5dn3q9QbB8PL3wwci08" at bounding box center [499, 289] width 123 height 31
drag, startPoint x: 544, startPoint y: 325, endPoint x: 434, endPoint y: 321, distance: 109.7
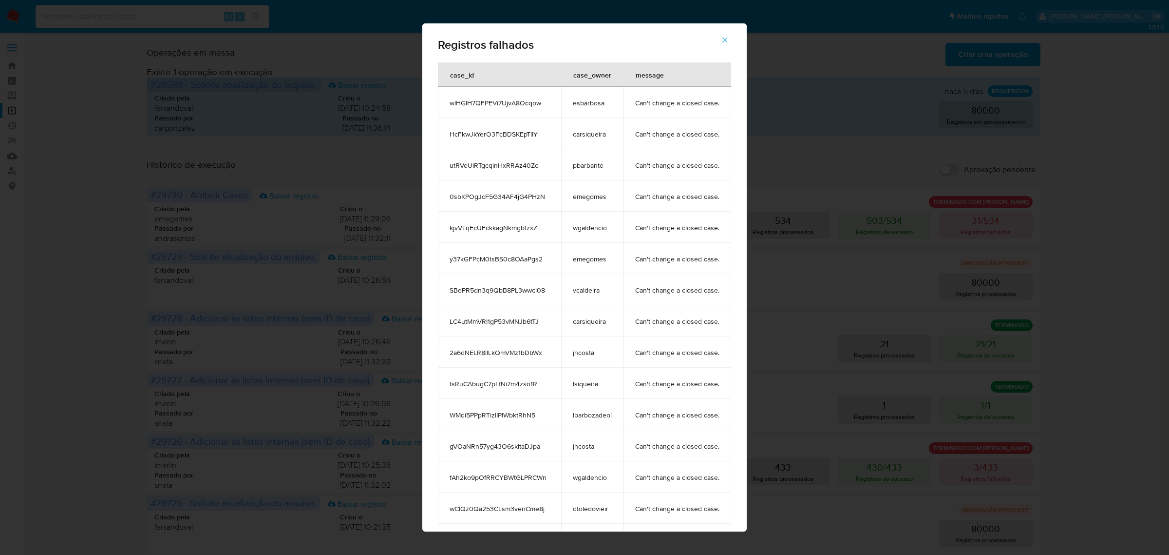
click at [438, 321] on td "LC4utMmVRI1gP53vMNJb6tTJ" at bounding box center [499, 320] width 123 height 31
drag, startPoint x: 547, startPoint y: 356, endPoint x: 434, endPoint y: 352, distance: 113.1
click at [438, 352] on td "2a6dNELR8llLkQmVMz1bDbWx" at bounding box center [499, 351] width 123 height 31
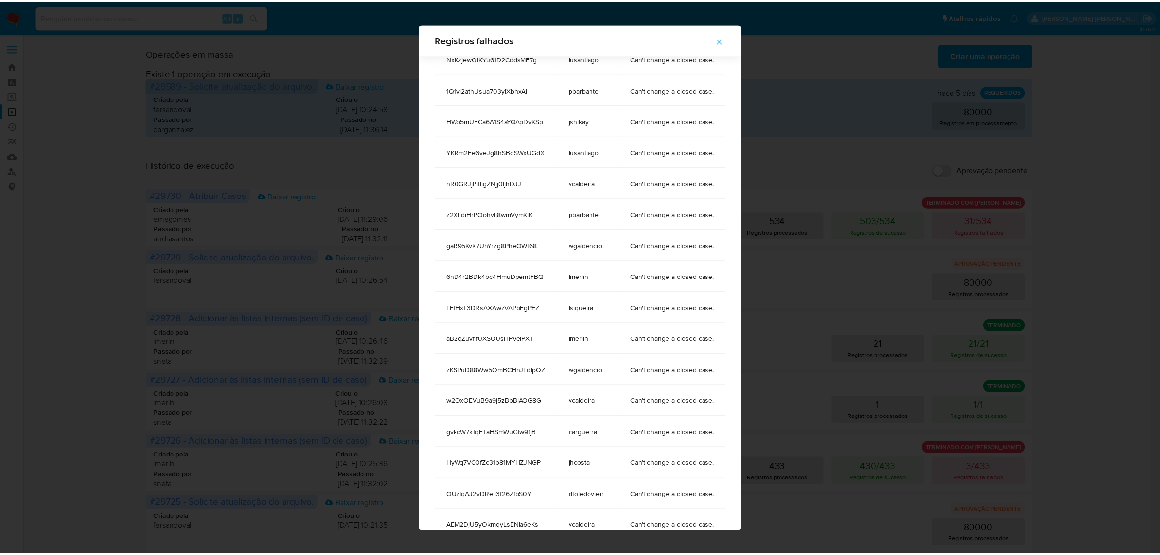
scroll to position [529, 0]
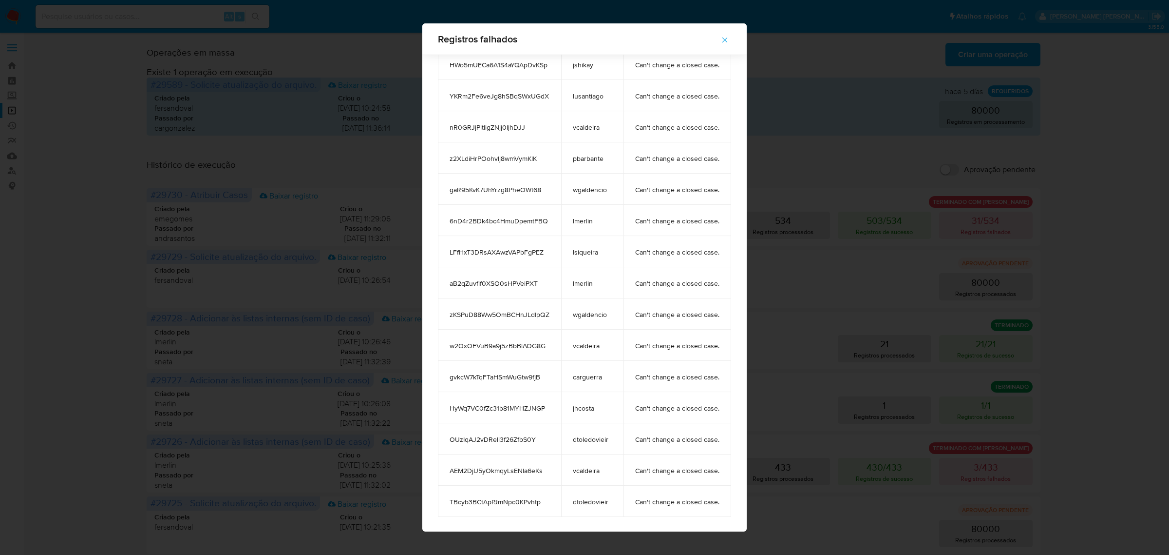
click at [728, 36] on icon "button" at bounding box center [725, 40] width 9 height 9
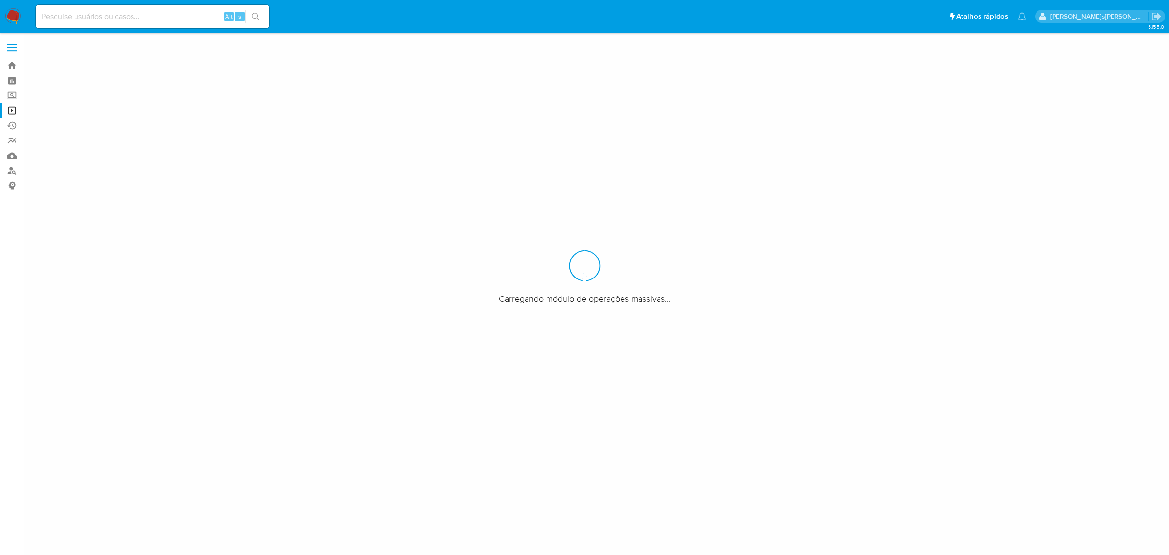
click at [145, 5] on div "Alt s" at bounding box center [153, 16] width 234 height 23
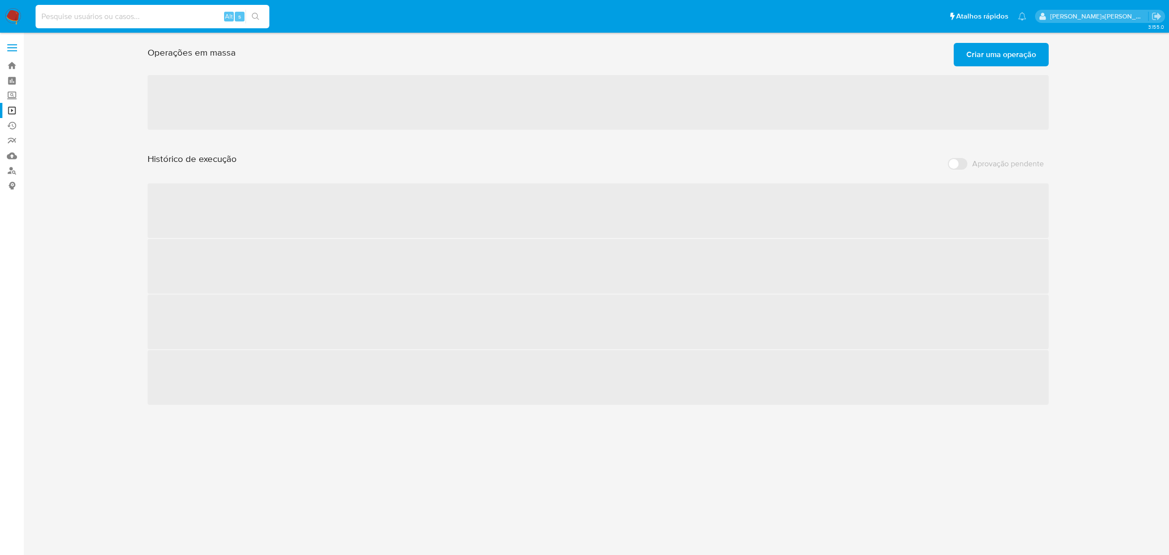
click at [141, 12] on input at bounding box center [153, 16] width 234 height 13
paste input "fAh2ko9pOfRRCYBWtGLPRCWn"
type input "fAh2ko9pOfRRCYBWtGLPRCWn"
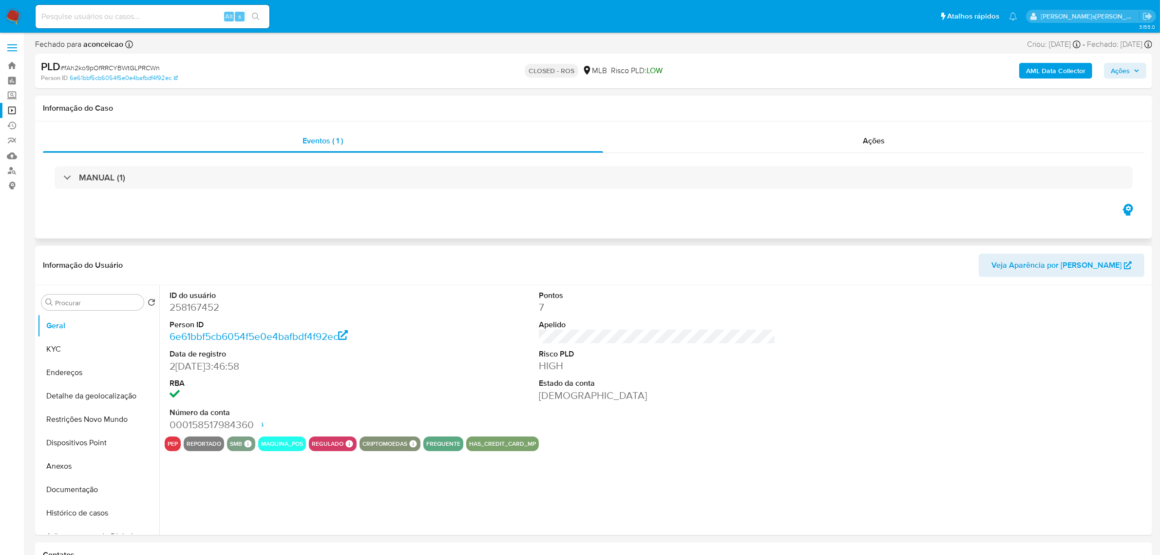
select select "10"
click at [67, 513] on button "Histórico de casos" at bounding box center [95, 512] width 114 height 23
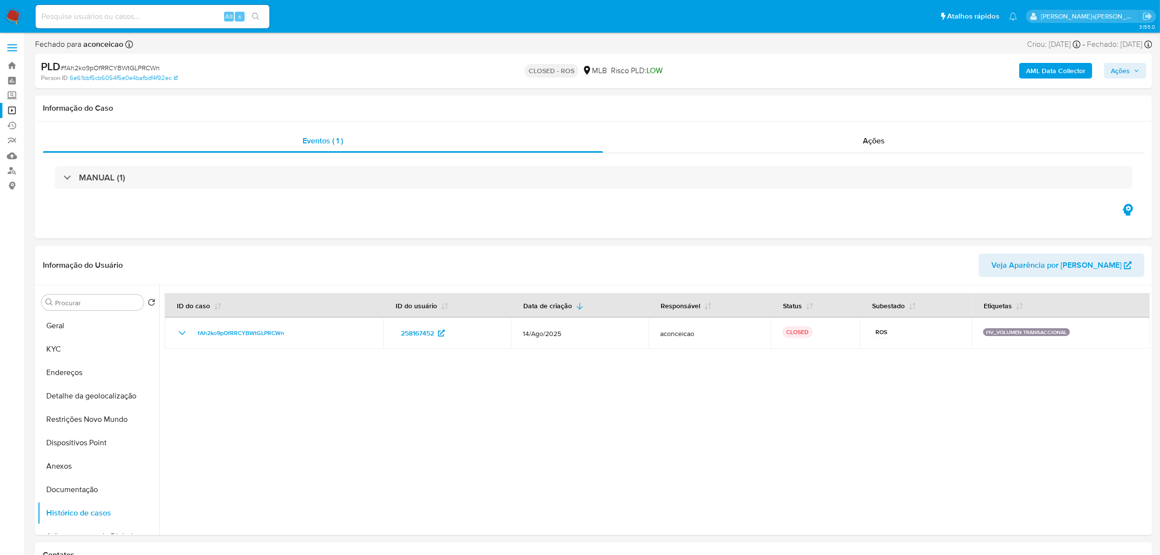
click at [152, 9] on div "Alt s" at bounding box center [153, 16] width 234 height 23
click at [144, 17] on input at bounding box center [153, 16] width 234 height 13
paste input "wlHGlH7QFPEVi7UjvA8Ocqow"
type input "wlHGlH7QFPEVi7UjvA8Ocqow"
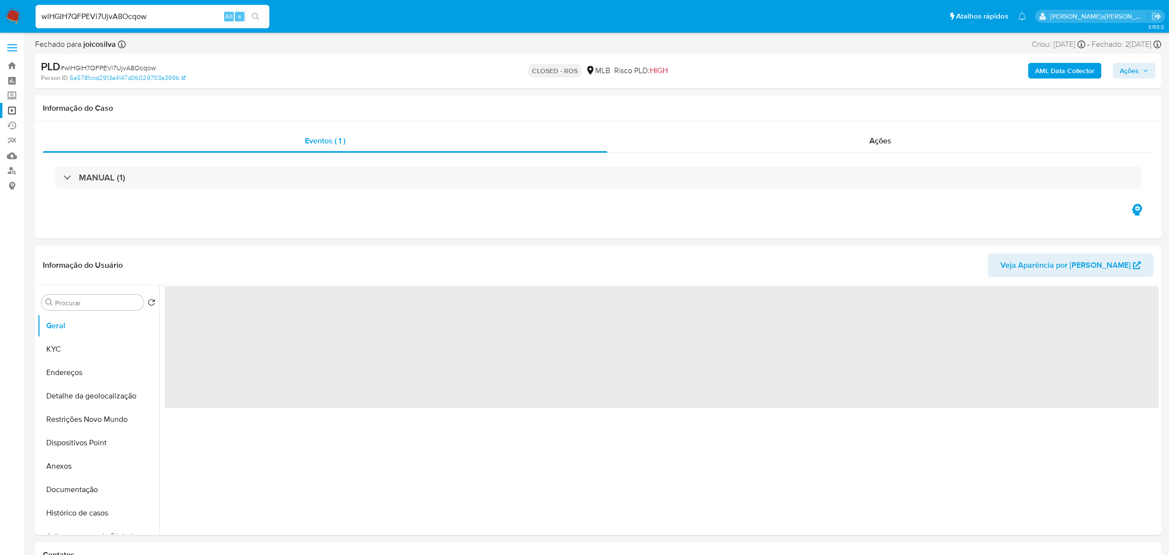
select select "10"
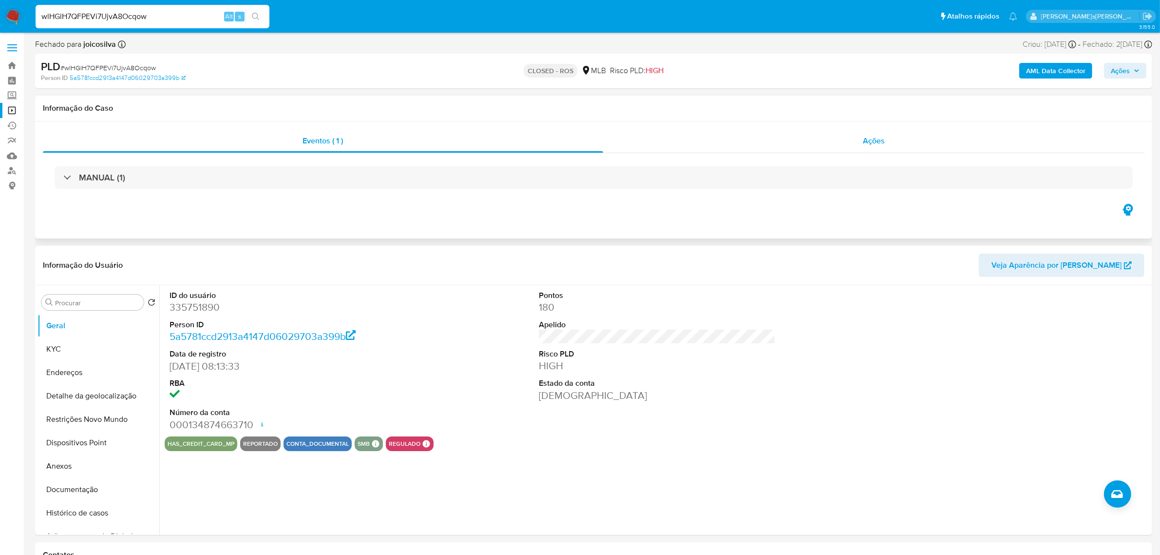
click at [890, 134] on div "Ações" at bounding box center [874, 140] width 542 height 23
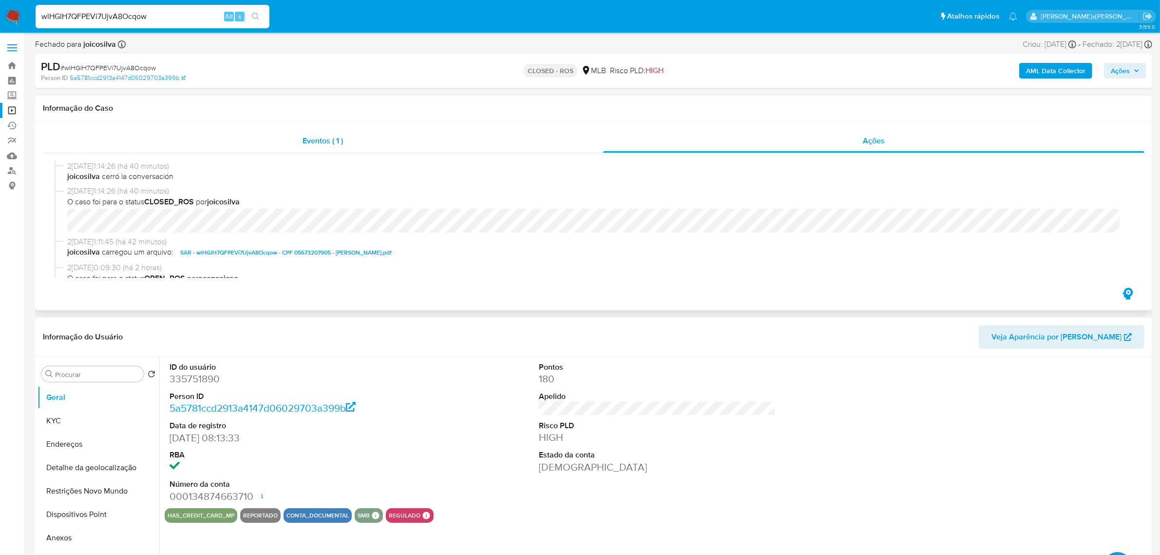
click at [315, 144] on span "Eventos ( 1 )" at bounding box center [323, 140] width 40 height 11
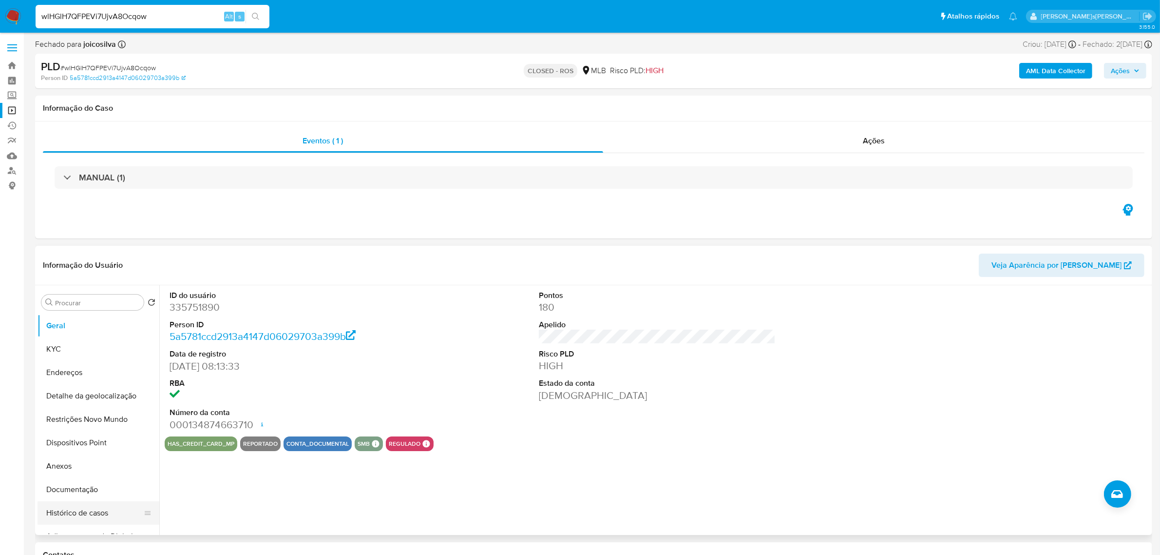
click at [93, 515] on button "Histórico de casos" at bounding box center [95, 512] width 114 height 23
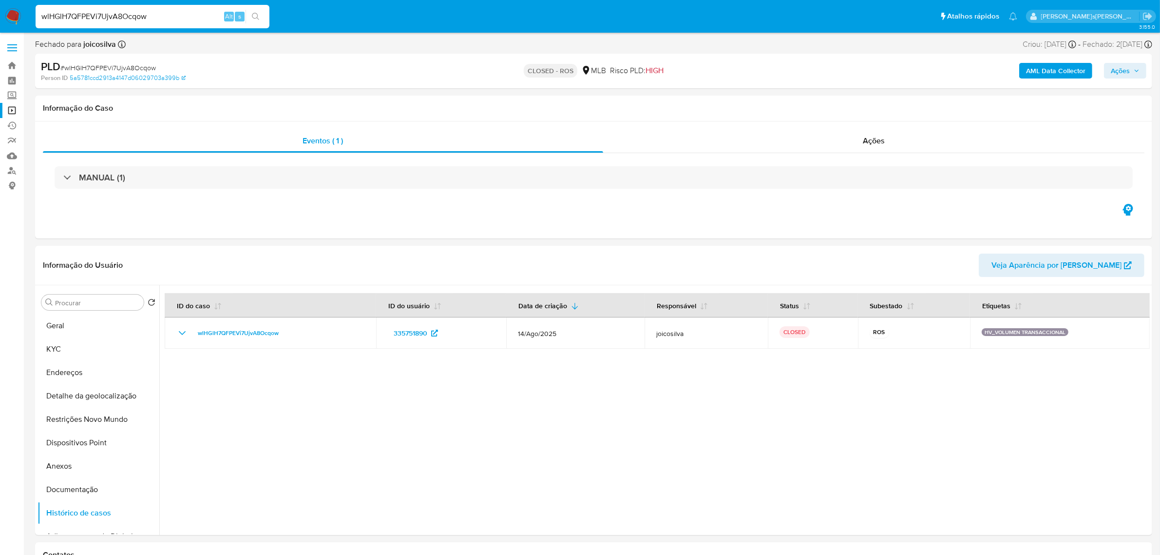
click at [171, 13] on input "wlHGlH7QFPEVi7UjvA8Ocqow" at bounding box center [153, 16] width 234 height 13
paste input "HcFkwJkYerO3FcBDSKEpTlIY"
type input "HcFkwJkYerO3FcBDSKEpTlIY"
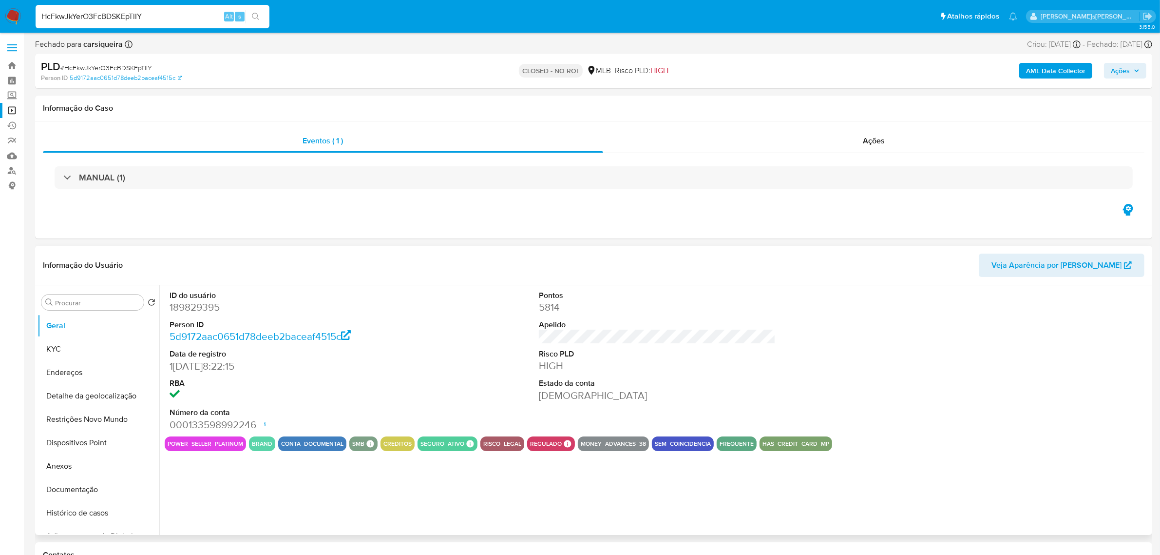
select select "10"
drag, startPoint x: 55, startPoint y: 517, endPoint x: 59, endPoint y: 508, distance: 10.7
click at [55, 517] on button "Histórico de casos" at bounding box center [95, 512] width 114 height 23
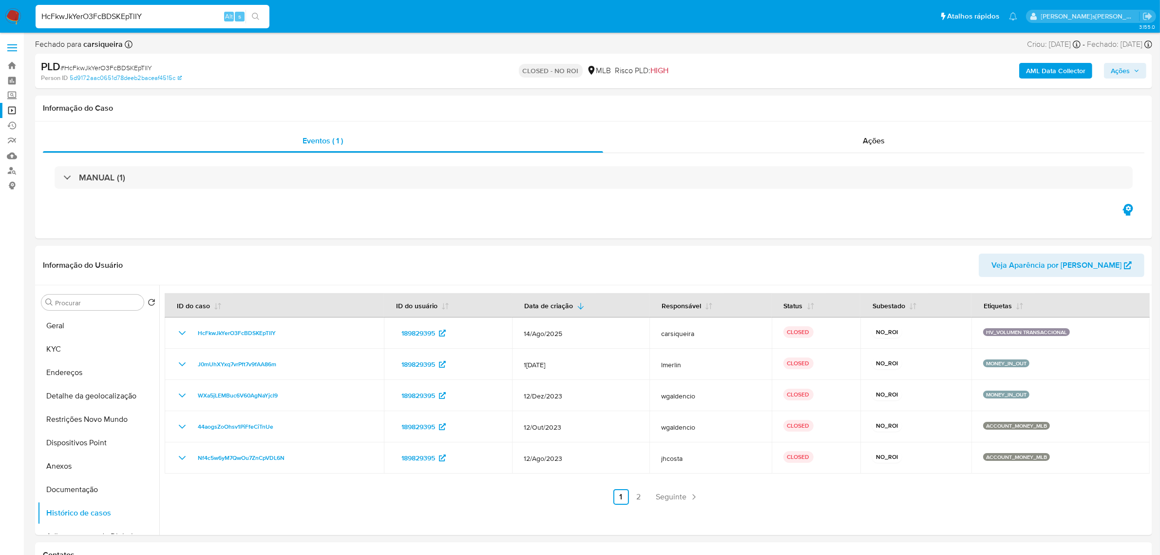
click at [166, 18] on input "HcFkwJkYerO3FcBDSKEpTlIY" at bounding box center [153, 16] width 234 height 13
paste input "utRVeUlRTgcqinHxRRAz40Zc"
type input "utRVeUlRTgcqinHxRRAz40Zc"
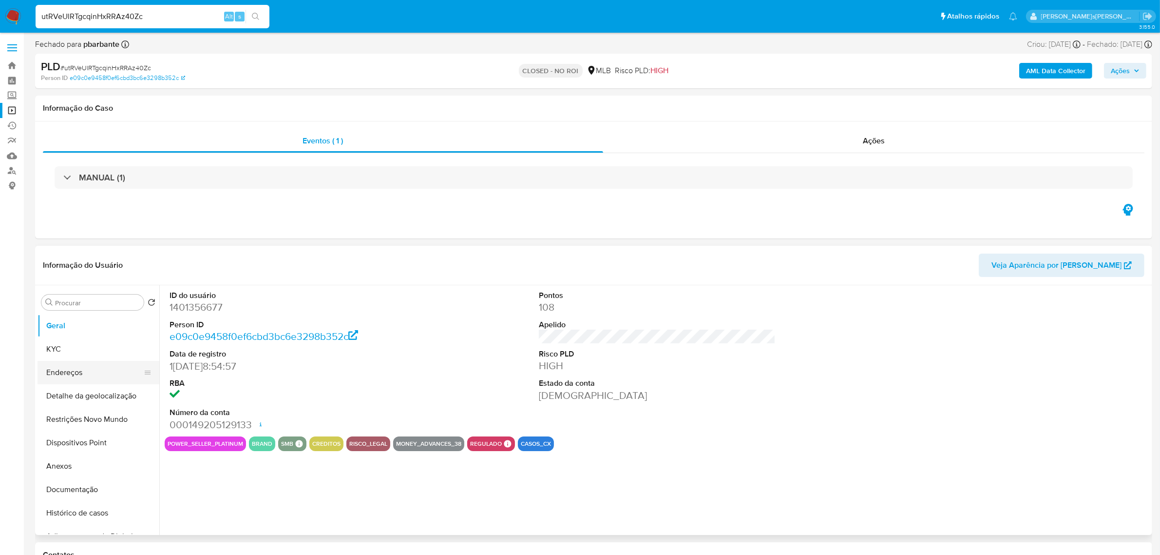
select select "10"
drag, startPoint x: 77, startPoint y: 517, endPoint x: 81, endPoint y: 487, distance: 29.6
click at [77, 517] on button "Histórico de casos" at bounding box center [99, 512] width 122 height 23
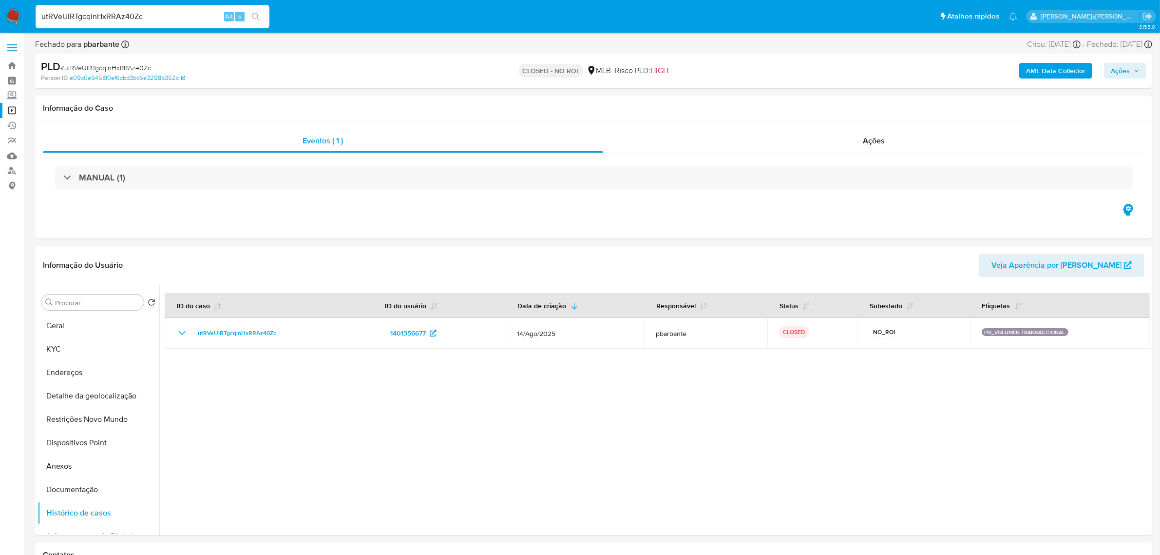
click at [166, 18] on input "utRVeUlRTgcqinHxRRAz40Zc" at bounding box center [153, 16] width 234 height 13
paste input "0sbKPOgJcF5G34AF4jG4PHzN"
type input "0sbKPOgJcF5G34AF4jG4PHzN"
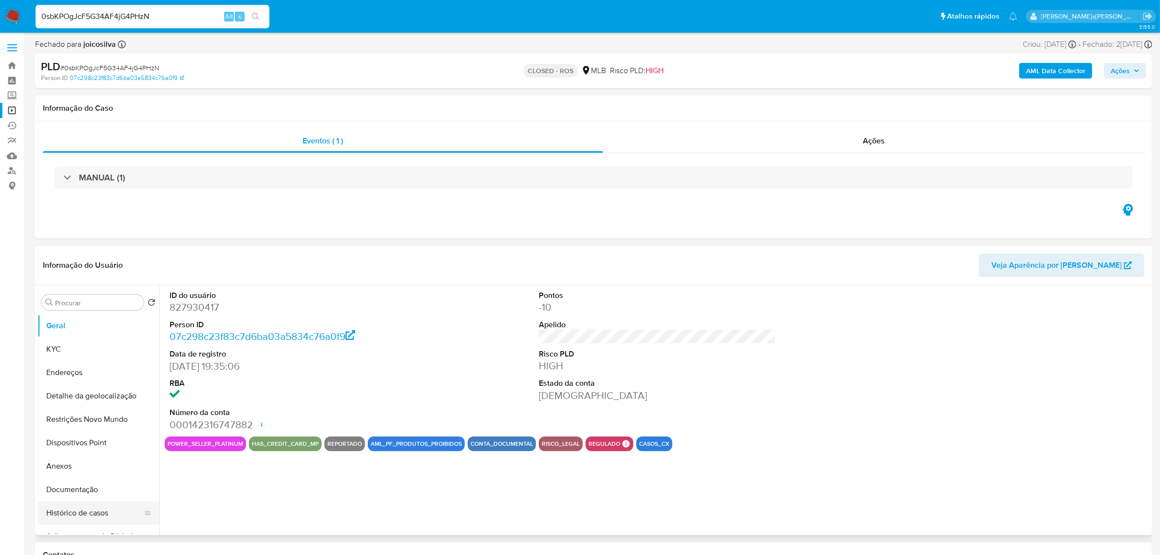
select select "10"
click at [77, 512] on button "Histórico de casos" at bounding box center [95, 512] width 114 height 23
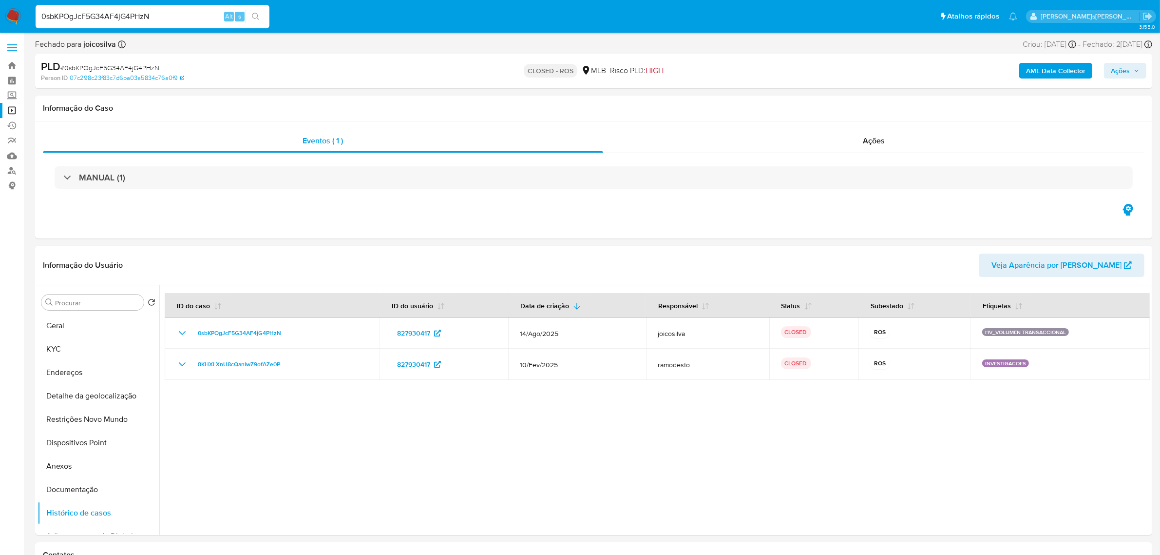
click at [132, 13] on input "0sbKPOgJcF5G34AF4jG4PHzN" at bounding box center [153, 16] width 234 height 13
paste input "kjvVLqEcUFckkagNkmgbfzxZ"
type input "kjvVLqEcUFckkagNkmgbfzxZ"
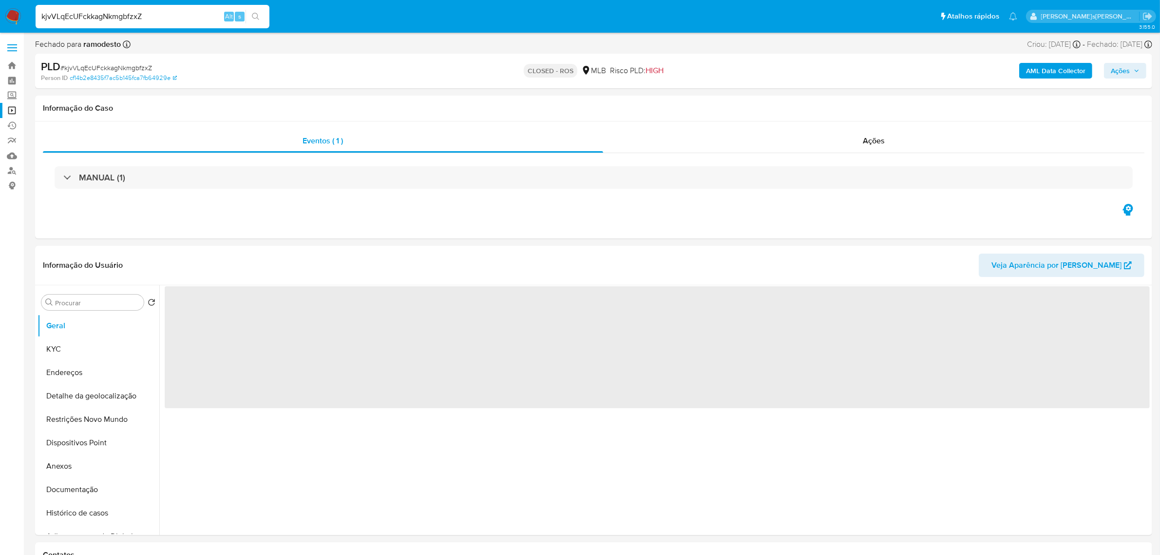
select select "10"
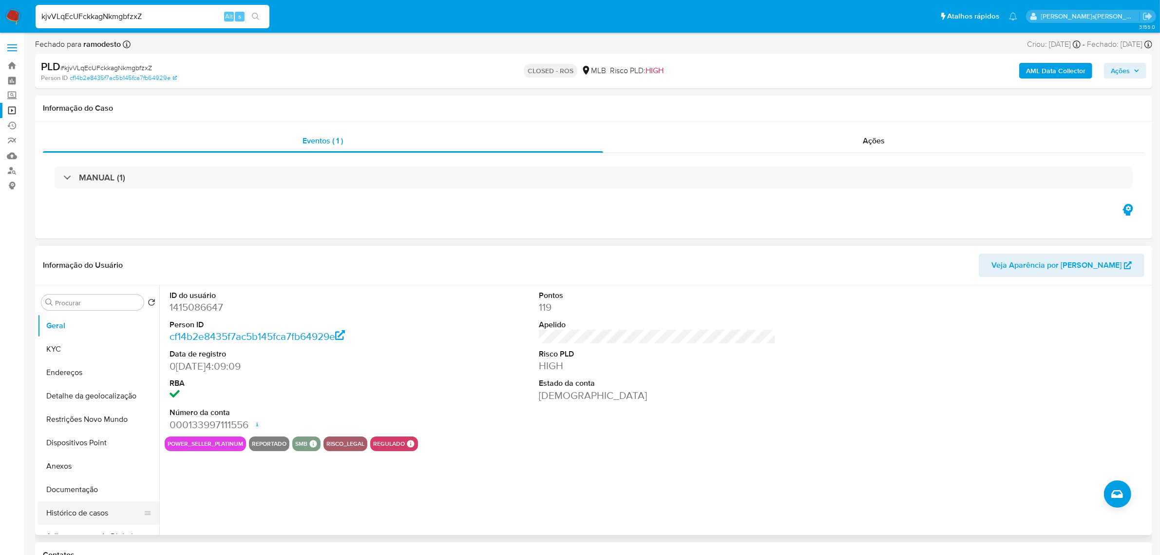
click at [89, 518] on button "Histórico de casos" at bounding box center [95, 512] width 114 height 23
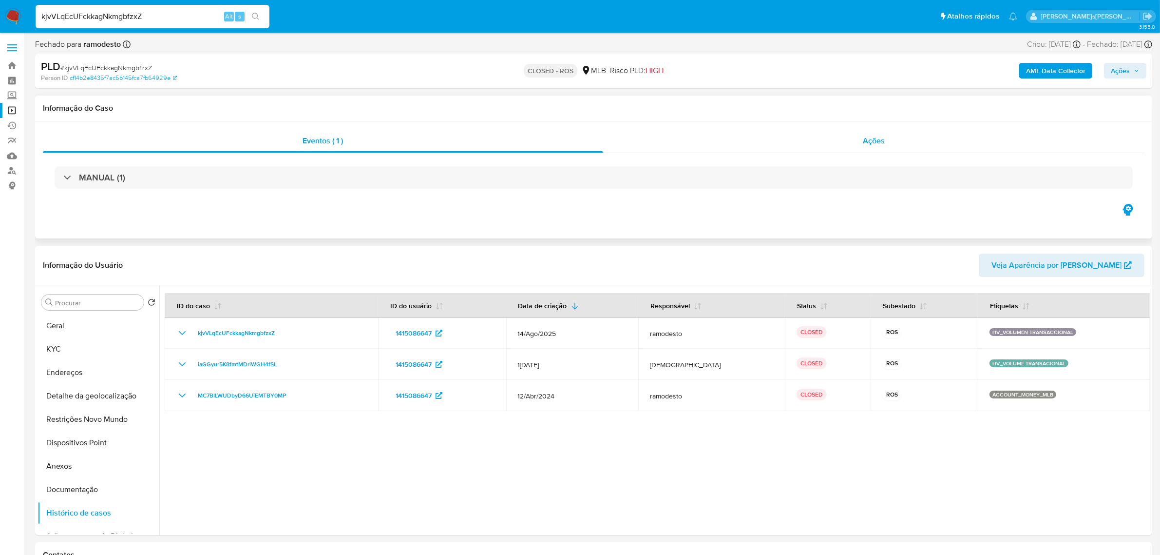
click at [830, 139] on div "Ações" at bounding box center [874, 140] width 542 height 23
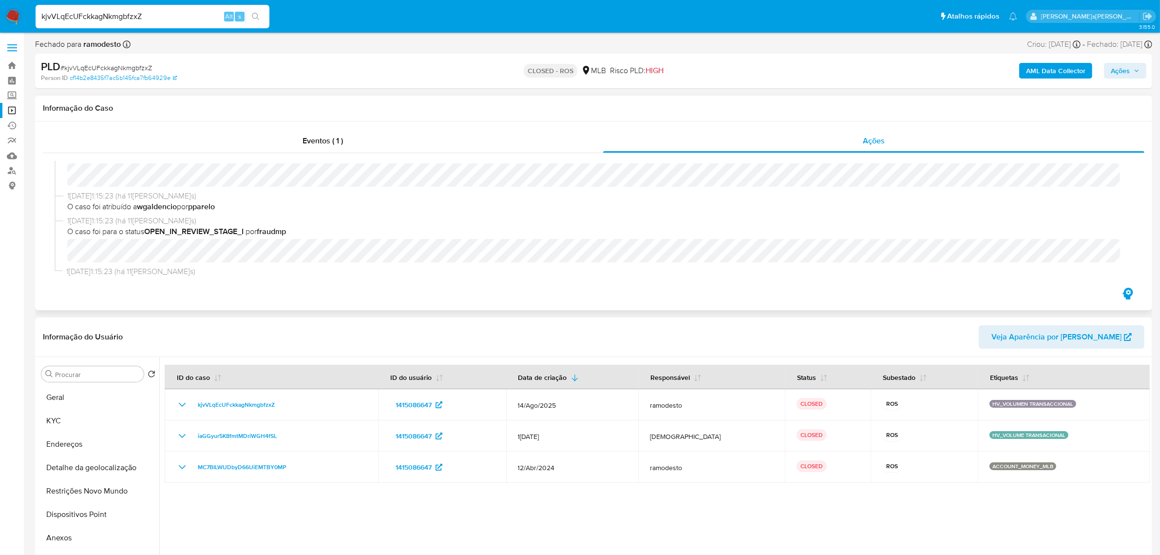
scroll to position [589, 0]
click at [164, 19] on input "kjvVLqEcUFckkagNkmgbfzxZ" at bounding box center [153, 16] width 234 height 13
paste input "y37kGFPcM0tsBS0c8OAaPgs2"
type input "y37kGFPcM0tsBS0c8OAaPgs2"
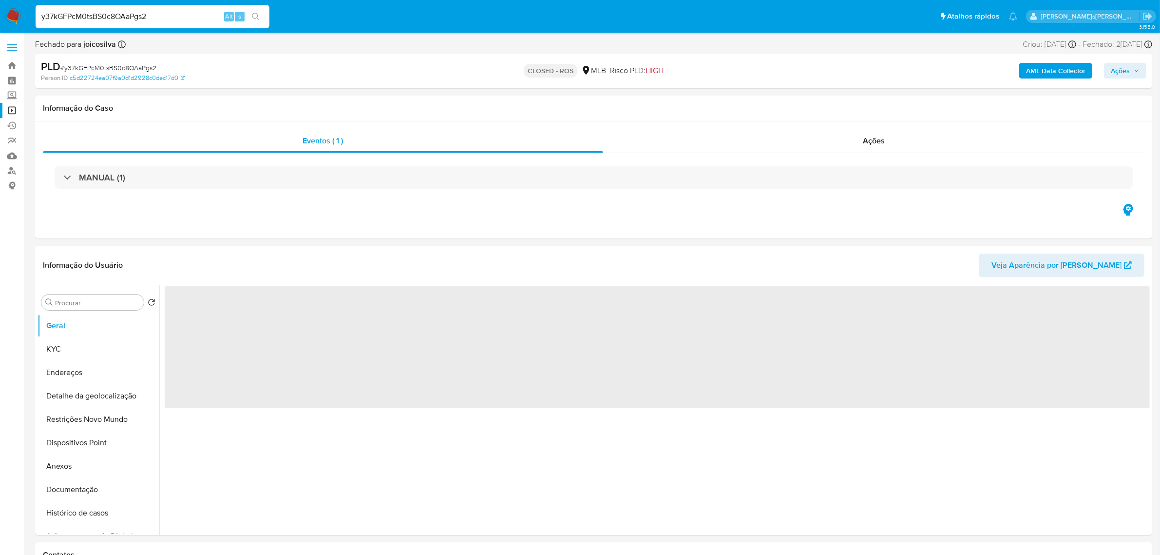
select select "10"
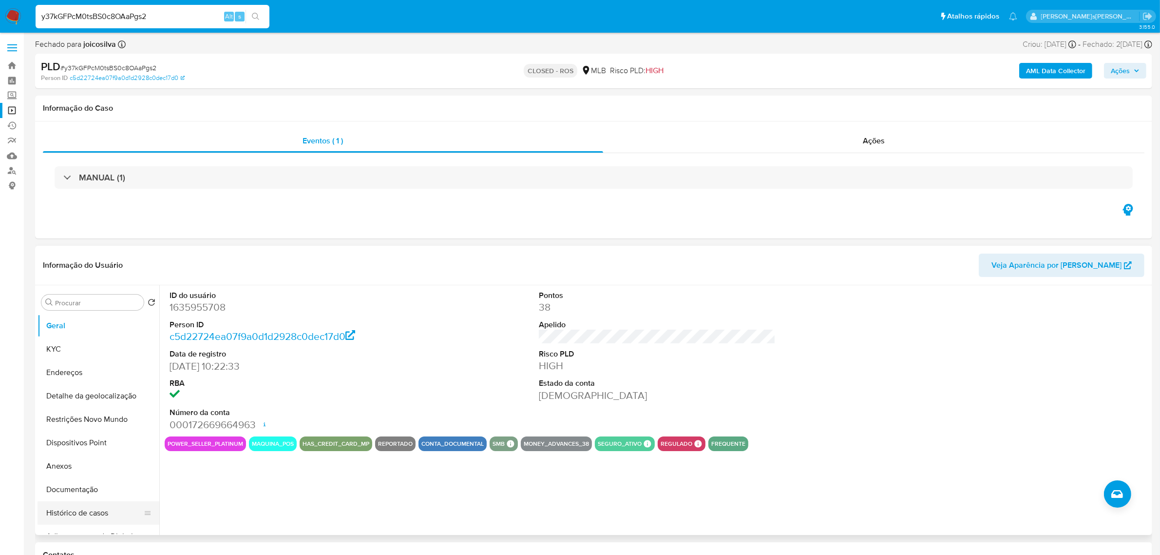
click at [75, 513] on button "Histórico de casos" at bounding box center [95, 512] width 114 height 23
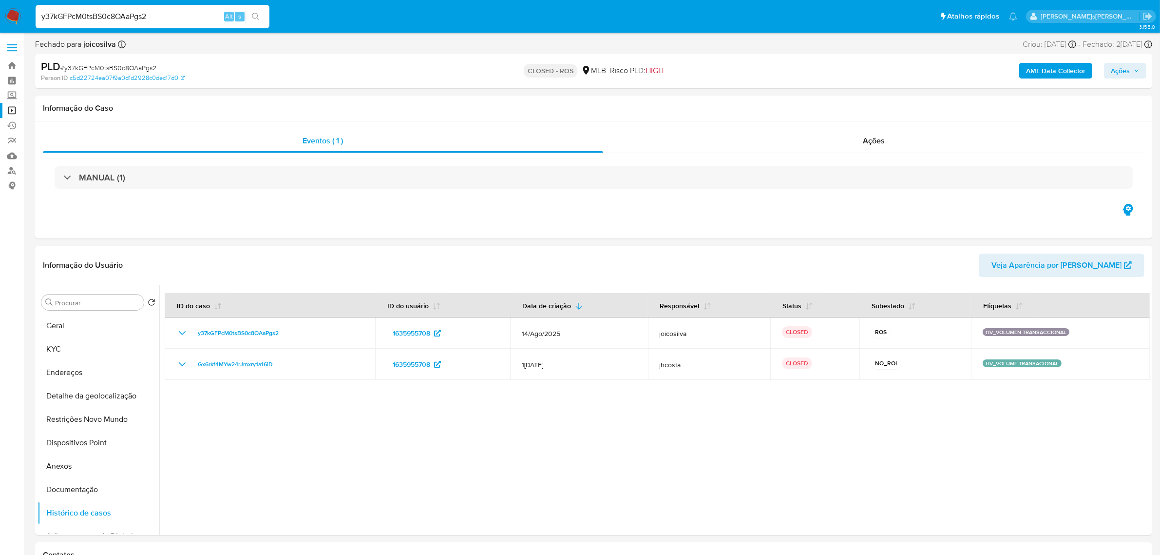
click at [166, 12] on input "y37kGFPcM0tsBS0c8OAaPgs2" at bounding box center [153, 16] width 234 height 13
paste input "SBePR5dn3q9QbB8PL3wwci08"
type input "SBePR5dn3q9QbB8PL3wwci08"
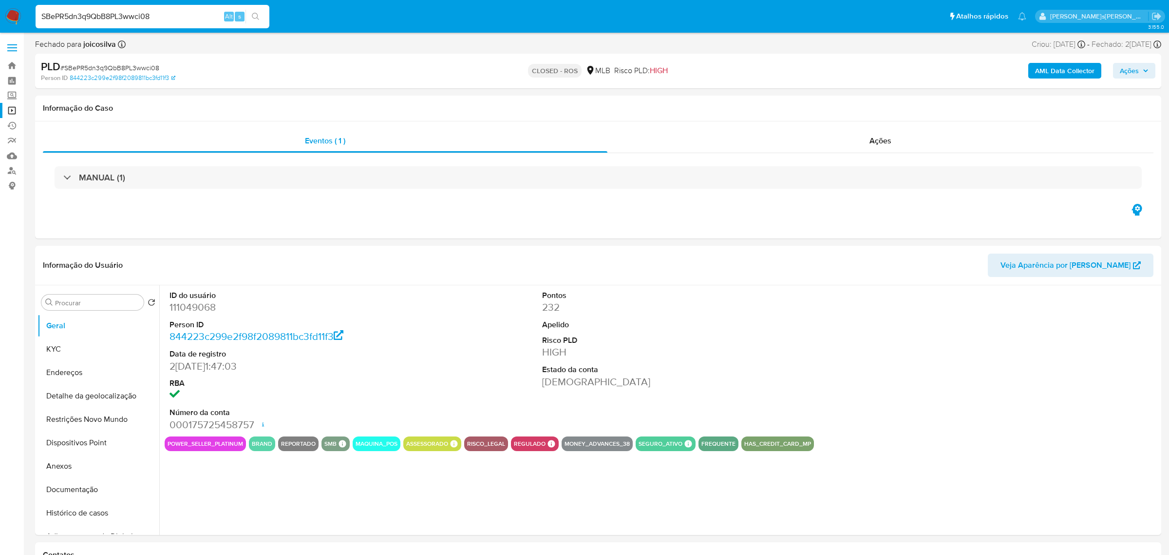
select select "10"
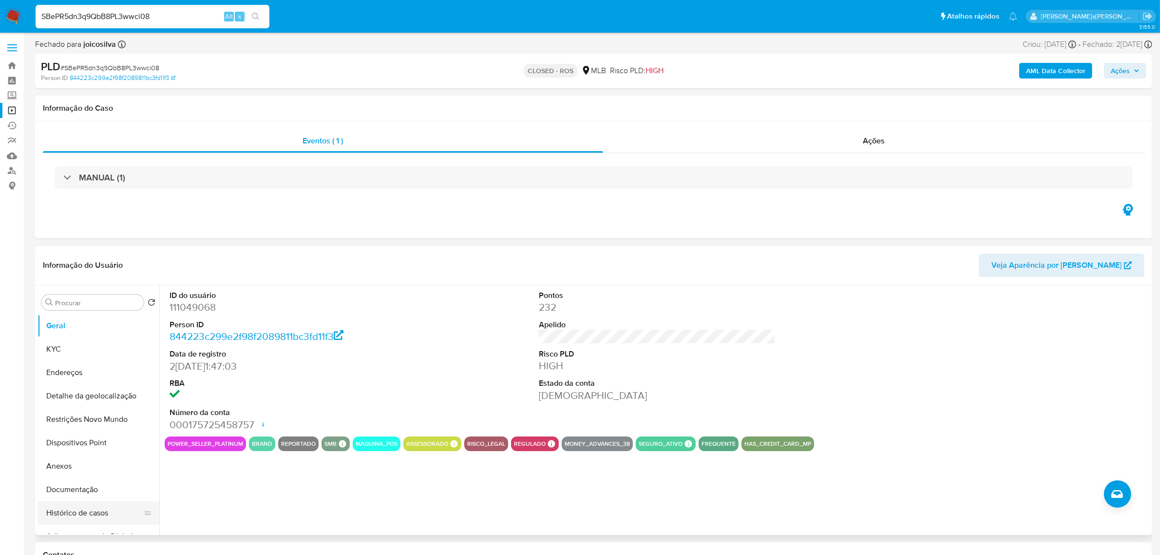
click at [84, 515] on button "Histórico de casos" at bounding box center [95, 512] width 114 height 23
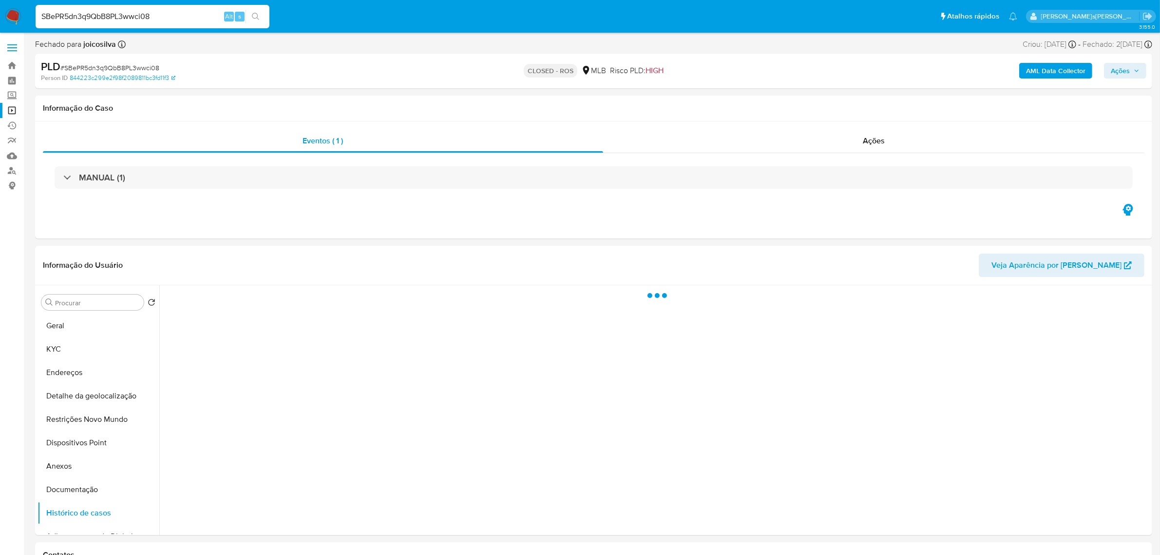
click at [139, 13] on input "SBePR5dn3q9QbB8PL3wwci08" at bounding box center [153, 16] width 234 height 13
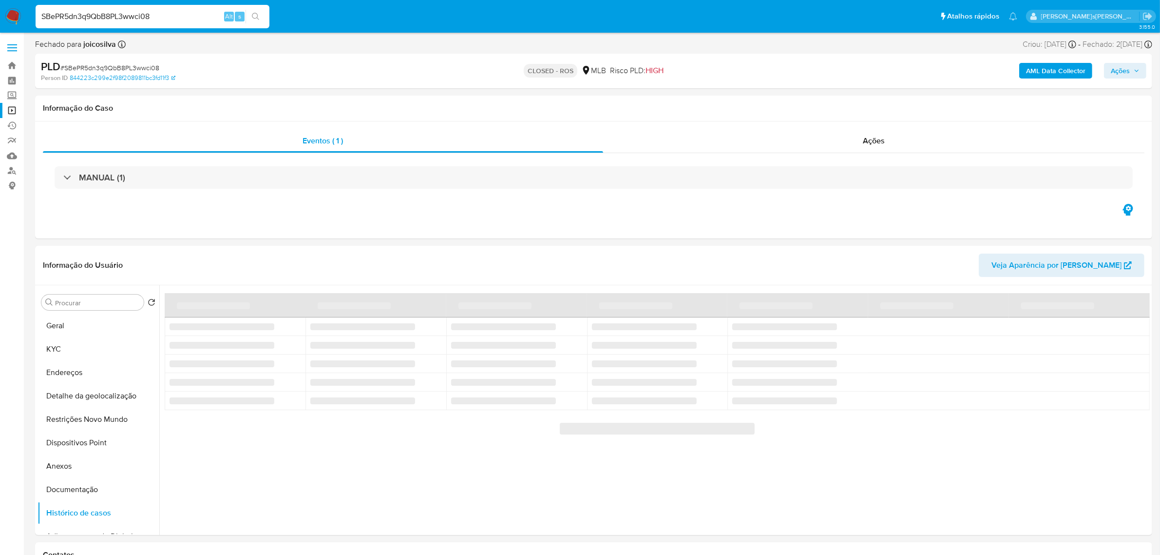
paste input "LC4utMmVRI1gP53vMNJb6tTJ"
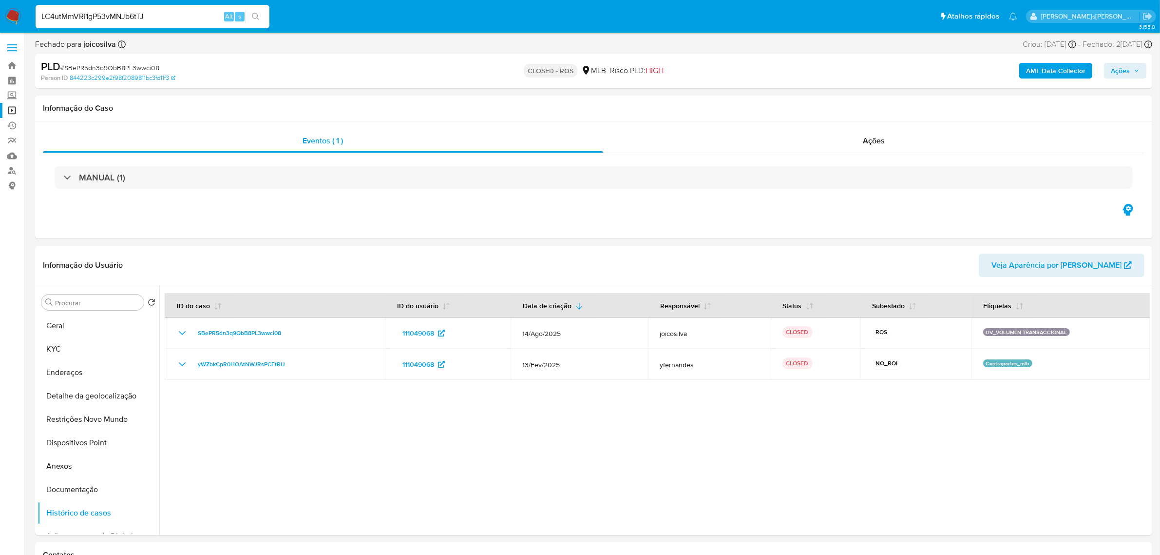
click at [175, 20] on input "LC4utMmVRI1gP53vMNJb6tTJ" at bounding box center [153, 16] width 234 height 13
type input "LC4utMmVRI1gP53vMNJb6tTJ"
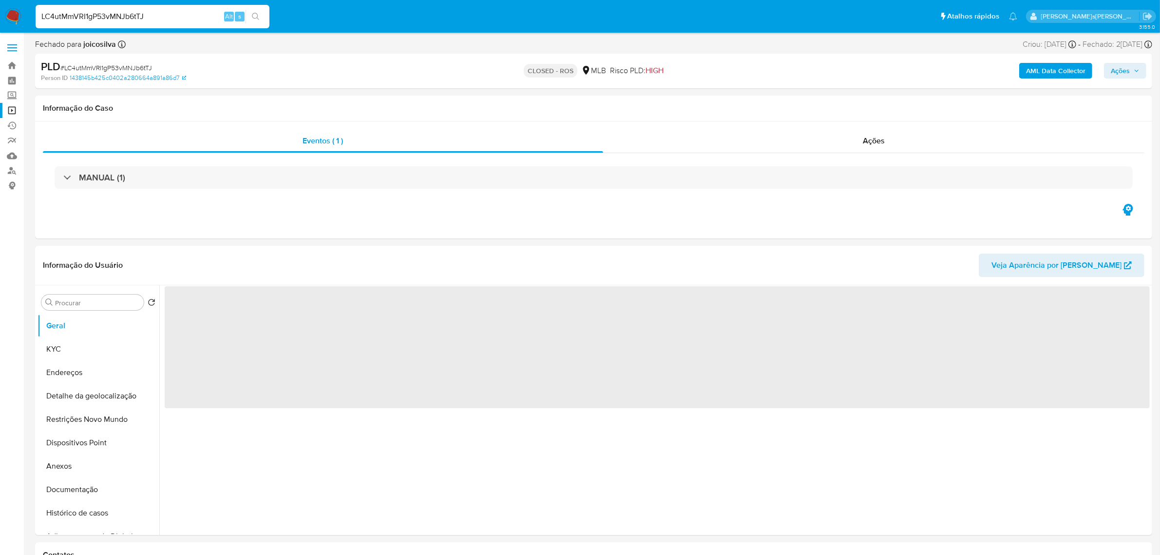
select select "10"
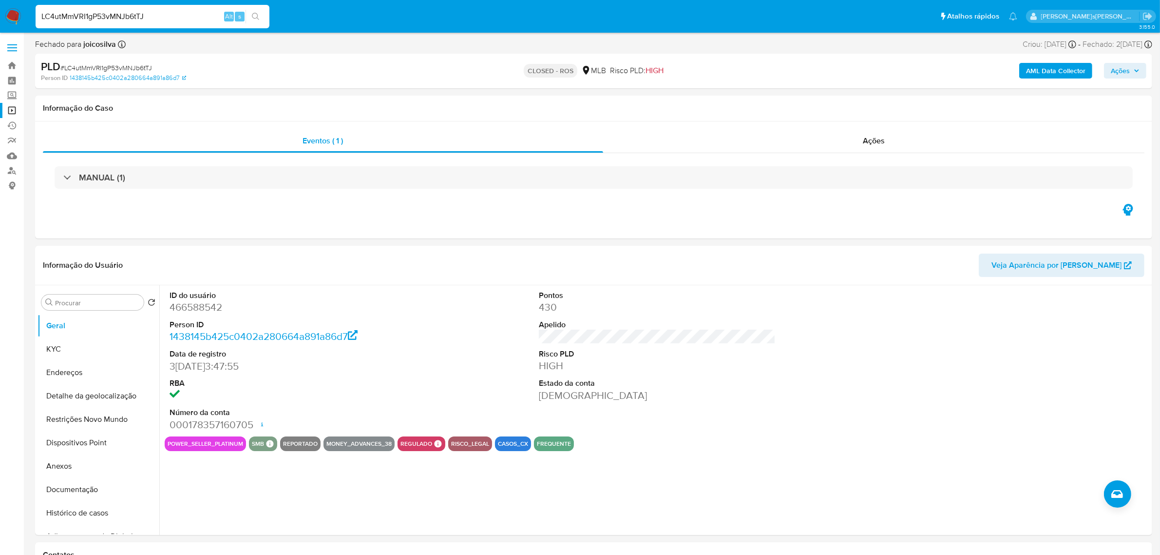
click at [140, 19] on input "LC4utMmVRI1gP53vMNJb6tTJ" at bounding box center [153, 16] width 234 height 13
paste input "2a6dNELR8llLkQmVMz1bDbWx"
type input "2a6dNELR8llLkQmVMz1bDbWx"
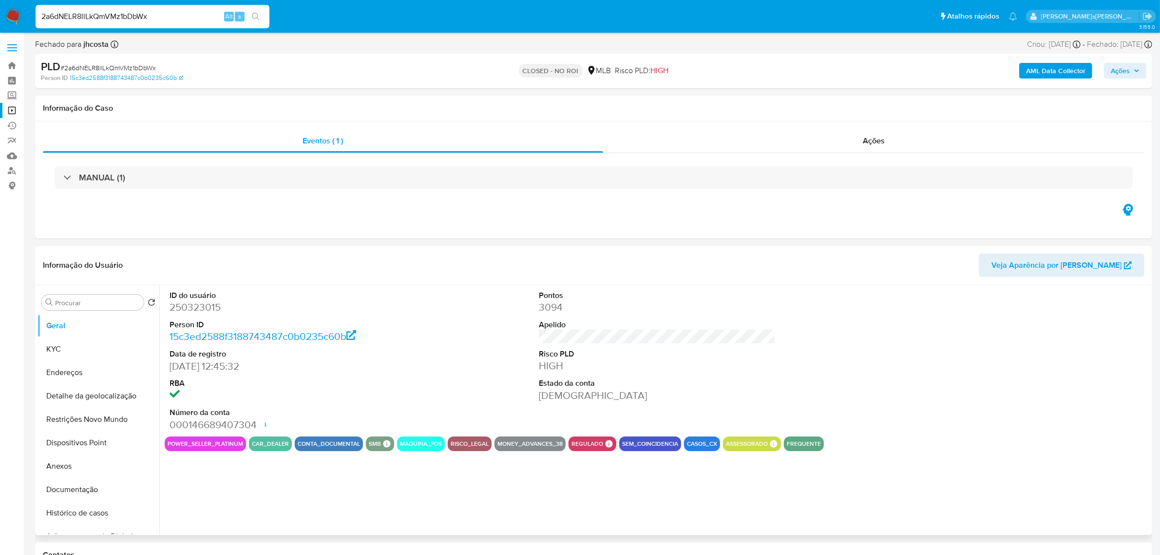
select select "10"
click at [76, 513] on button "Histórico de casos" at bounding box center [95, 512] width 114 height 23
